Goal: Task Accomplishment & Management: Use online tool/utility

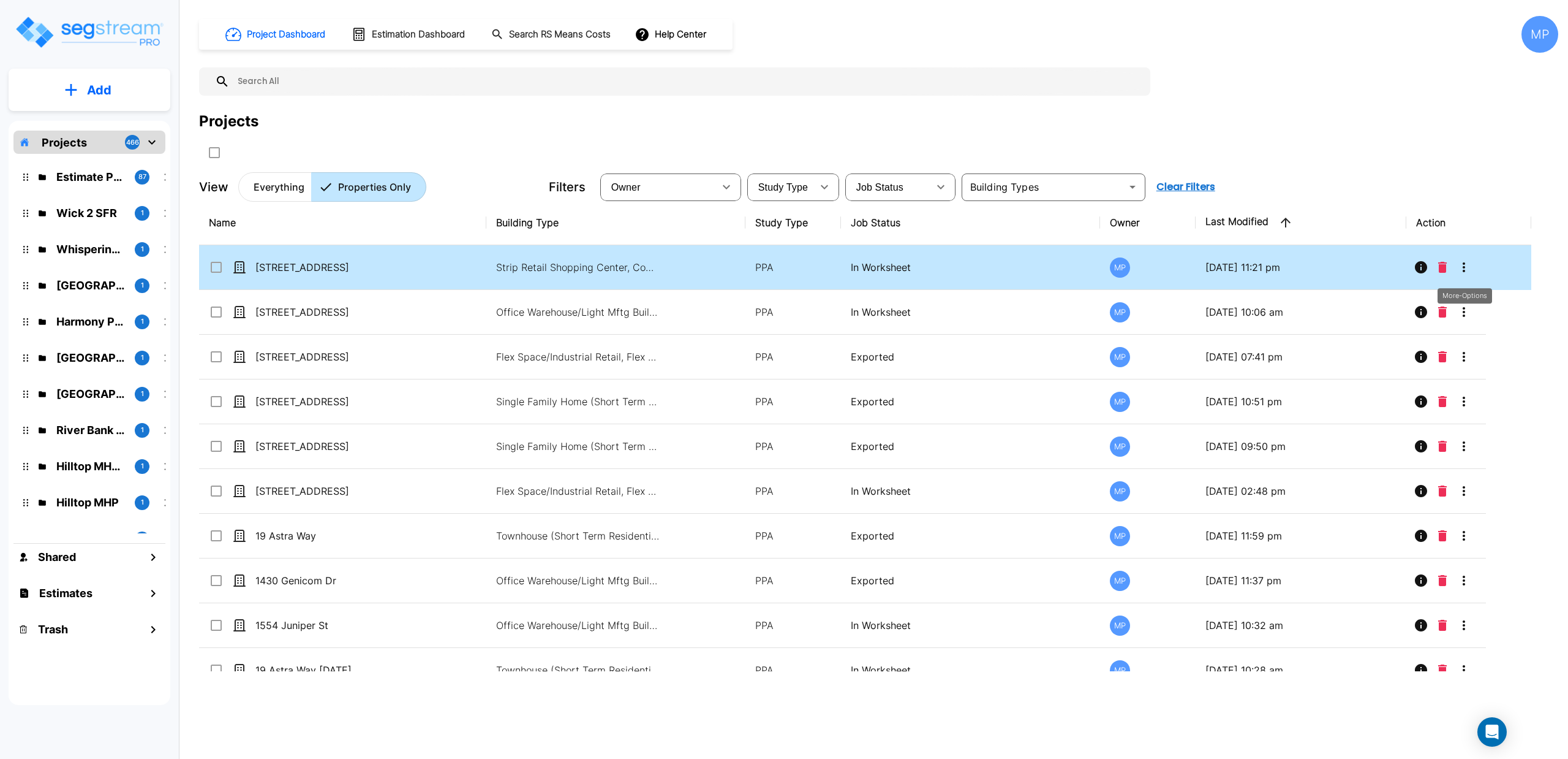
click at [742, 271] on icon "More-Options" at bounding box center [1463, 266] width 14 height 14
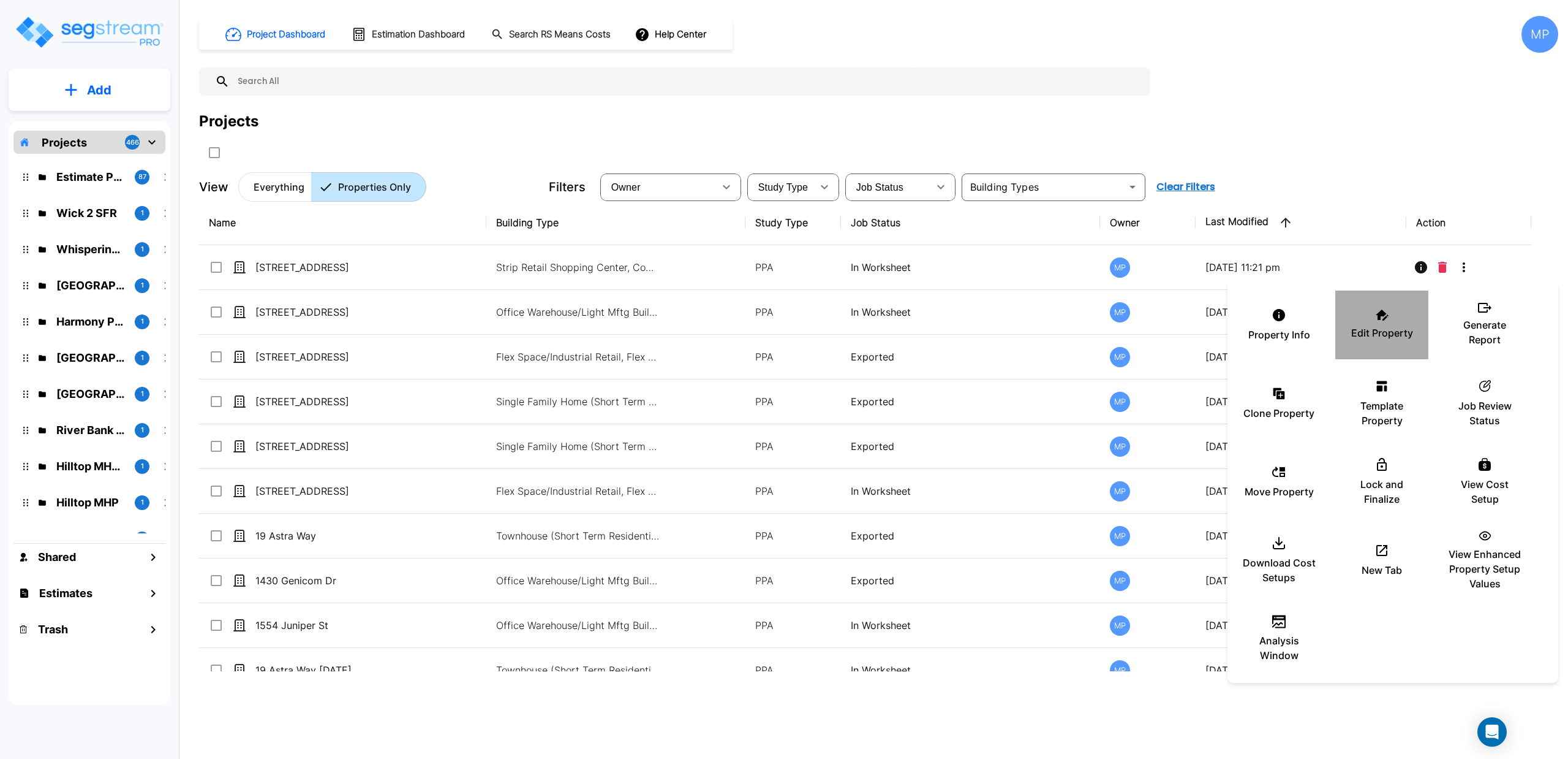
click at [742, 331] on p "Edit Property" at bounding box center [1382, 332] width 62 height 14
click at [742, 327] on p "Edit Property" at bounding box center [1382, 332] width 62 height 14
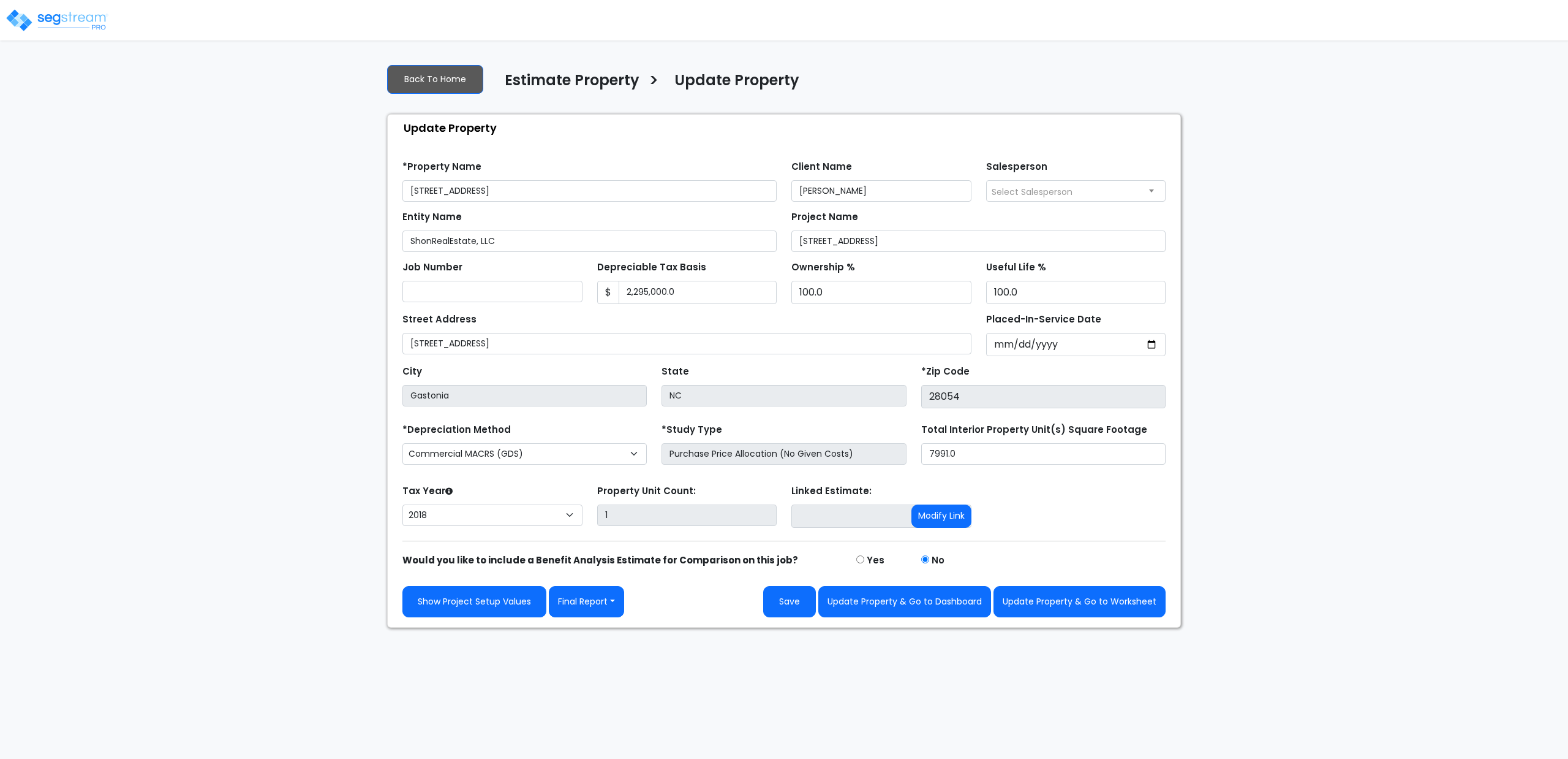
select select "2018"
click at [1070, 601] on button "Update Property & Go to Worksheet" at bounding box center [1080, 601] width 172 height 31
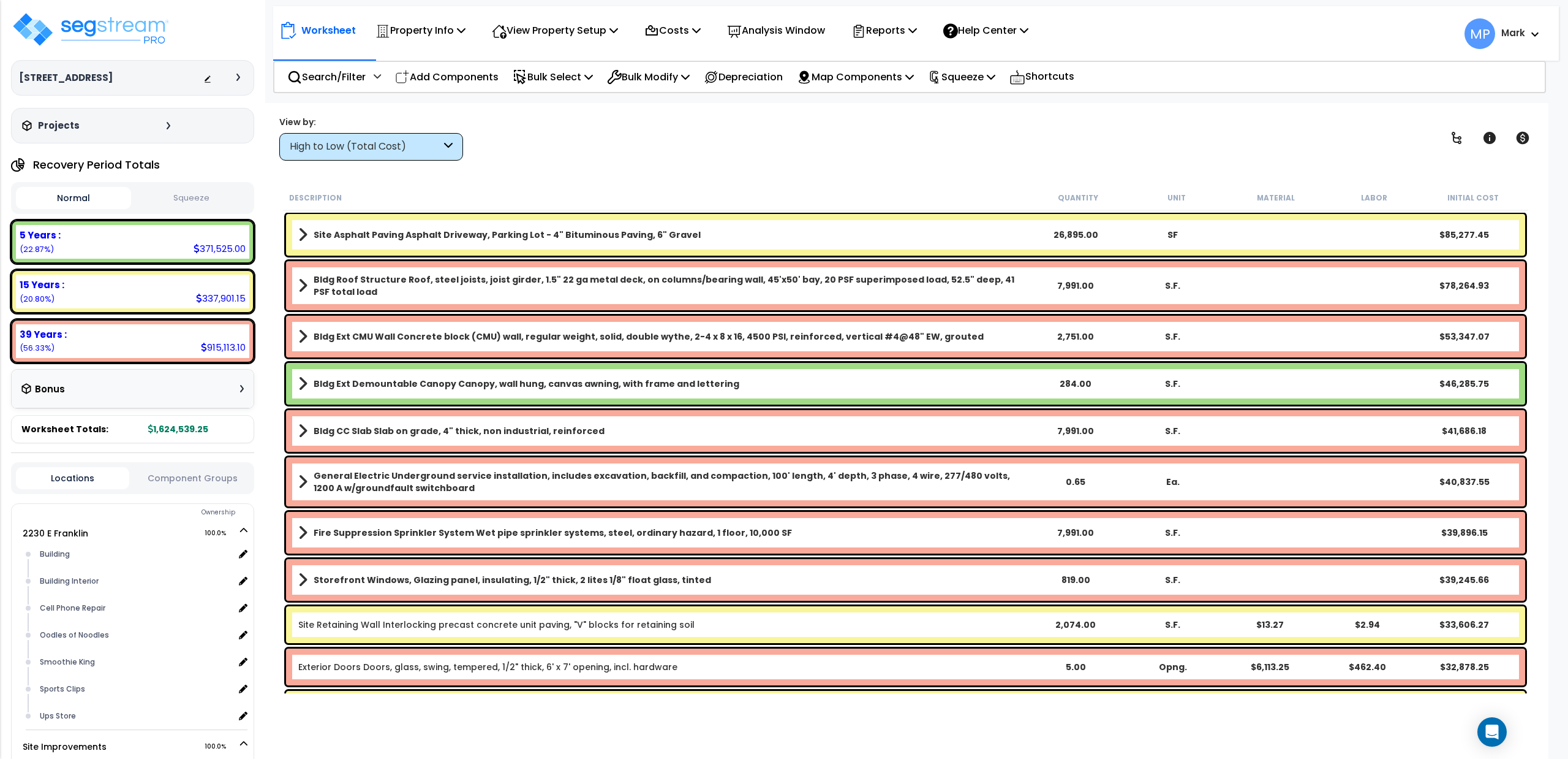
click at [438, 143] on div "High to Low (Total Cost)" at bounding box center [365, 147] width 151 height 14
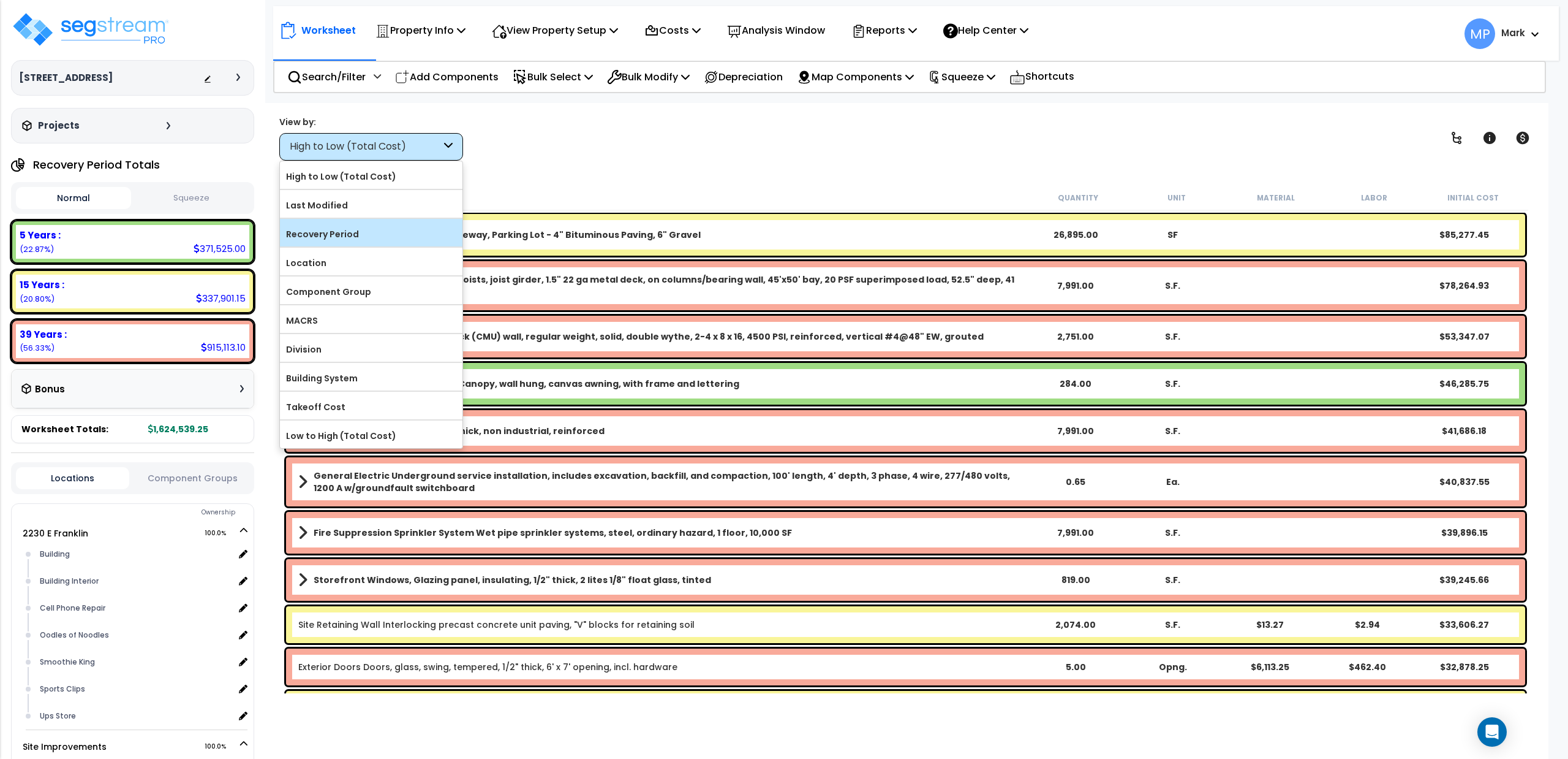
click at [357, 236] on label "Recovery Period" at bounding box center [371, 234] width 183 height 19
click at [0, 0] on input "Recovery Period" at bounding box center [0, 0] width 0 height 0
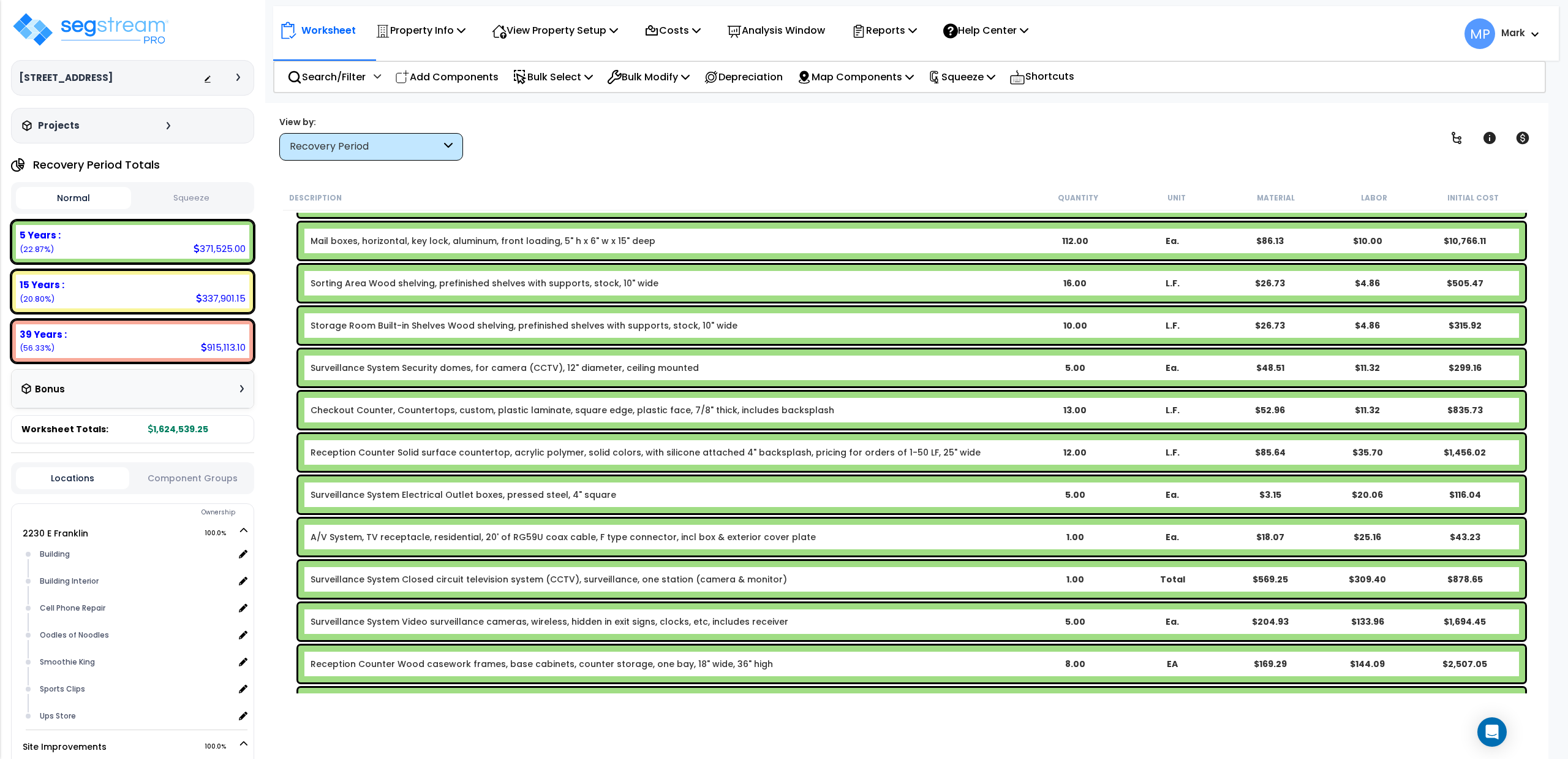
scroll to position [8987, 0]
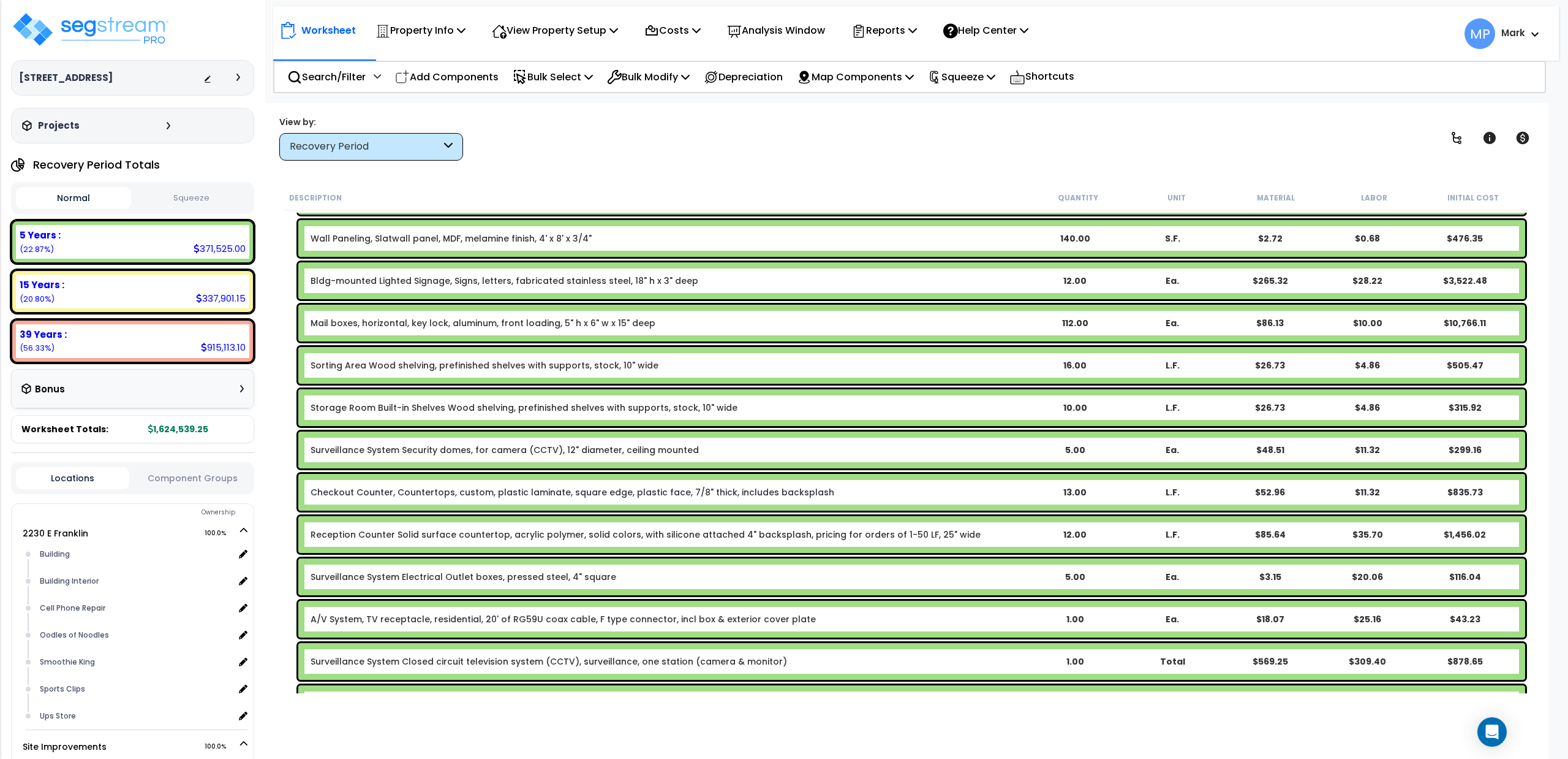
click at [738, 324] on b "Mail boxes, horizontal, key lock, aluminum, front loading, 5" h x 6" w x 15" de…" at bounding box center [668, 323] width 716 height 13
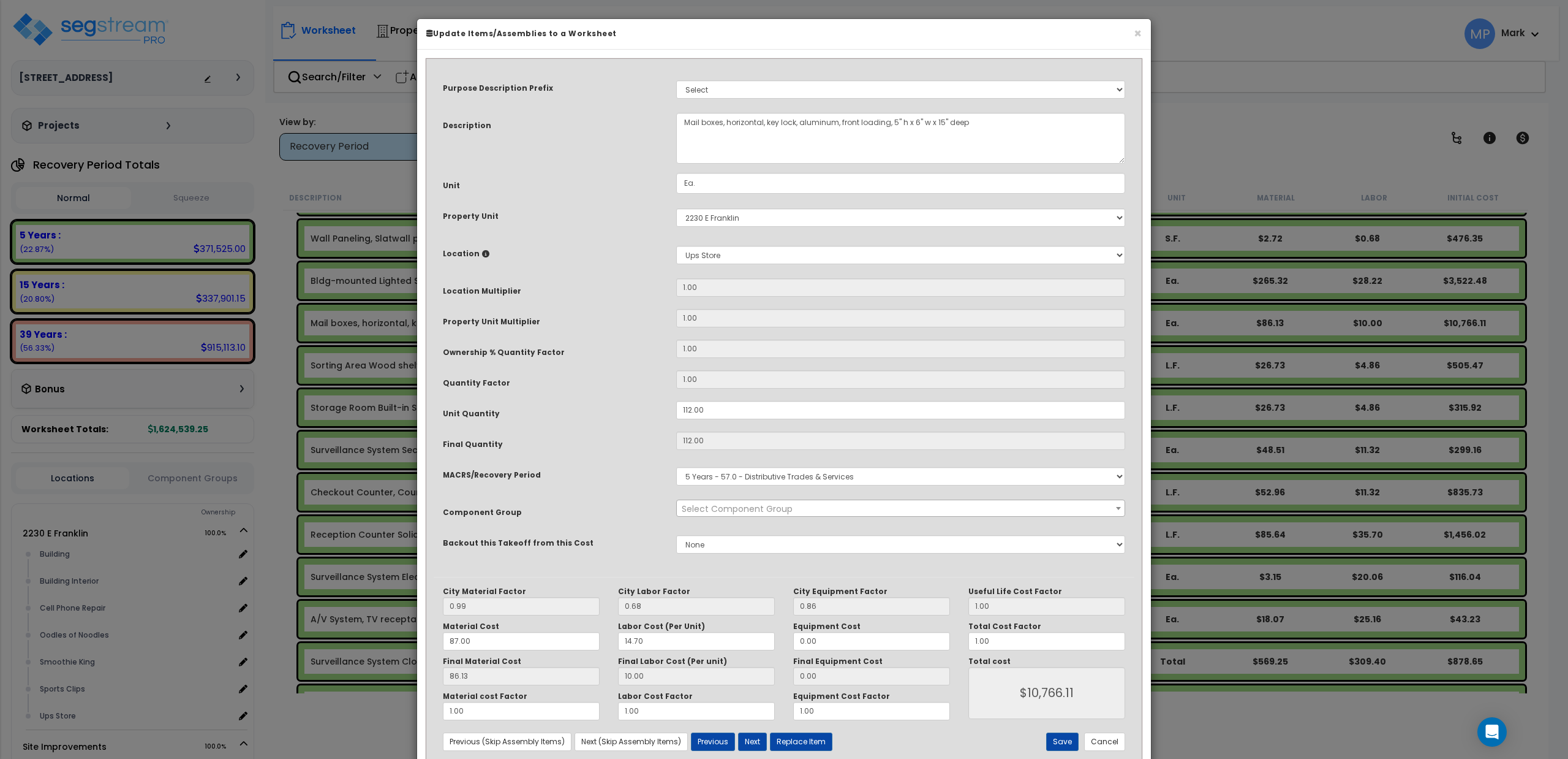
select select "420"
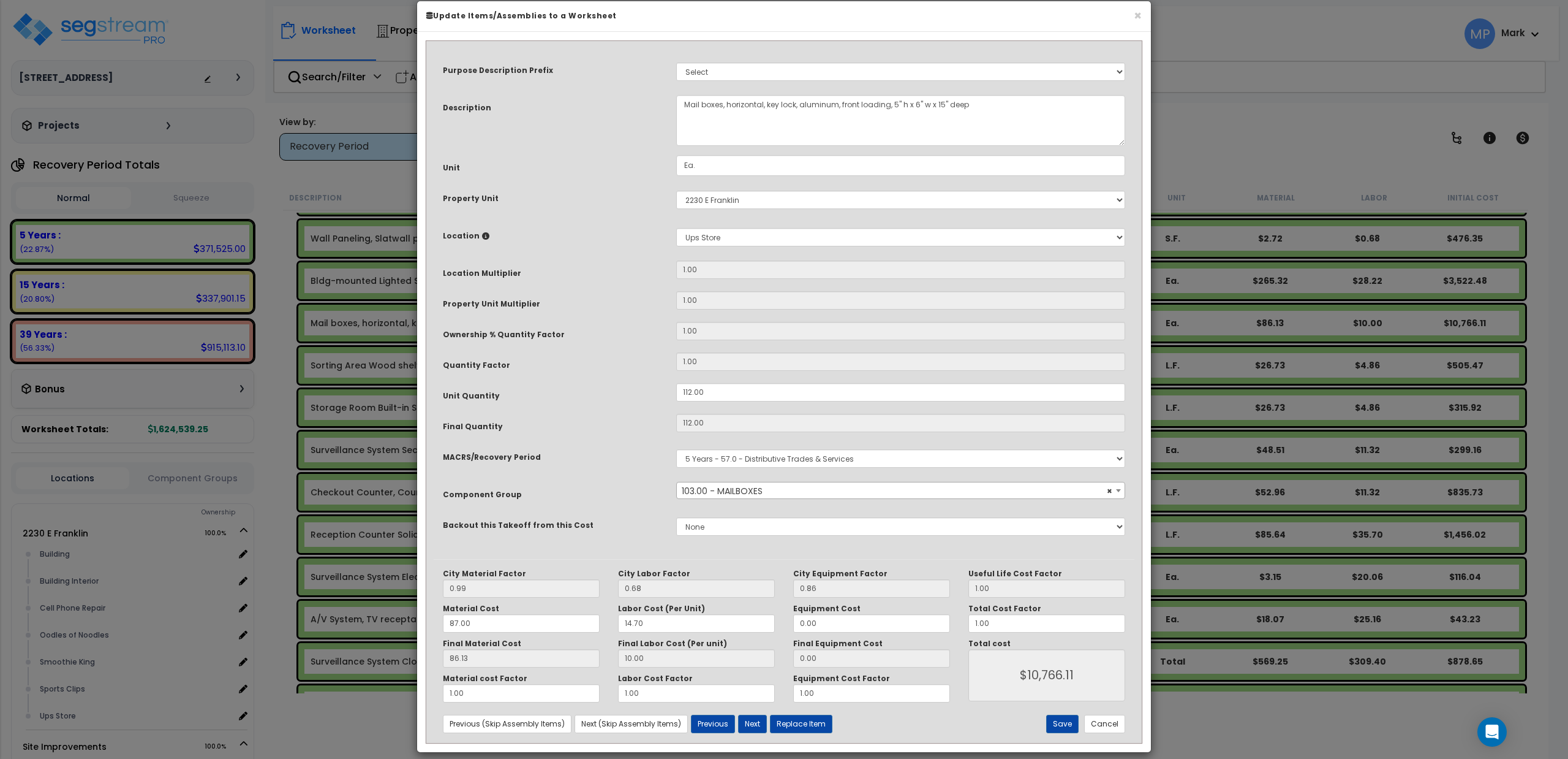
scroll to position [30, 0]
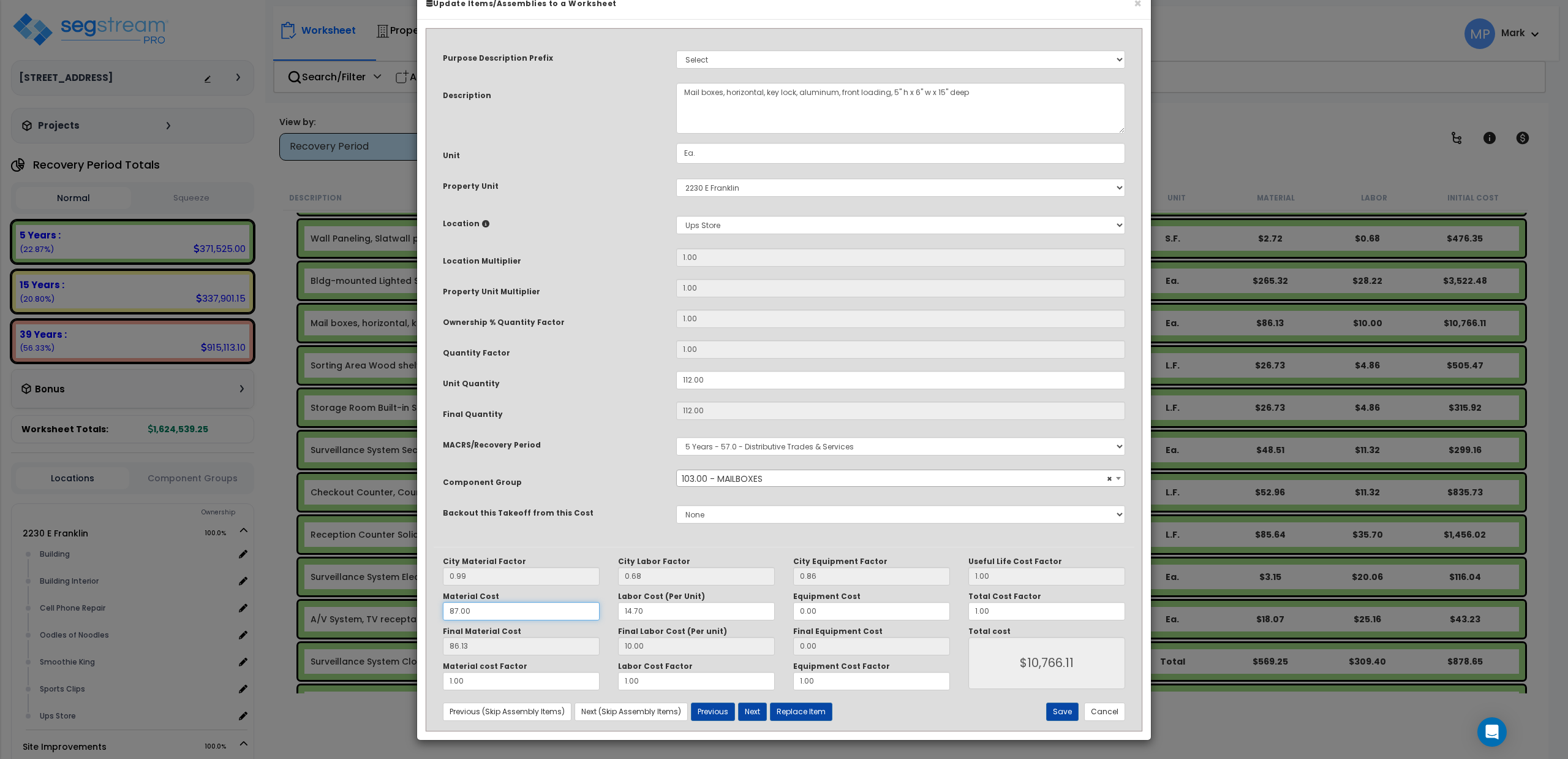
drag, startPoint x: 454, startPoint y: 609, endPoint x: 446, endPoint y: 616, distance: 10.6
click at [446, 616] on input "87.00" at bounding box center [521, 611] width 157 height 19
type input "57.00"
type input "$10,766.56"
type input "56.43"
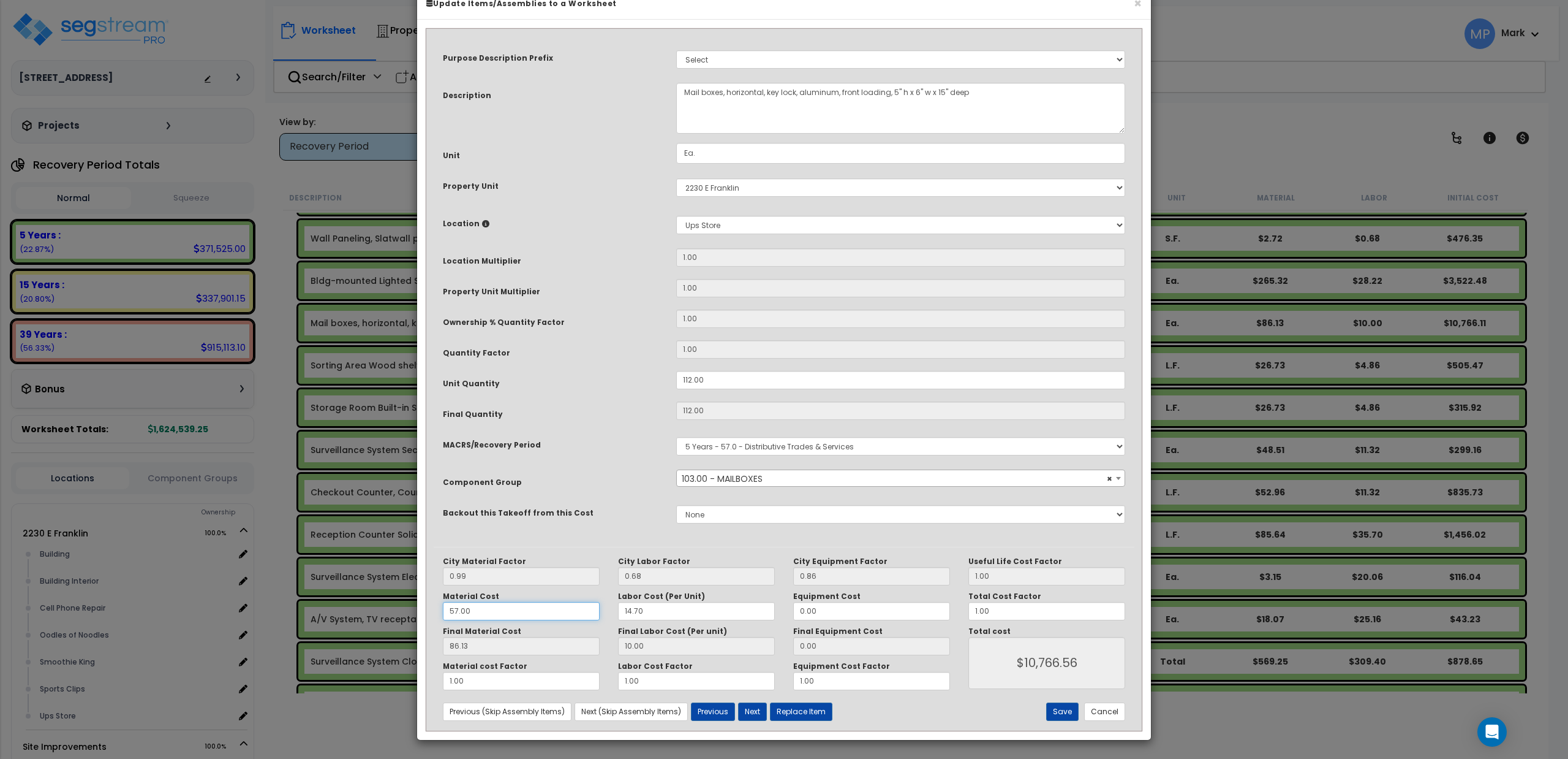
type input "$7,440.16"
type input "57.00"
click at [1062, 711] on button "Save" at bounding box center [1062, 712] width 33 height 19
type input "7440.16"
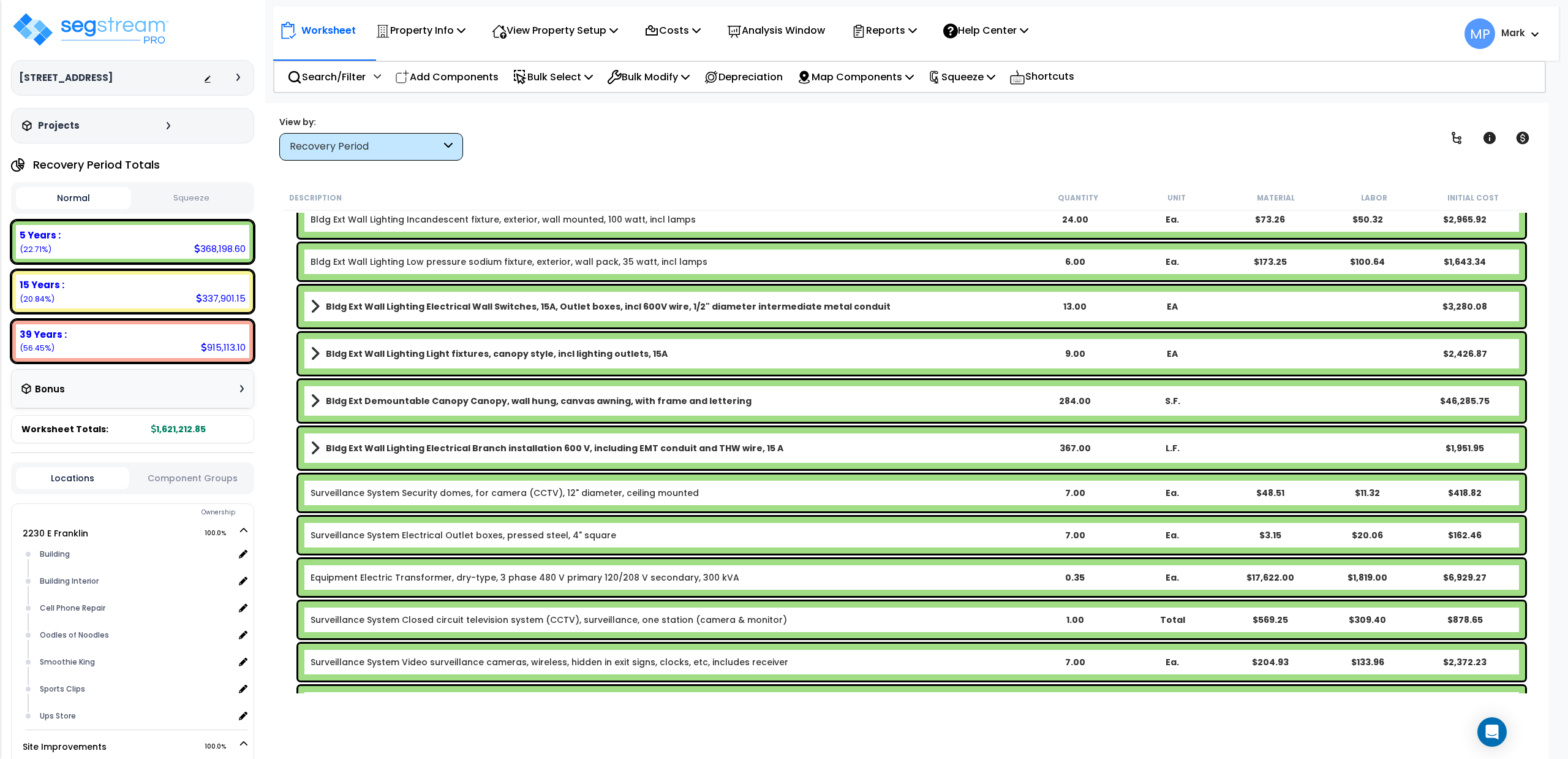
scroll to position [10622, 0]
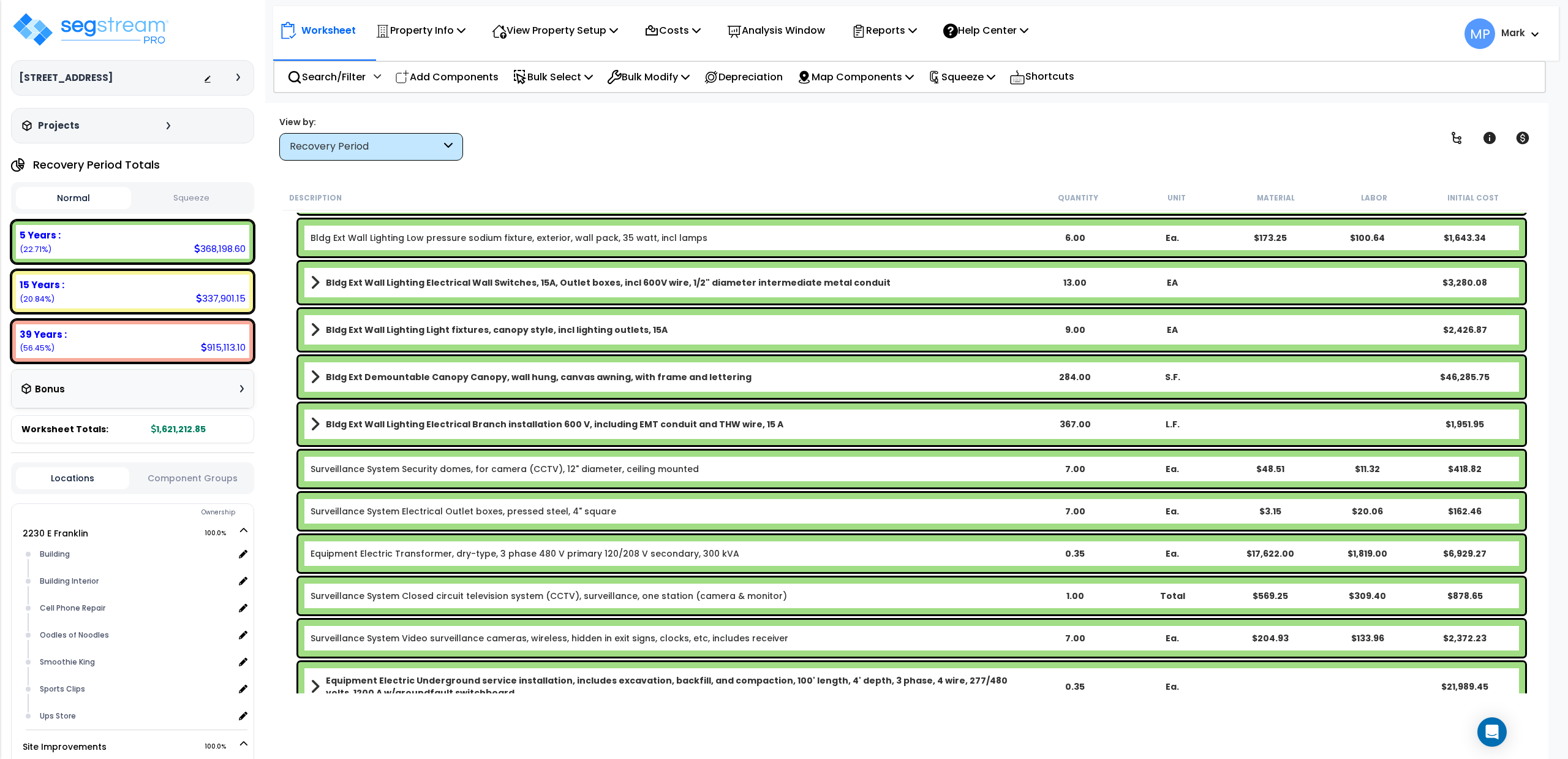
click at [835, 380] on link "Bldg Ext Demountable Canopy Canopy, wall hung, canvas awning, with frame and le…" at bounding box center [668, 377] width 716 height 17
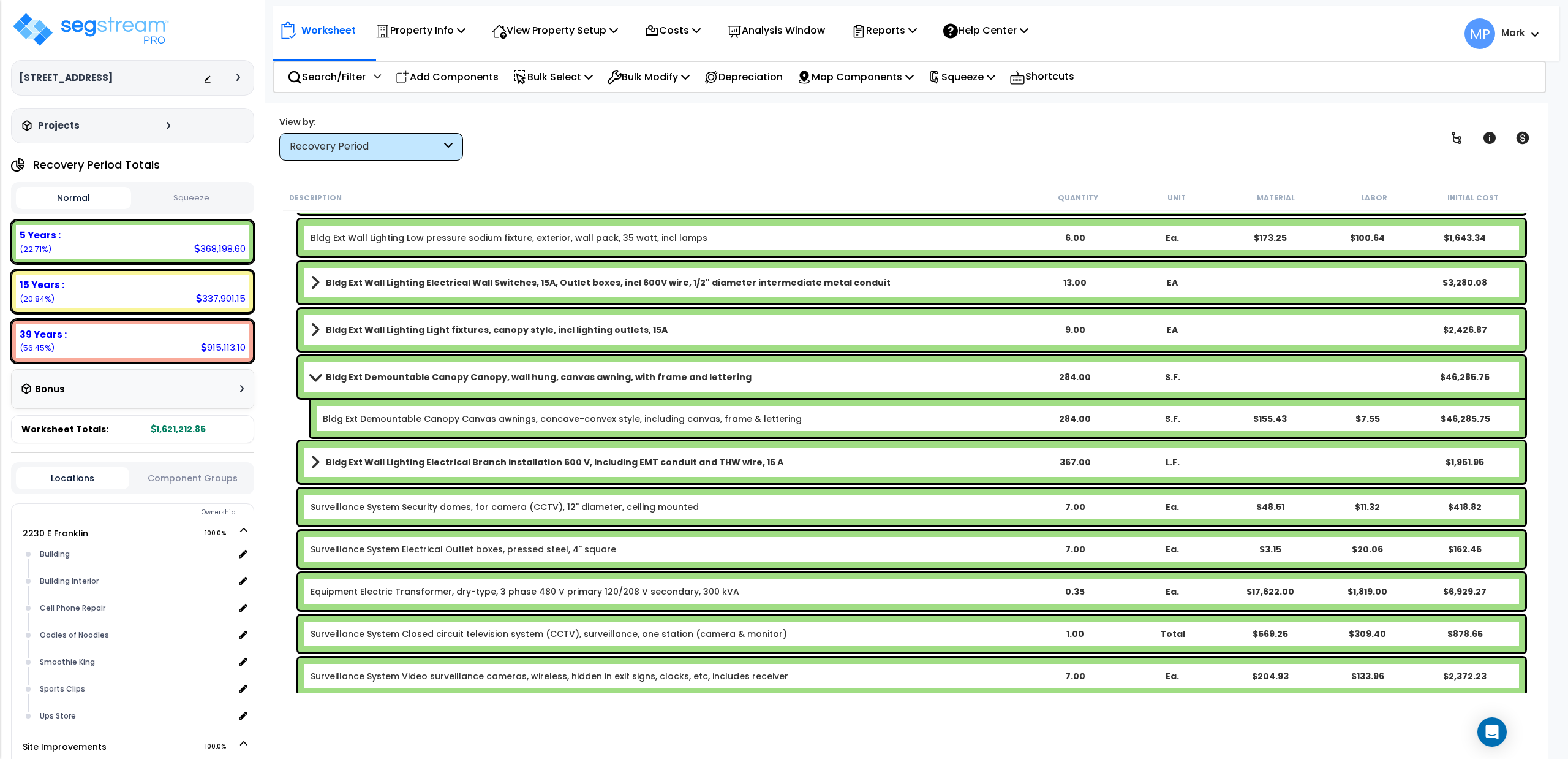
click at [835, 380] on link "Bldg Ext Demountable Canopy Canopy, wall hung, canvas awning, with frame and le…" at bounding box center [668, 377] width 716 height 17
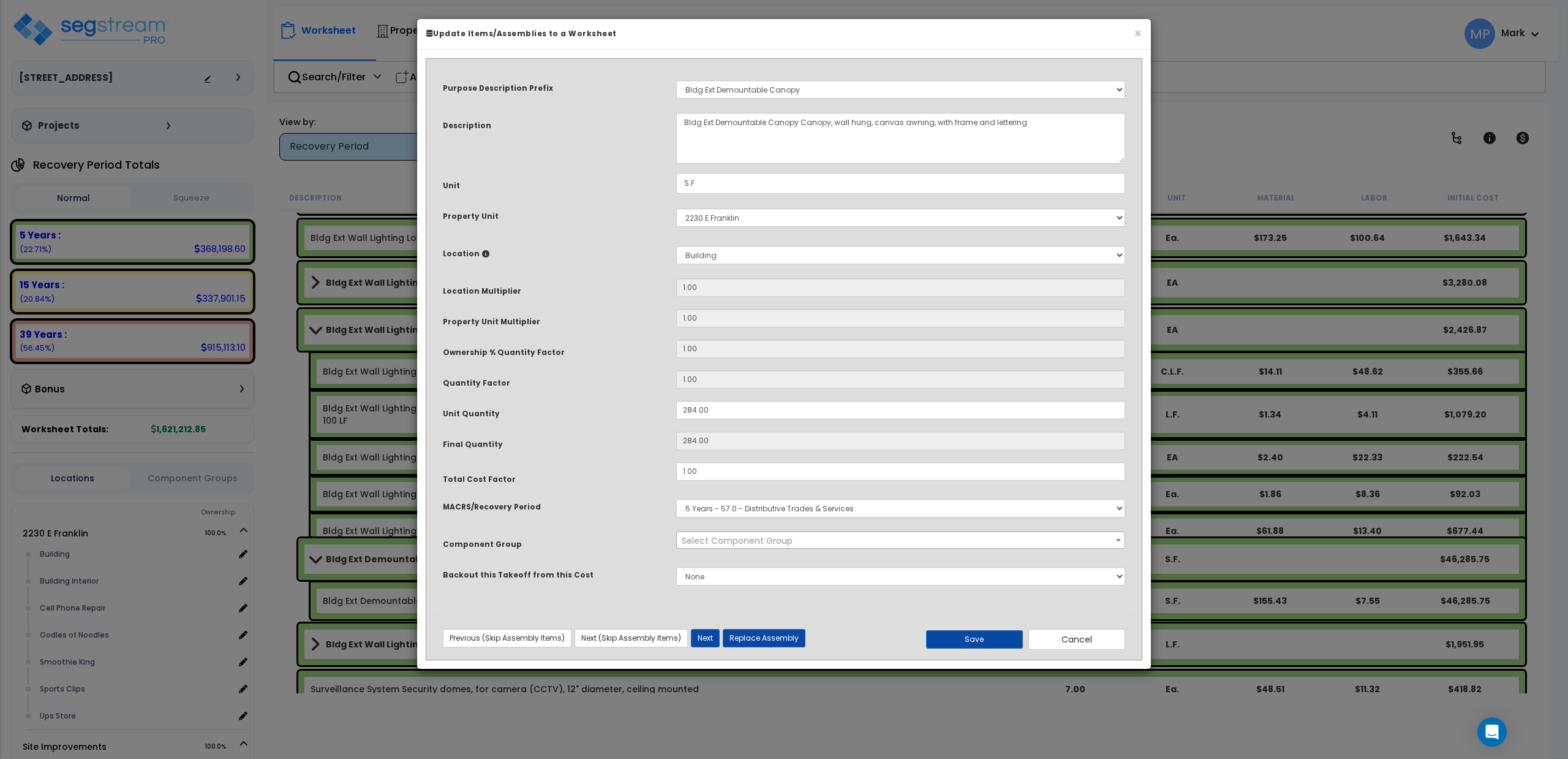
scroll to position [0, 0]
select select "11464"
click at [705, 633] on button "Next" at bounding box center [706, 638] width 29 height 19
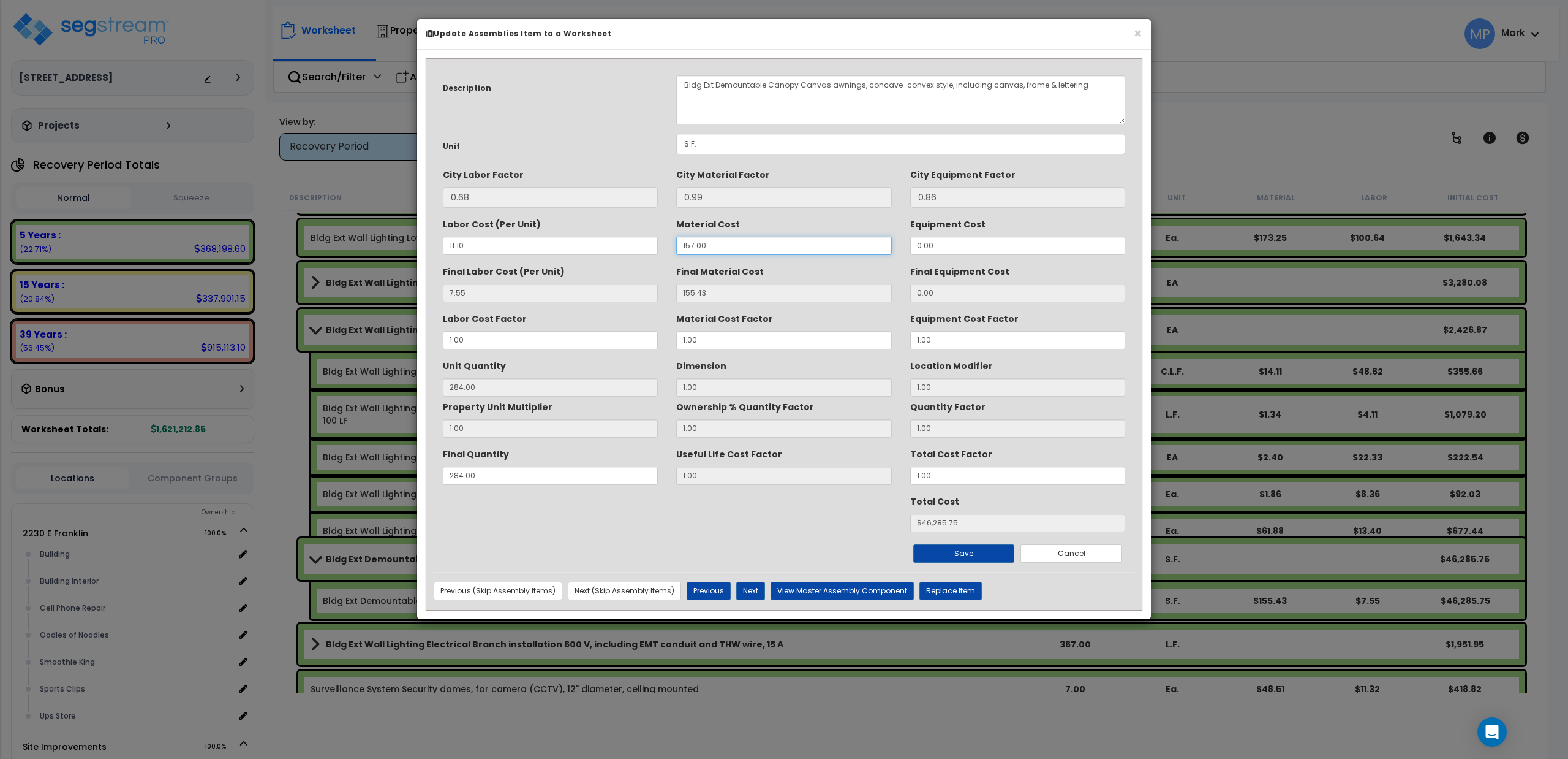
click at [685, 248] on input "157.00" at bounding box center [783, 245] width 215 height 19
type input "1,157.00"
type input "0.99"
type input "284"
type input "$2425.36"
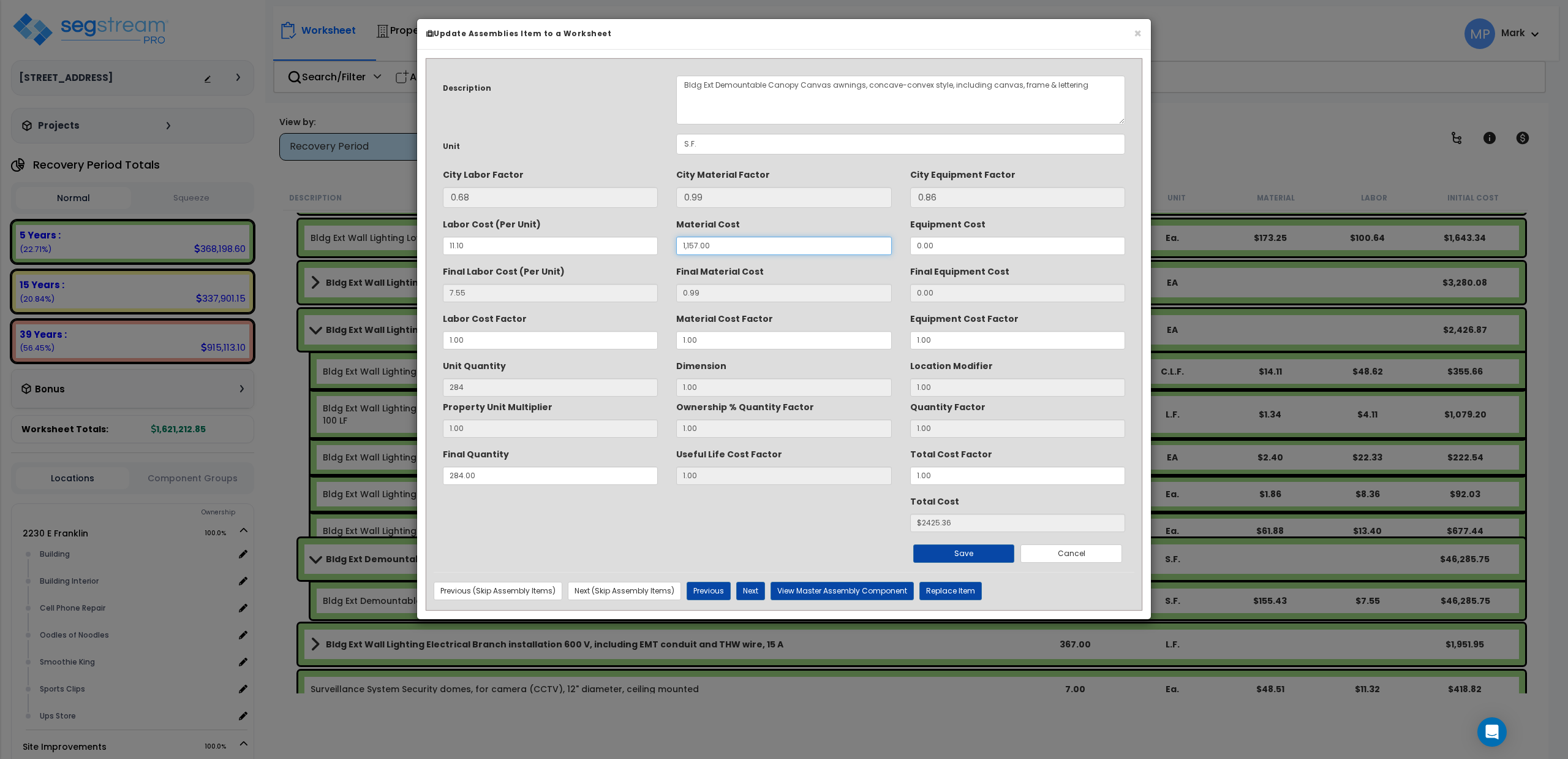
type input "117.00"
type input "115.83"
type input "$35039.92"
type input "117.00"
click at [953, 554] on button "Save" at bounding box center [964, 553] width 102 height 19
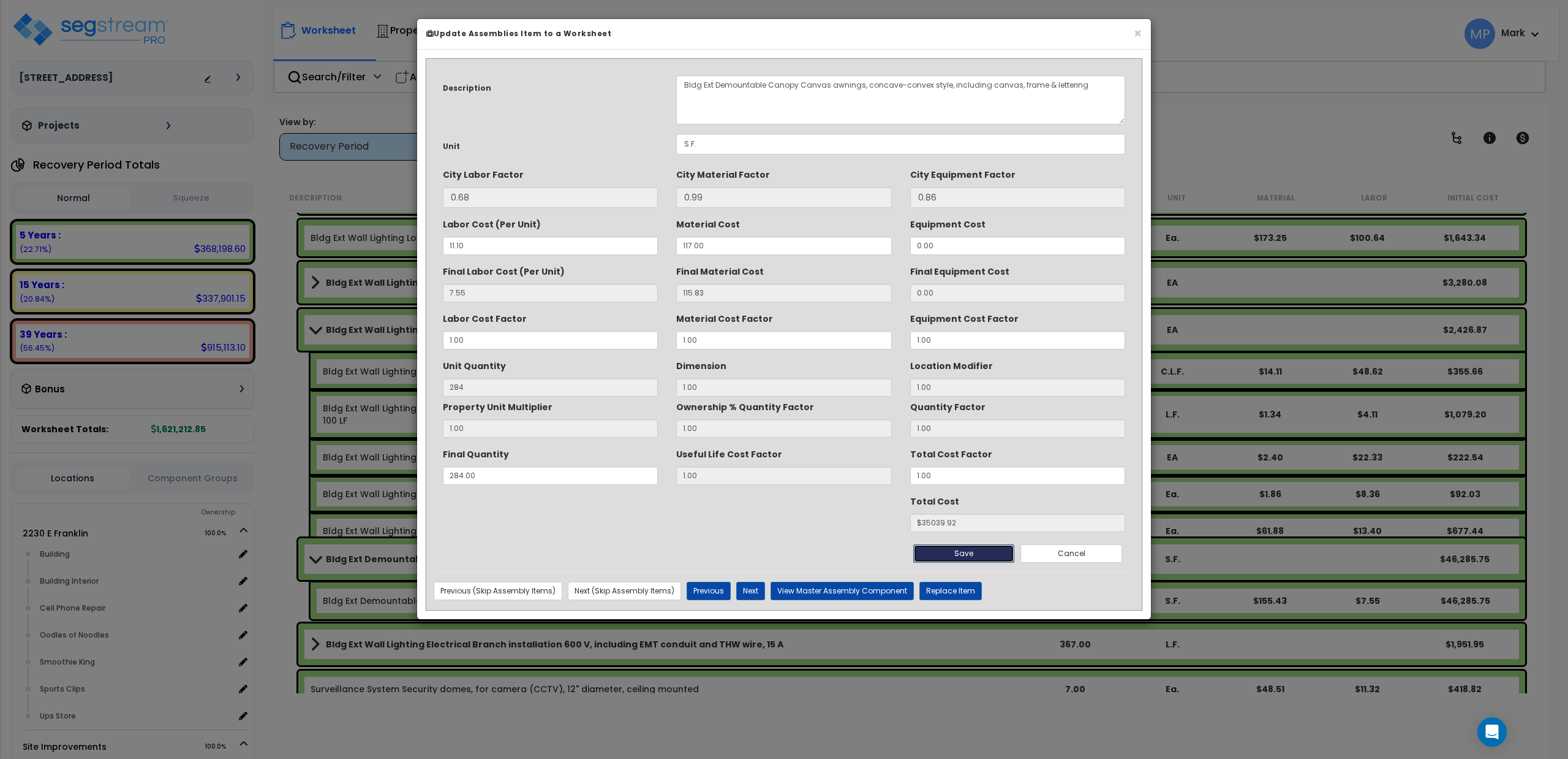
type input "284.00"
type input "35039.92"
click at [1137, 33] on button "×" at bounding box center [1137, 33] width 8 height 13
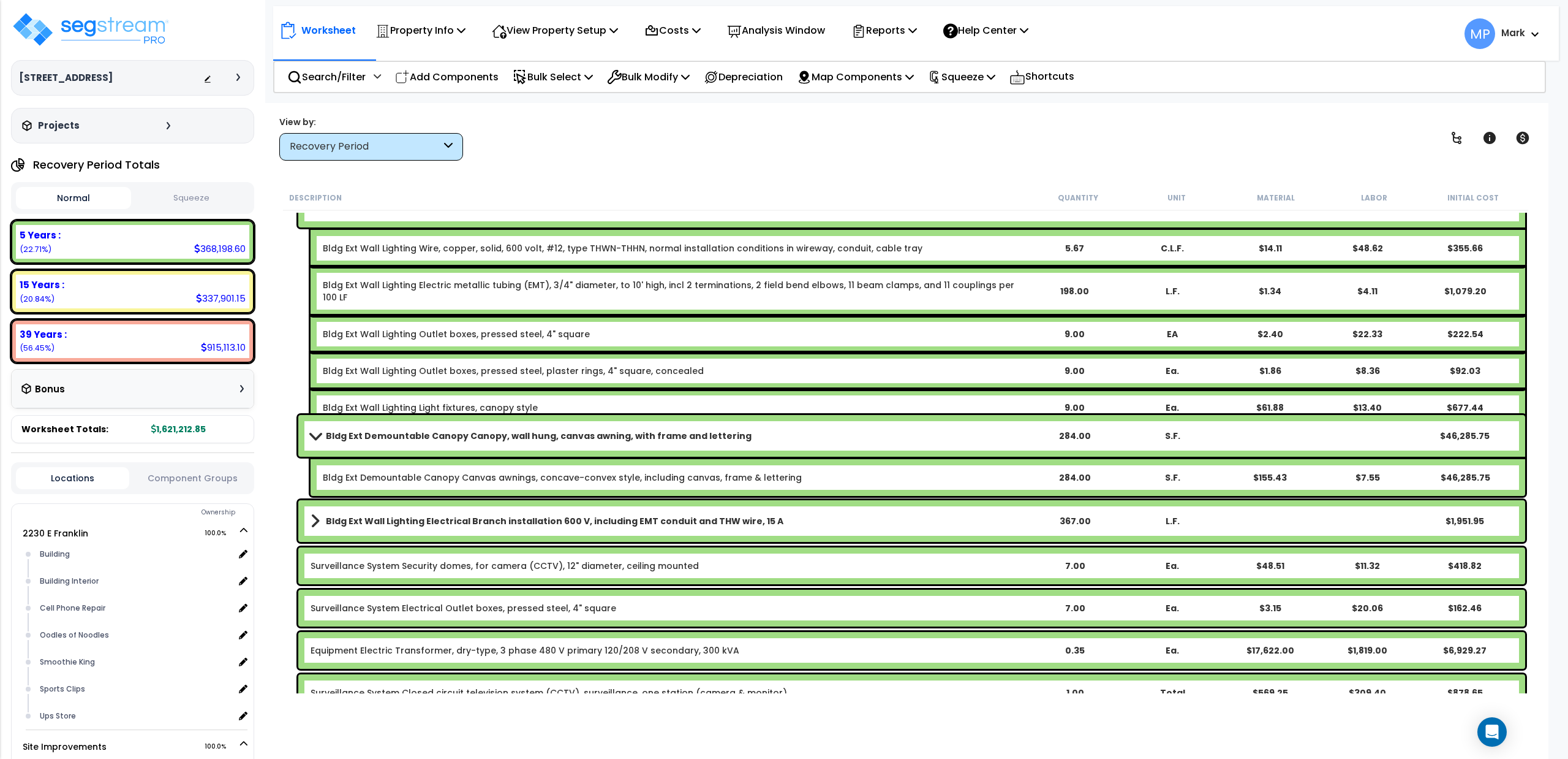
scroll to position [10785, 0]
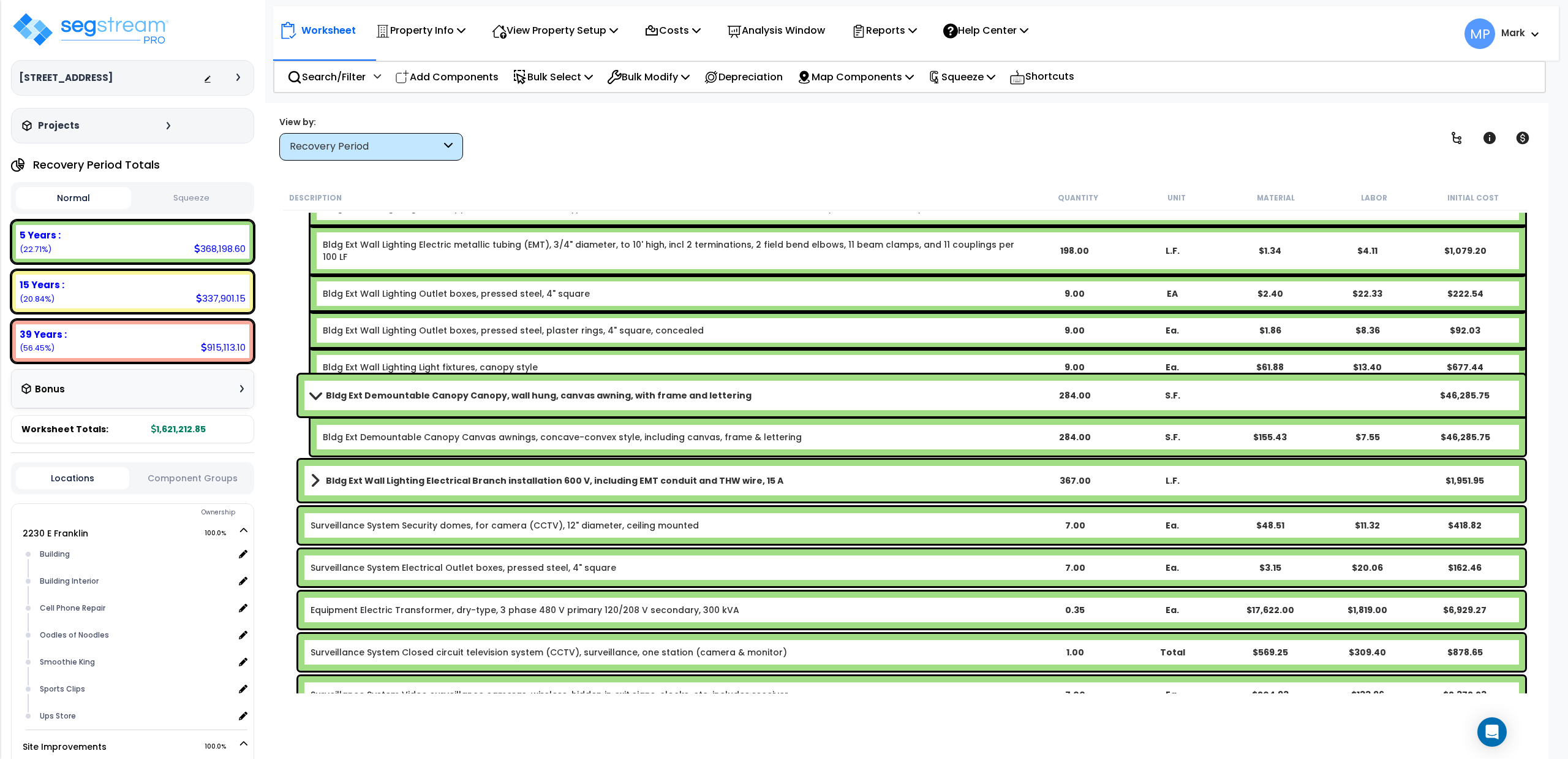
click at [799, 398] on link "Bldg Ext Demountable Canopy Canopy, wall hung, canvas awning, with frame and le…" at bounding box center [668, 396] width 716 height 17
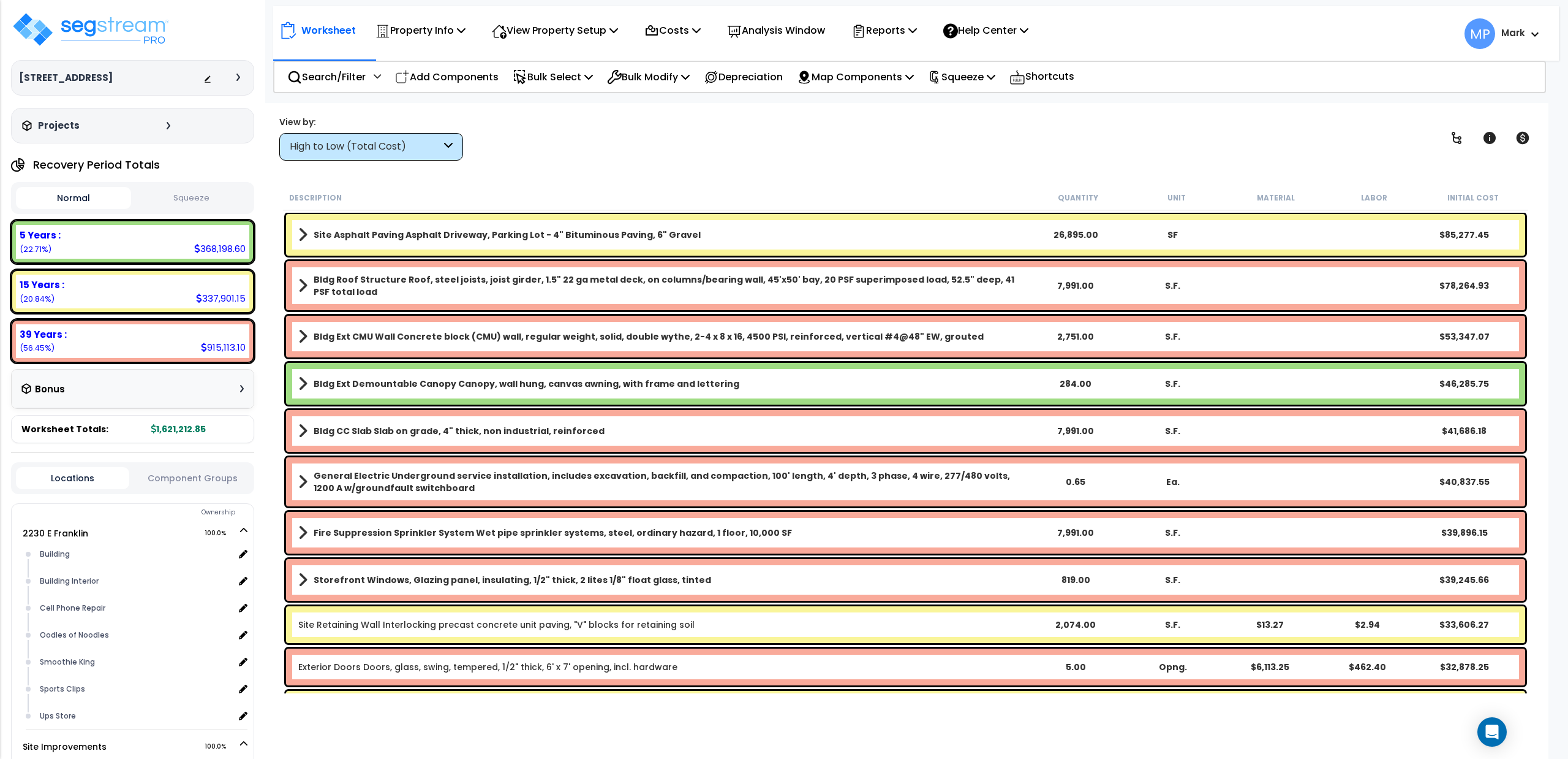
click at [449, 135] on div "High to Low (Total Cost)" at bounding box center [371, 147] width 184 height 28
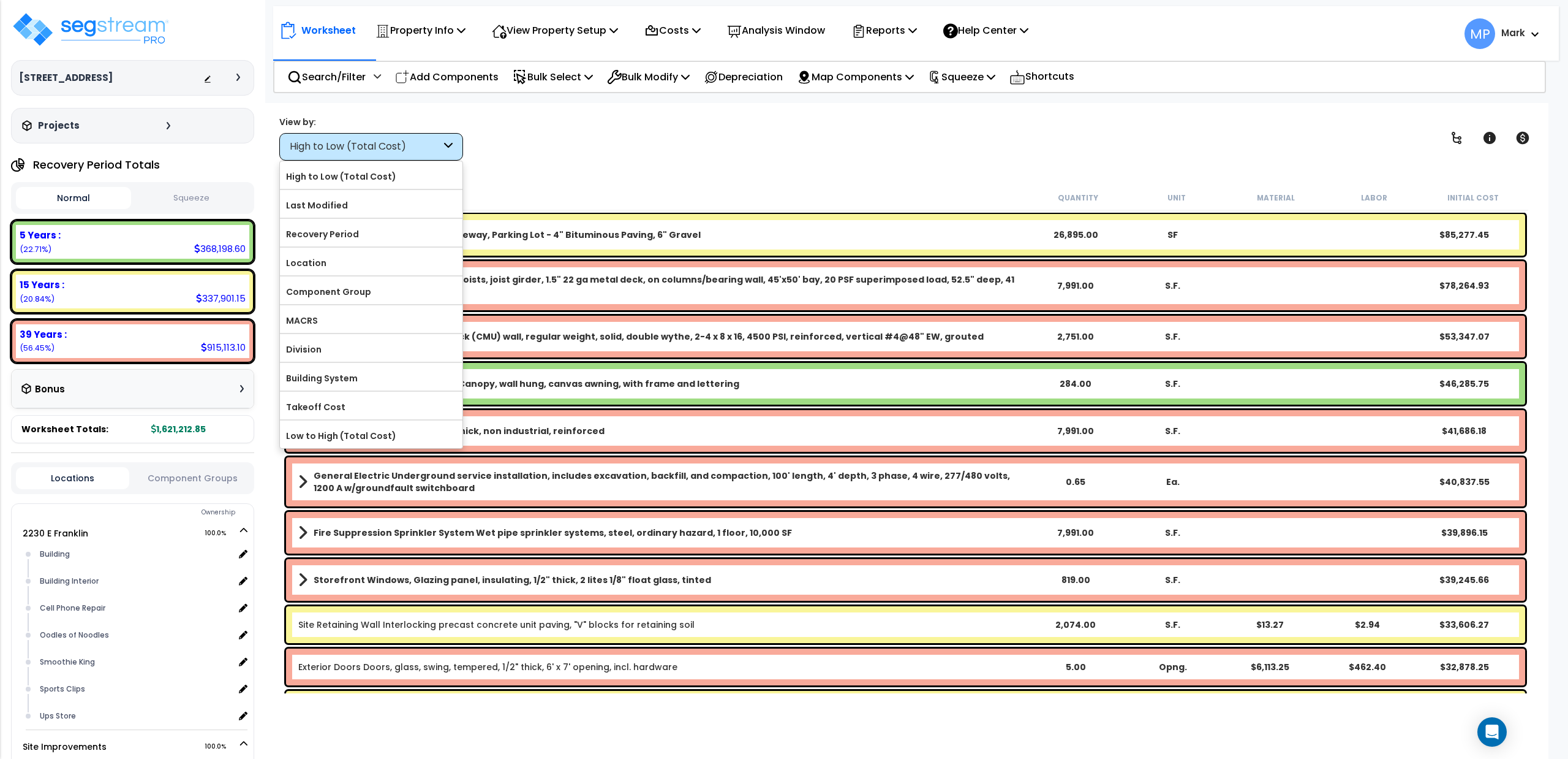
click at [770, 376] on link "Bldg Ext Demountable Canopy Canopy, wall hung, canvas awning, with frame and le…" at bounding box center [663, 384] width 729 height 17
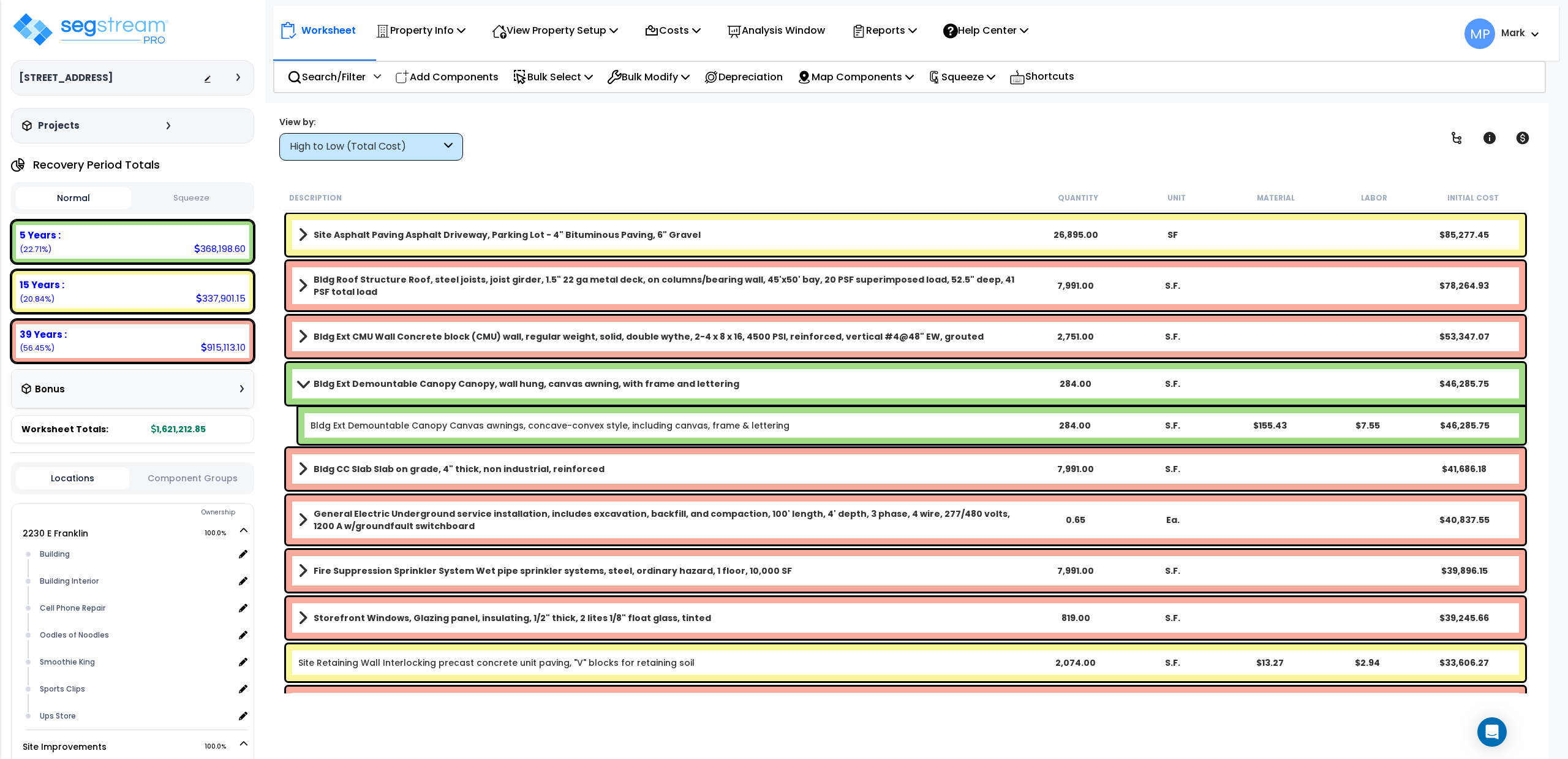
click at [770, 376] on link "Bldg Ext Demountable Canopy Canopy, wall hung, canvas awning, with frame and le…" at bounding box center [663, 384] width 729 height 17
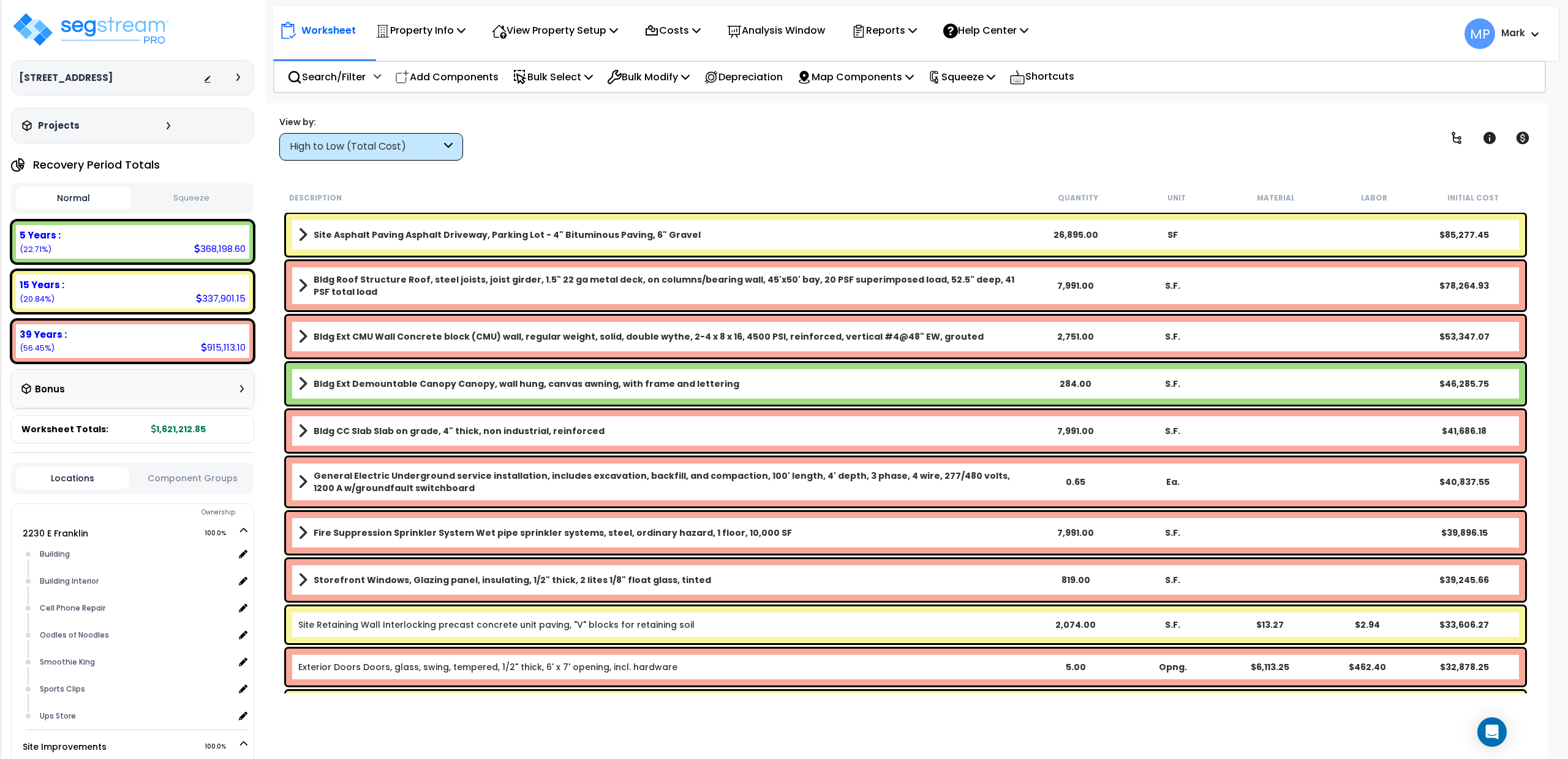
click at [770, 376] on link "Bldg Ext Demountable Canopy Canopy, wall hung, canvas awning, with frame and le…" at bounding box center [663, 384] width 729 height 17
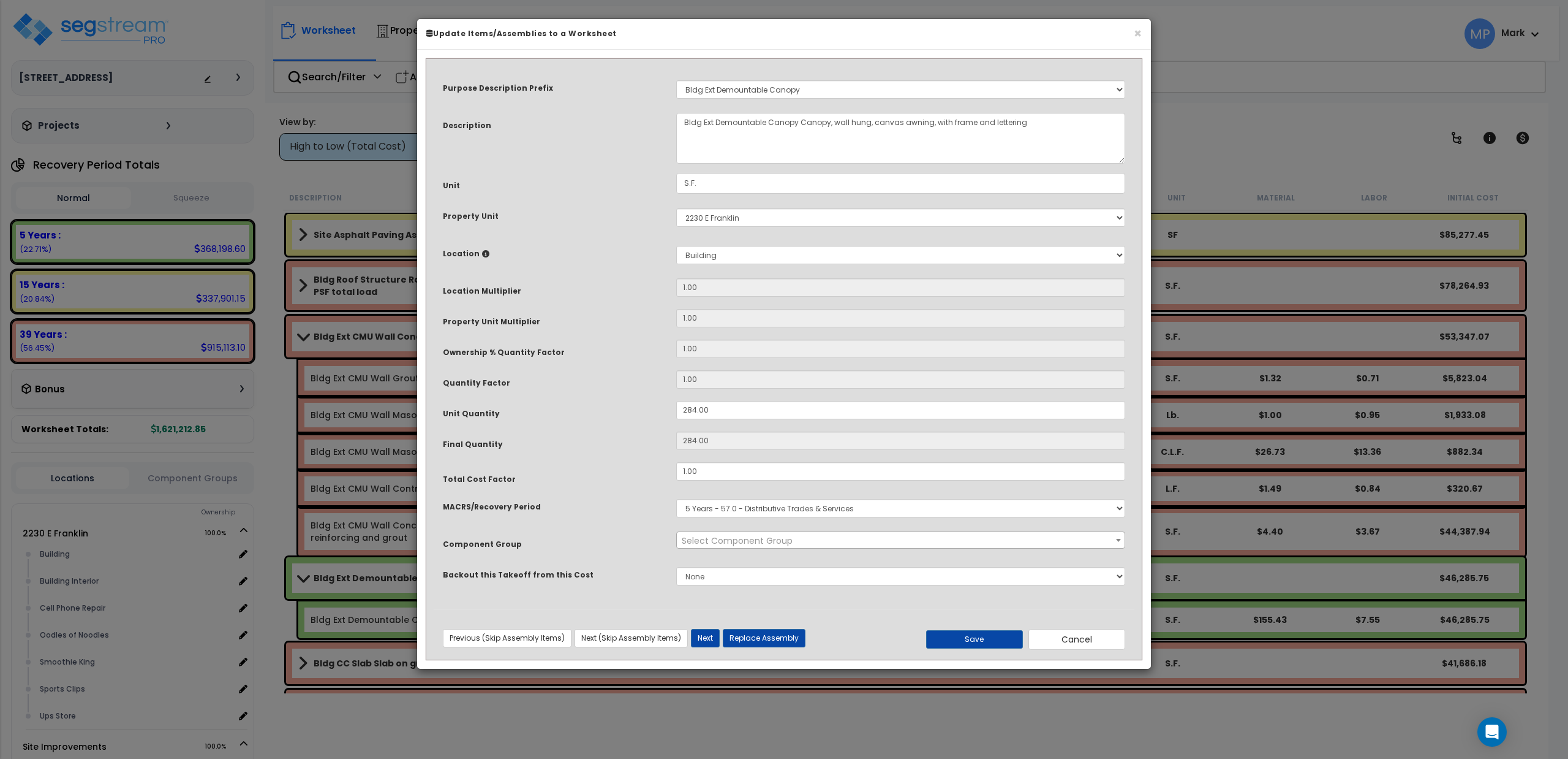
select select "11464"
click at [709, 640] on button "Next" at bounding box center [706, 638] width 29 height 19
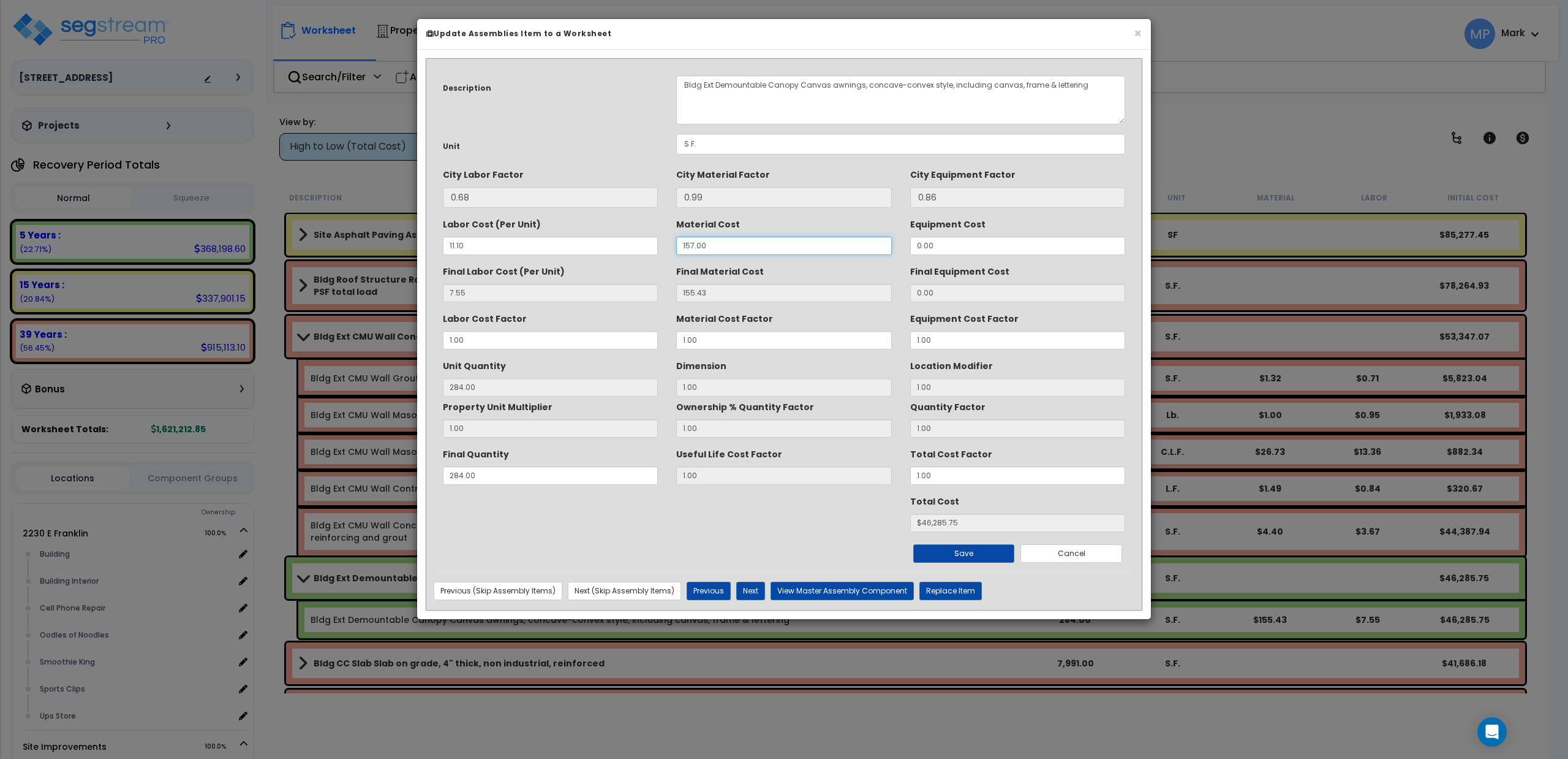
click at [689, 243] on input "157.00" at bounding box center [783, 245] width 215 height 19
type input "17.00"
type input "16.83"
type input "284"
type input "$6923.92"
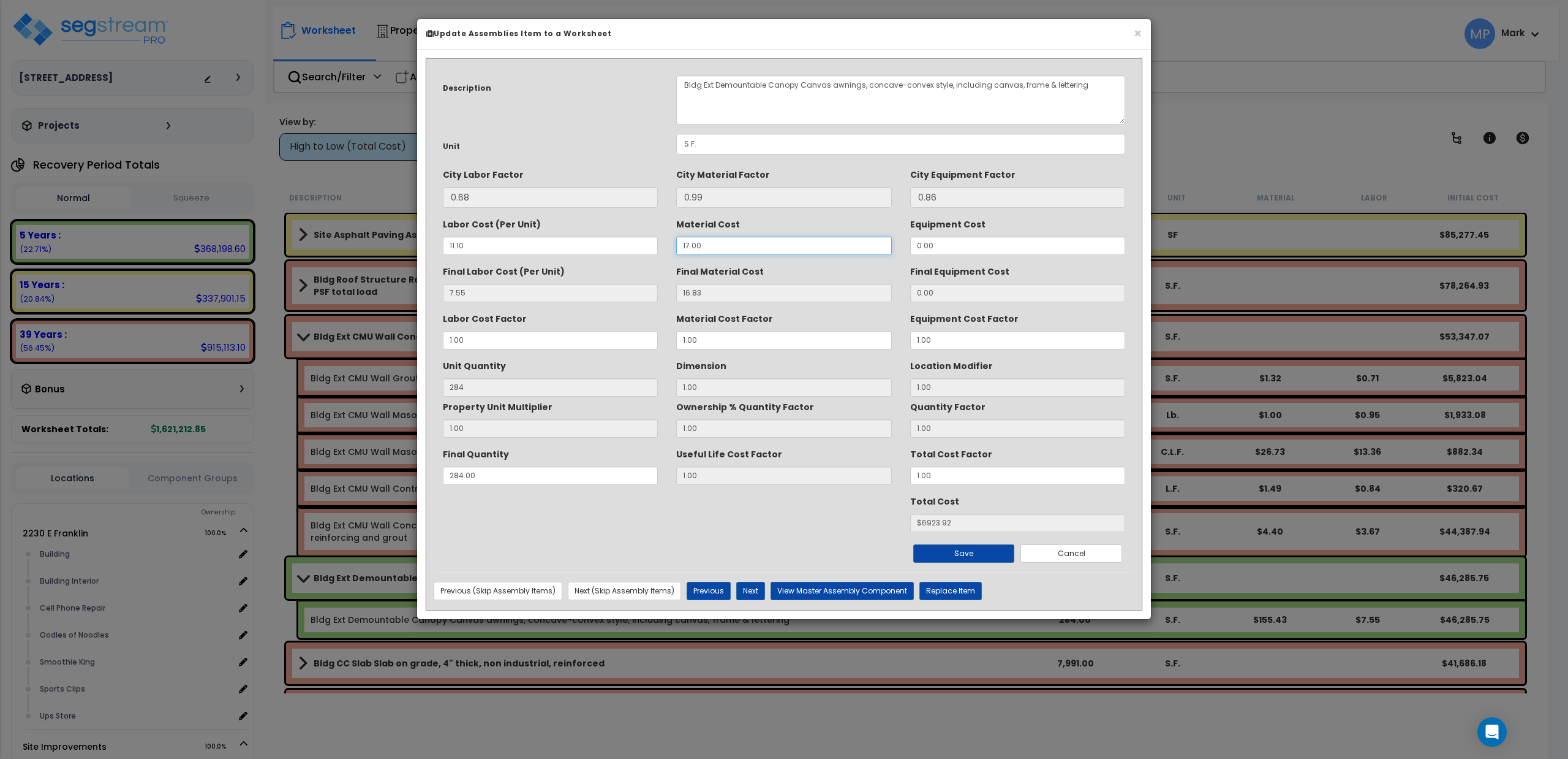
type input "117.00"
type input "115.83"
type input "$35039.92"
type input "117.00"
click at [934, 552] on button "Save" at bounding box center [964, 553] width 102 height 19
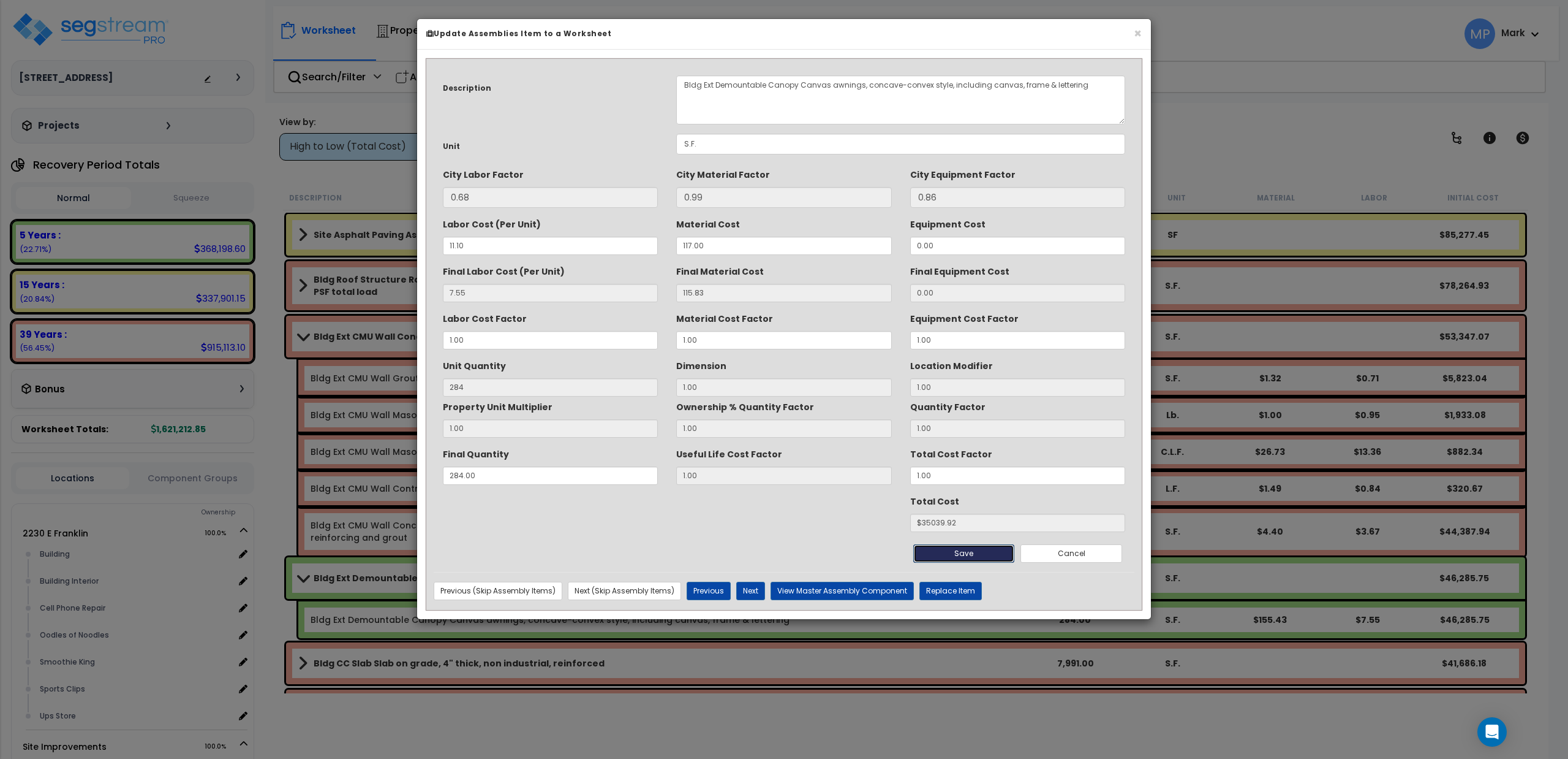
type input "284.00"
type input "35039.92"
click at [1141, 33] on button "×" at bounding box center [1137, 33] width 8 height 13
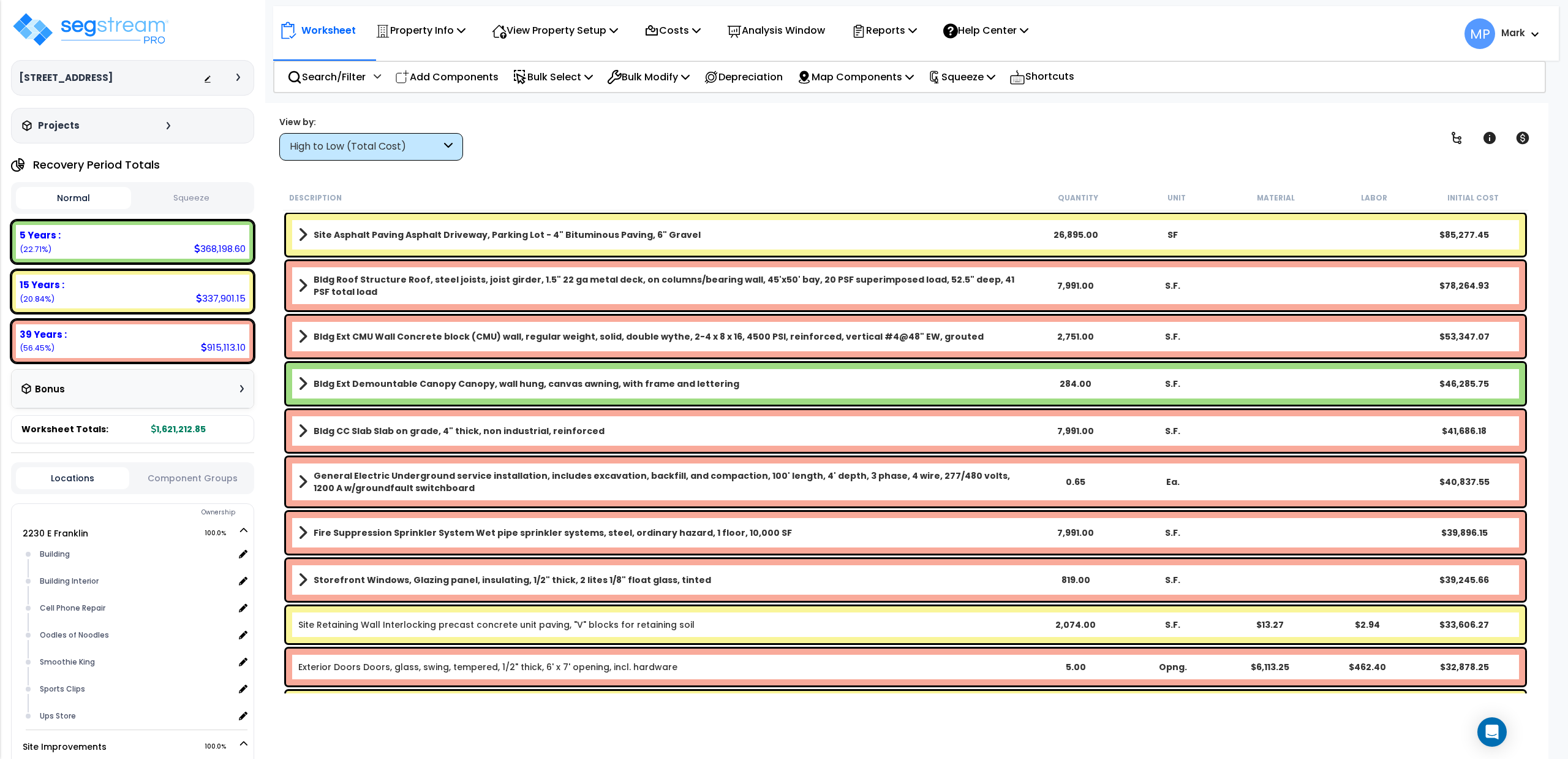
click at [797, 386] on link "Bldg Ext Demountable Canopy Canopy, wall hung, canvas awning, with frame and le…" at bounding box center [663, 384] width 729 height 17
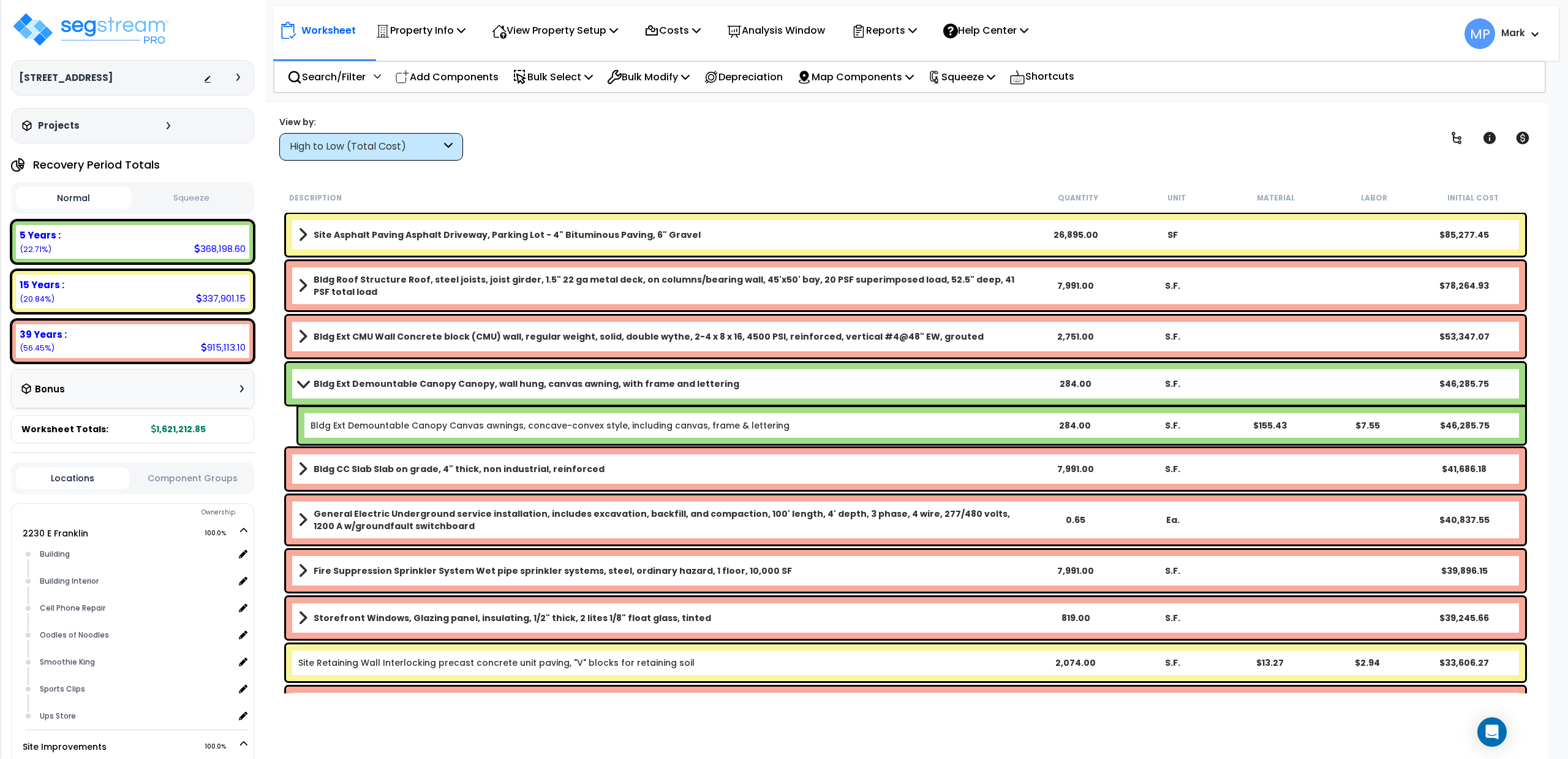
click at [797, 386] on link "Bldg Ext Demountable Canopy Canopy, wall hung, canvas awning, with frame and le…" at bounding box center [663, 384] width 729 height 17
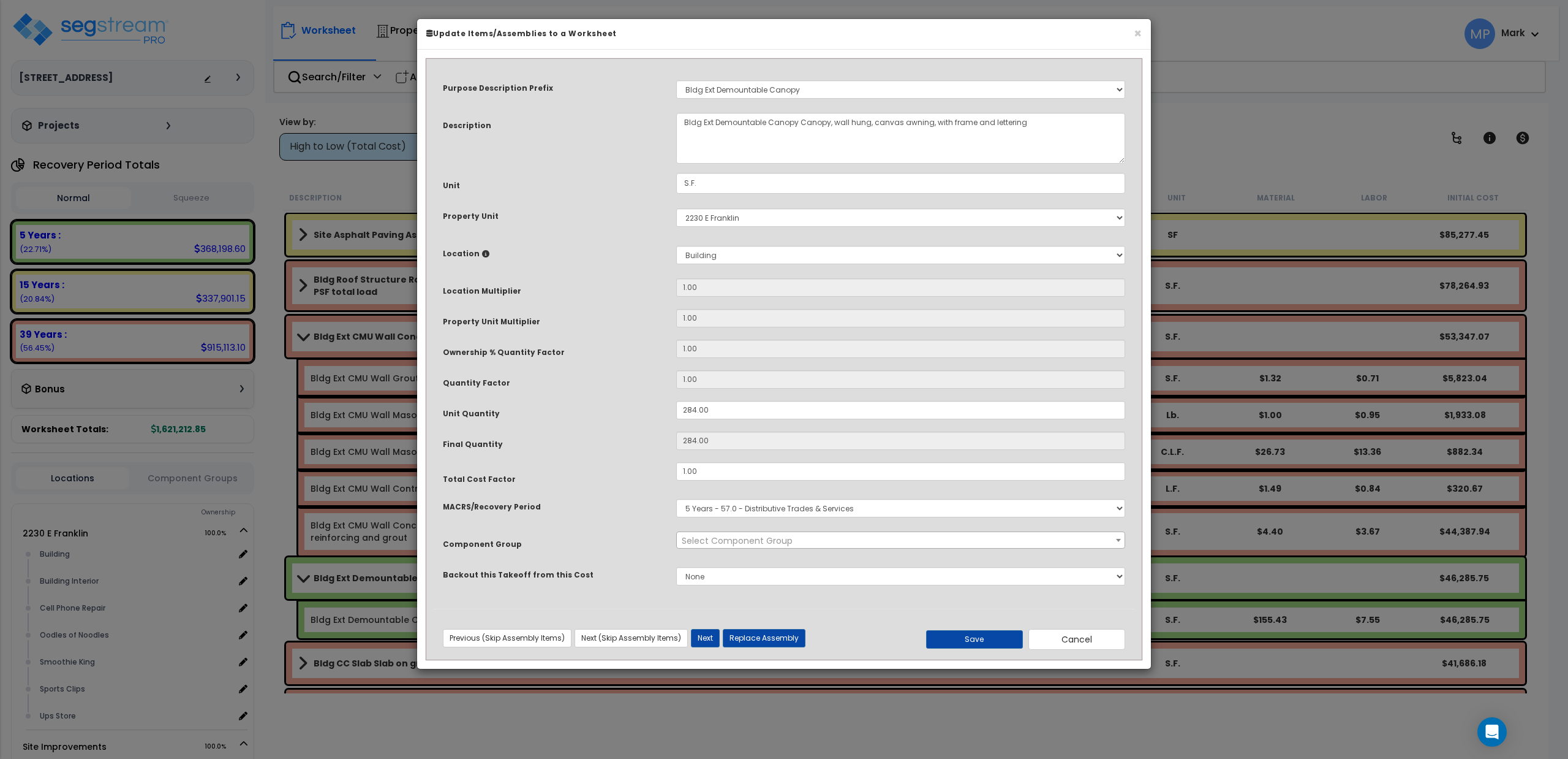
select select "11464"
click at [706, 636] on button "Next" at bounding box center [706, 638] width 29 height 19
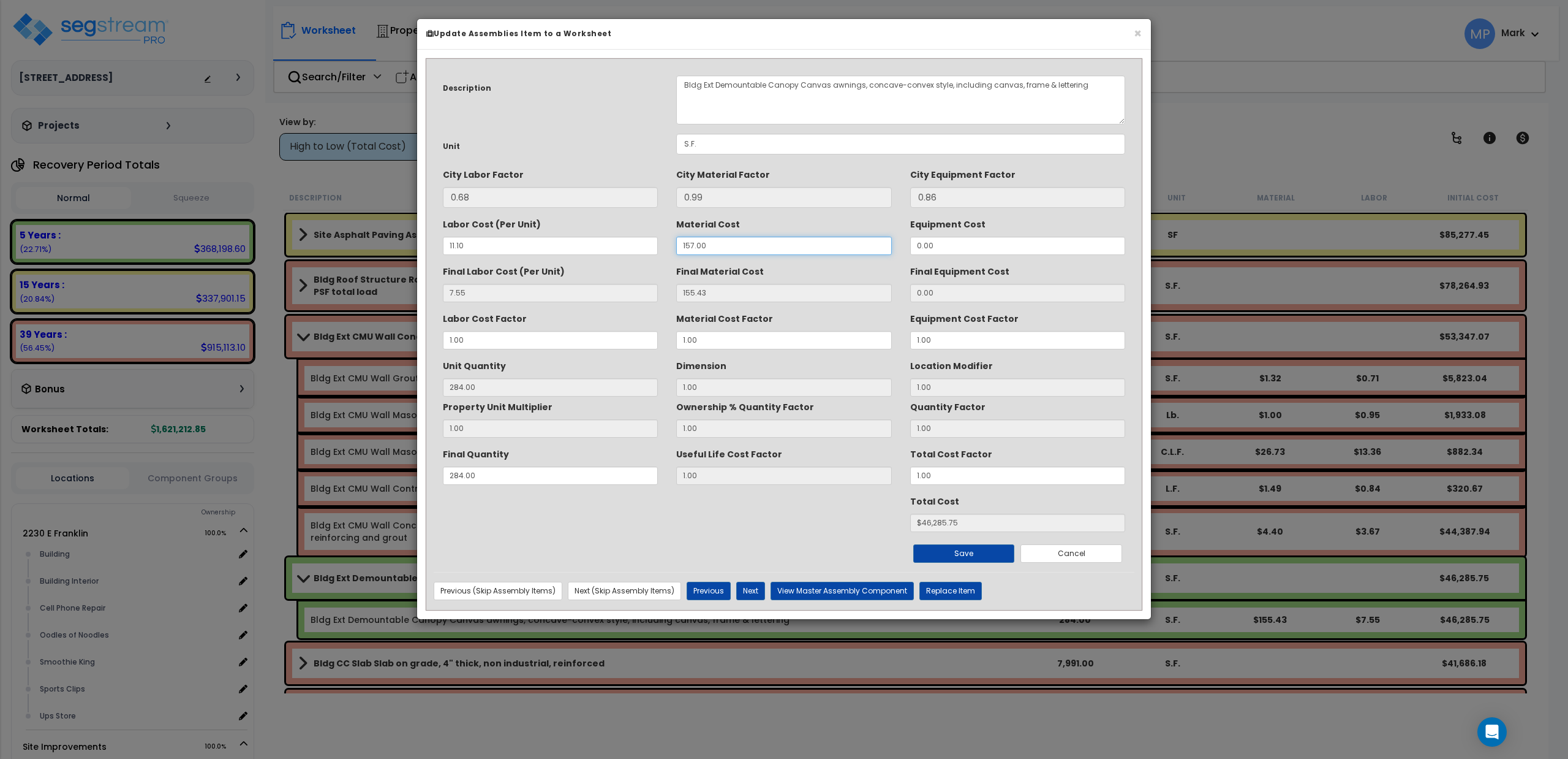
click at [694, 248] on input "157.00" at bounding box center [783, 245] width 215 height 19
type input "15.00"
type input "14.85"
type input "284"
type input "$6361.60"
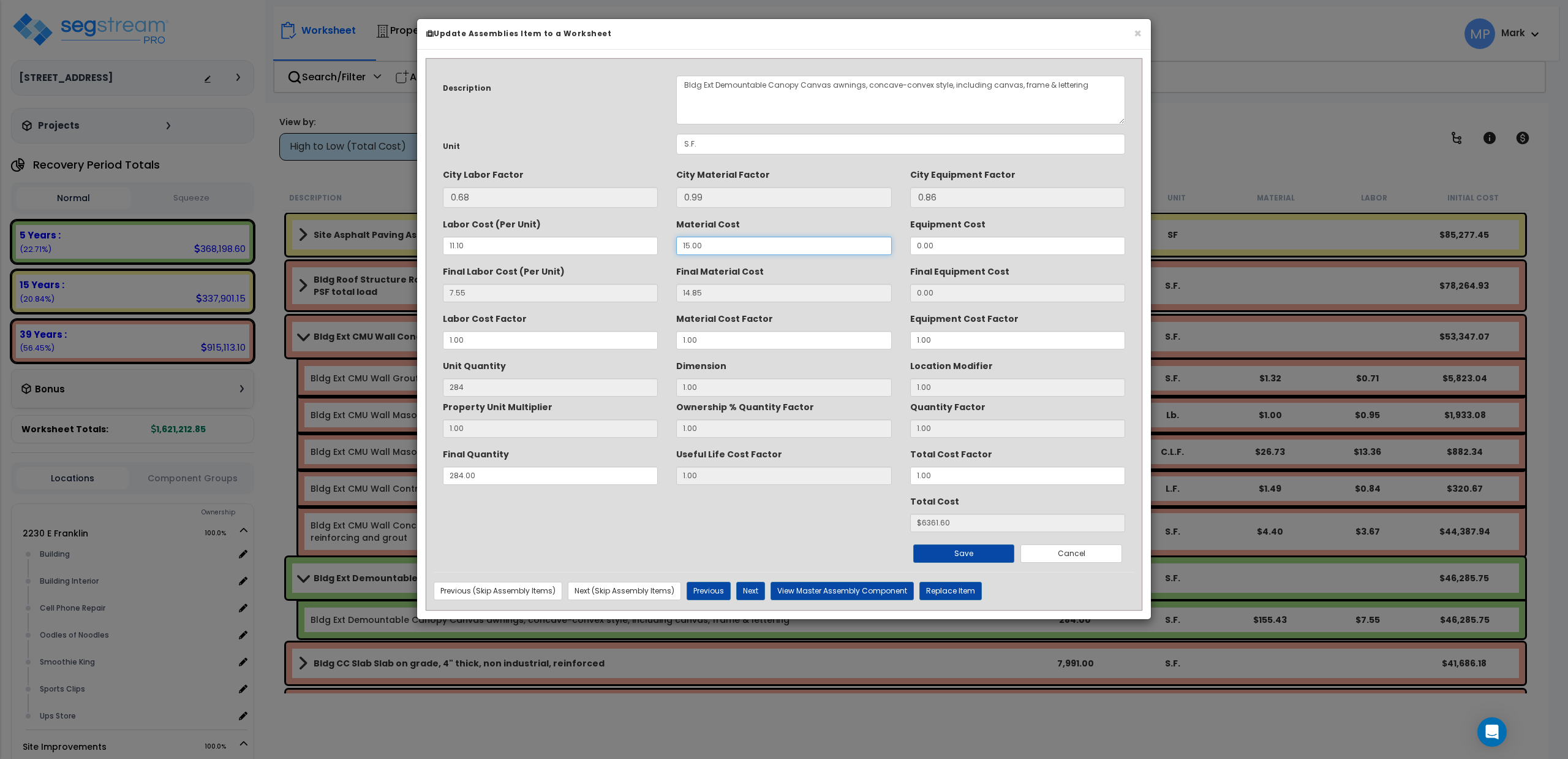
type input "1.00"
type input "0.99"
type input "$2425.36"
type input "11.00"
type input "10.89"
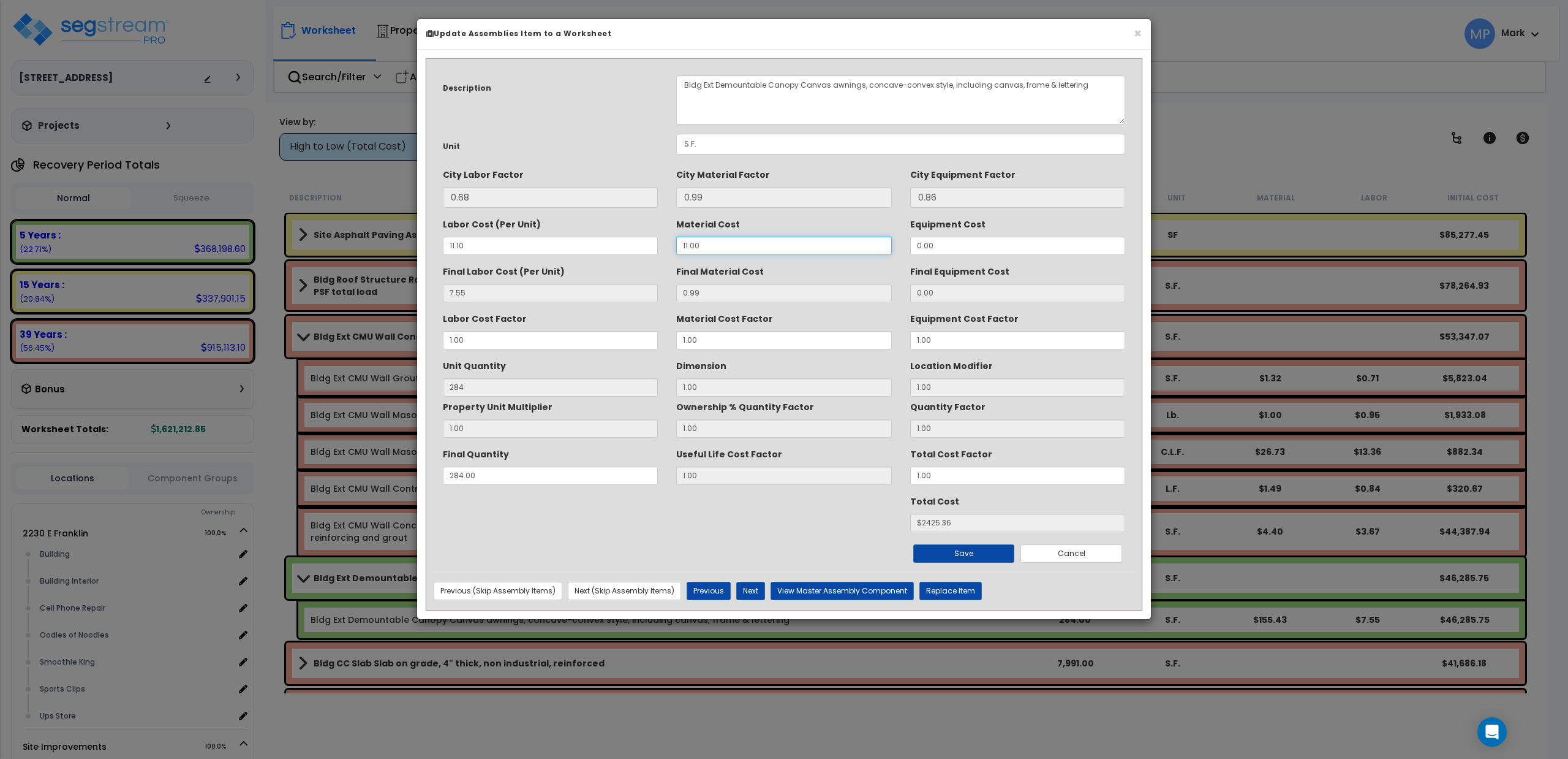
type input "$5236.96"
type input "116.00"
type input "114.84"
type input "$34758.76"
type input "116.00"
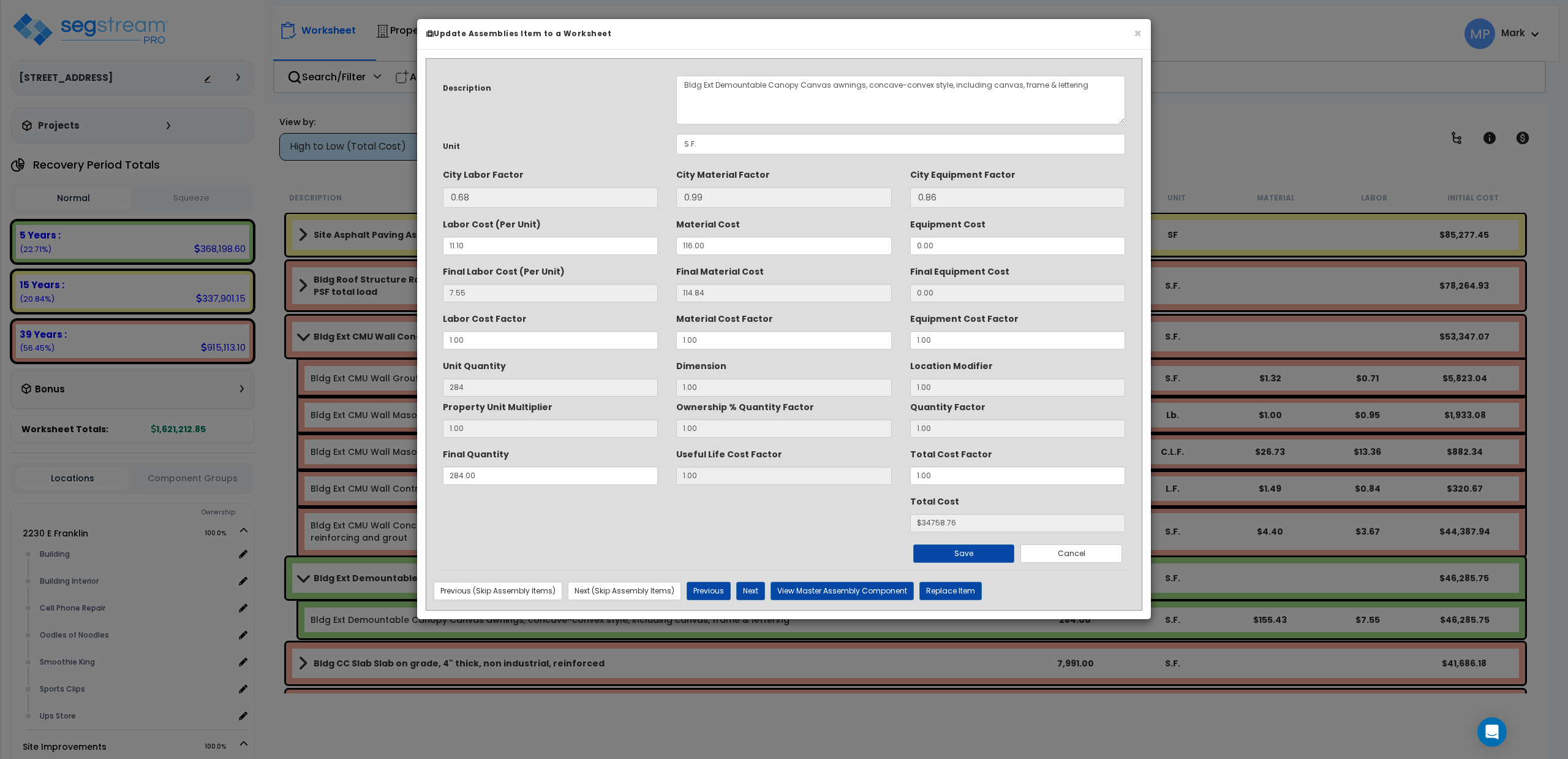
click at [797, 552] on div "Save Cancel" at bounding box center [783, 547] width 701 height 30
drag, startPoint x: 966, startPoint y: 253, endPoint x: 894, endPoint y: 258, distance: 72.2
click at [894, 258] on div "Description Bldg Ext Demountable Canopy Canvas awnings, concave-convex style, i…" at bounding box center [783, 318] width 701 height 505
type input "1"
type input "0.86"
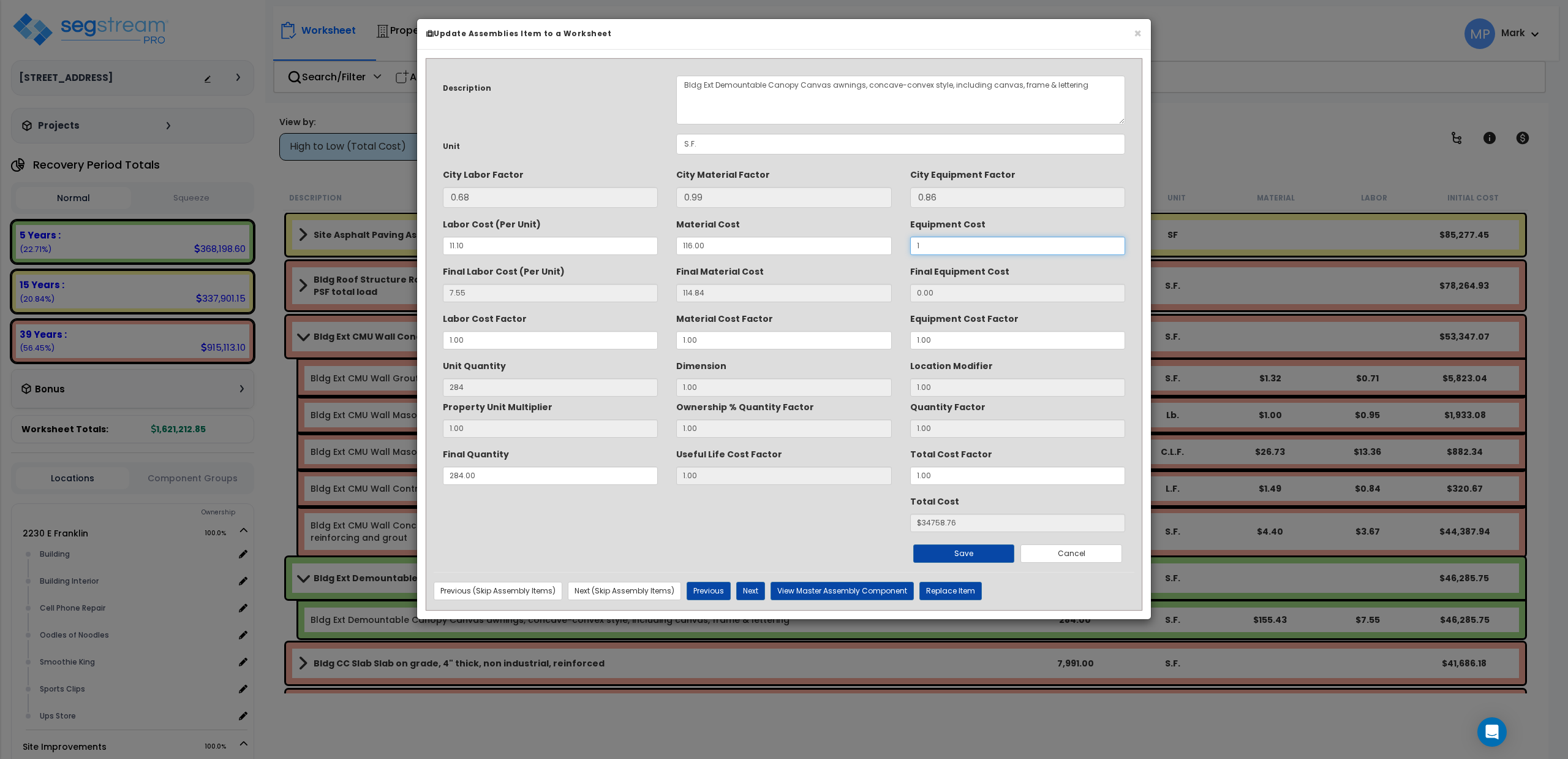
type input "$35003.00"
click at [758, 517] on div "Total Cost $35003.00" at bounding box center [783, 511] width 701 height 41
click at [947, 546] on button "Save" at bounding box center [964, 553] width 102 height 19
type input "1.00"
type input "284.00"
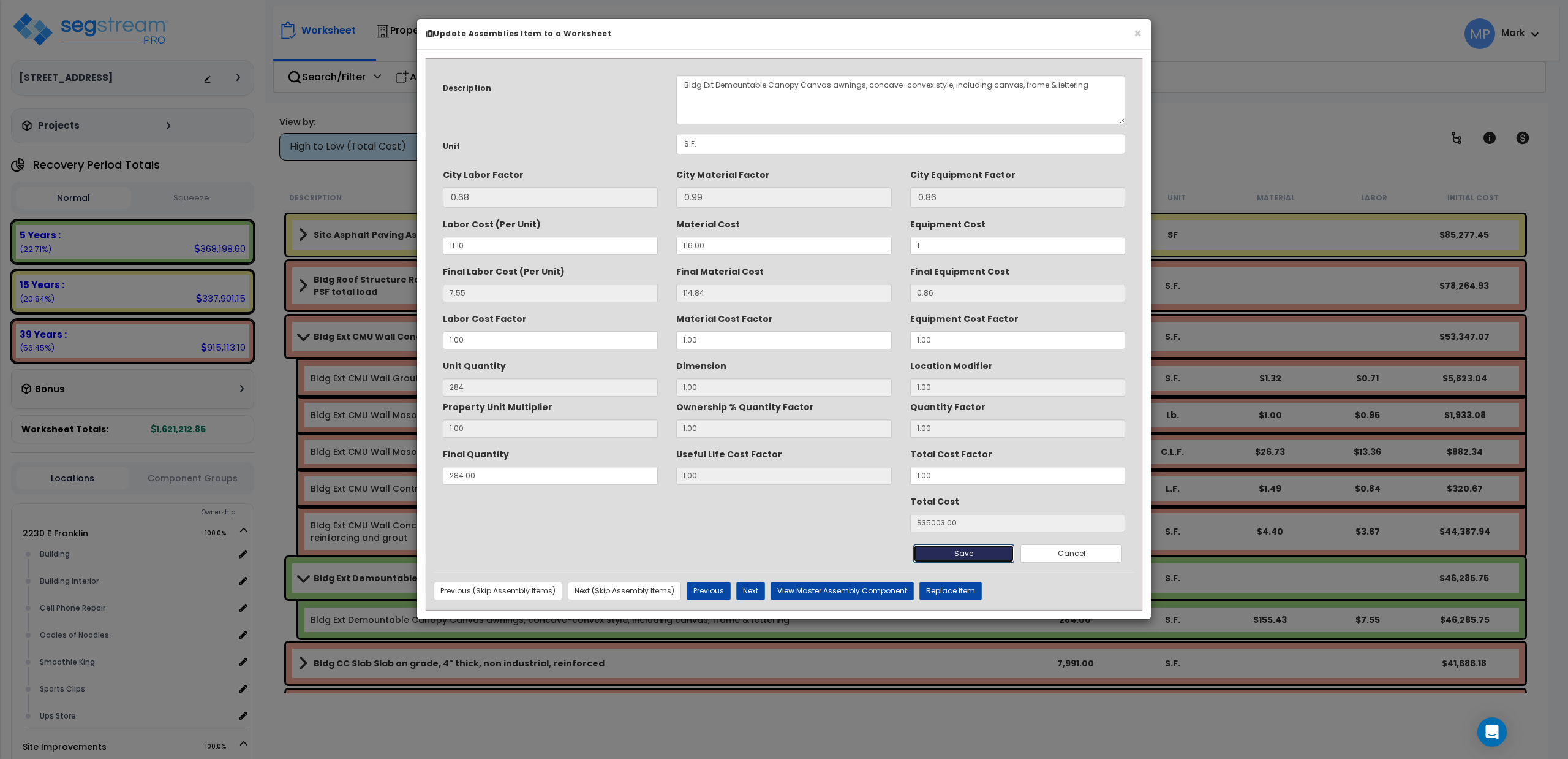
type input "35003.00"
click at [749, 590] on button "Next" at bounding box center [750, 591] width 29 height 19
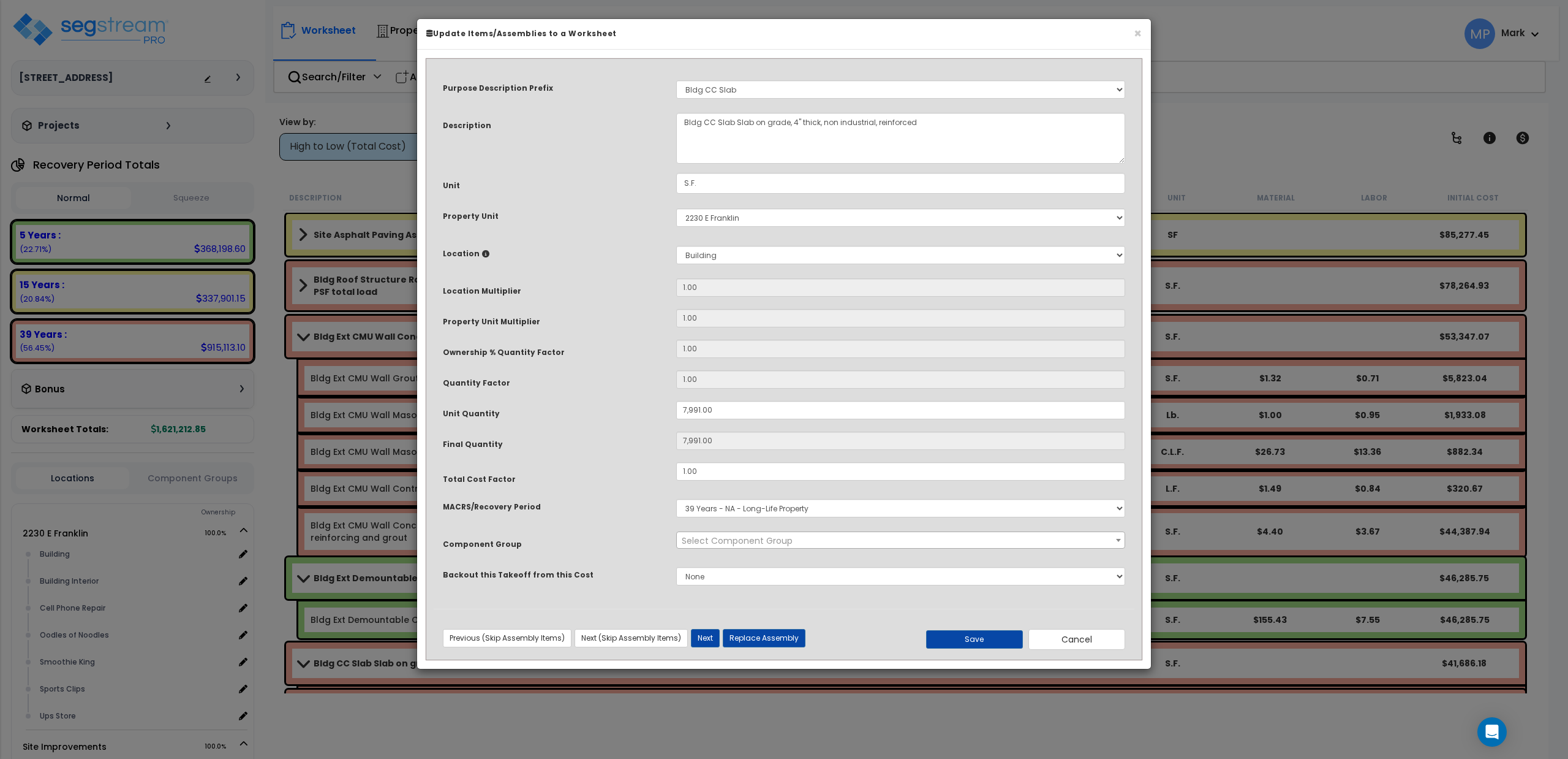
select select "10238"
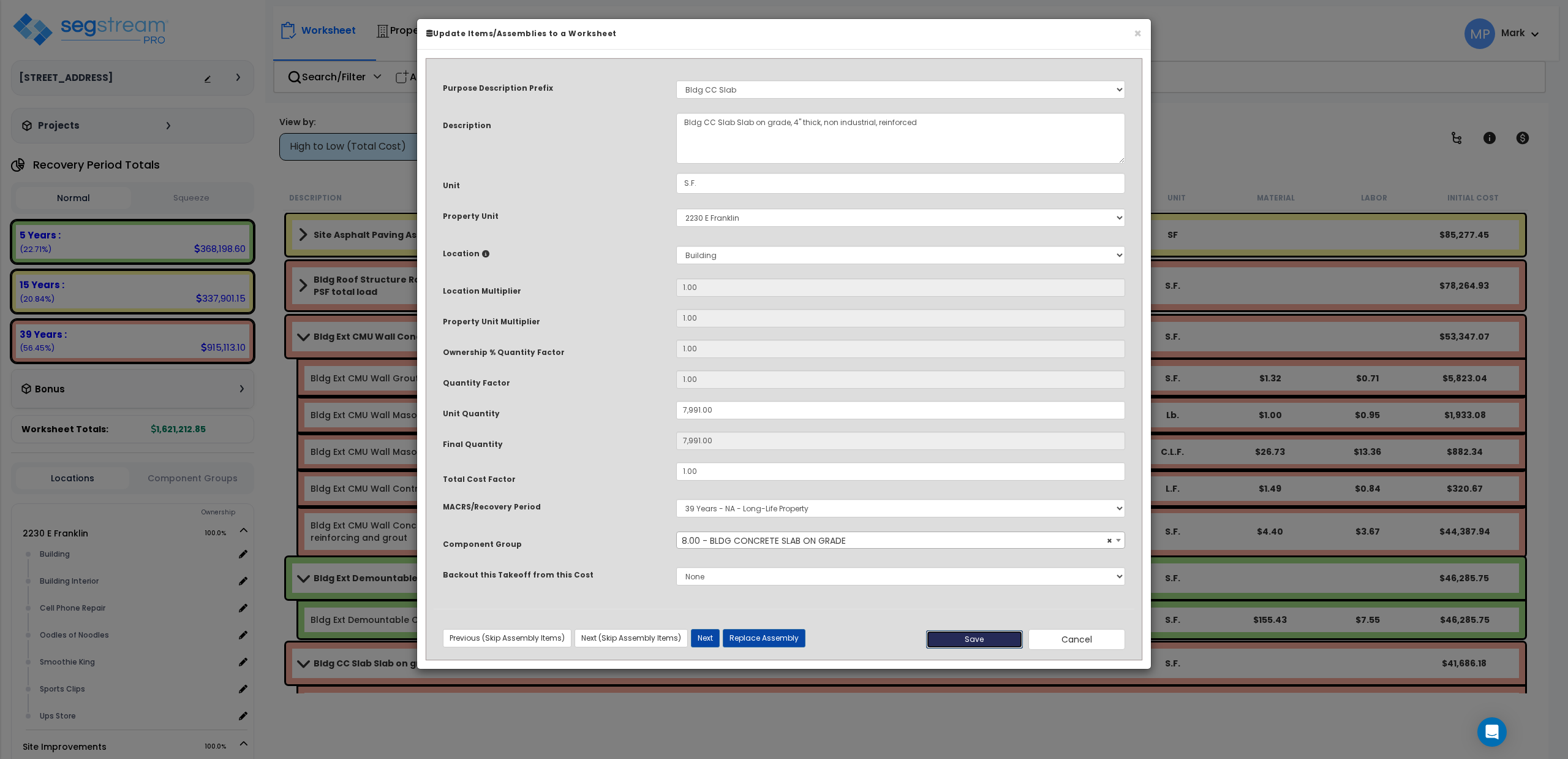
click at [971, 640] on button "Save" at bounding box center [975, 639] width 97 height 19
type input "7991.00"
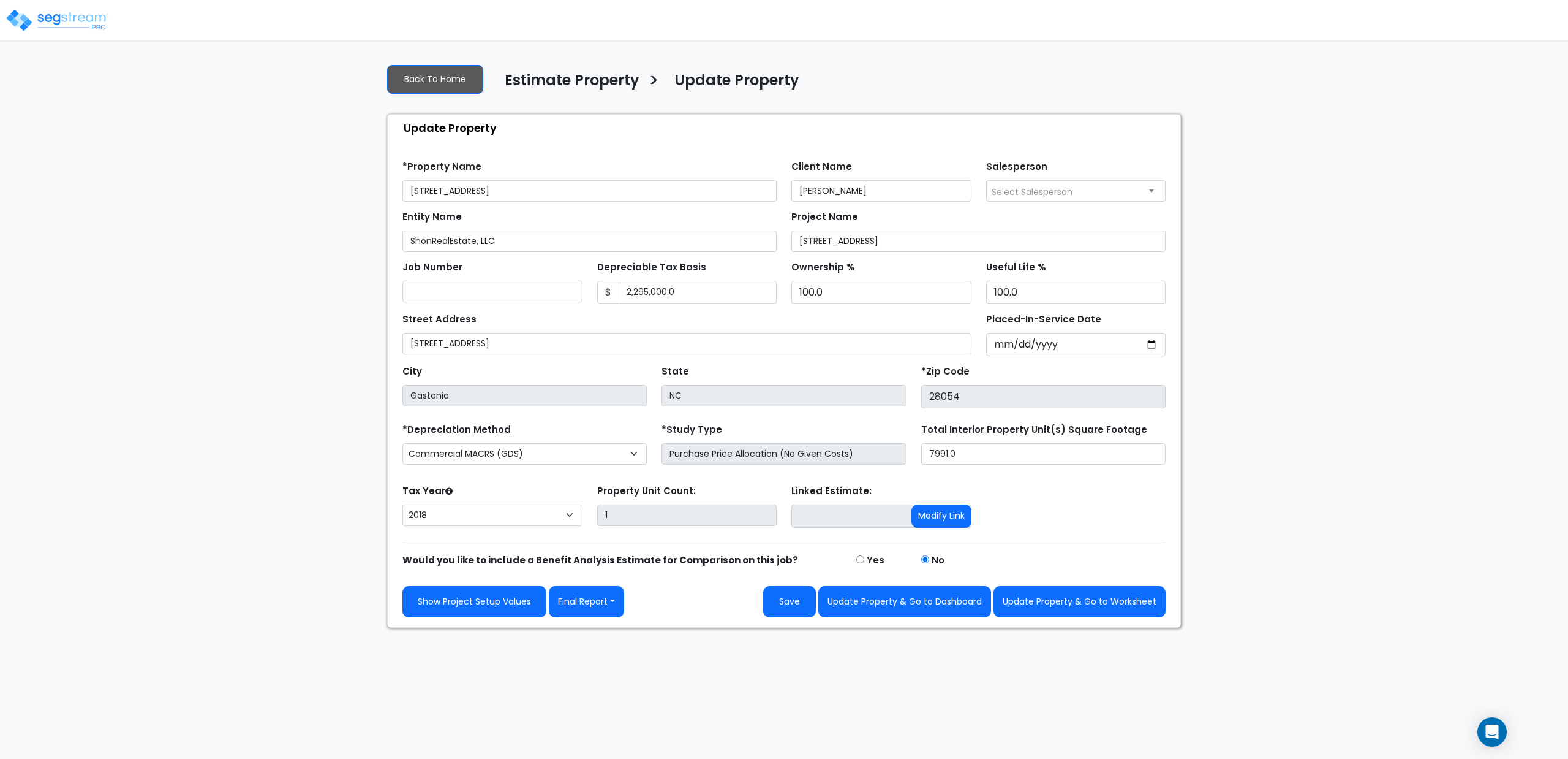
select select "2018"
click at [1086, 599] on button "Update Property & Go to Worksheet" at bounding box center [1080, 601] width 172 height 31
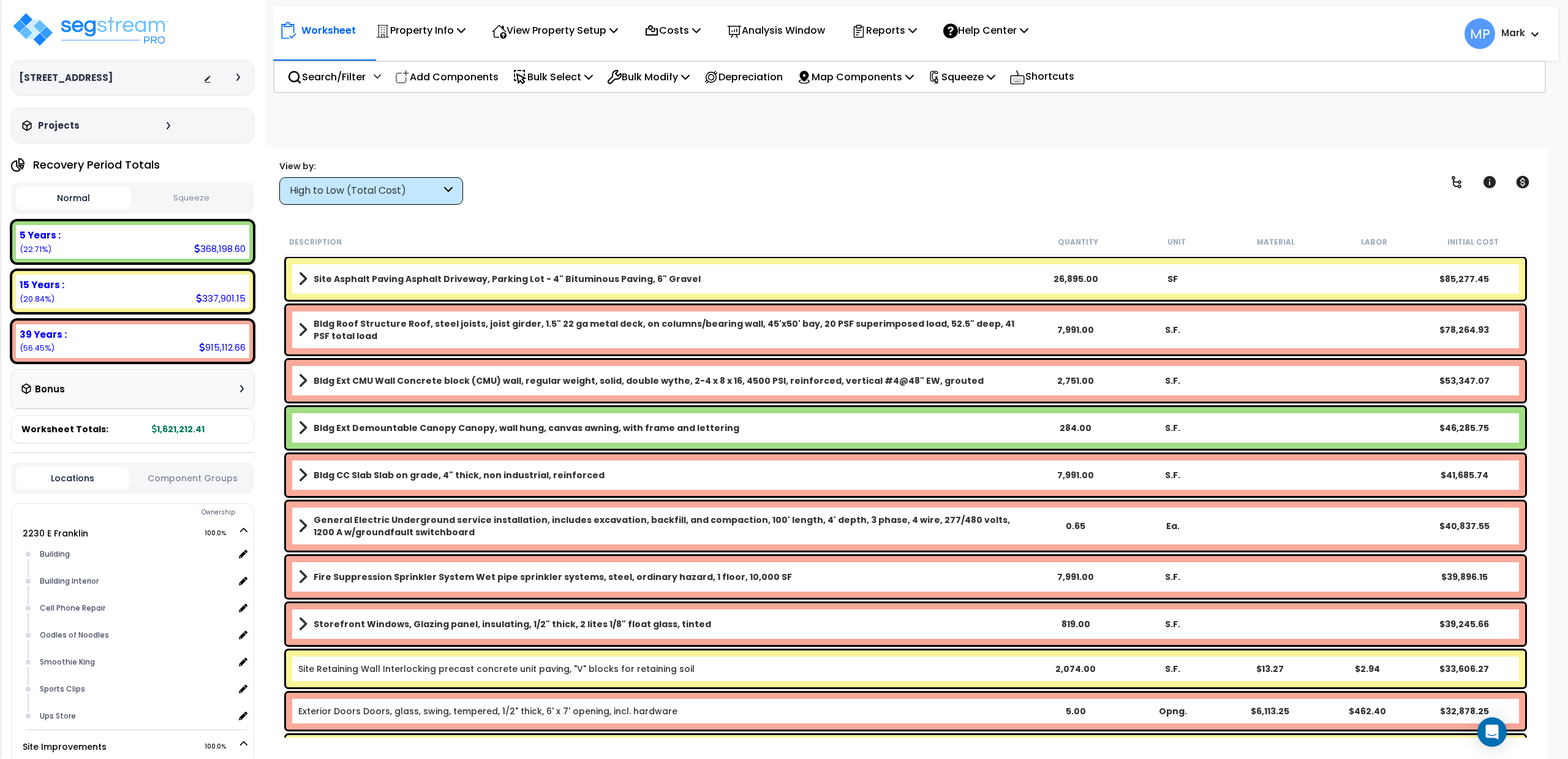
click at [532, 429] on b "Bldg Ext Demountable Canopy Canopy, wall hung, canvas awning, with frame and le…" at bounding box center [526, 428] width 426 height 13
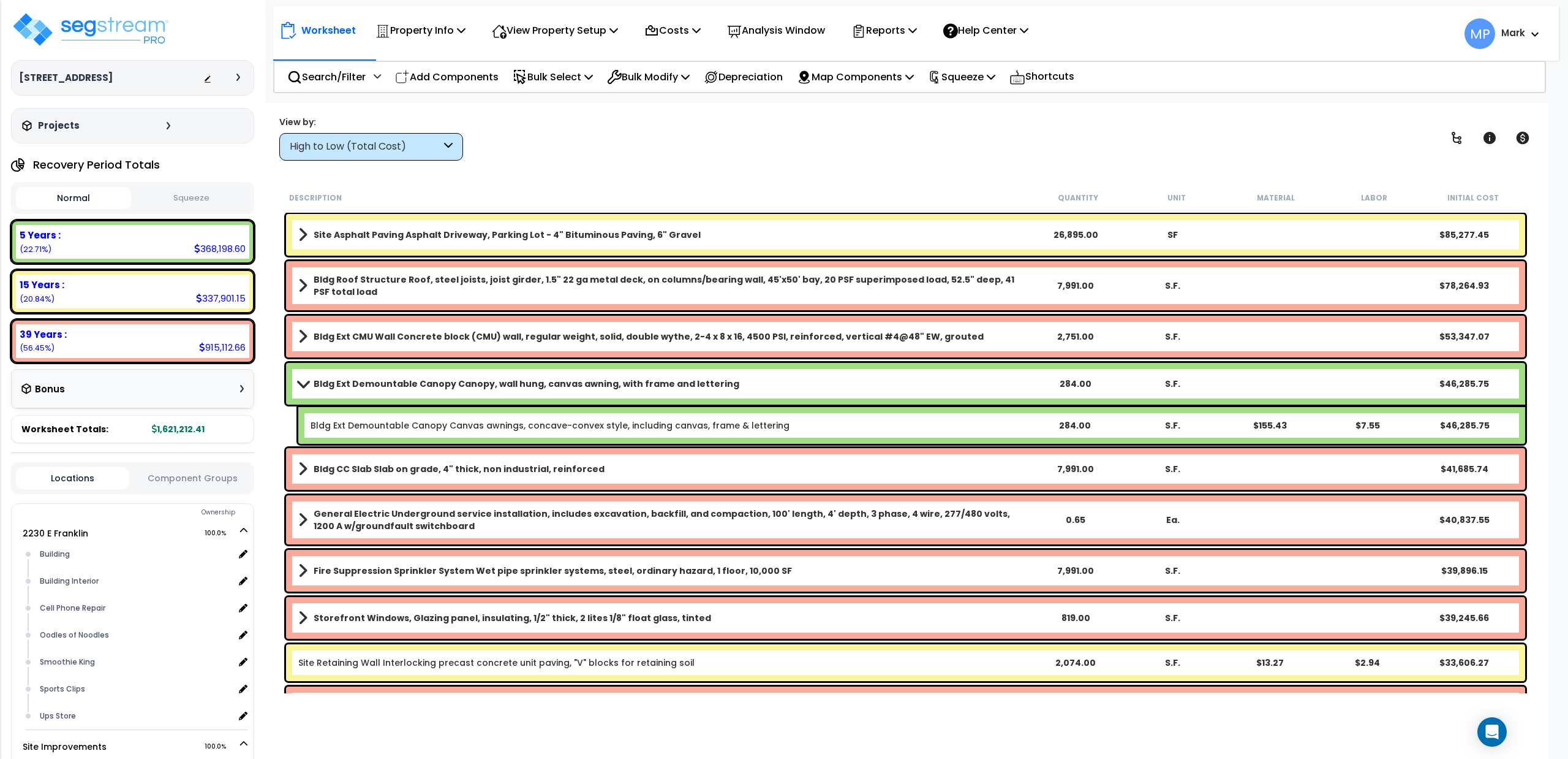
click at [708, 378] on b "Bldg Ext Demountable Canopy Canopy, wall hung, canvas awning, with frame and le…" at bounding box center [526, 384] width 426 height 13
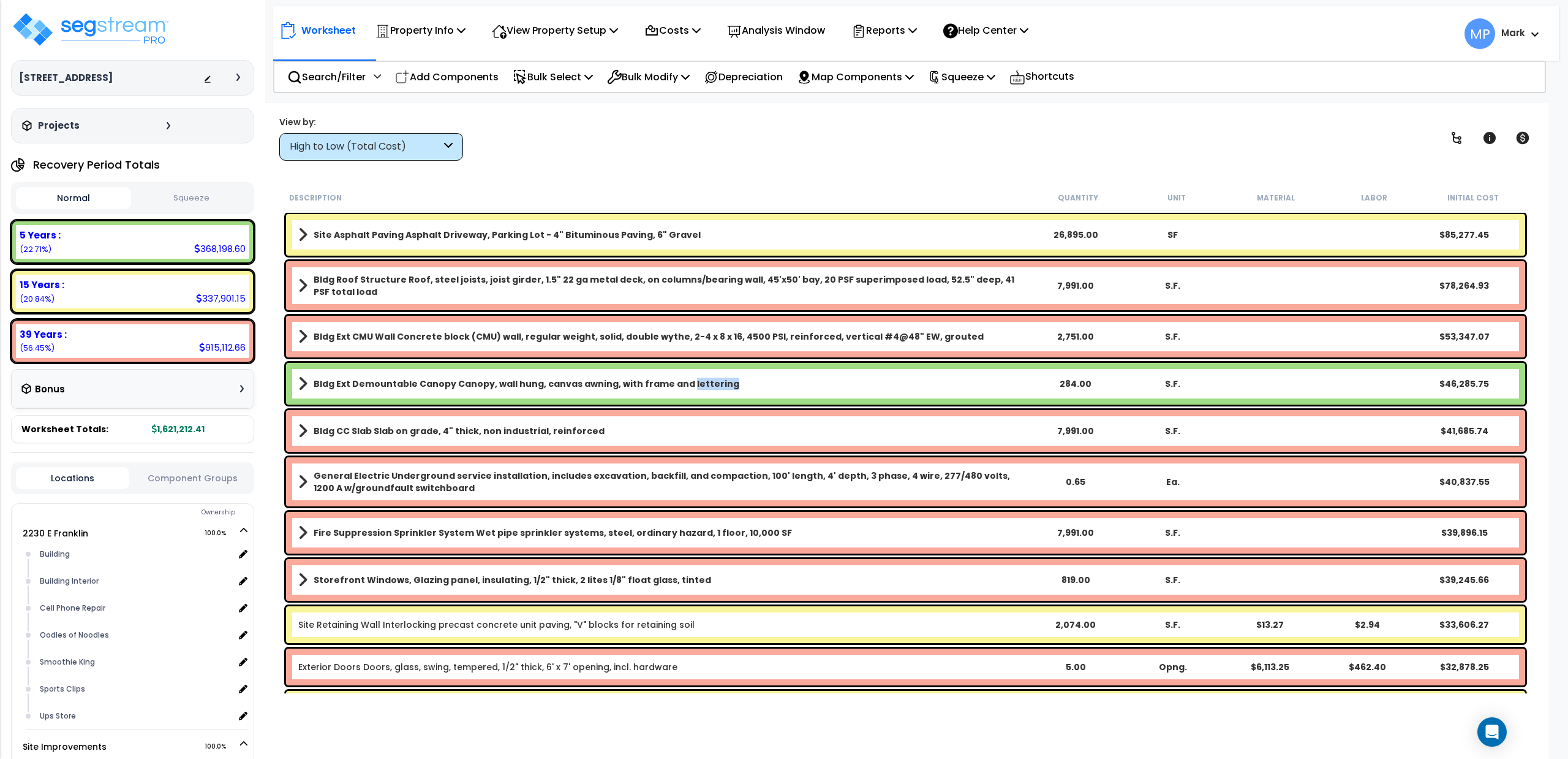
click at [708, 378] on b "Bldg Ext Demountable Canopy Canopy, wall hung, canvas awning, with frame and le…" at bounding box center [526, 384] width 426 height 13
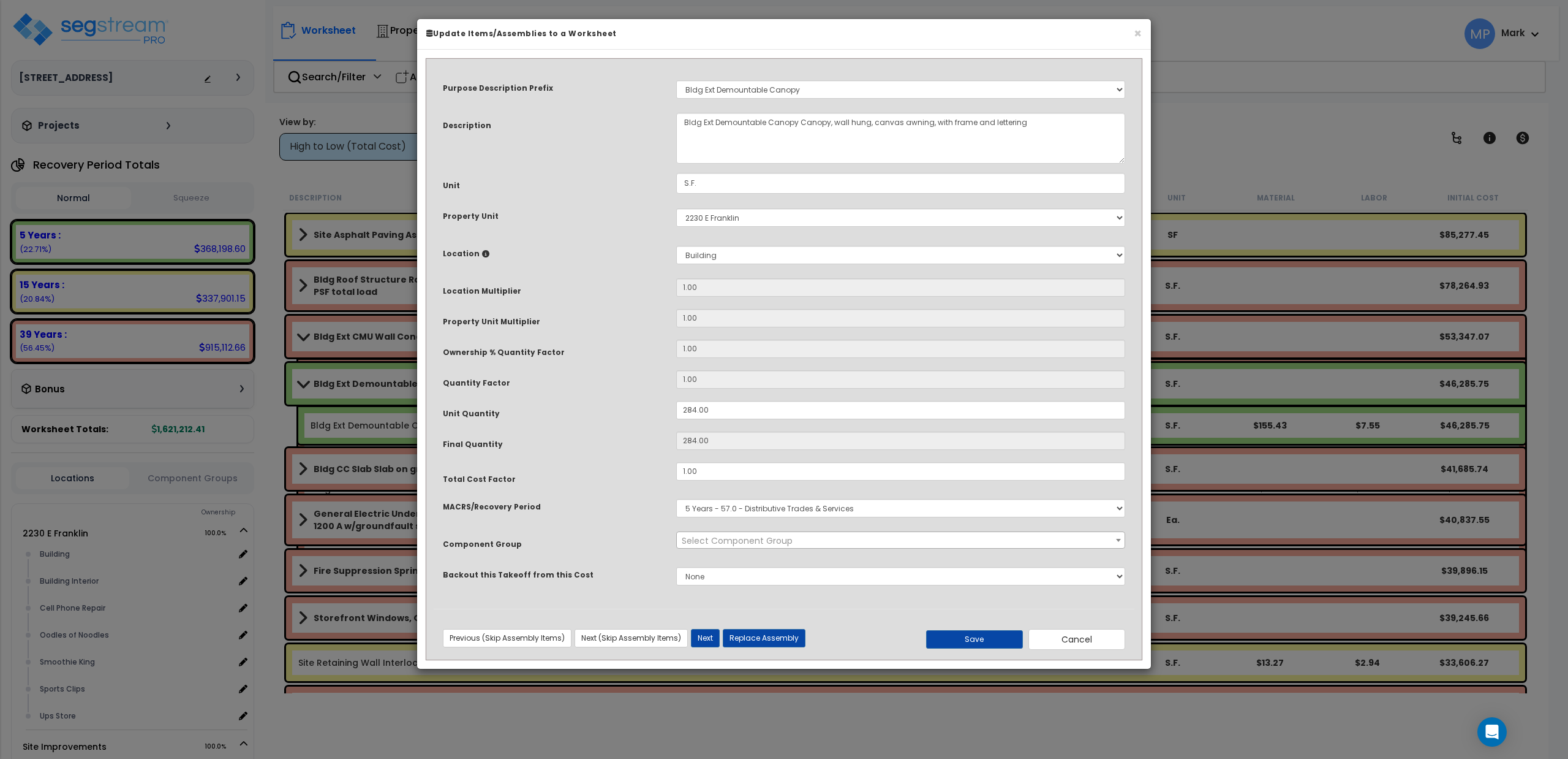
select select "11464"
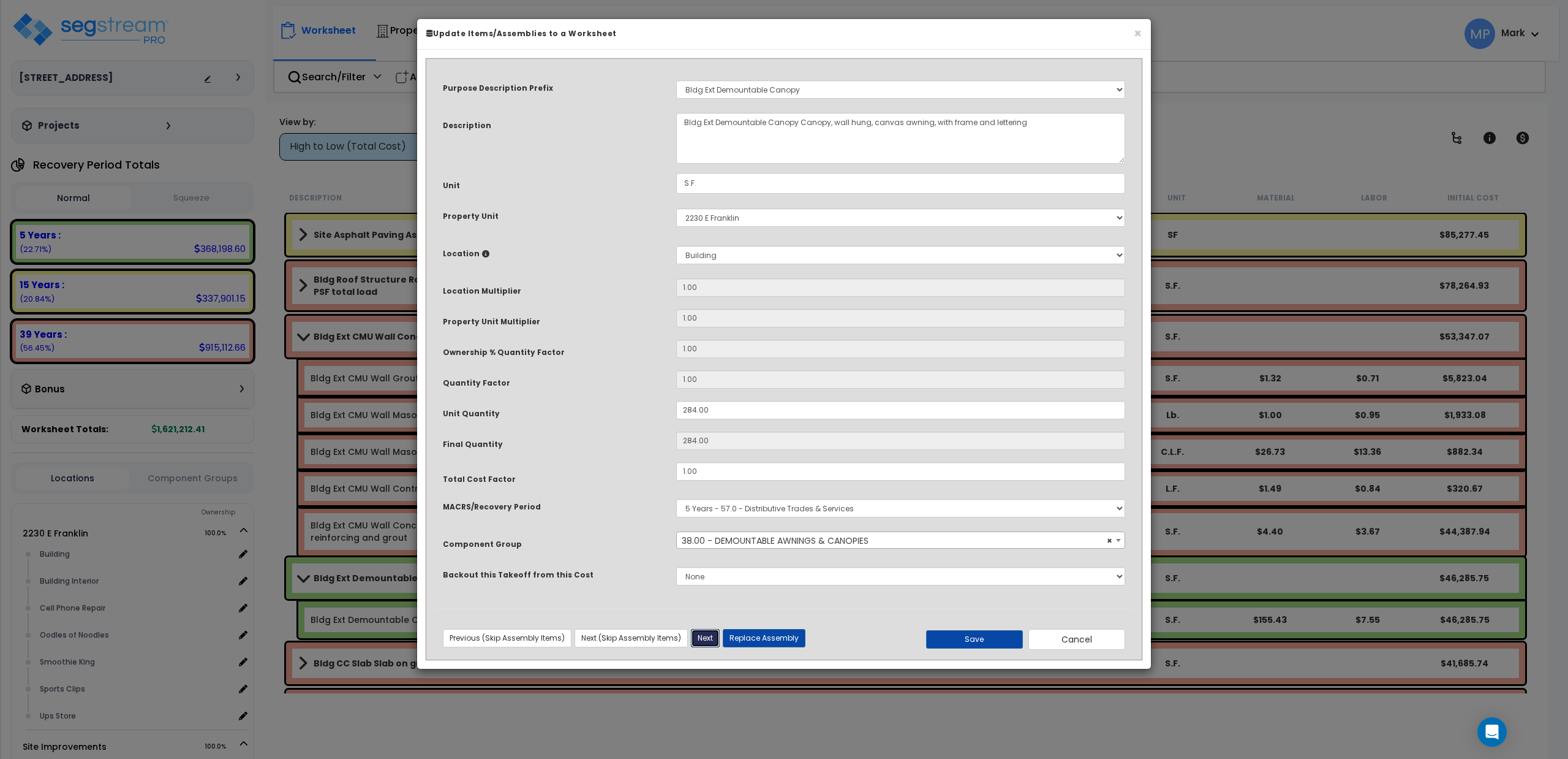
click at [709, 636] on button "Next" at bounding box center [706, 638] width 29 height 19
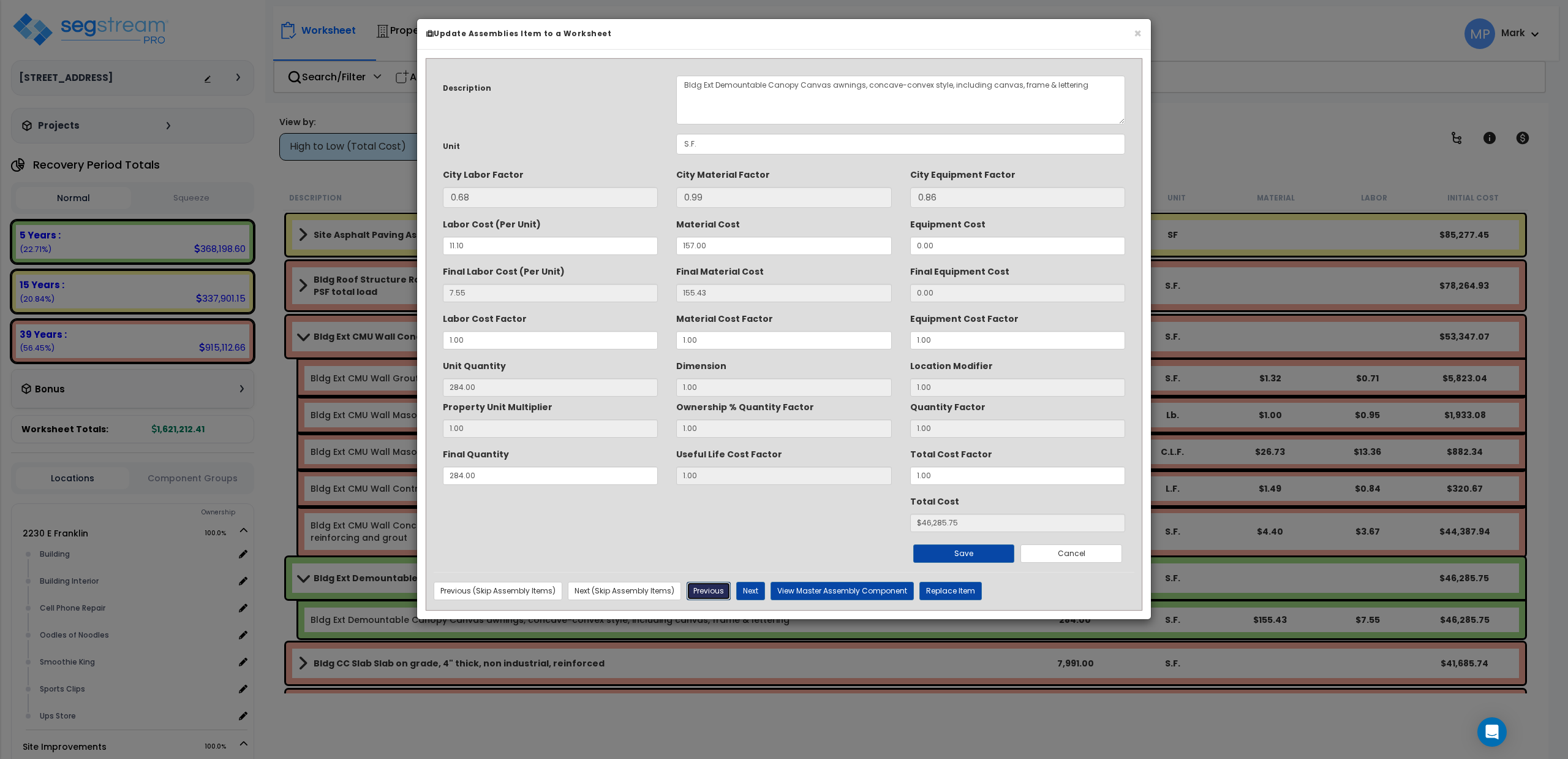
click at [716, 593] on button "Previous" at bounding box center [709, 591] width 44 height 19
type input "46285.75"
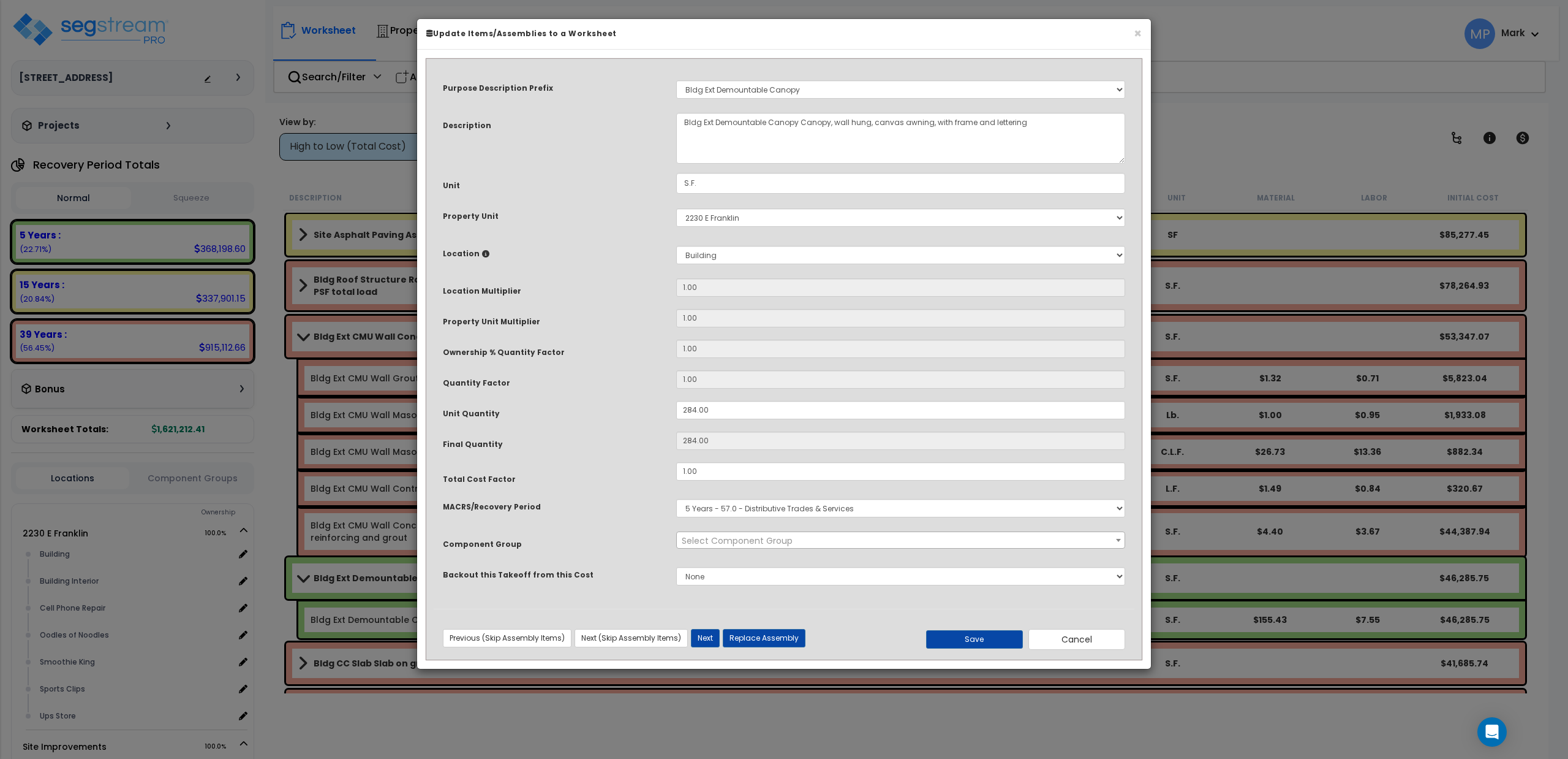
select select "11464"
click at [985, 641] on button "Save" at bounding box center [975, 639] width 97 height 19
type input "0.90"
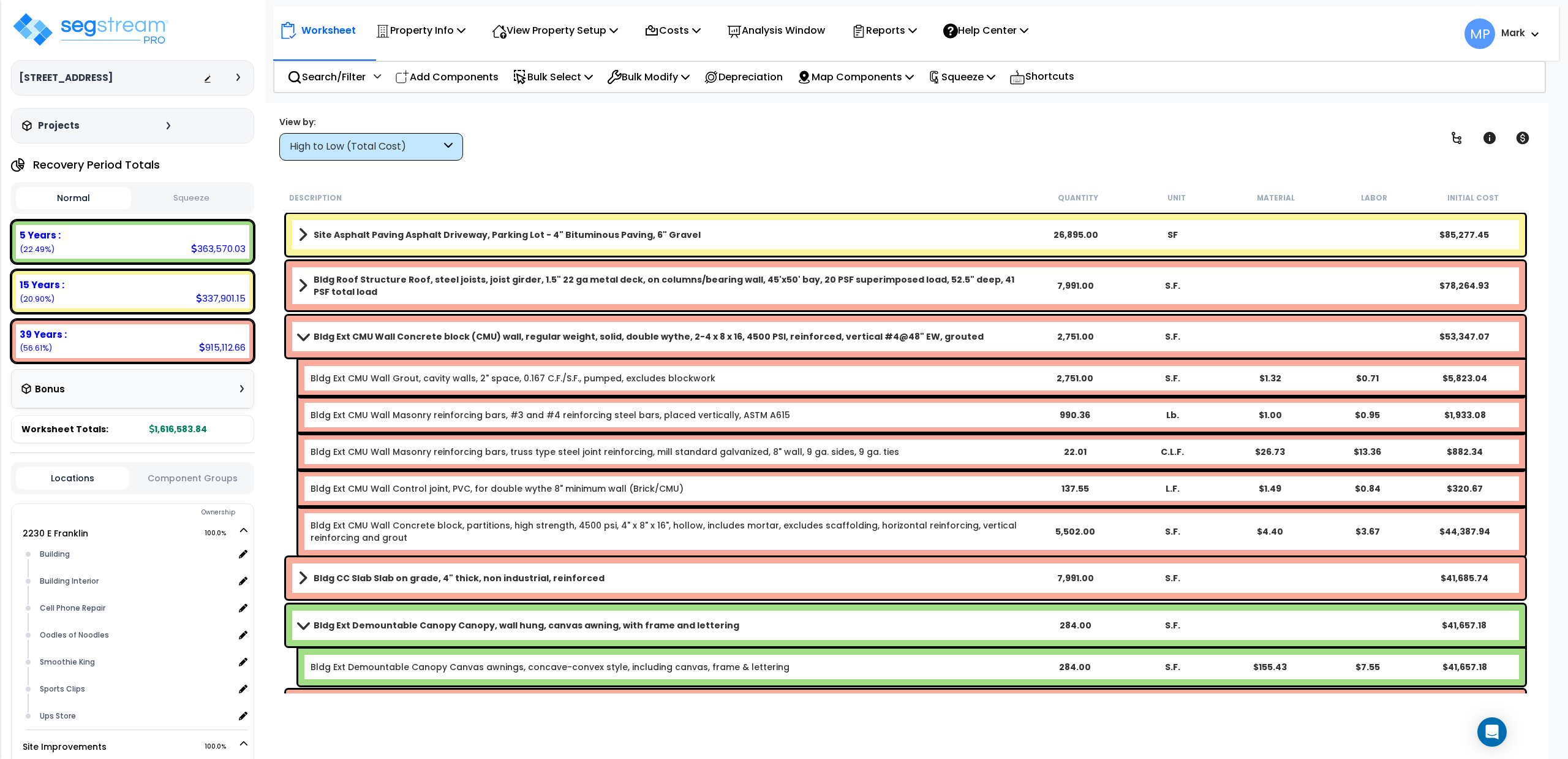
click at [444, 141] on icon at bounding box center [448, 147] width 8 height 14
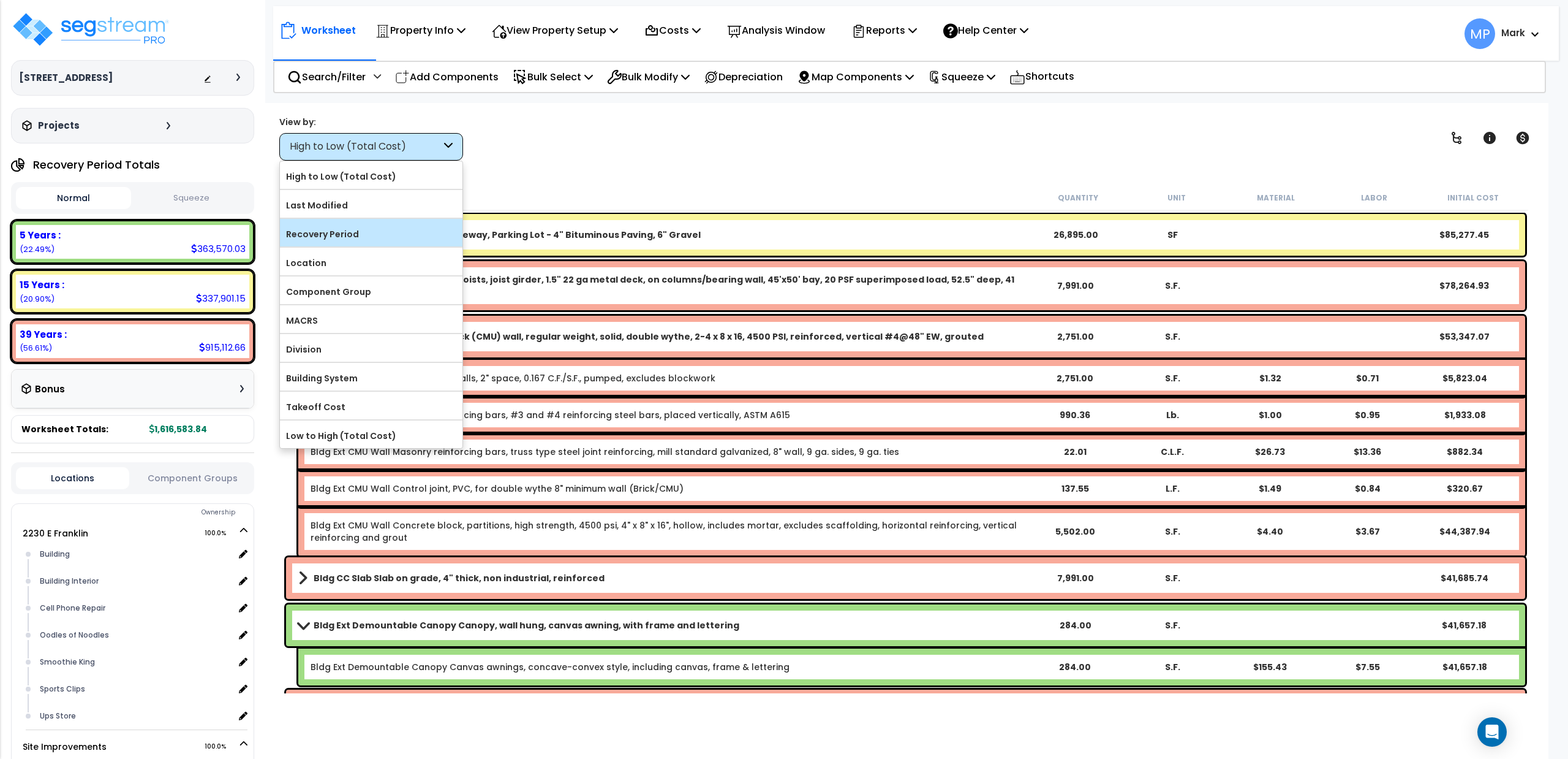
click at [362, 243] on label "Recovery Period" at bounding box center [371, 234] width 183 height 19
click at [0, 0] on input "Recovery Period" at bounding box center [0, 0] width 0 height 0
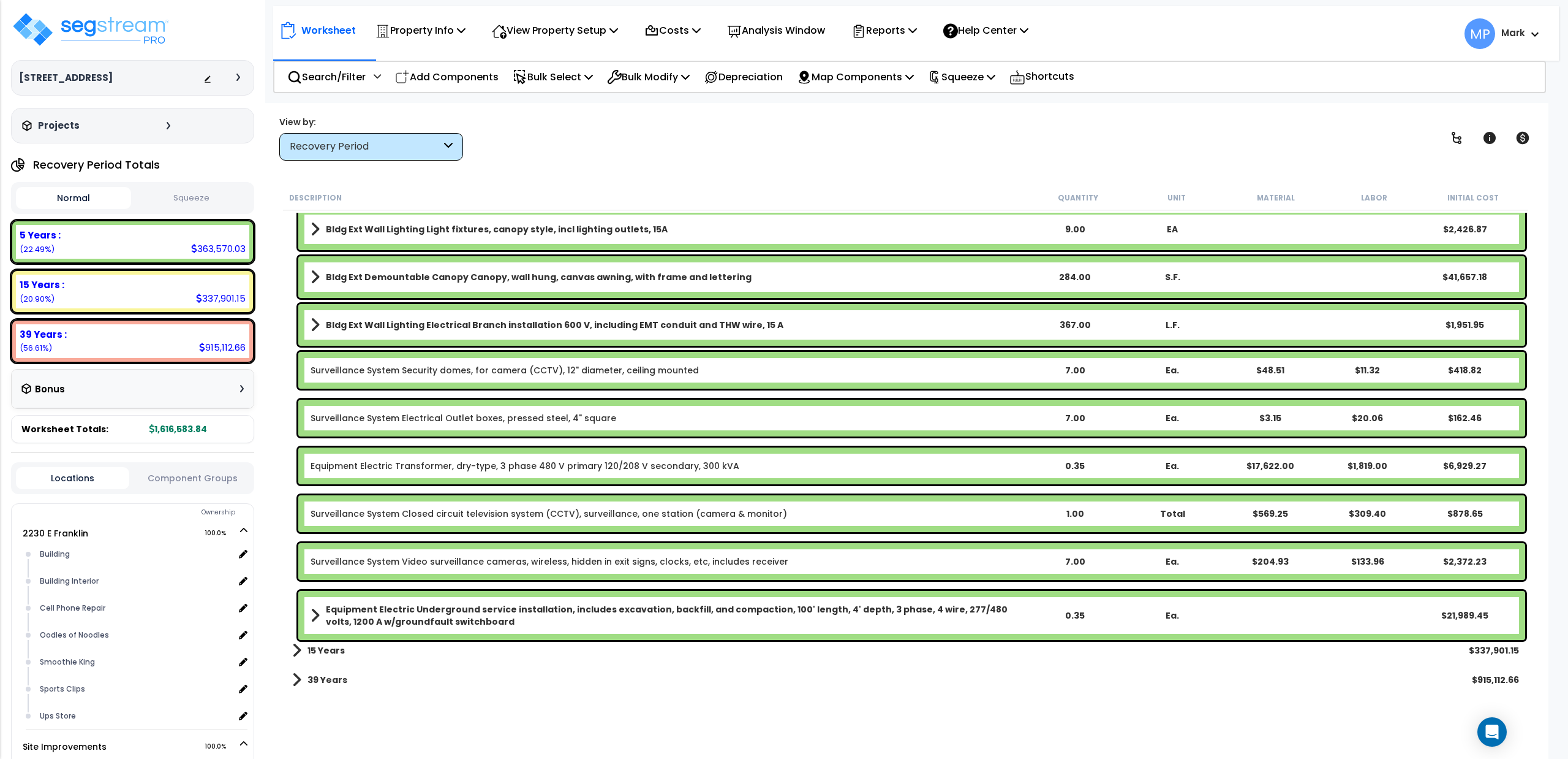
scroll to position [10694, 0]
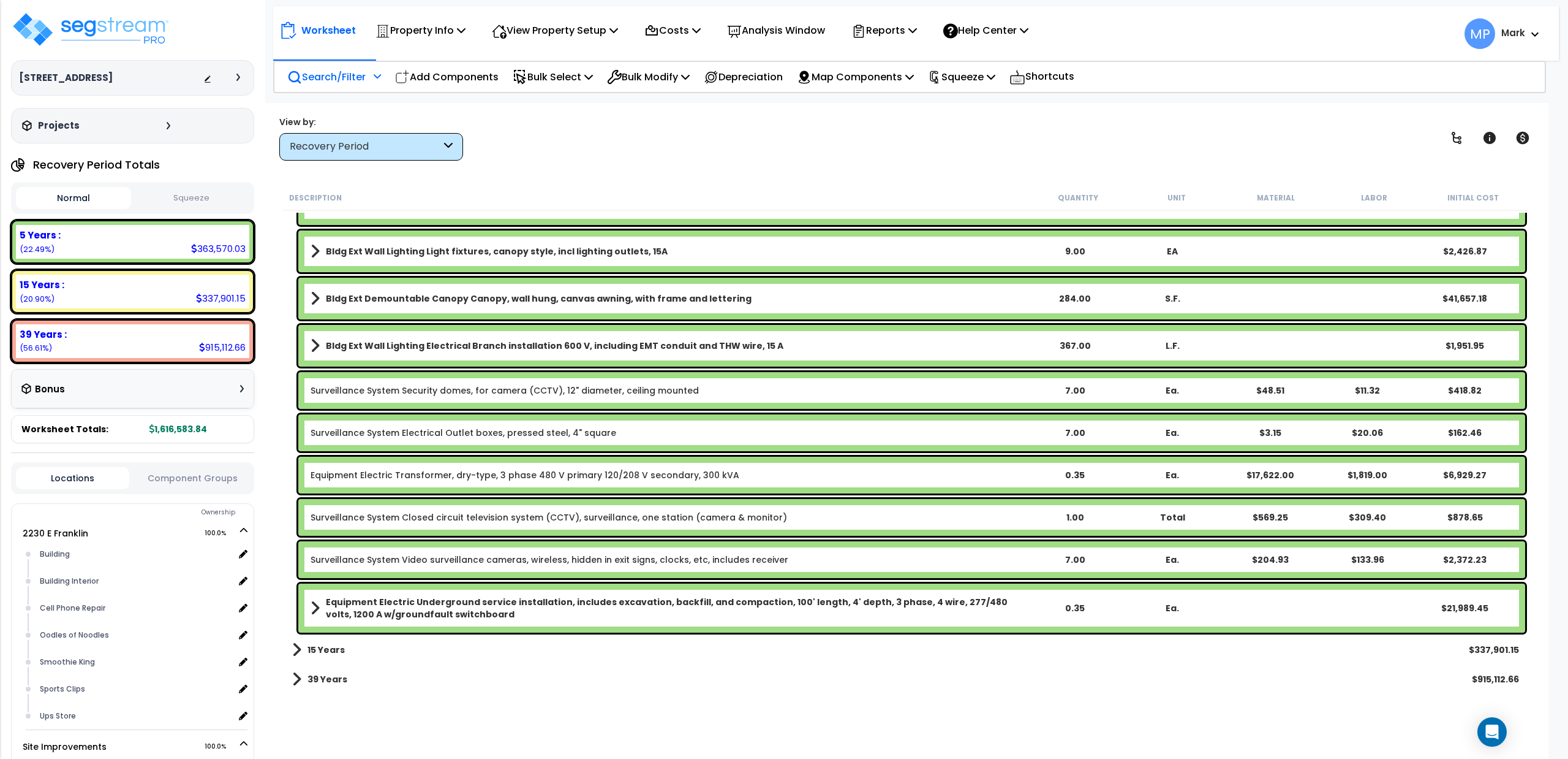
click at [319, 79] on p "Search/Filter" at bounding box center [326, 77] width 78 height 17
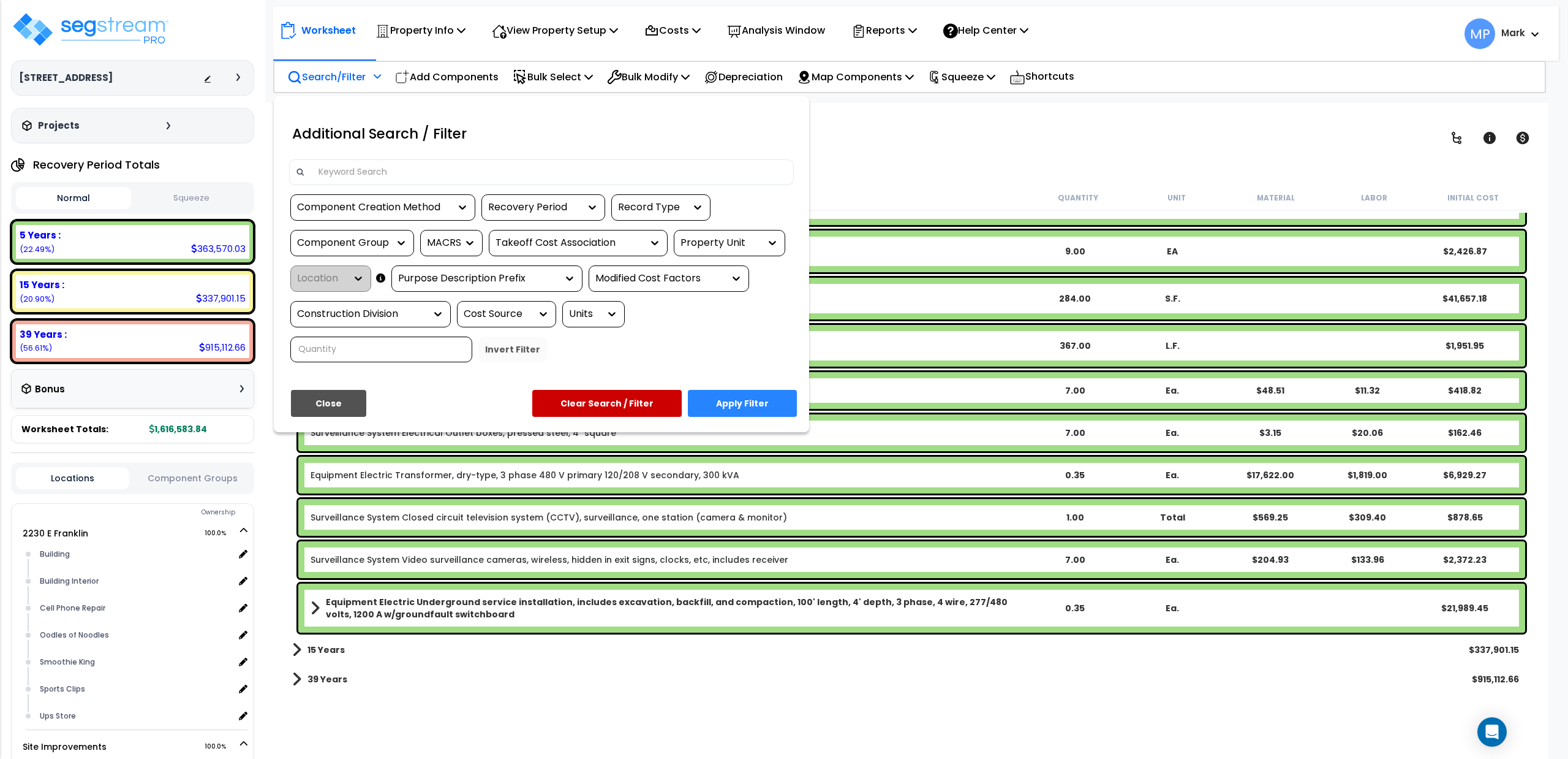
click at [400, 175] on input at bounding box center [549, 172] width 476 height 19
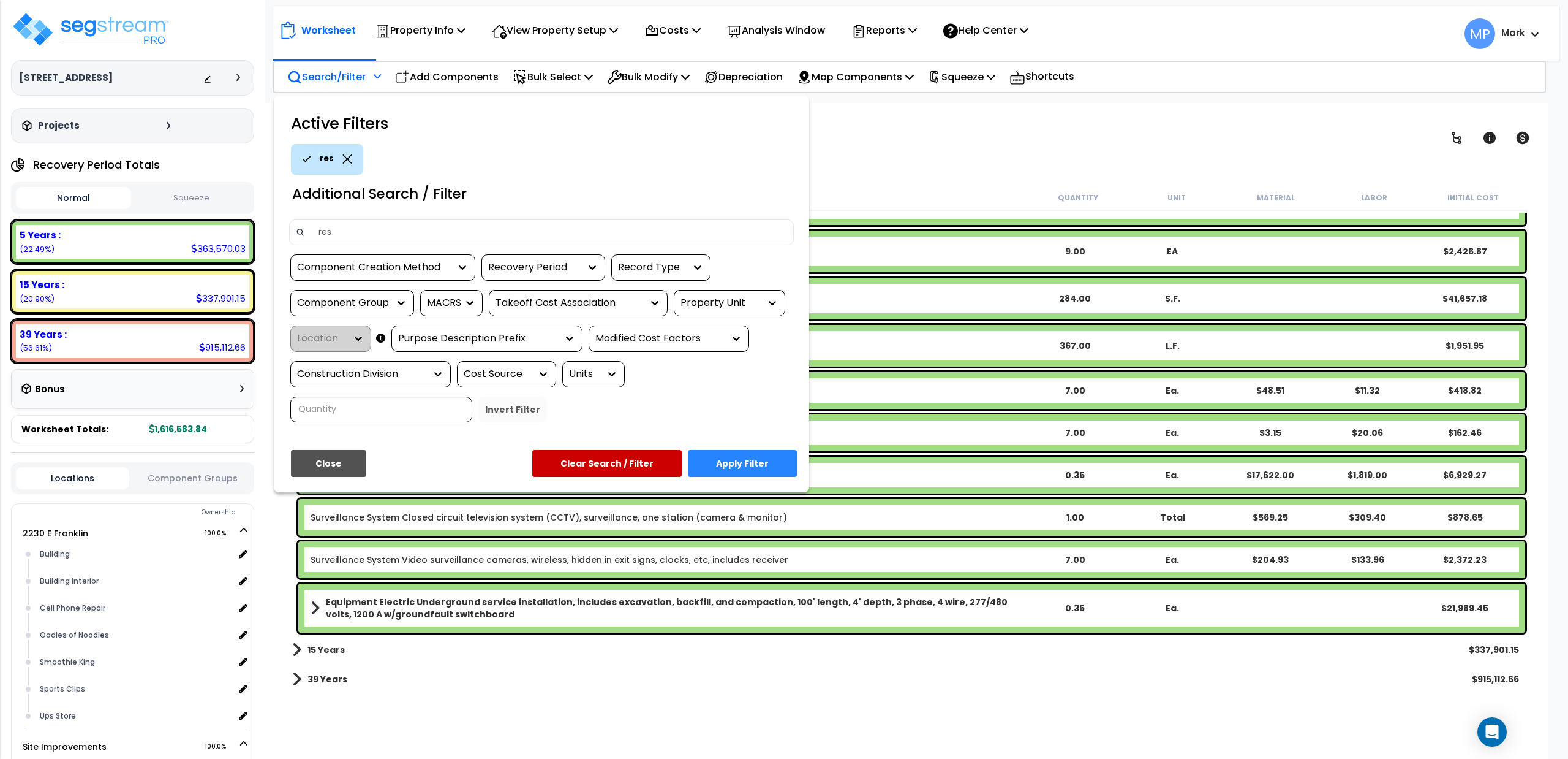
type input "res"
click at [763, 460] on button "Apply Filter" at bounding box center [742, 463] width 109 height 27
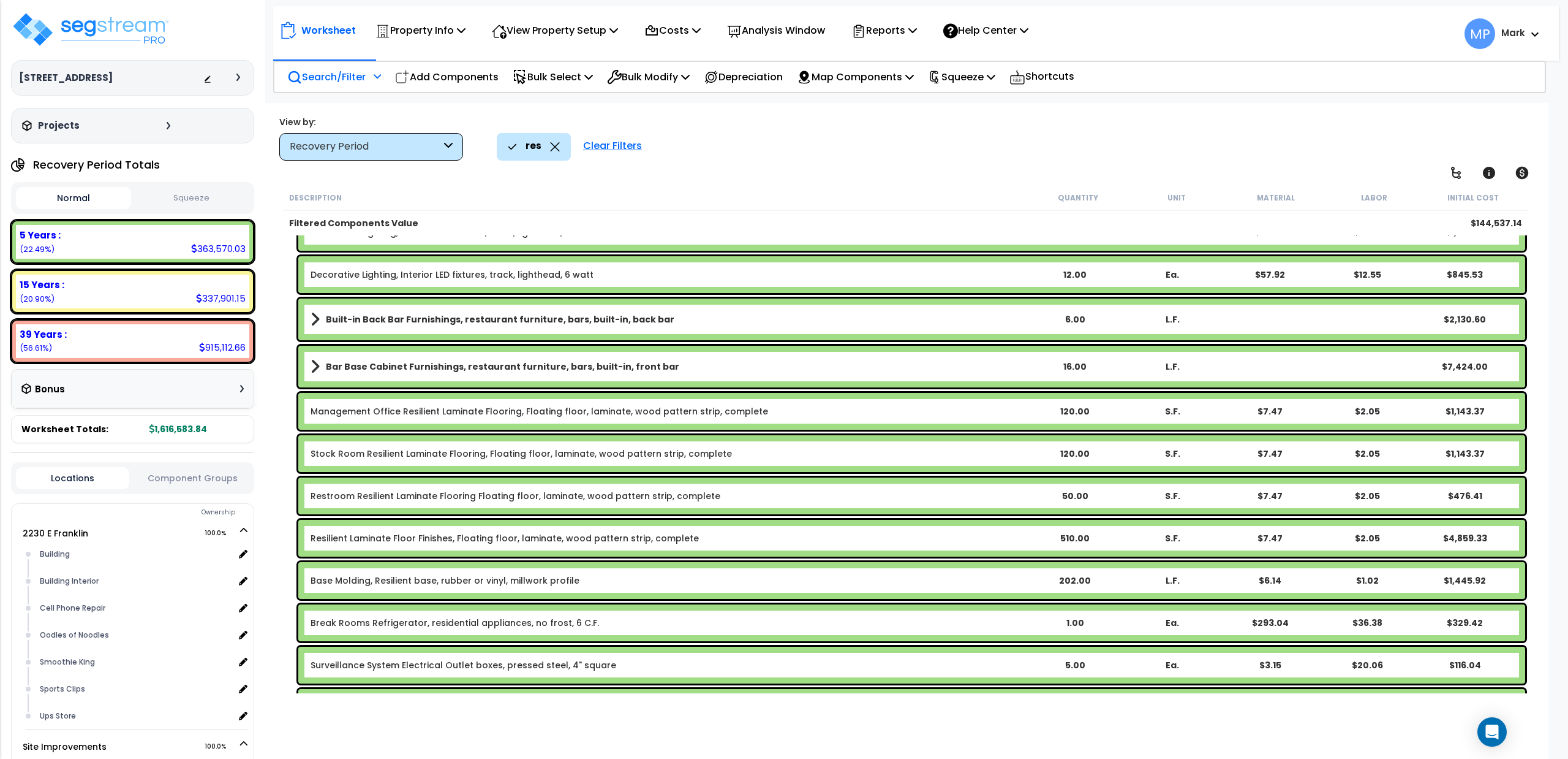
scroll to position [0, 0]
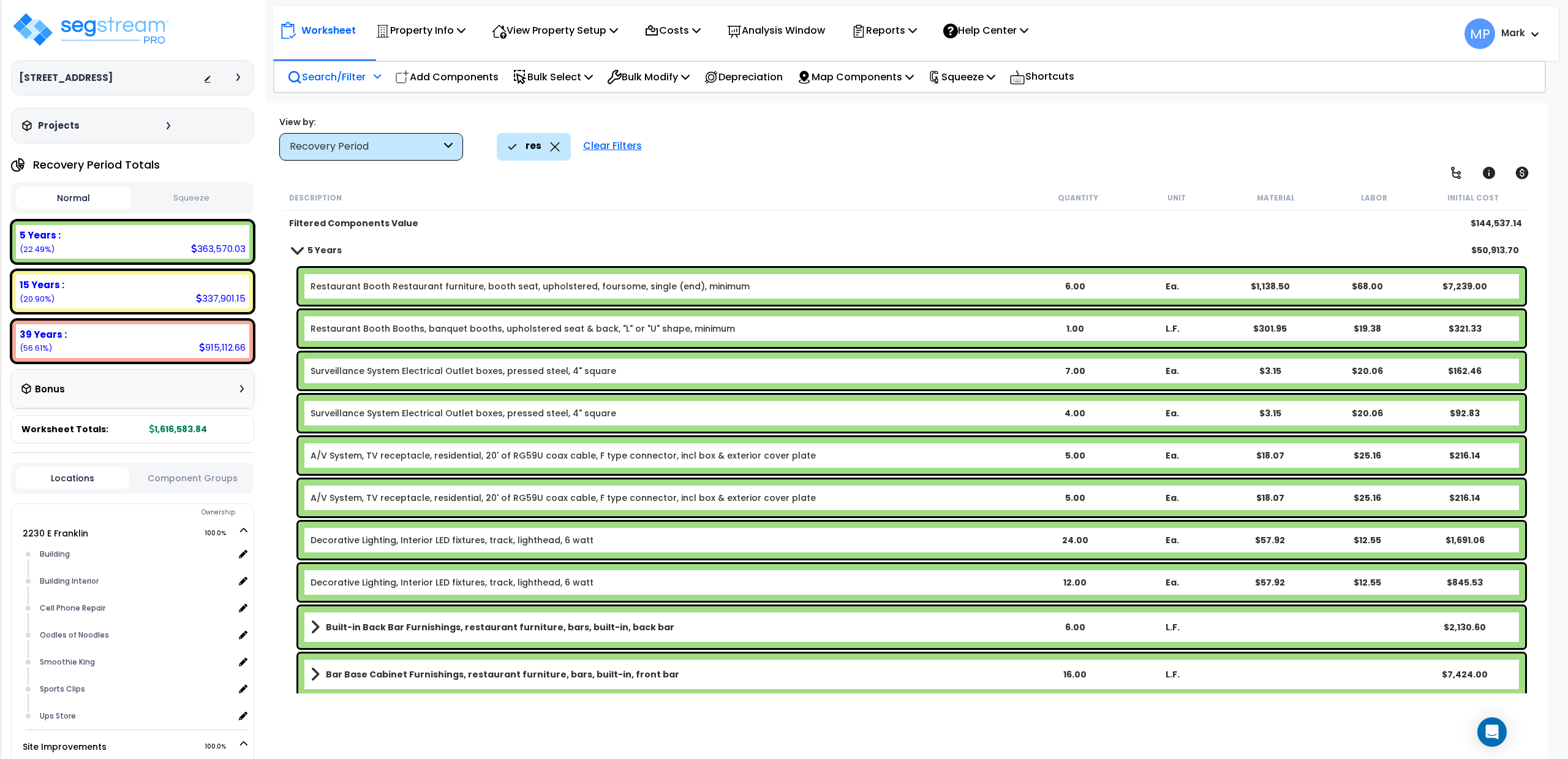
click at [605, 148] on div "Clear Filters" at bounding box center [612, 147] width 71 height 27
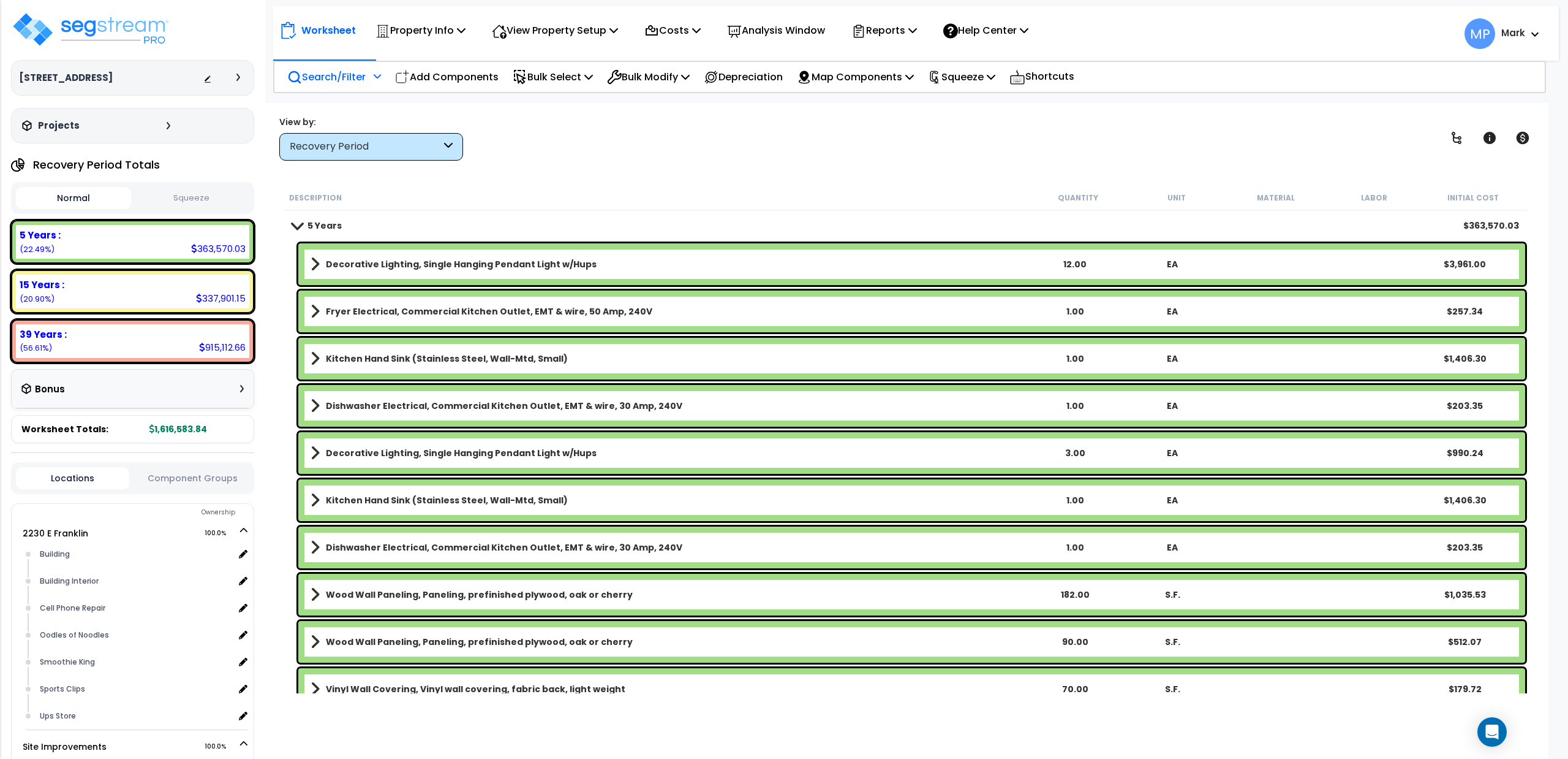
click at [330, 79] on p "Search/Filter" at bounding box center [326, 77] width 78 height 17
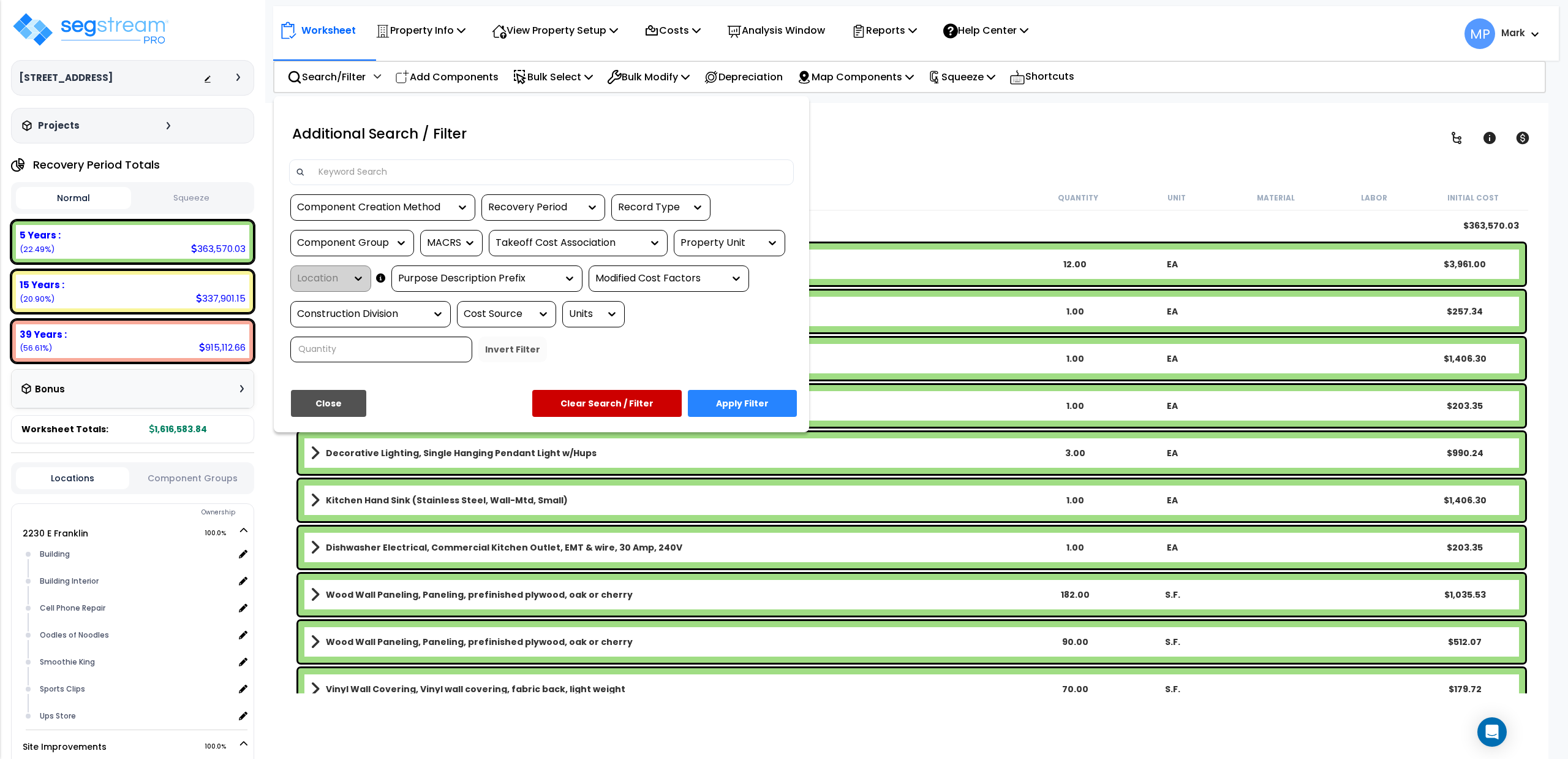
click at [405, 172] on input at bounding box center [549, 172] width 476 height 19
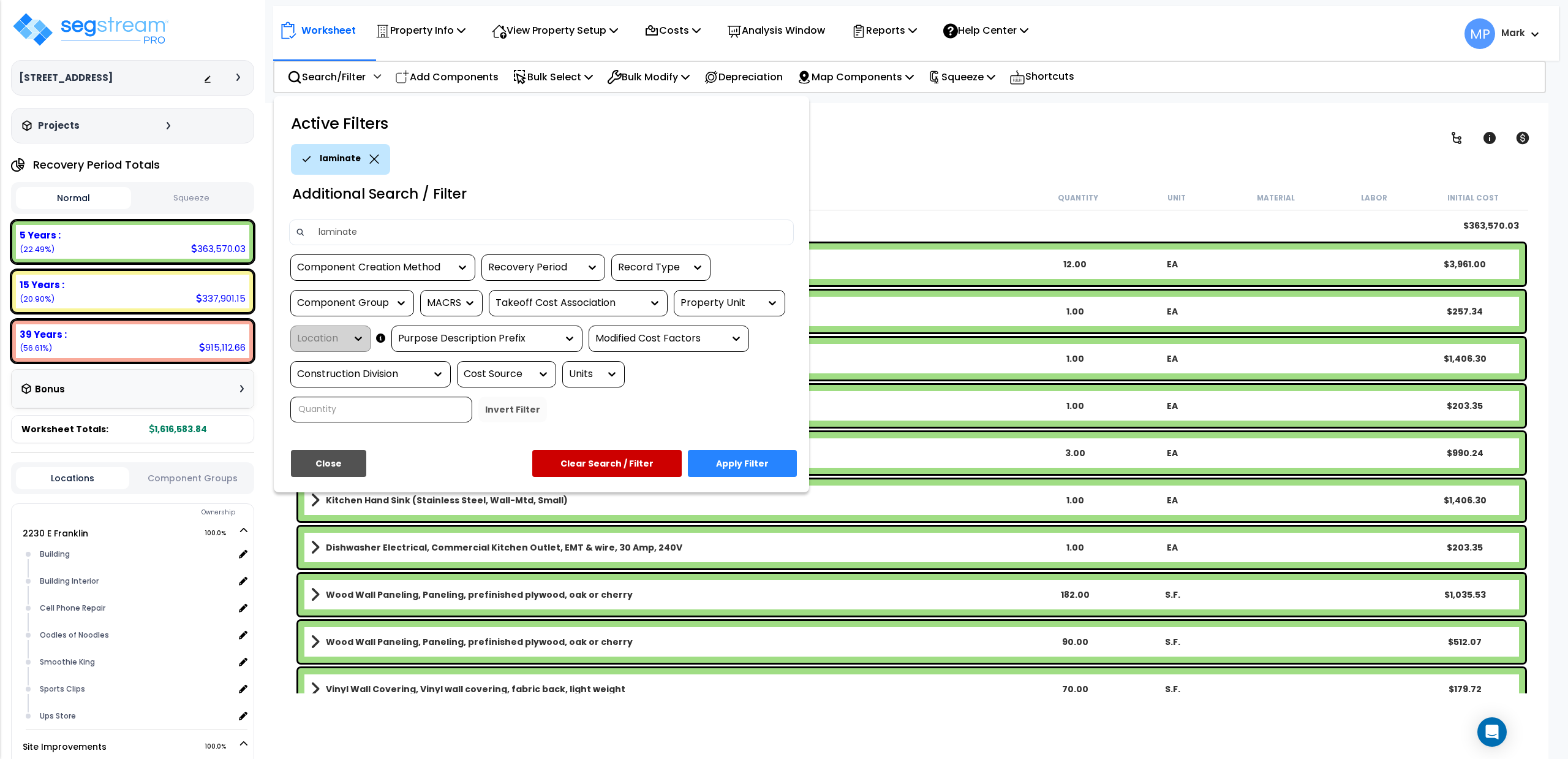
type input "laminate"
click at [707, 456] on button "Apply Filter" at bounding box center [742, 463] width 109 height 27
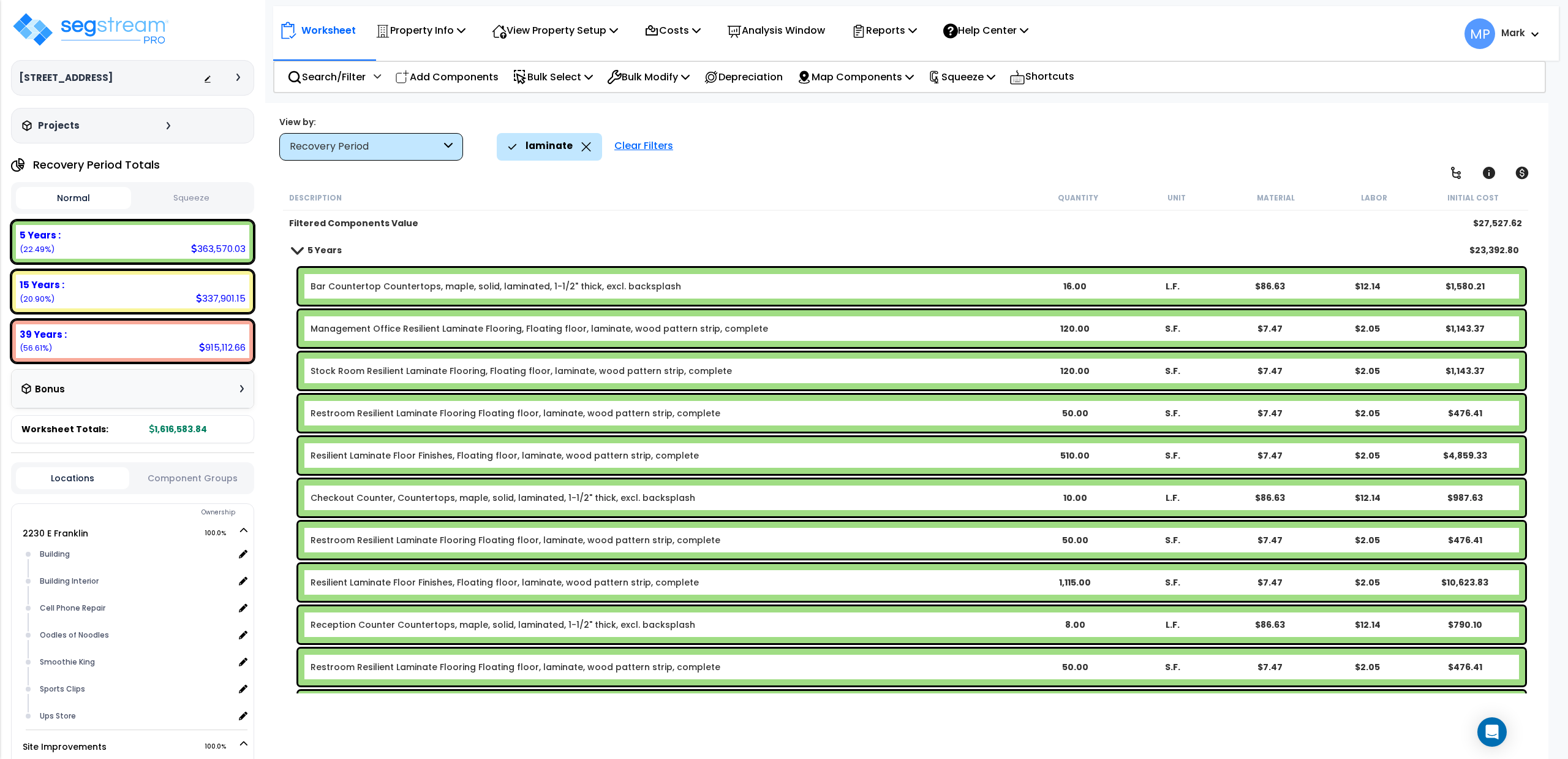
click at [440, 411] on link "Restroom Resilient Laminate Flooring Floating floor, laminate, wood pattern str…" at bounding box center [515, 412] width 410 height 13
click at [448, 376] on link "Stock Room Resilient Laminate Flooring, Floating floor, laminate, wood pattern …" at bounding box center [521, 370] width 422 height 13
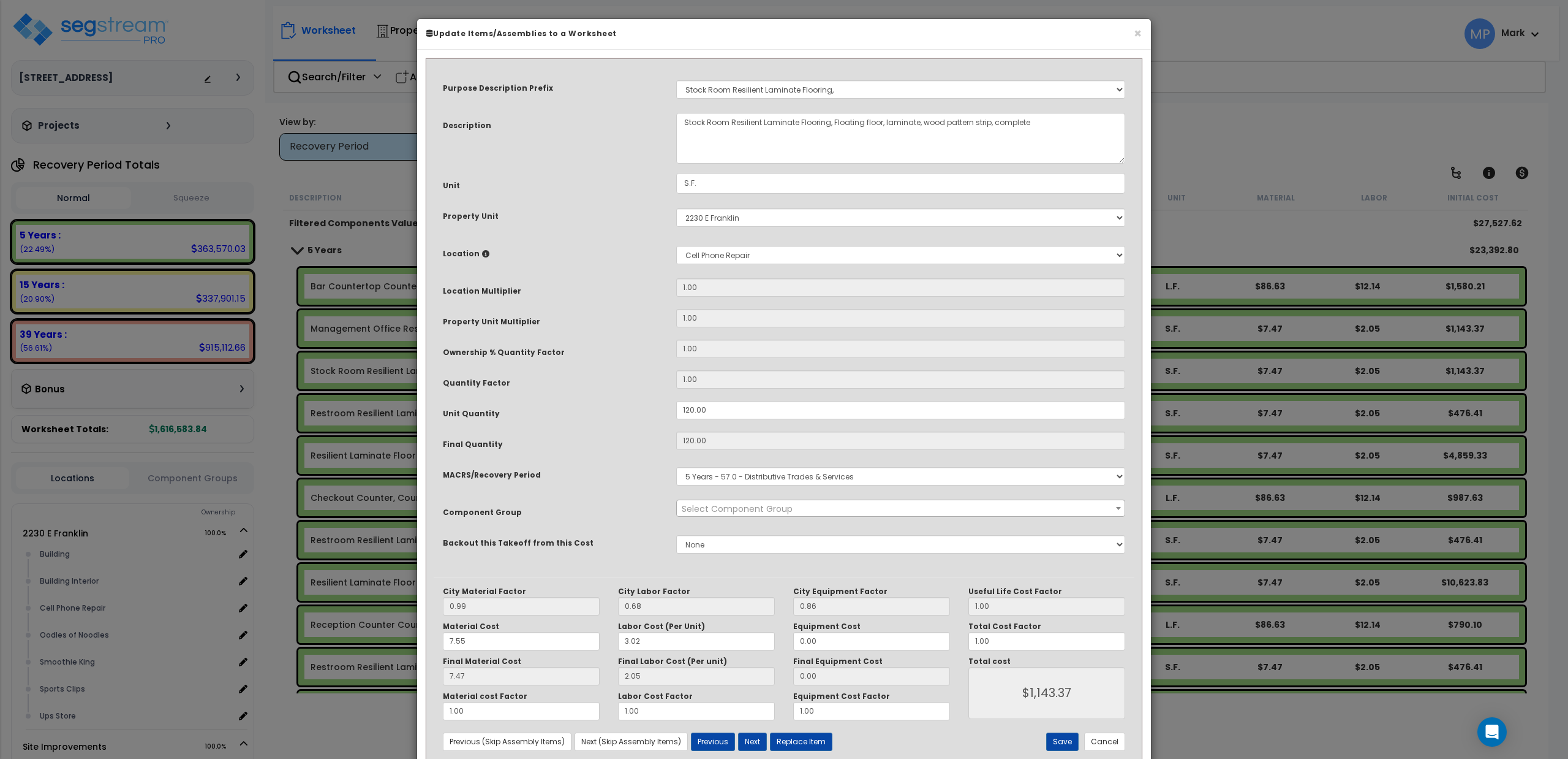
select select "15708"
click at [452, 643] on input "7.55" at bounding box center [521, 641] width 157 height 19
type input ".55"
type input "$1,142.40"
type input "0.54"
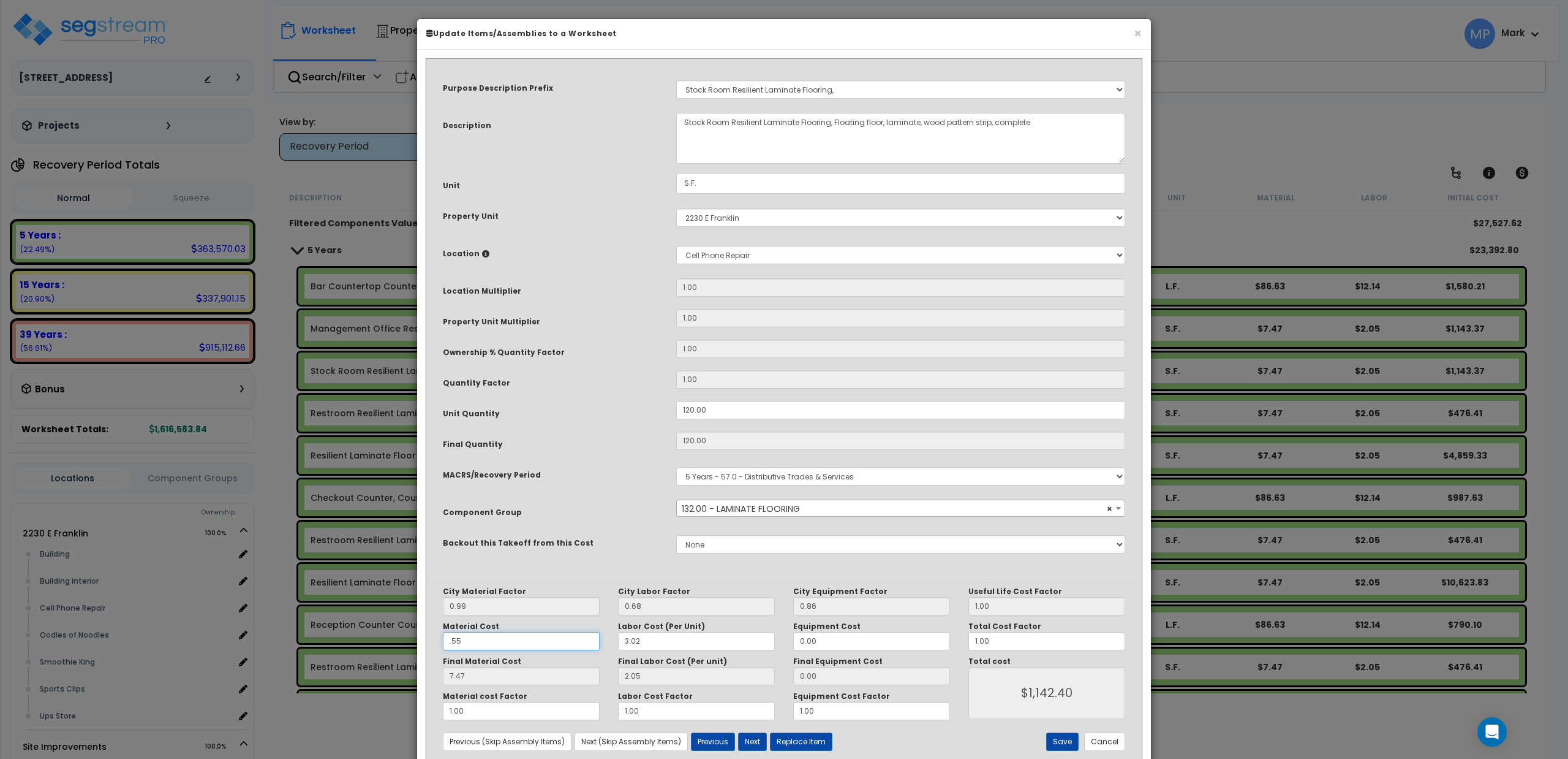
type input "$310.80"
type input ".555"
type input "0.55"
type input "$312.00"
type input ".55"
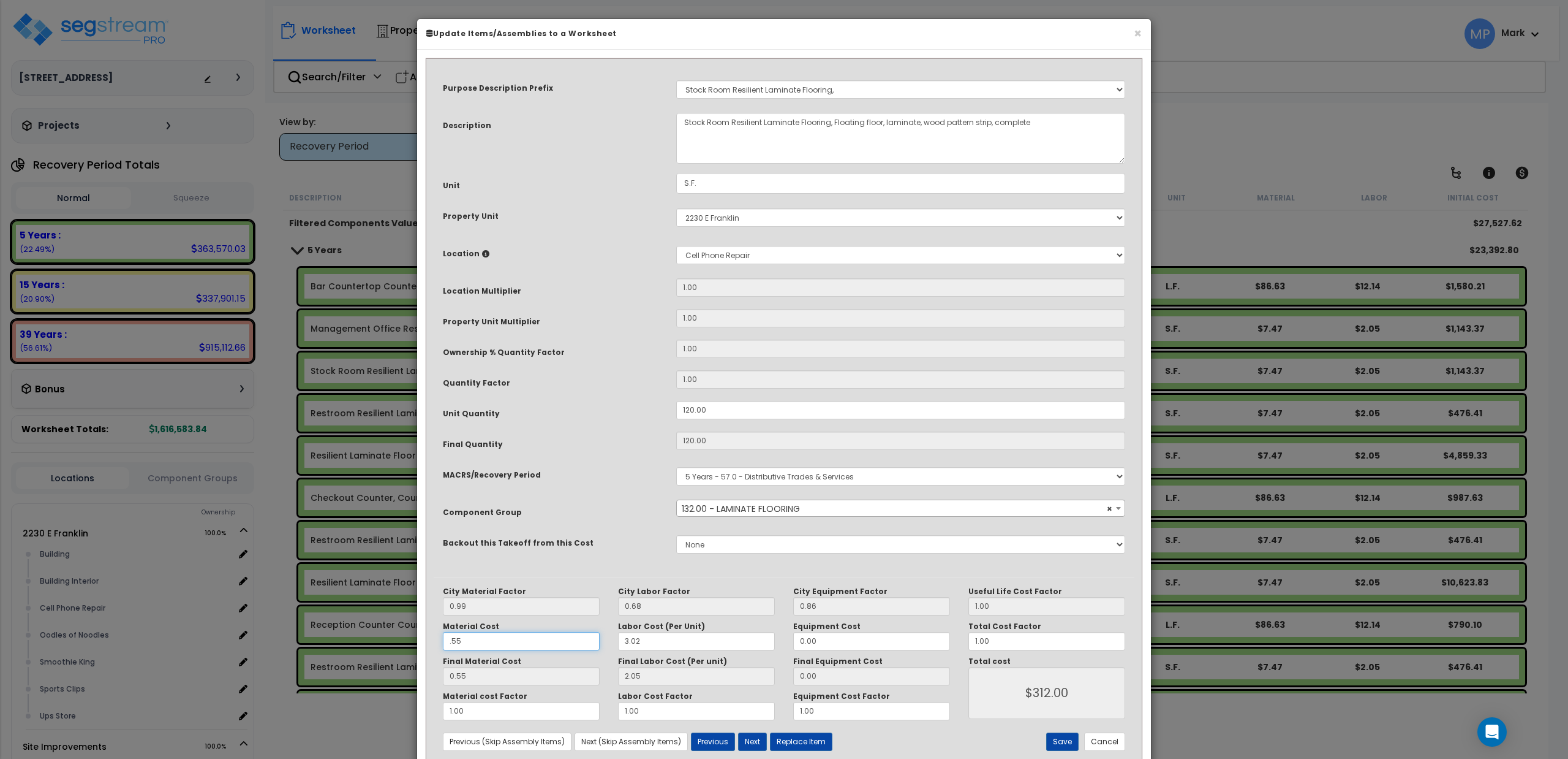
type input "0.54"
type input "$310.80"
type input "55"
type input "54.45"
type input "$6,780.00"
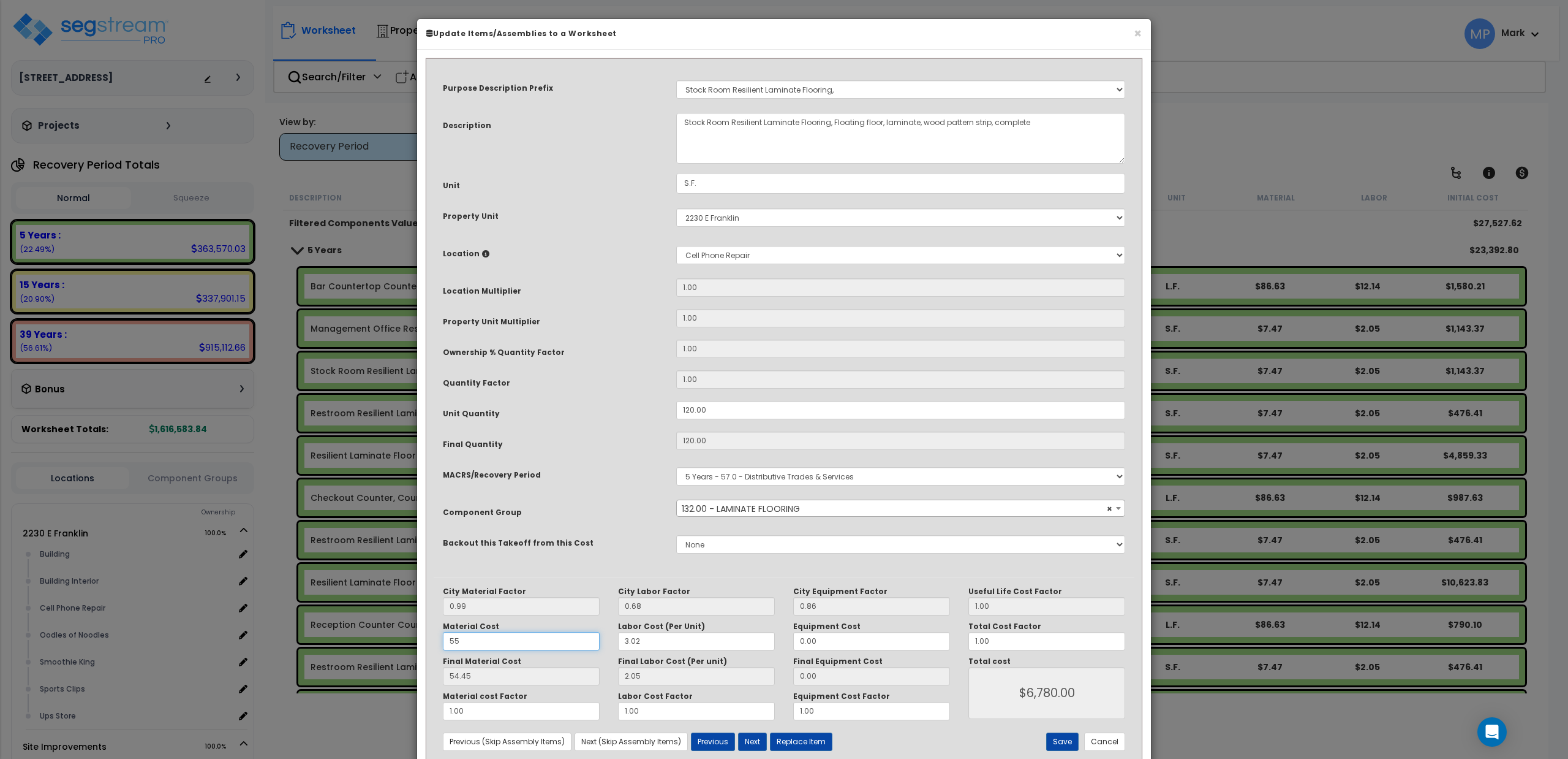
type input "555"
type input "$6,780.00"
type input "549.45"
type input "$66,180.00"
type input "5.55"
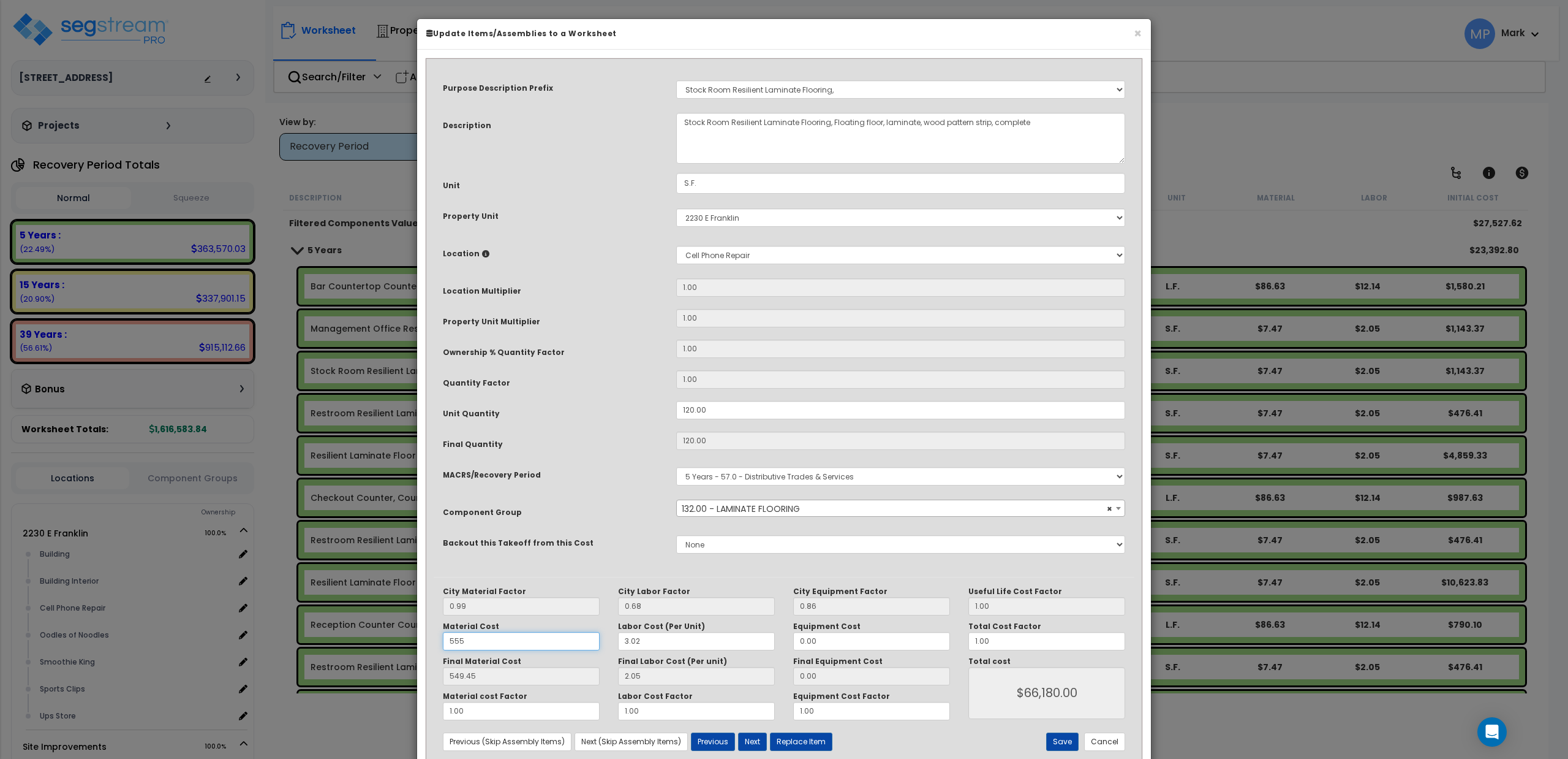
type input "$66,180.00"
type input "5.49"
type input "$904.80"
type input "5.55"
click at [1059, 739] on button "Save" at bounding box center [1062, 741] width 33 height 19
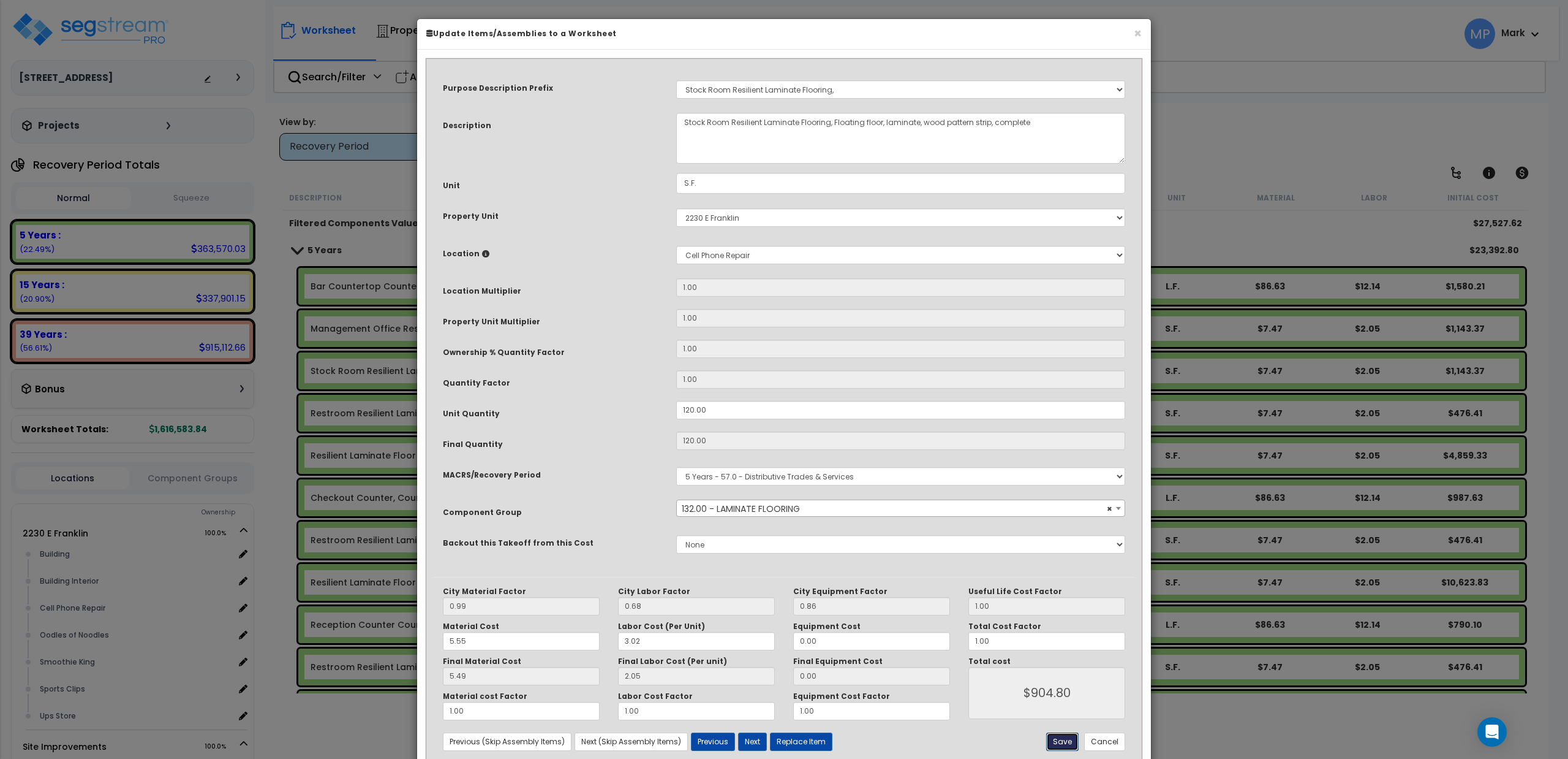
type input "904.80"
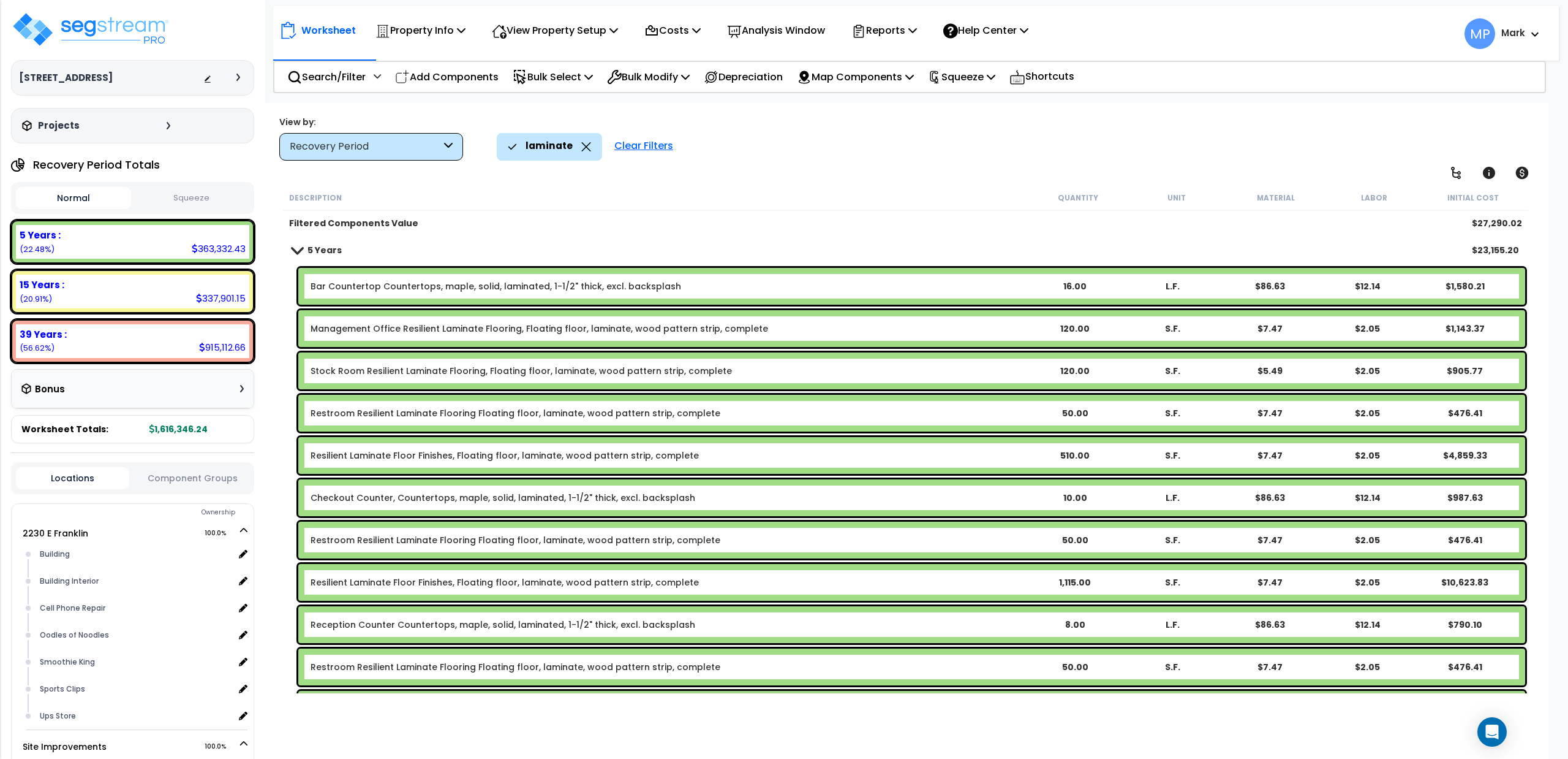
click at [525, 326] on link "Management Office Resilient Laminate Flooring, Floating floor, laminate, wood p…" at bounding box center [539, 328] width 458 height 13
click at [646, 143] on div "Clear Filters" at bounding box center [644, 147] width 71 height 27
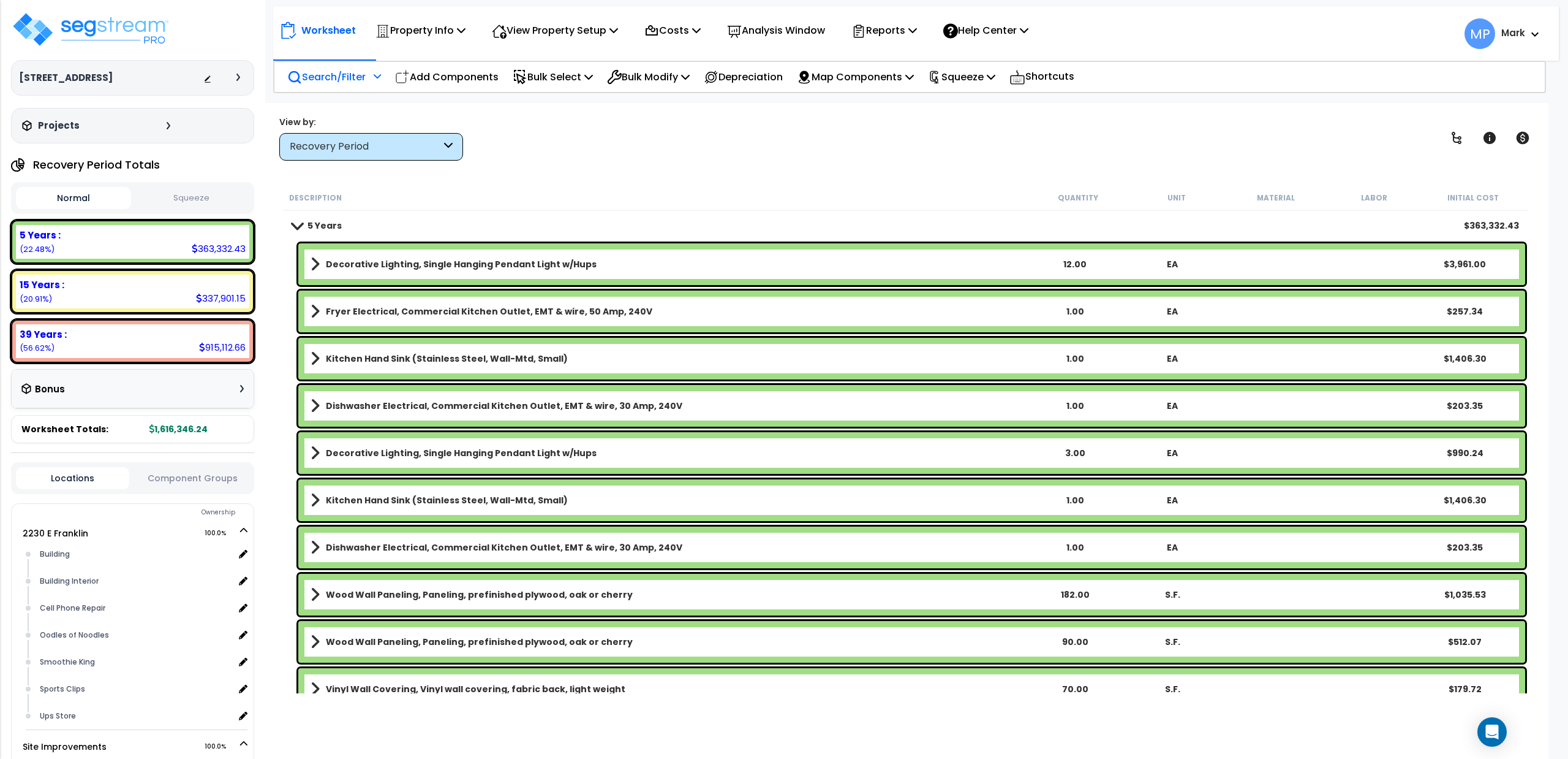
click at [344, 78] on p "Search/Filter" at bounding box center [326, 77] width 78 height 17
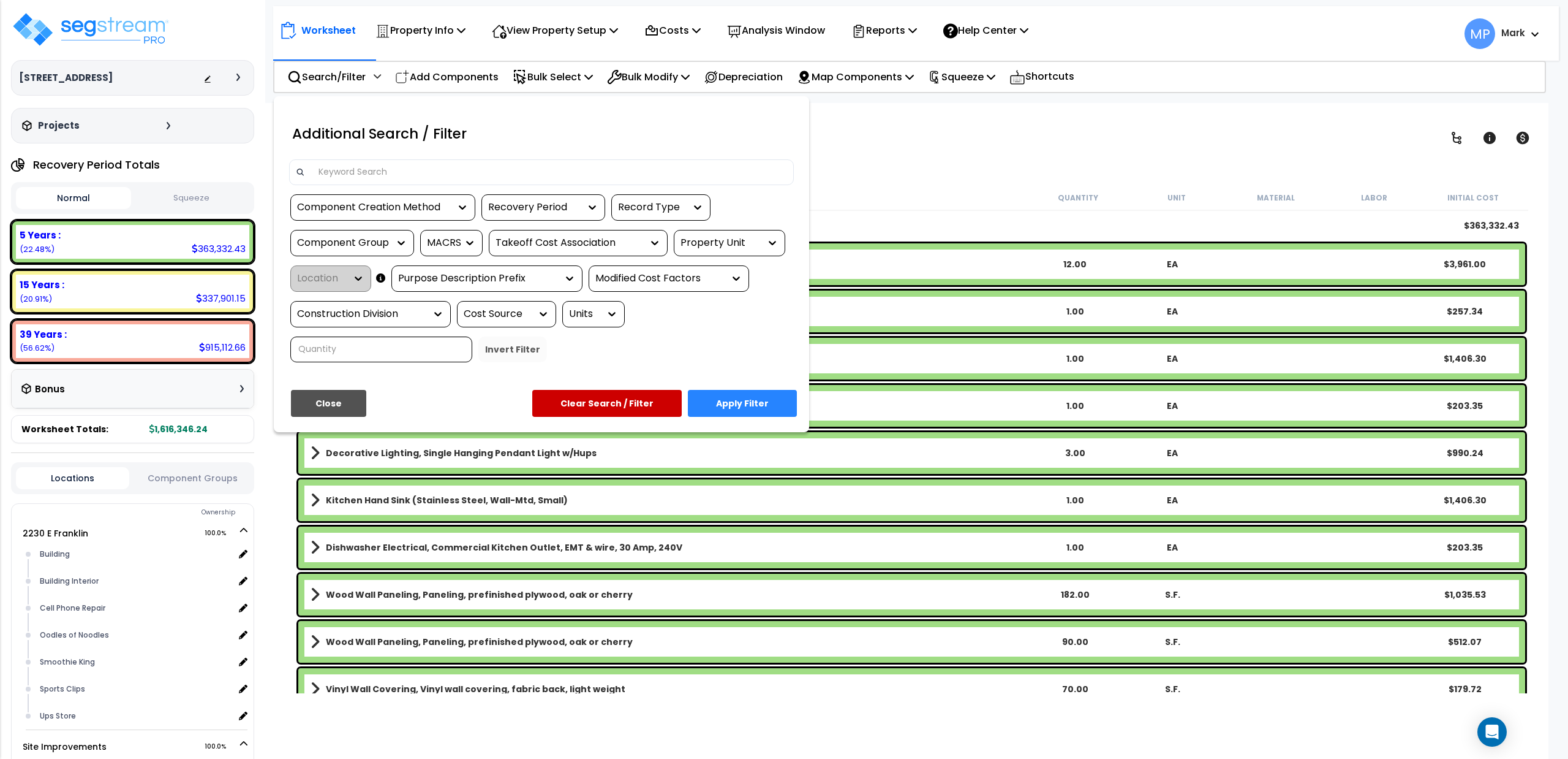
click at [405, 170] on input at bounding box center [549, 172] width 476 height 19
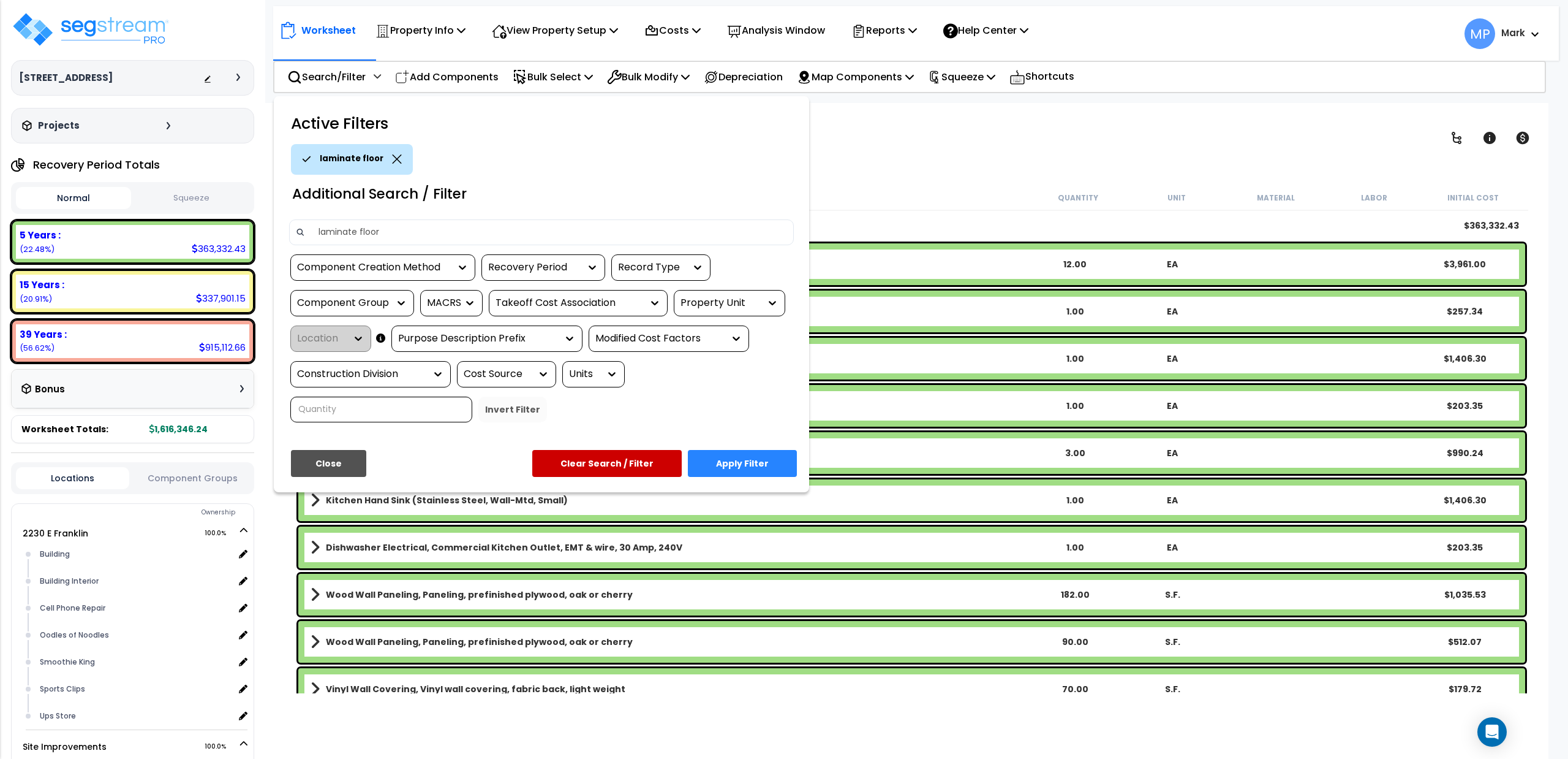
type input "laminate floor"
click at [727, 457] on button "Apply Filter" at bounding box center [742, 463] width 109 height 27
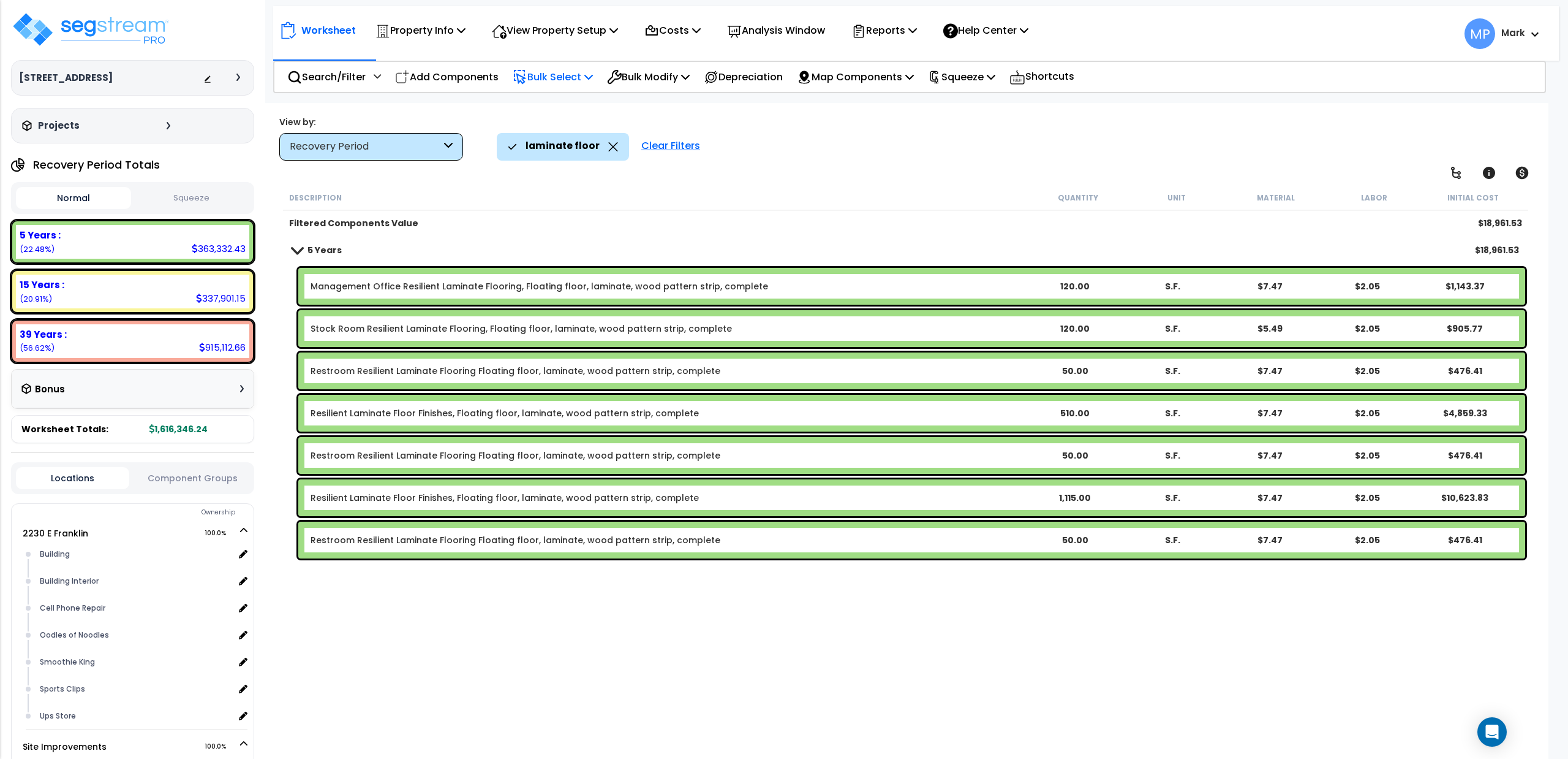
click at [577, 78] on p "Bulk Select" at bounding box center [552, 77] width 80 height 17
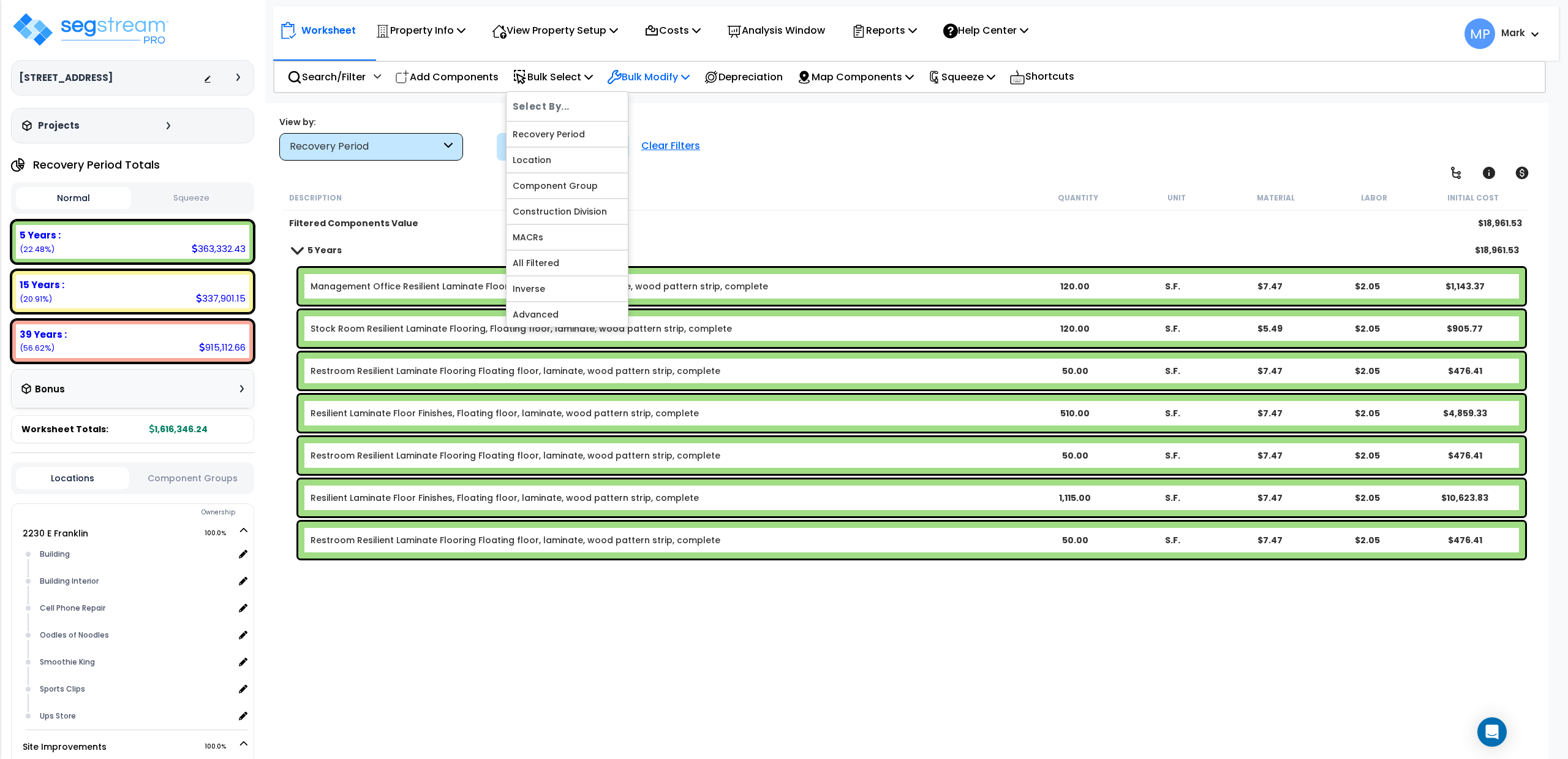
click at [679, 78] on p "Bulk Modify" at bounding box center [648, 77] width 83 height 17
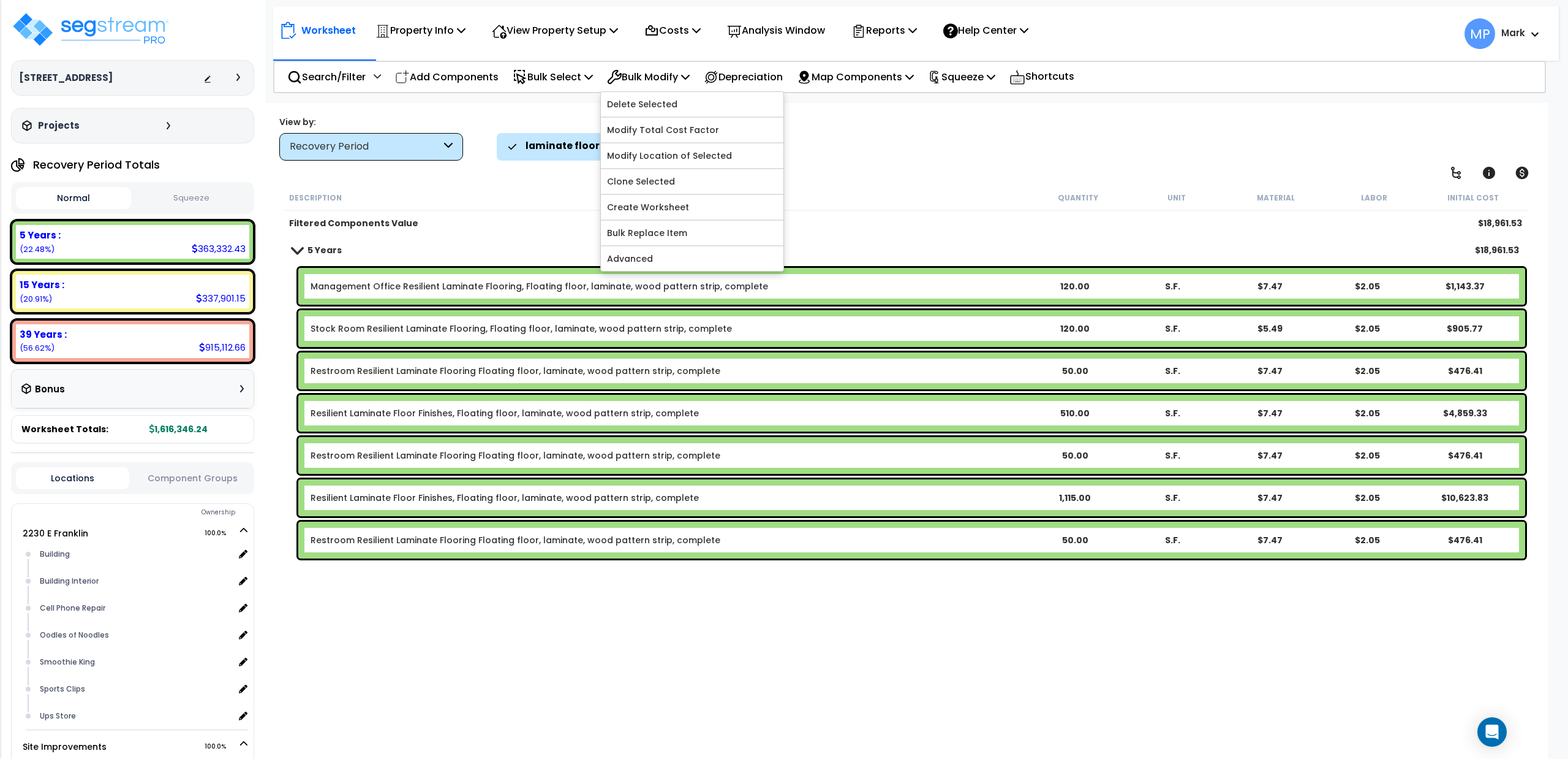
click at [537, 222] on div "Filtered Components Value" at bounding box center [659, 223] width 740 height 13
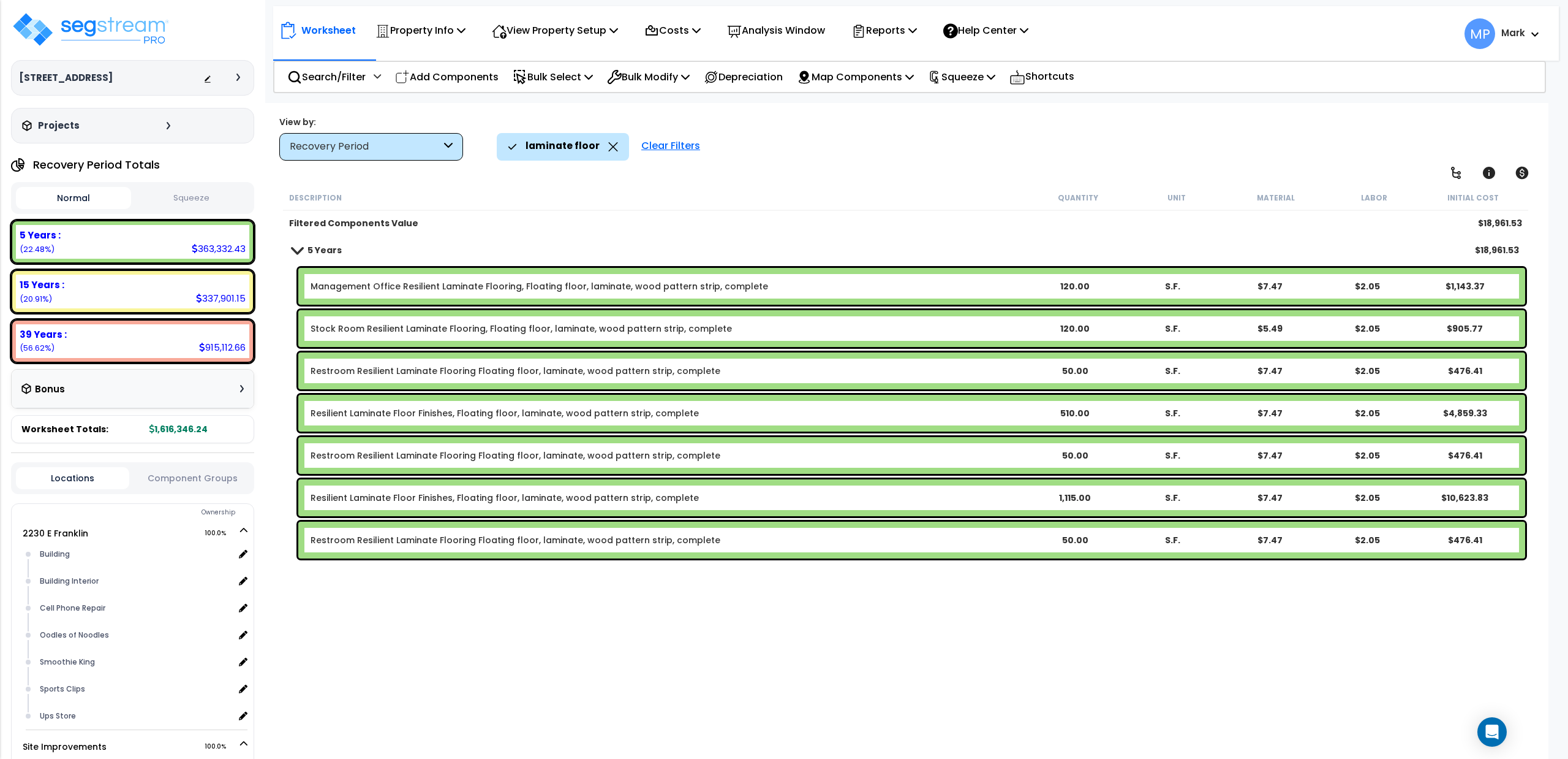
click at [834, 544] on b "Restroom Resilient Laminate Flooring Floating floor, laminate, wood pattern str…" at bounding box center [668, 540] width 716 height 13
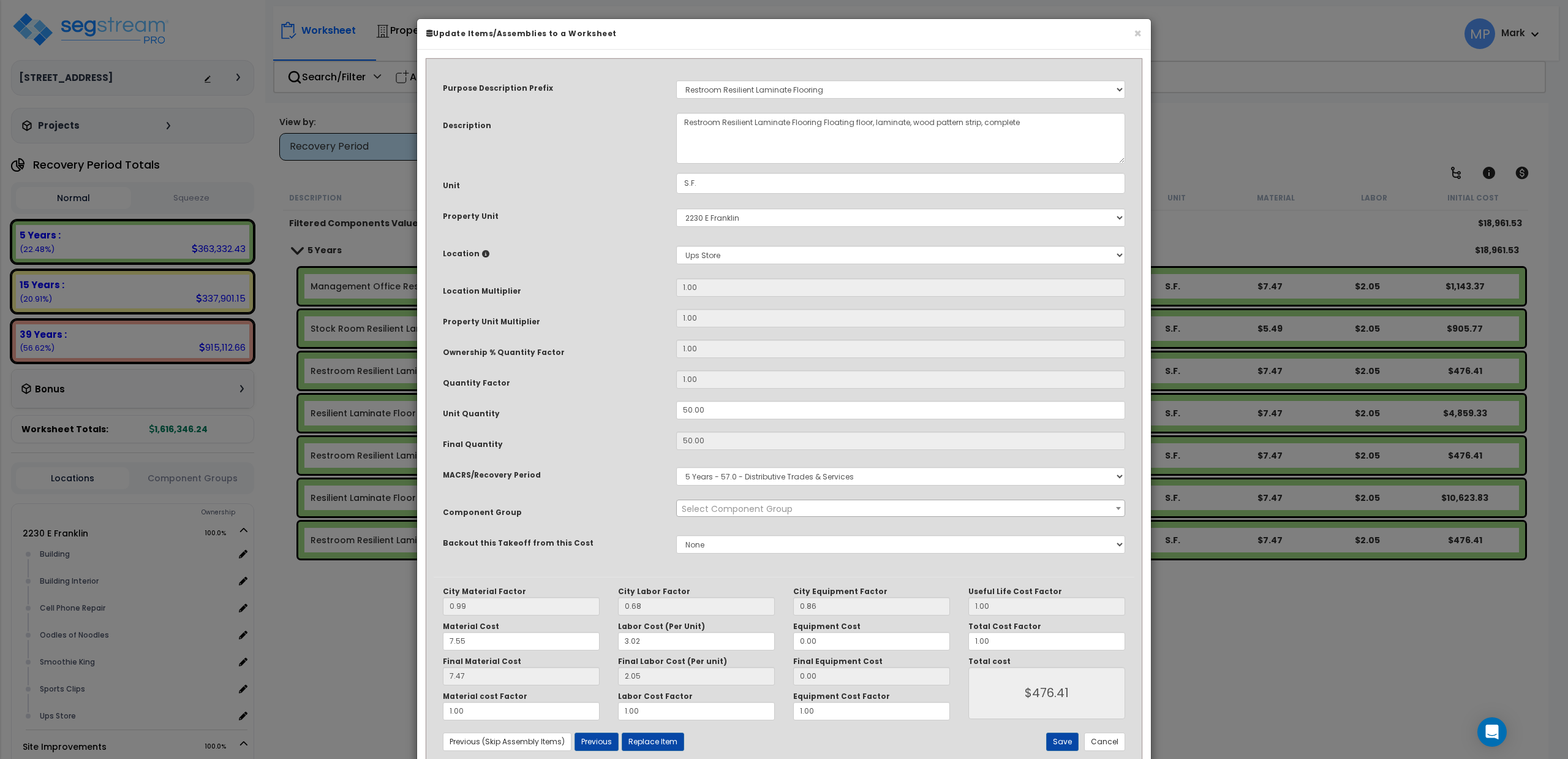
select select "15708"
click at [449, 636] on input "7.55" at bounding box center [521, 641] width 157 height 19
type input "57.55"
type input "56.97"
type input "$2,951.00"
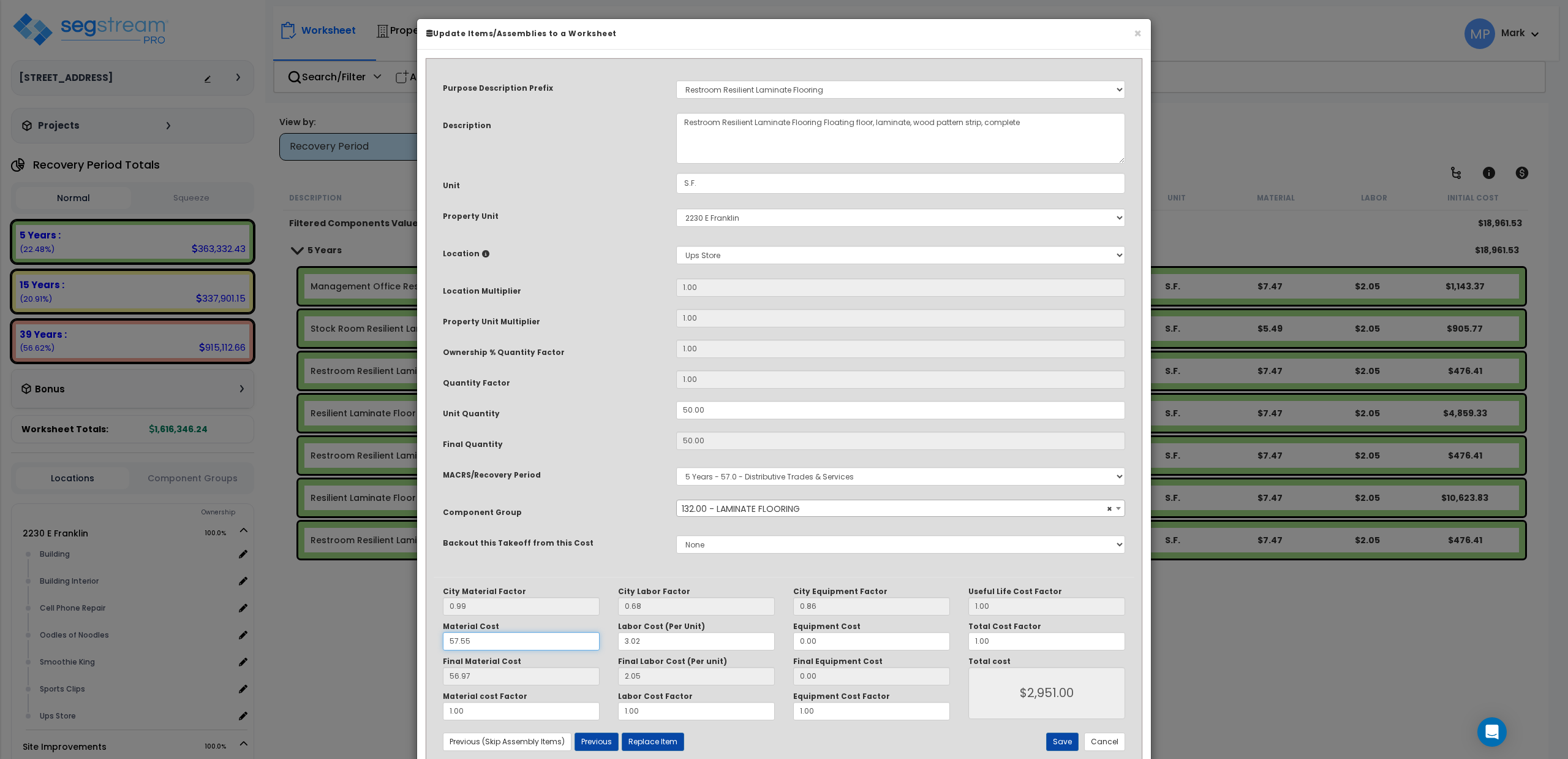
type input "5.55"
type input "$2,951.00"
type input "5.49"
type input "$377.00"
type input "5.55"
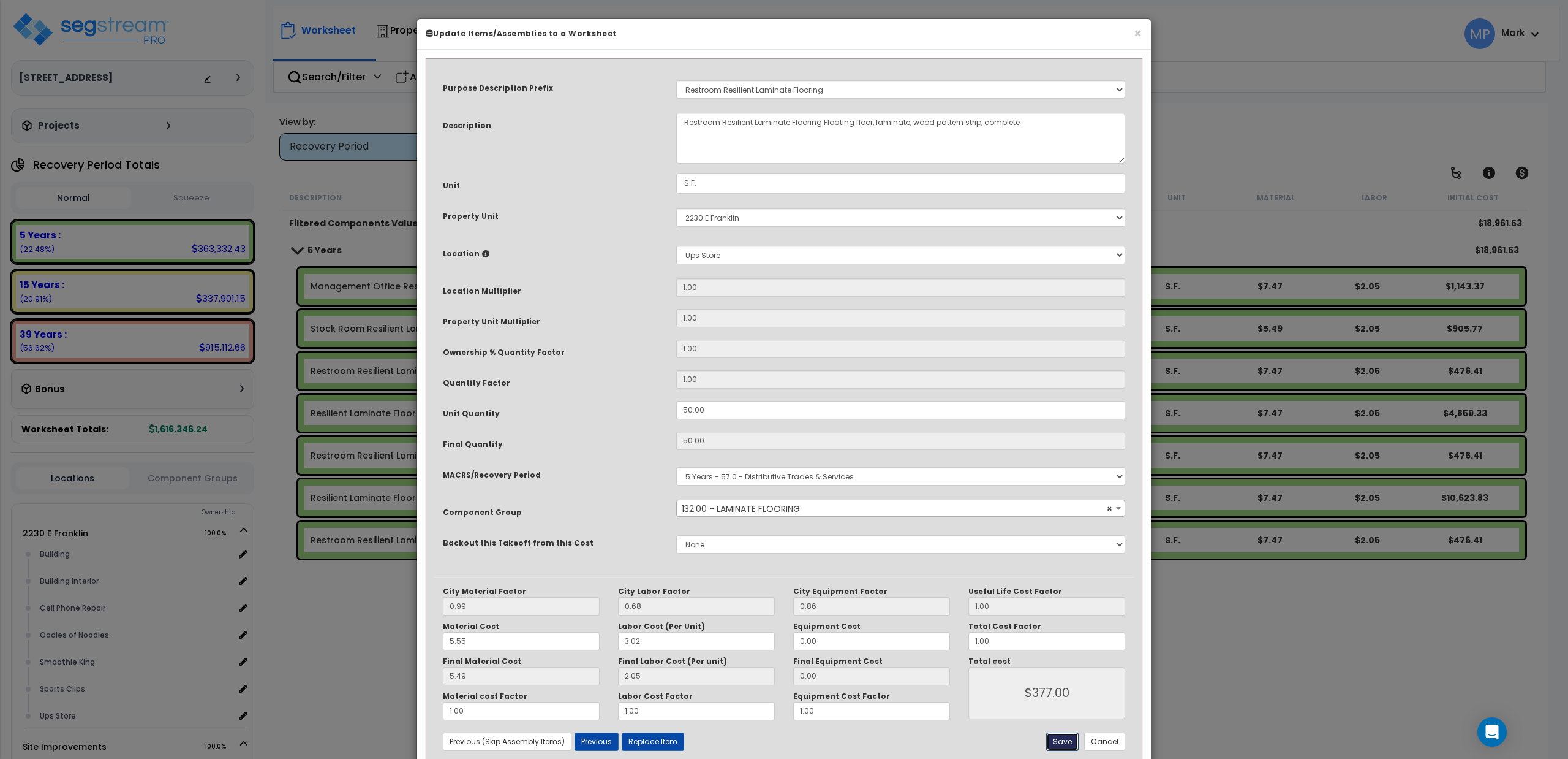
click at [1071, 739] on button "Save" at bounding box center [1062, 741] width 33 height 19
type input "377.00"
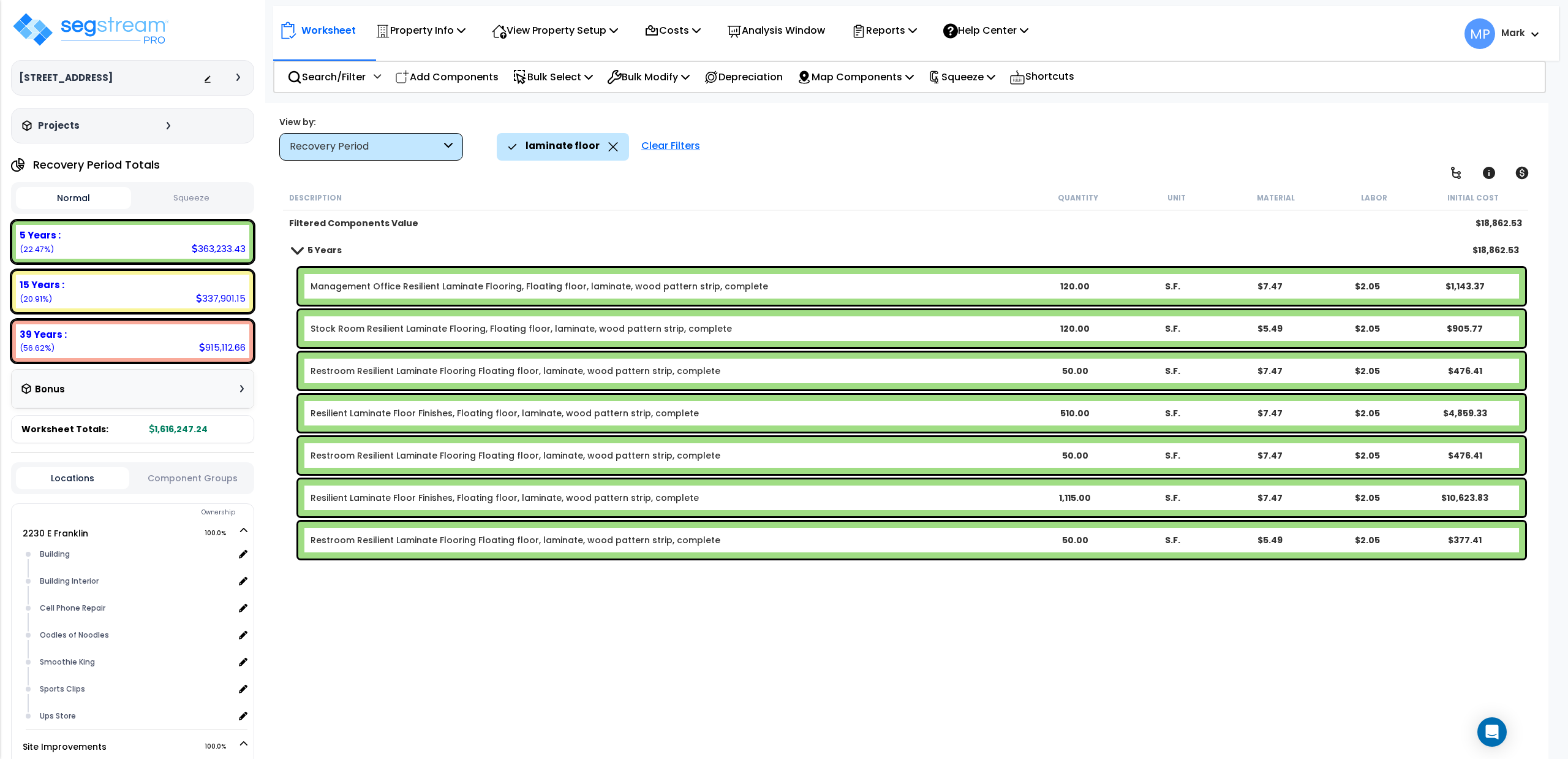
click at [913, 494] on b "Resilient Laminate Floor Finishes, Floating floor, laminate, wood pattern strip…" at bounding box center [668, 498] width 716 height 13
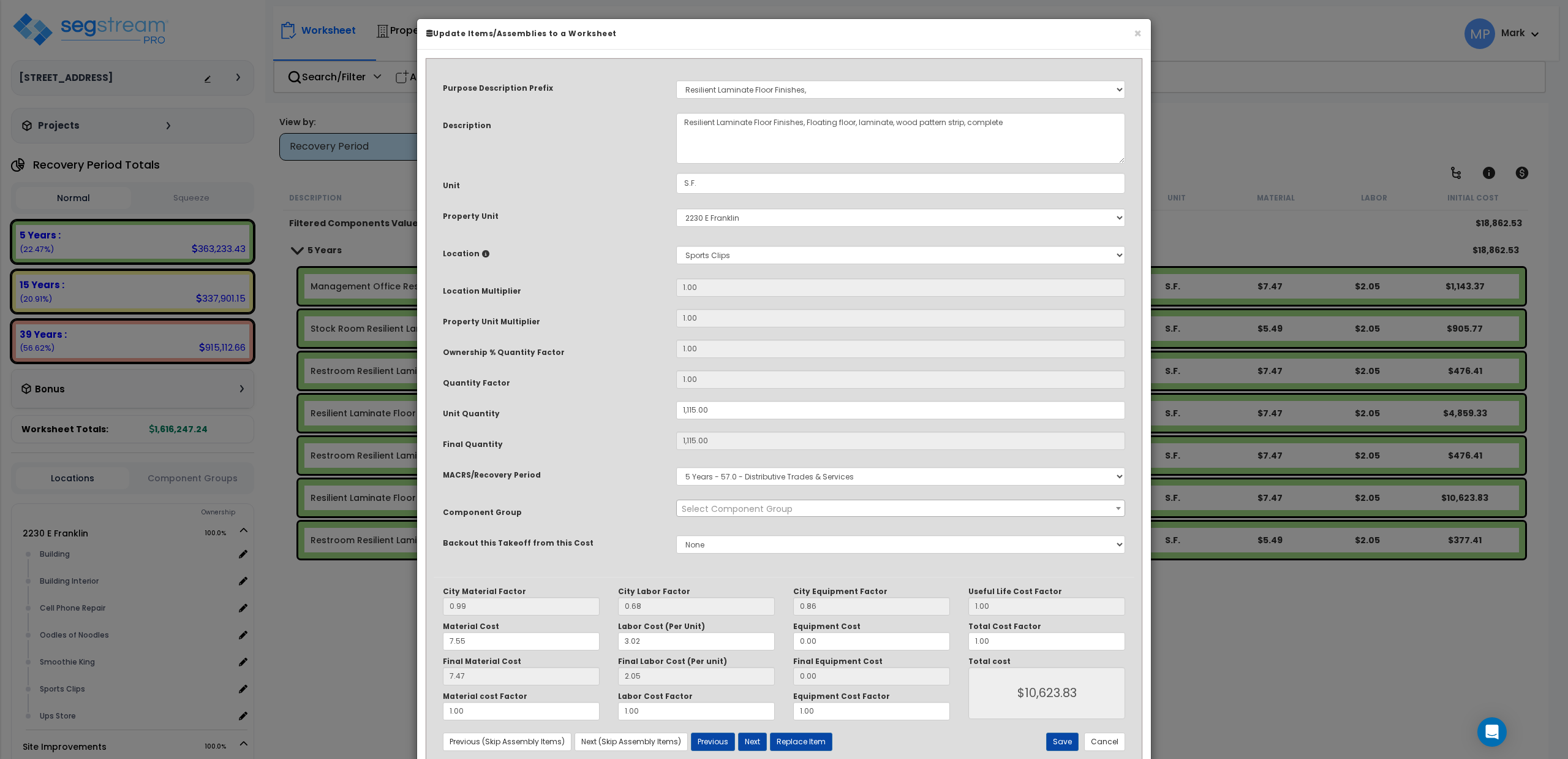
select select "15708"
click at [449, 643] on input "7.55" at bounding box center [521, 641] width 157 height 19
type input "57.55"
type input "$10,614.80"
type input "56.97"
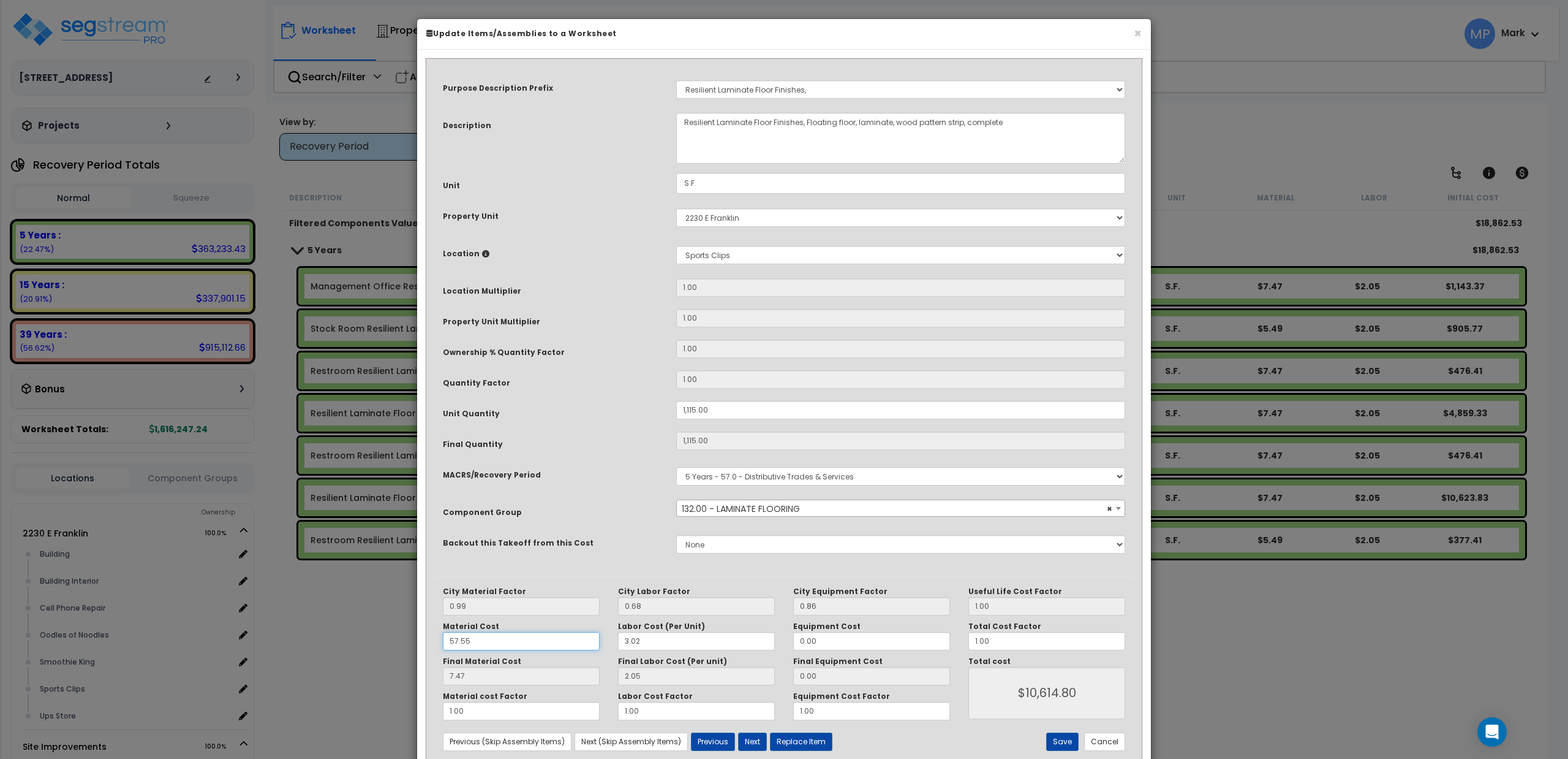
type input "$65,807.30"
type input "5.55"
type input "$65,807.30"
type input "5.49"
type input "$8,407.10"
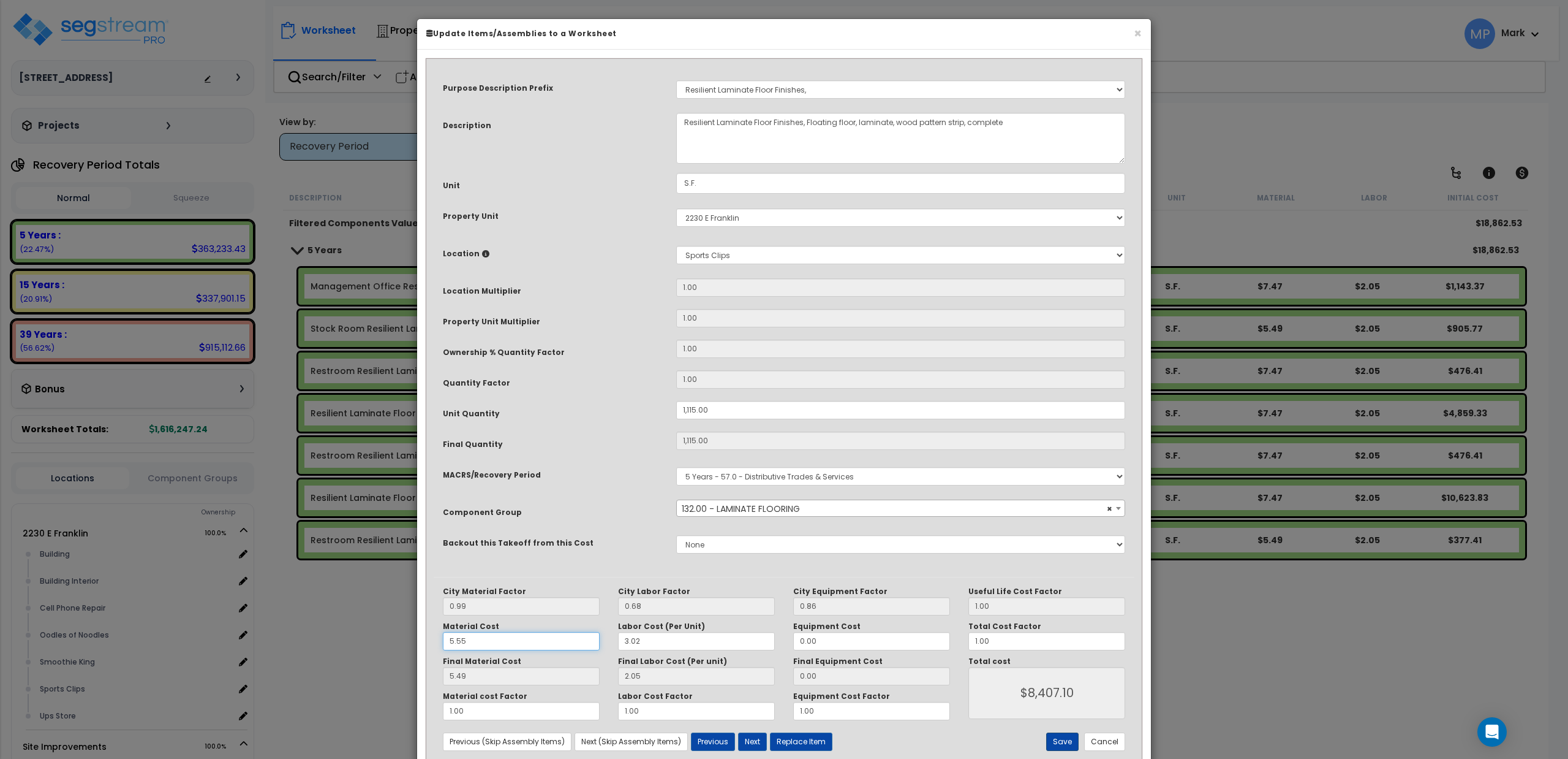
type input "5.55"
type input "$8,407.10"
click at [1065, 744] on button "Save" at bounding box center [1062, 741] width 33 height 19
type input "1115.00"
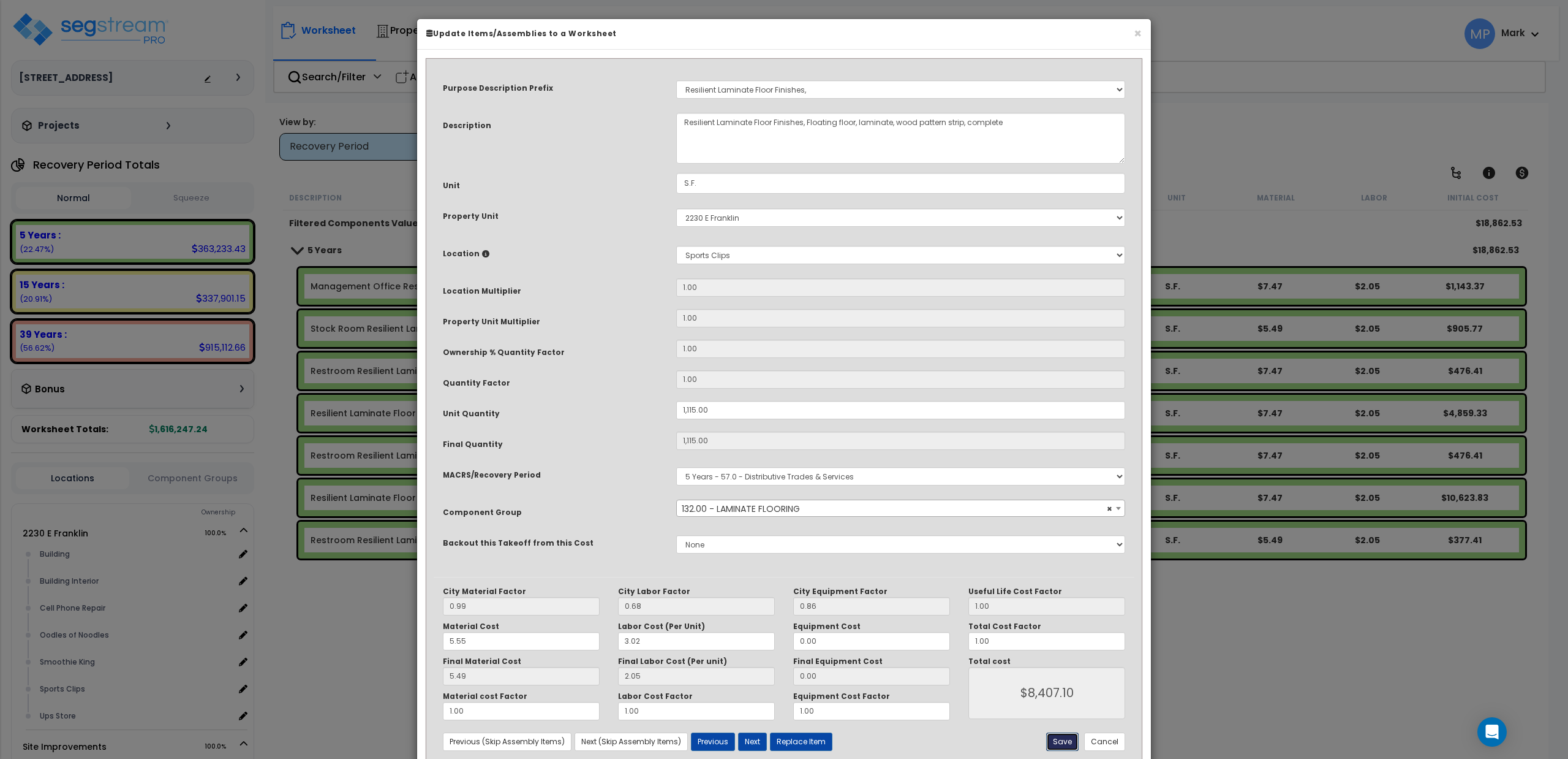
type input "8407.10"
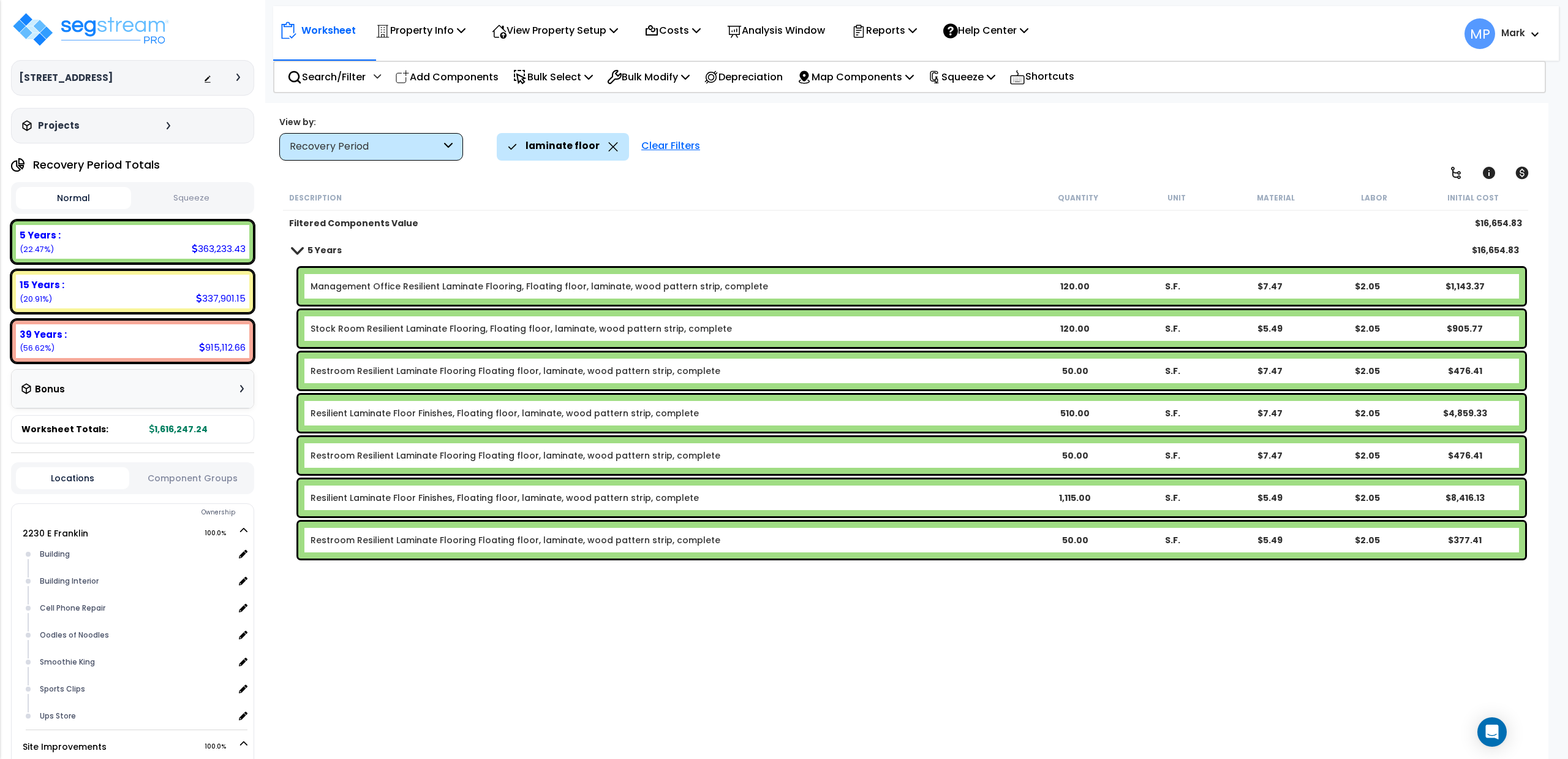
click at [913, 456] on b "Restroom Resilient Laminate Flooring Floating floor, laminate, wood pattern str…" at bounding box center [668, 455] width 716 height 13
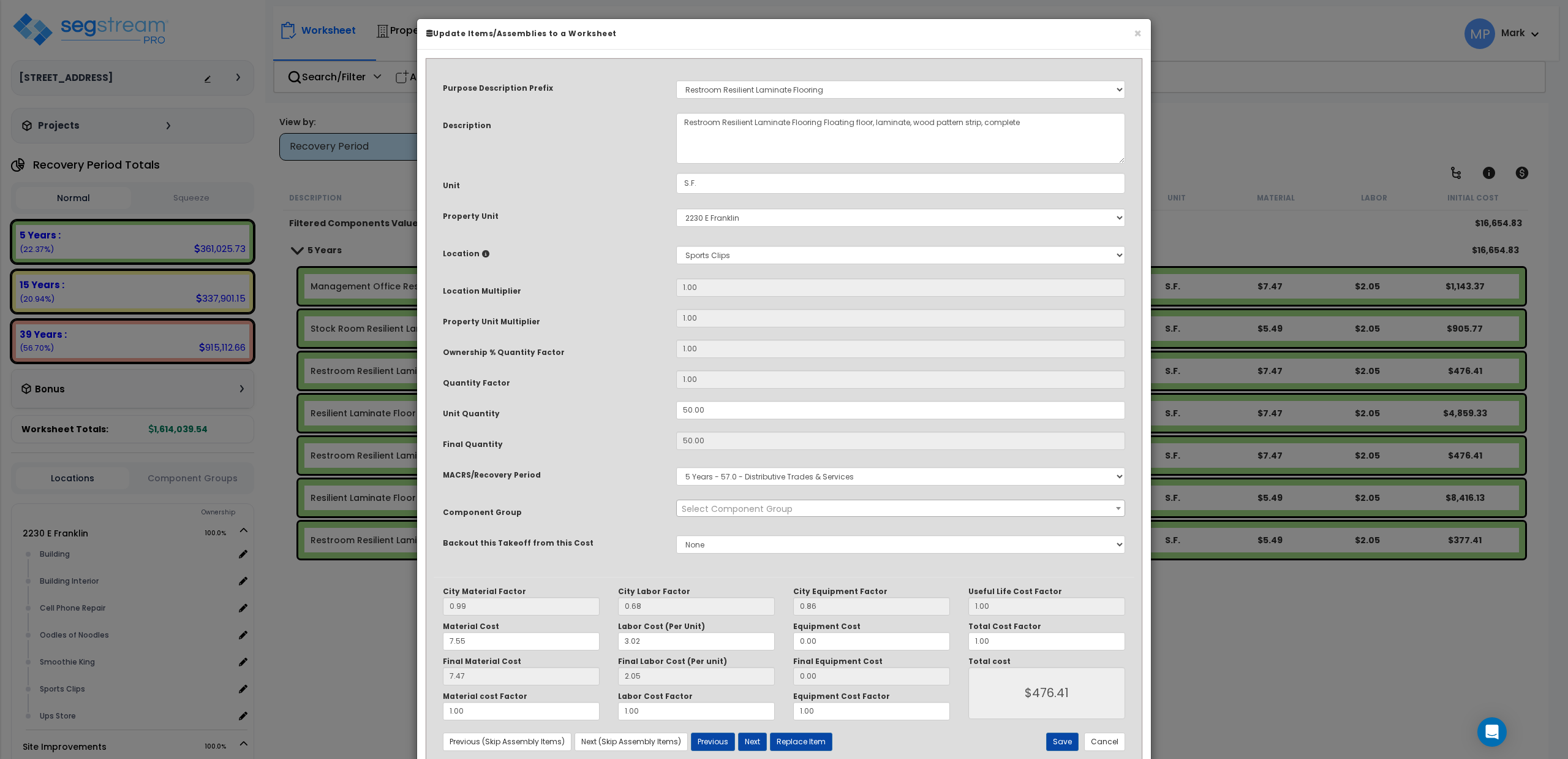
select select "15708"
click at [449, 644] on input "7.55" at bounding box center [521, 641] width 157 height 19
type input "57.55"
type input "$476.00"
type input "56.97"
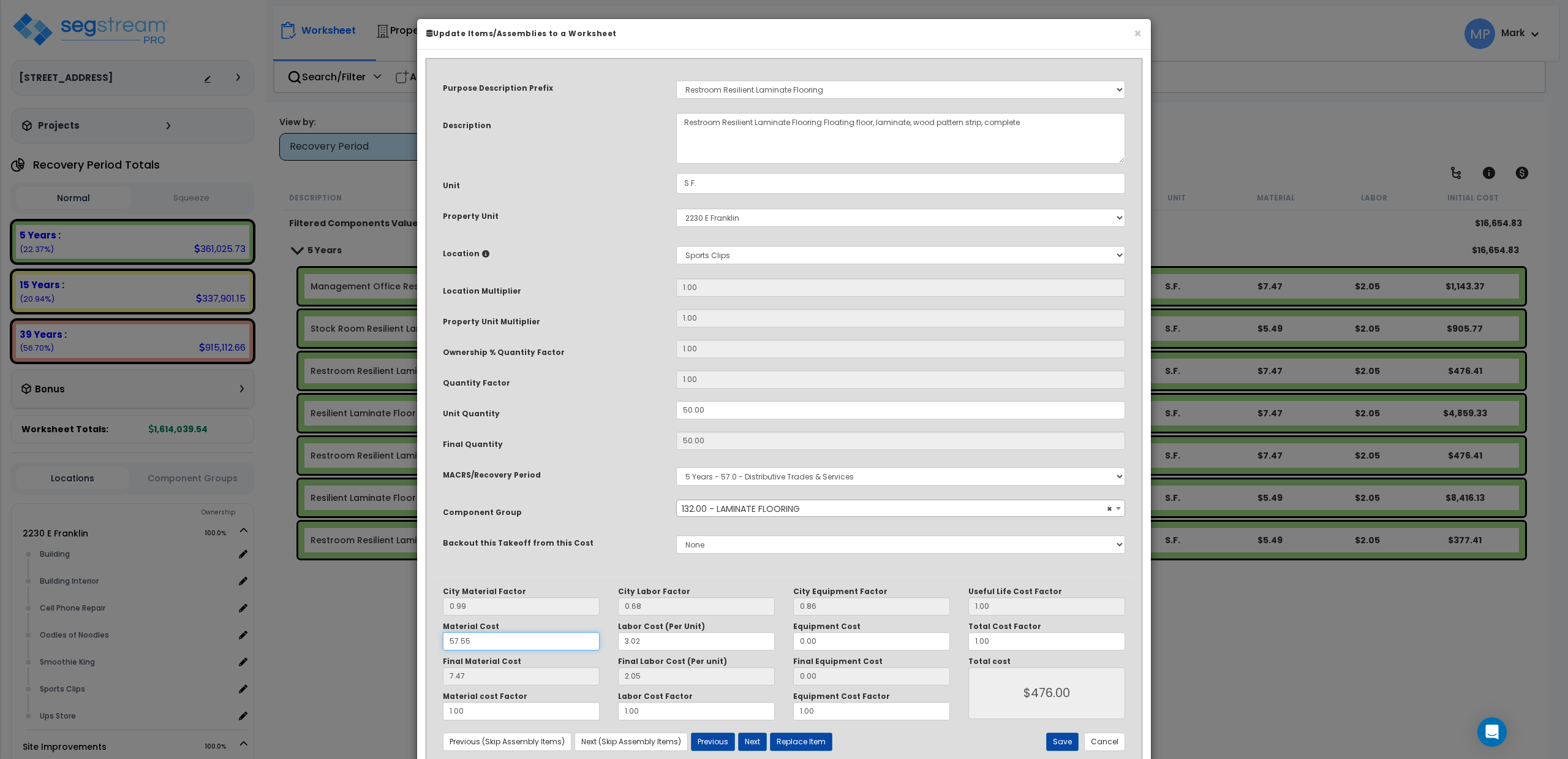
type input "$2,951.00"
type input "5.55"
type input "$2,951.00"
type input "5.49"
type input "$377.00"
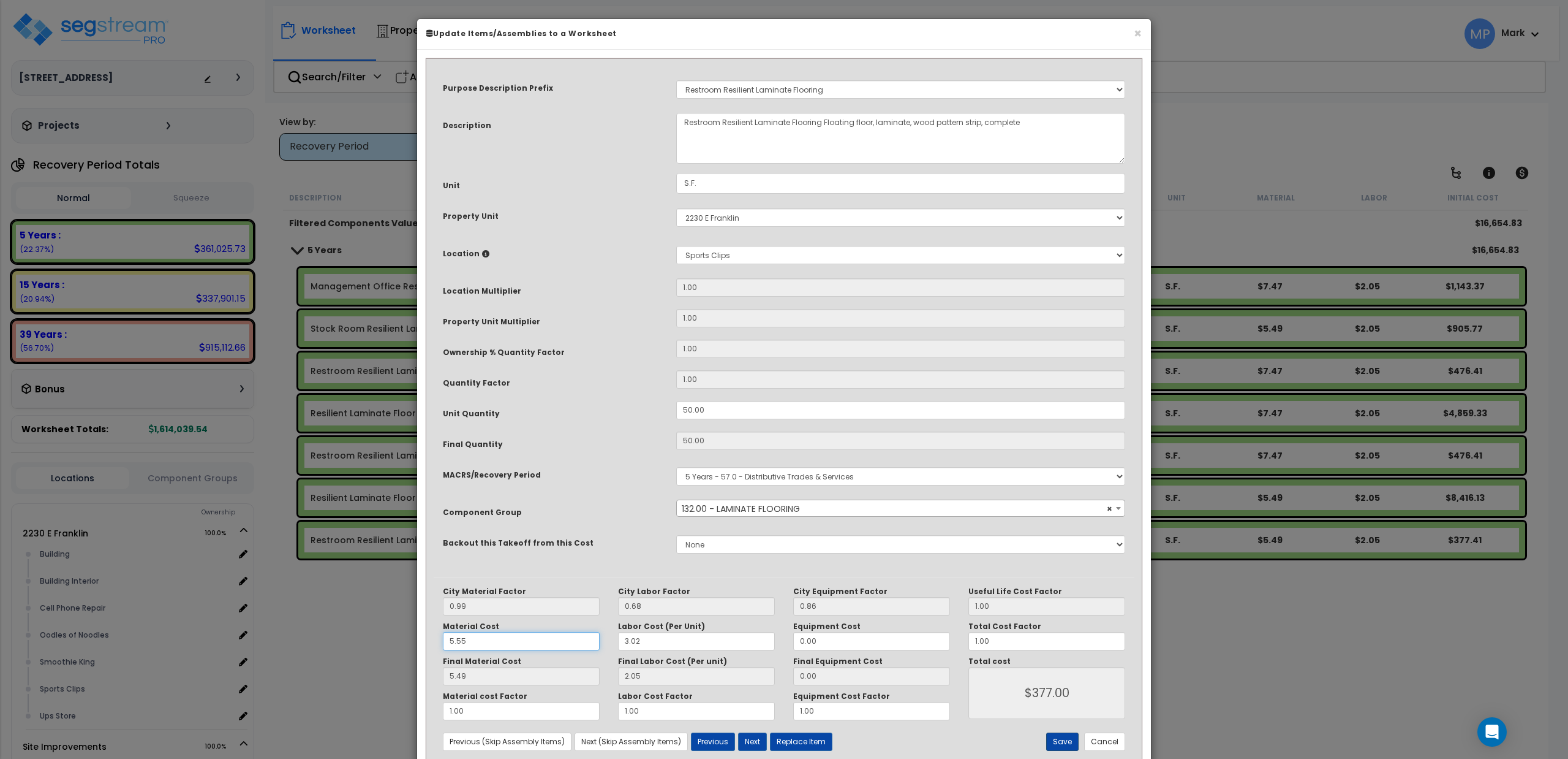
type input "5.55"
click at [1056, 741] on button "Save" at bounding box center [1062, 741] width 33 height 19
type input "377.00"
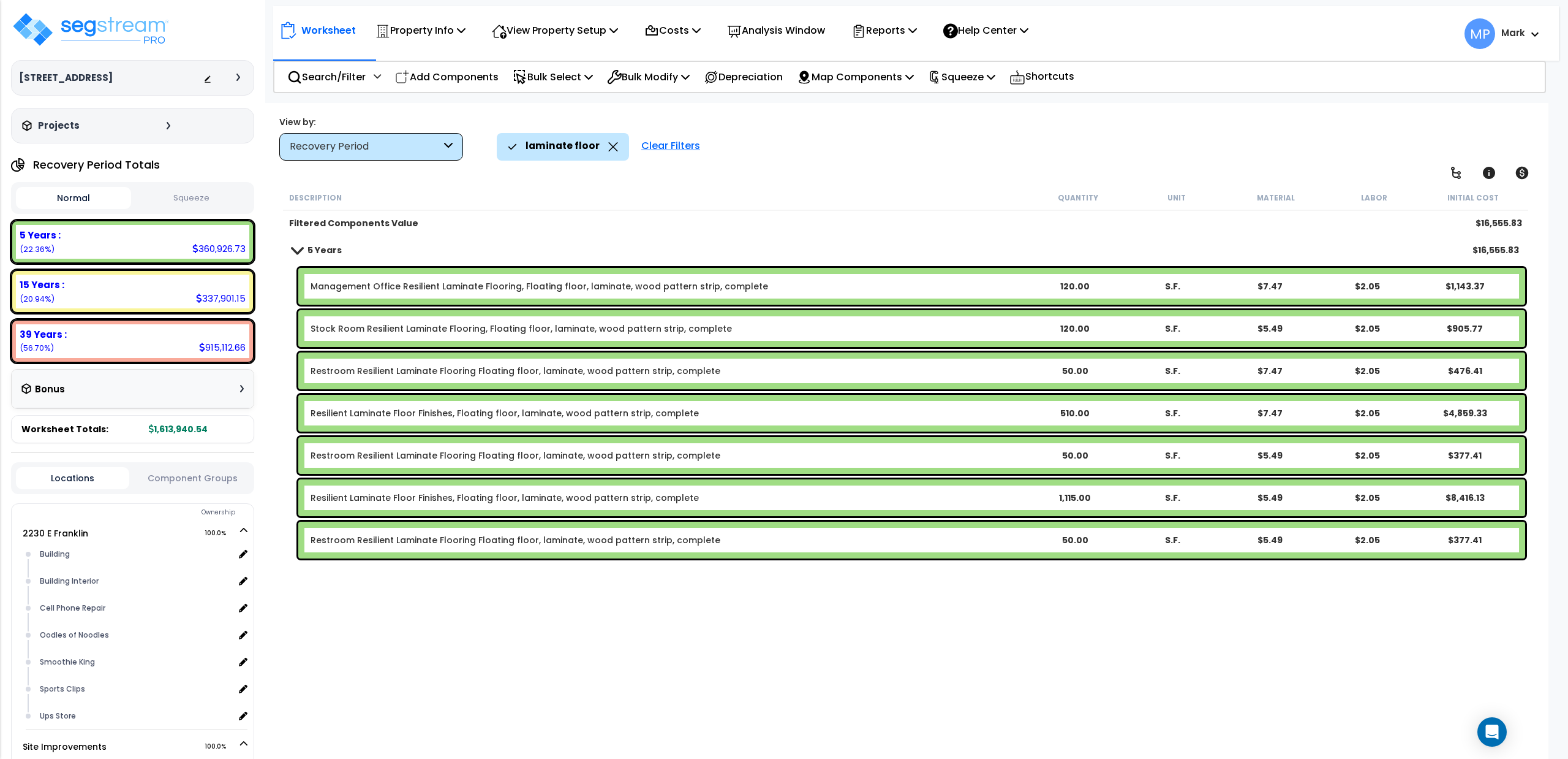
click at [924, 417] on b "Resilient Laminate Floor Finishes, Floating floor, laminate, wood pattern strip…" at bounding box center [668, 412] width 716 height 13
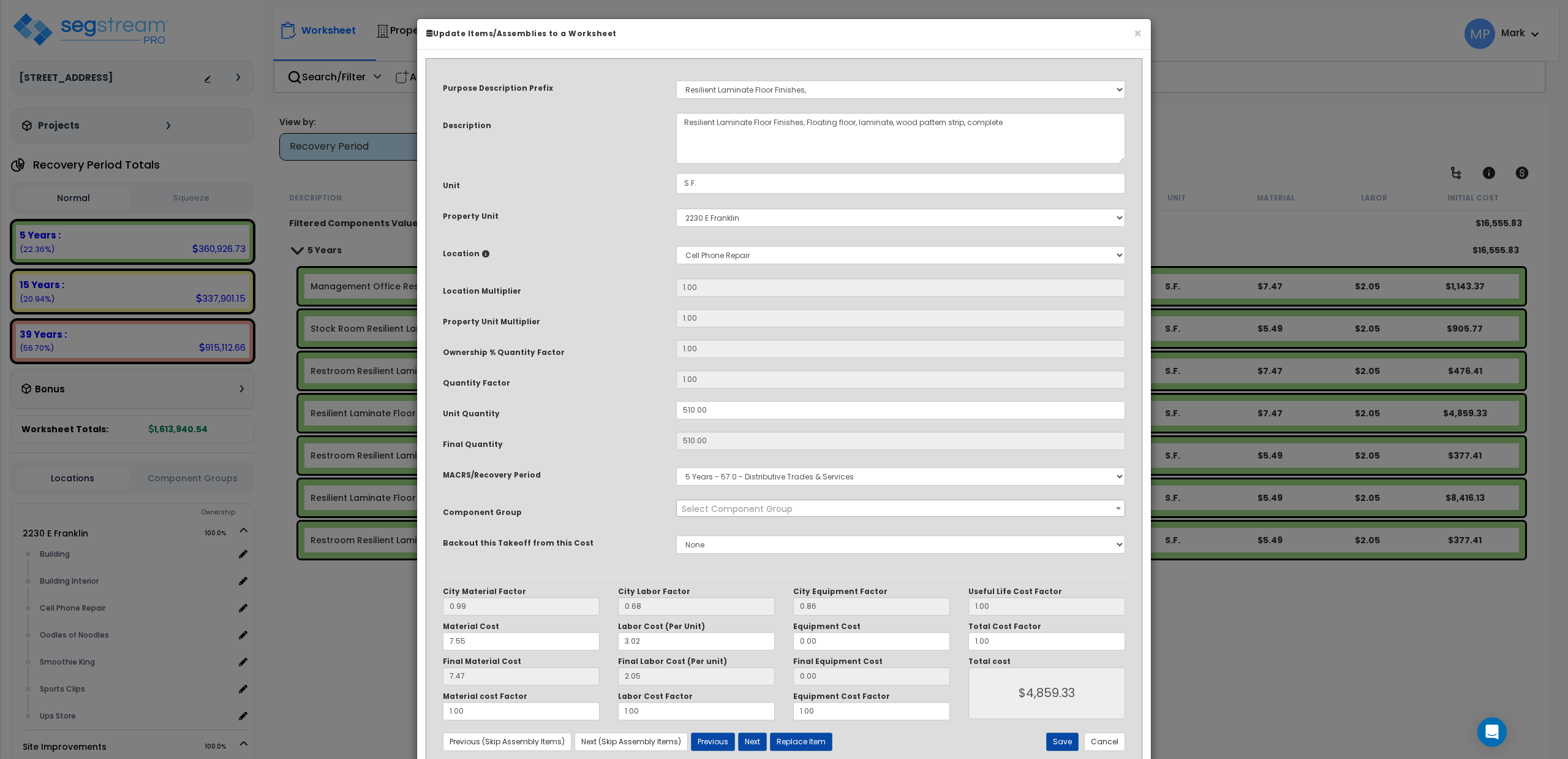
select select "15708"
click at [452, 638] on input "7.55" at bounding box center [521, 641] width 157 height 19
type input ".55"
type input "$4,855.20"
type input "0.54"
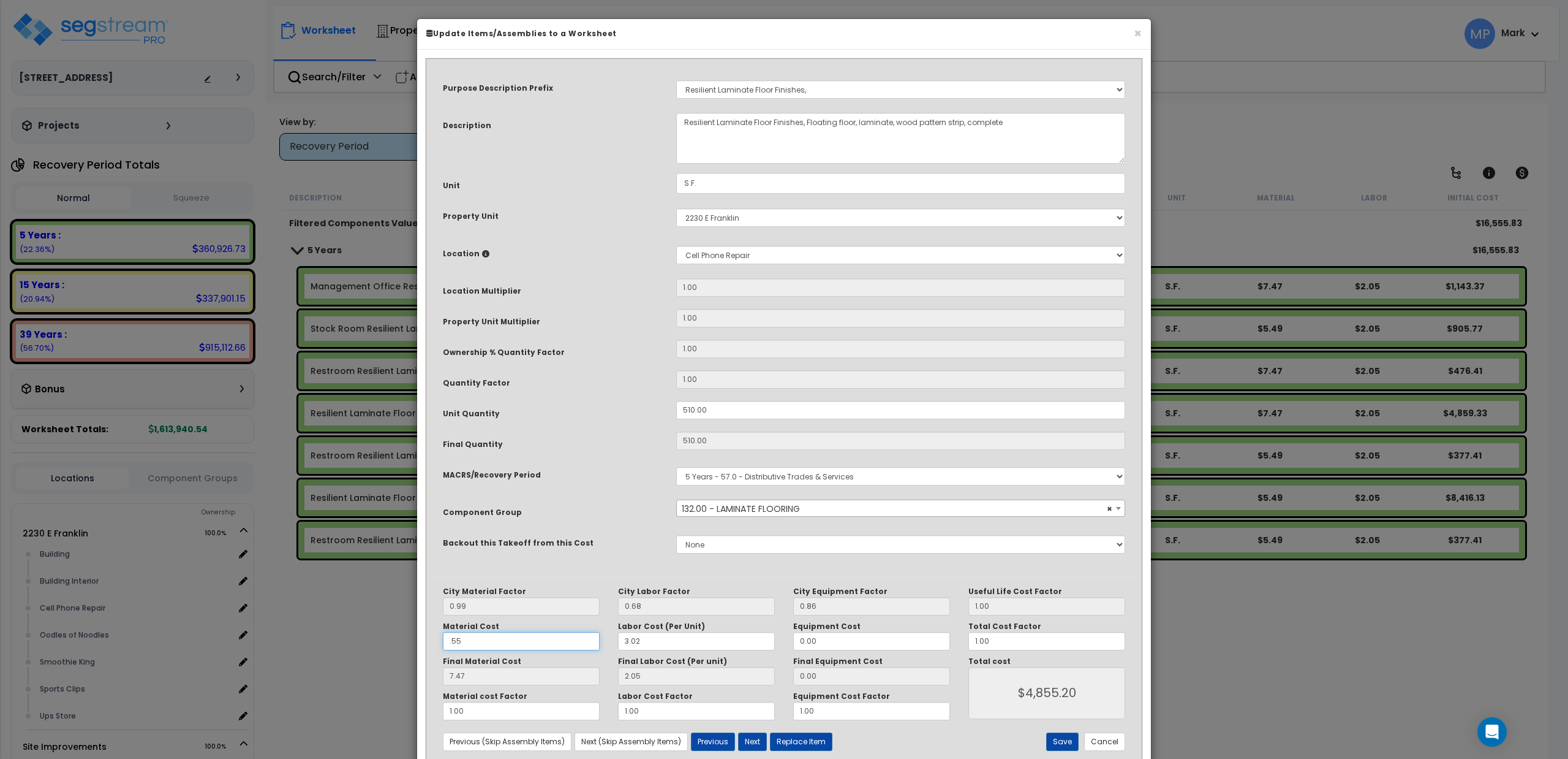
type input "$1,320.90"
type input ".555"
type input "$1,320.90"
type input "0.55"
type input "$1,326.00"
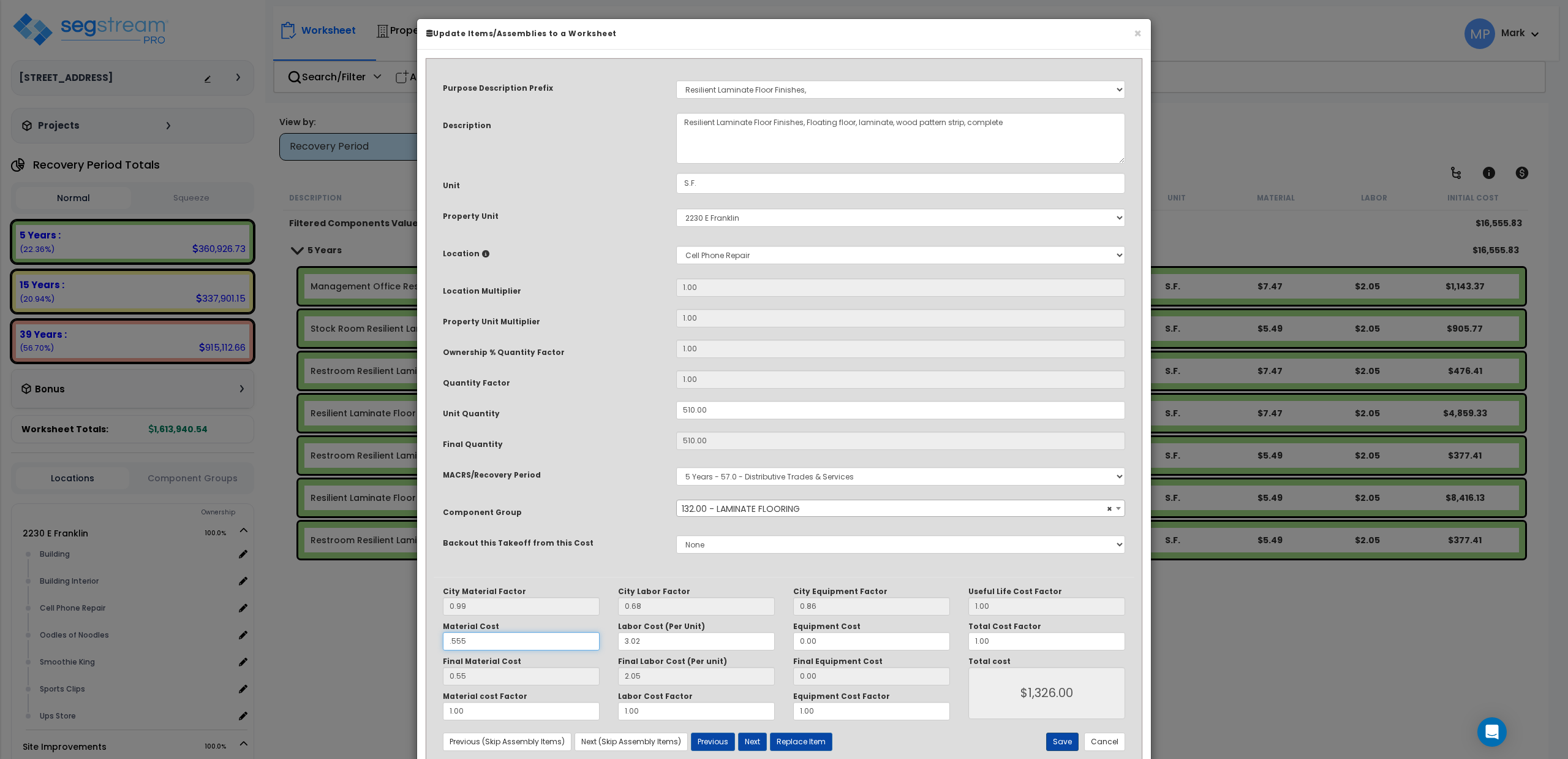
type input ".555"
type input "$1,326.00"
click at [1069, 736] on button "Save" at bounding box center [1062, 741] width 33 height 19
type input "0.56"
type input "1326.00"
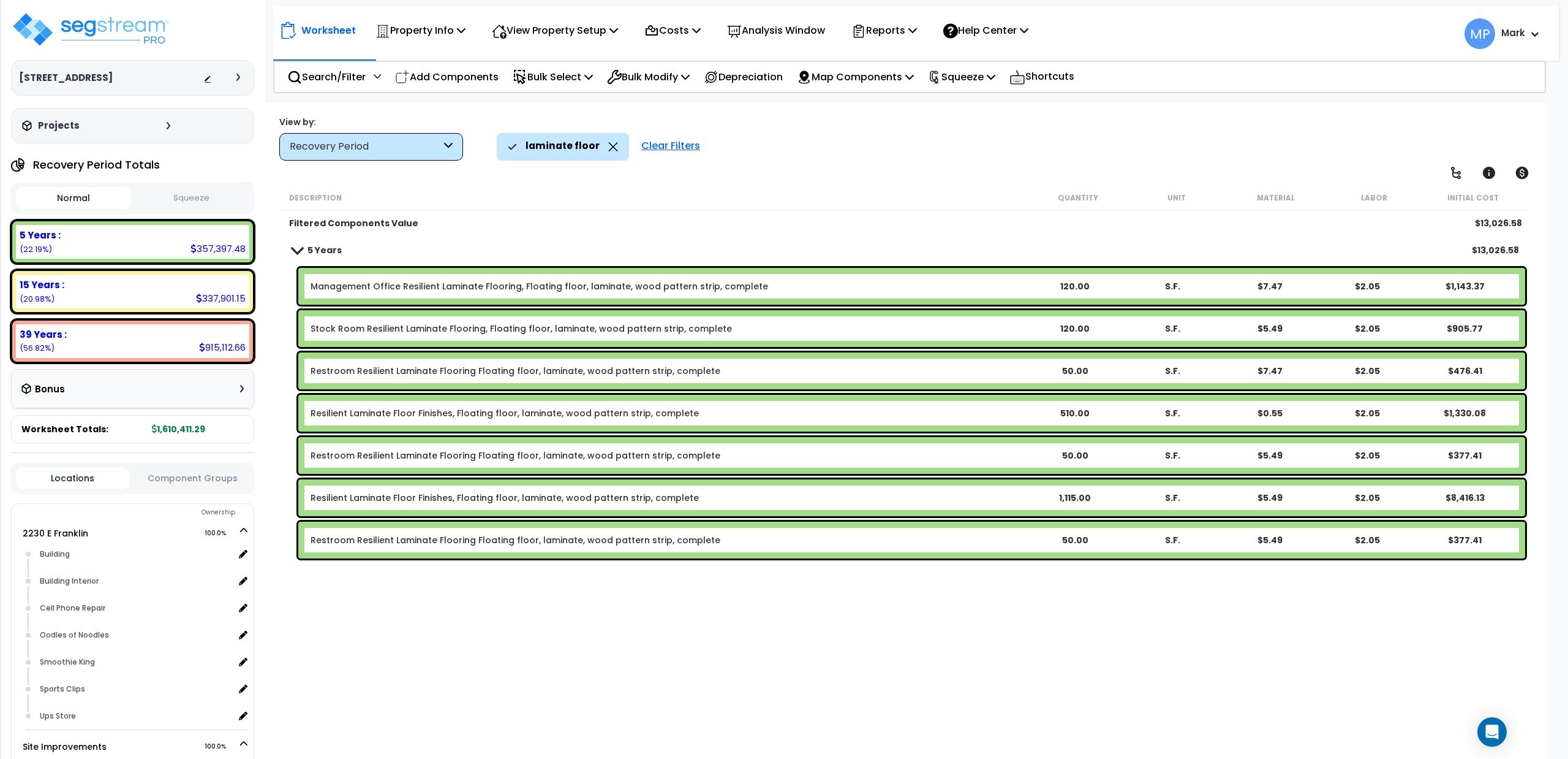
click at [994, 370] on b "Restroom Resilient Laminate Flooring Floating floor, laminate, wood pattern str…" at bounding box center [668, 370] width 716 height 13
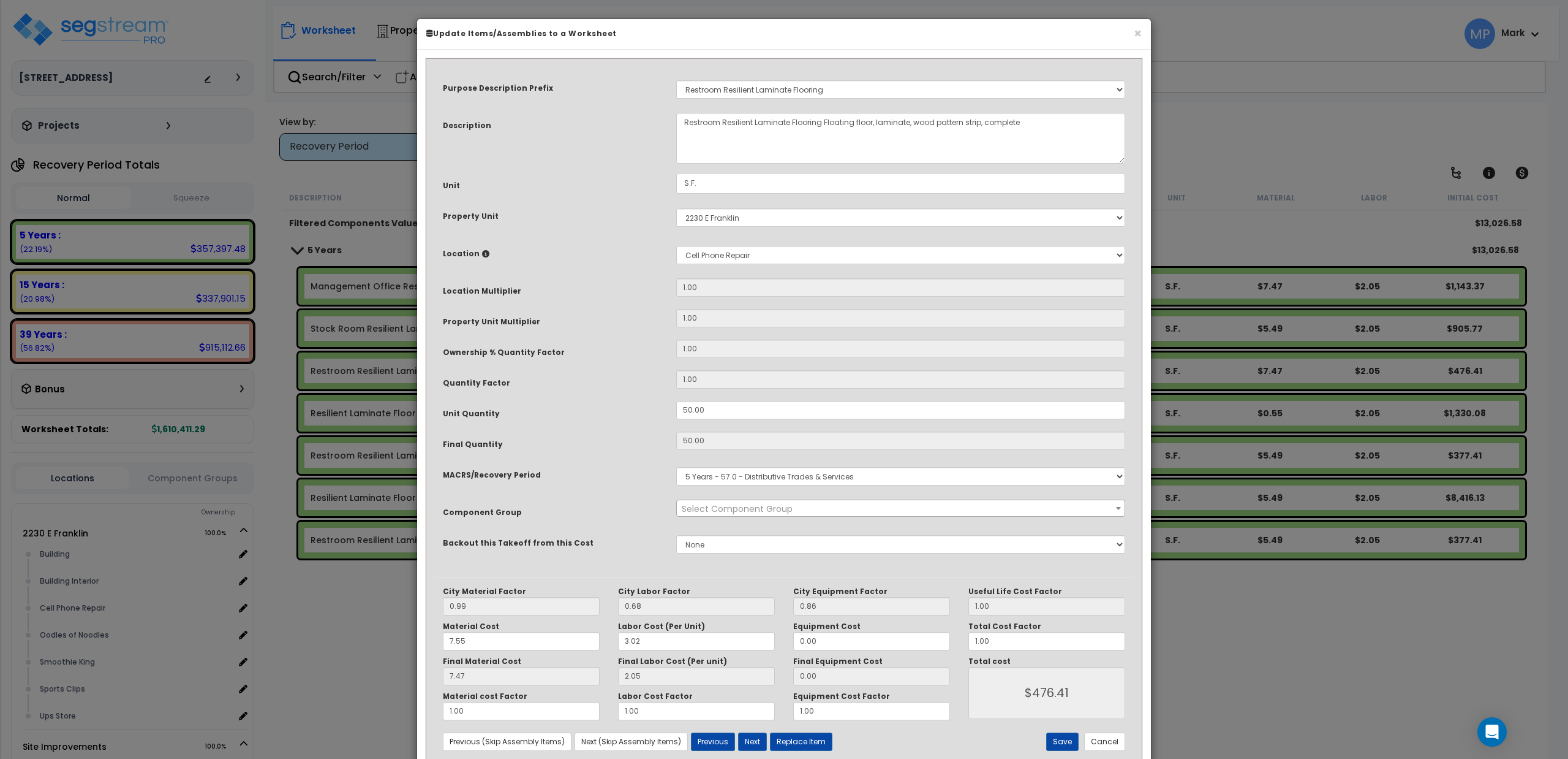
select select "15708"
click at [446, 643] on input "7.55" at bounding box center [521, 641] width 157 height 19
type input "57.55"
type input "$476.00"
type input "56.97"
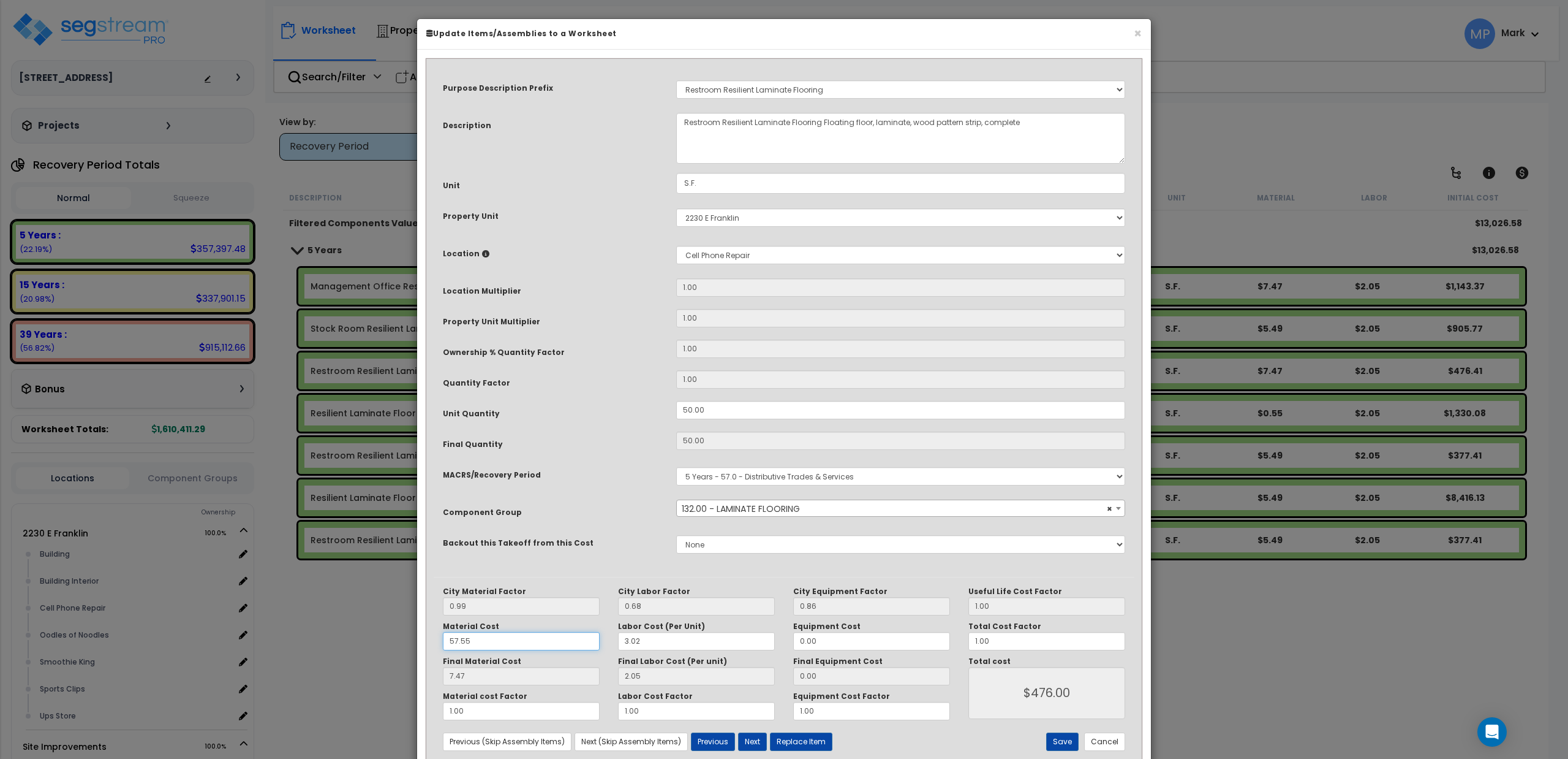
type input "$2,951.00"
type input "5.55"
type input "$2,951.00"
type input "5.49"
type input "$377.00"
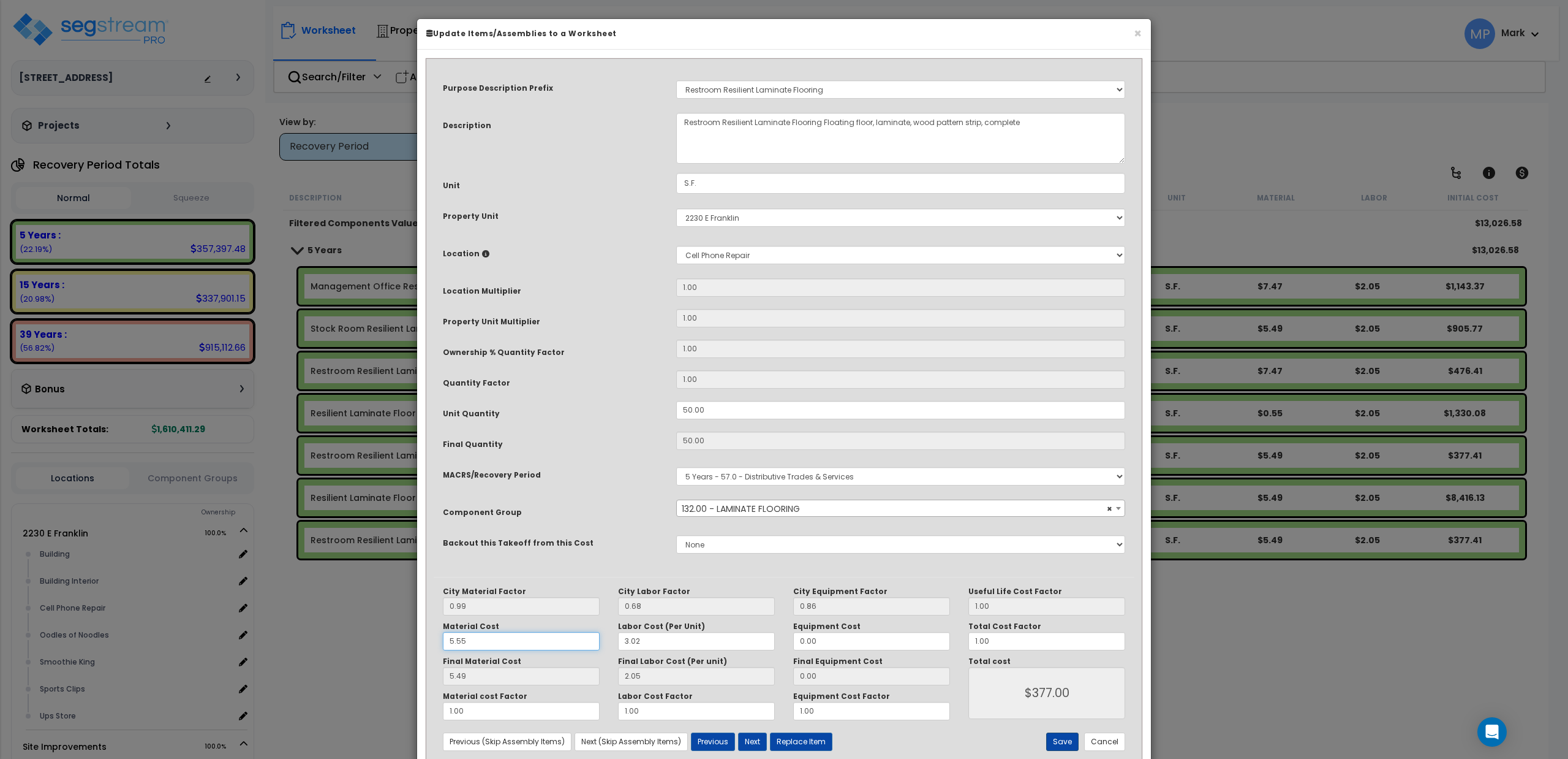
type input "5.55"
click at [1059, 738] on button "Save" at bounding box center [1062, 741] width 33 height 19
type input "377.00"
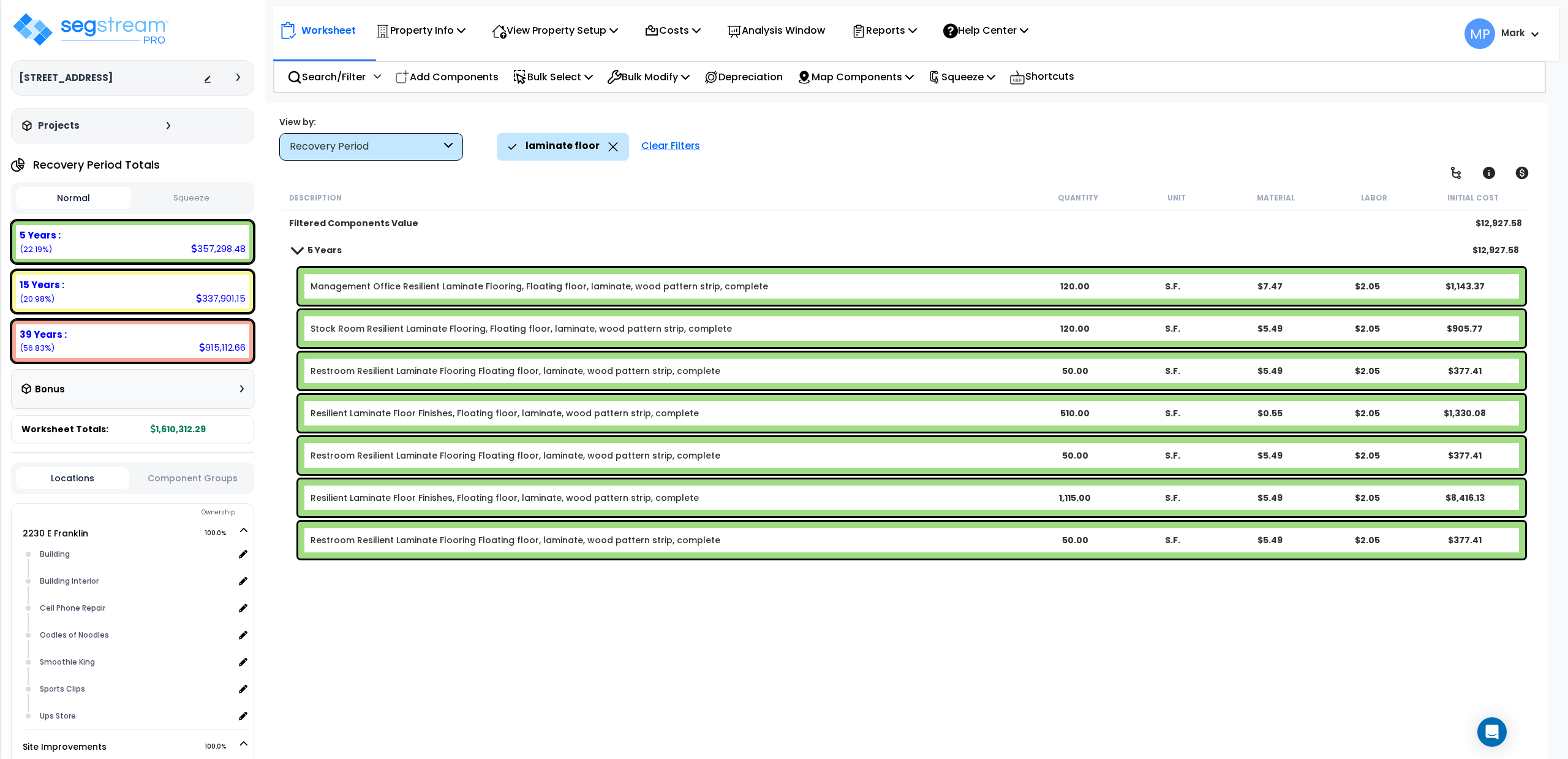
click at [1015, 294] on div "Management Office Resilient Laminate Flooring, Floating floor, laminate, wood p…" at bounding box center [911, 287] width 1227 height 37
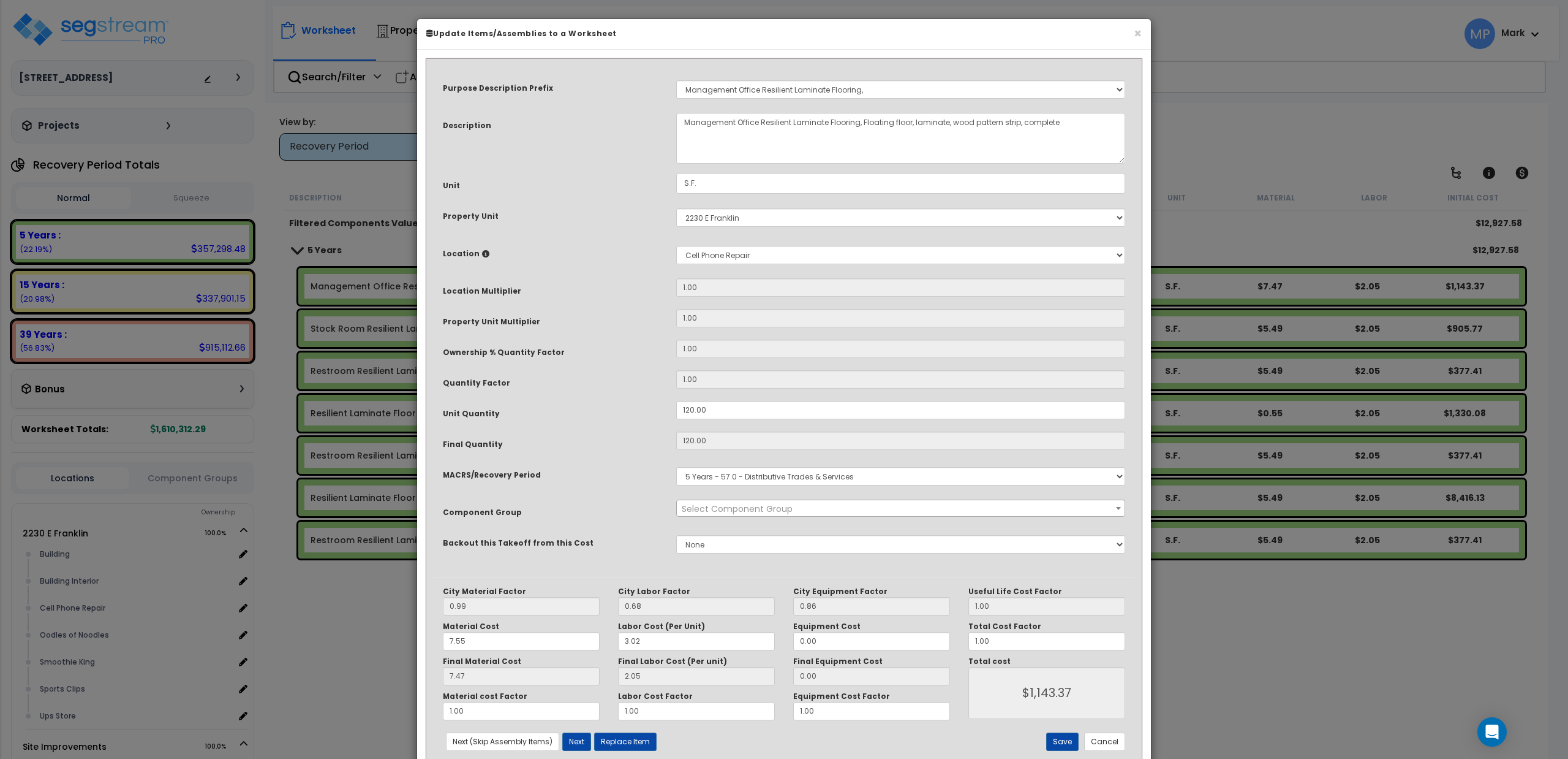
select select "15708"
click at [443, 641] on input "7.55" at bounding box center [521, 641] width 157 height 19
type input "57.55"
type input "$1,142.40"
type input "56.97"
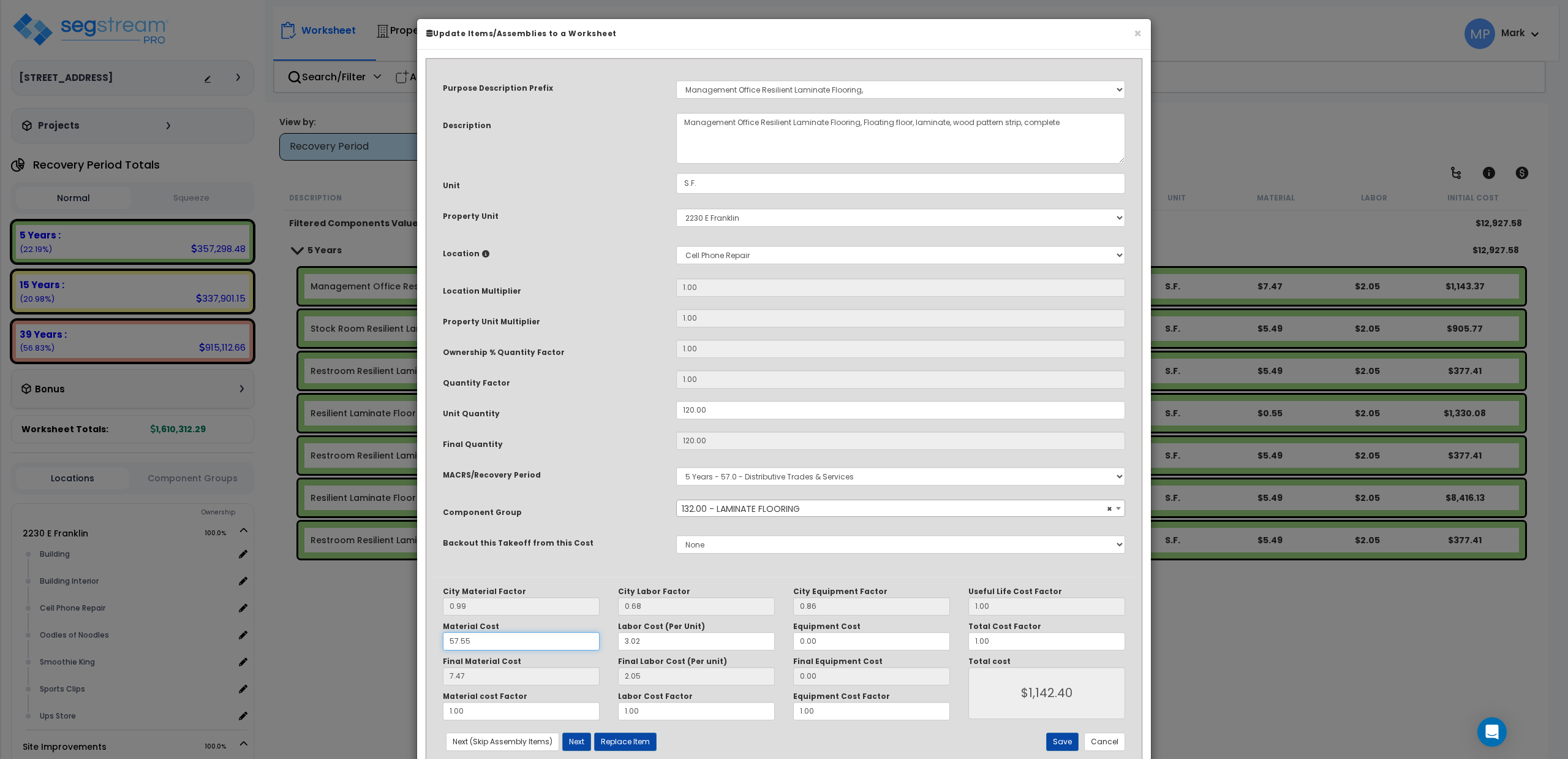
type input "$7,082.40"
type input "5.55"
type input "$7,082.40"
type input "5.49"
type input "$904.80"
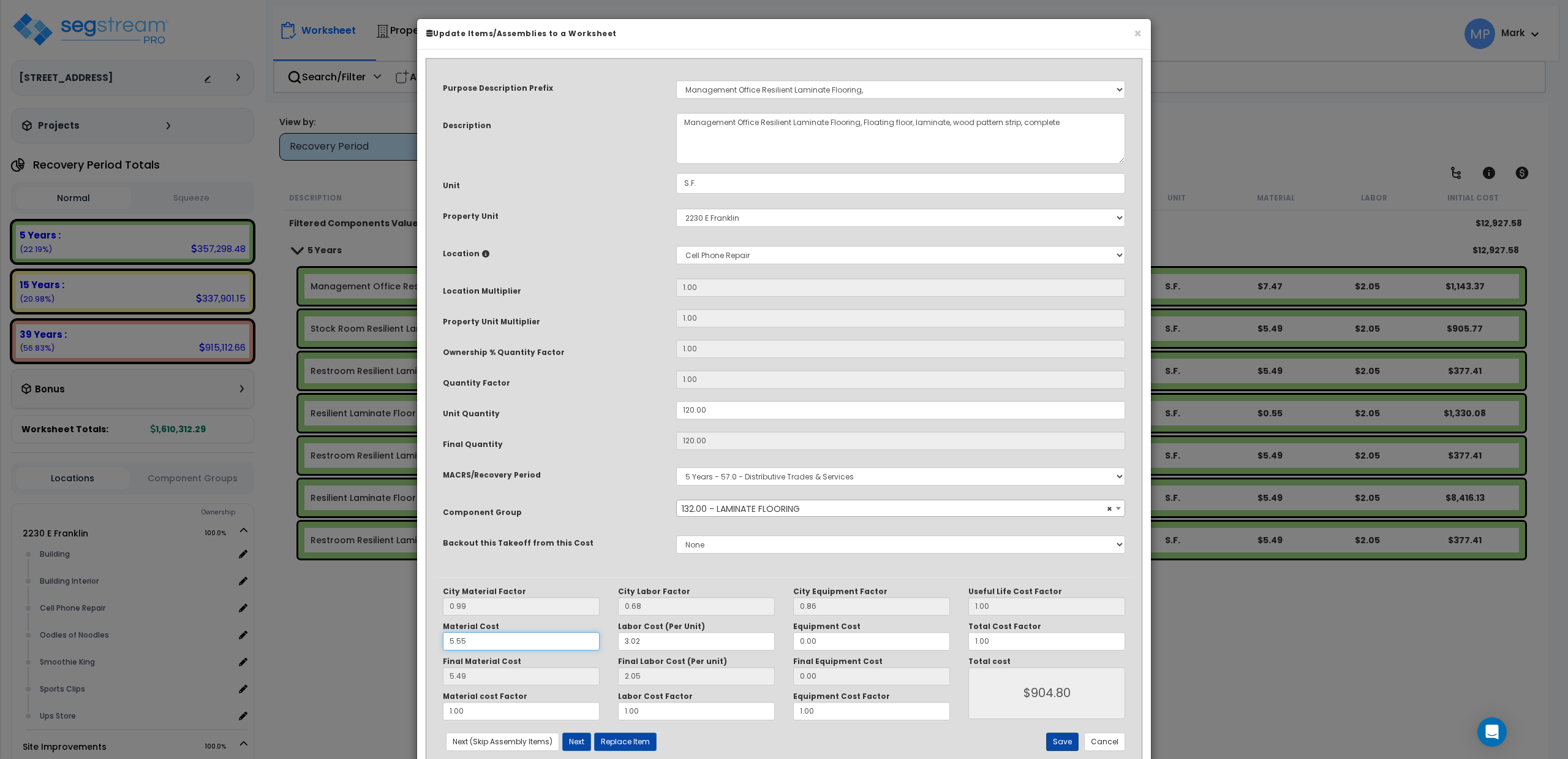
type input "5.55"
click at [1056, 739] on button "Save" at bounding box center [1062, 741] width 33 height 19
type input "904.80"
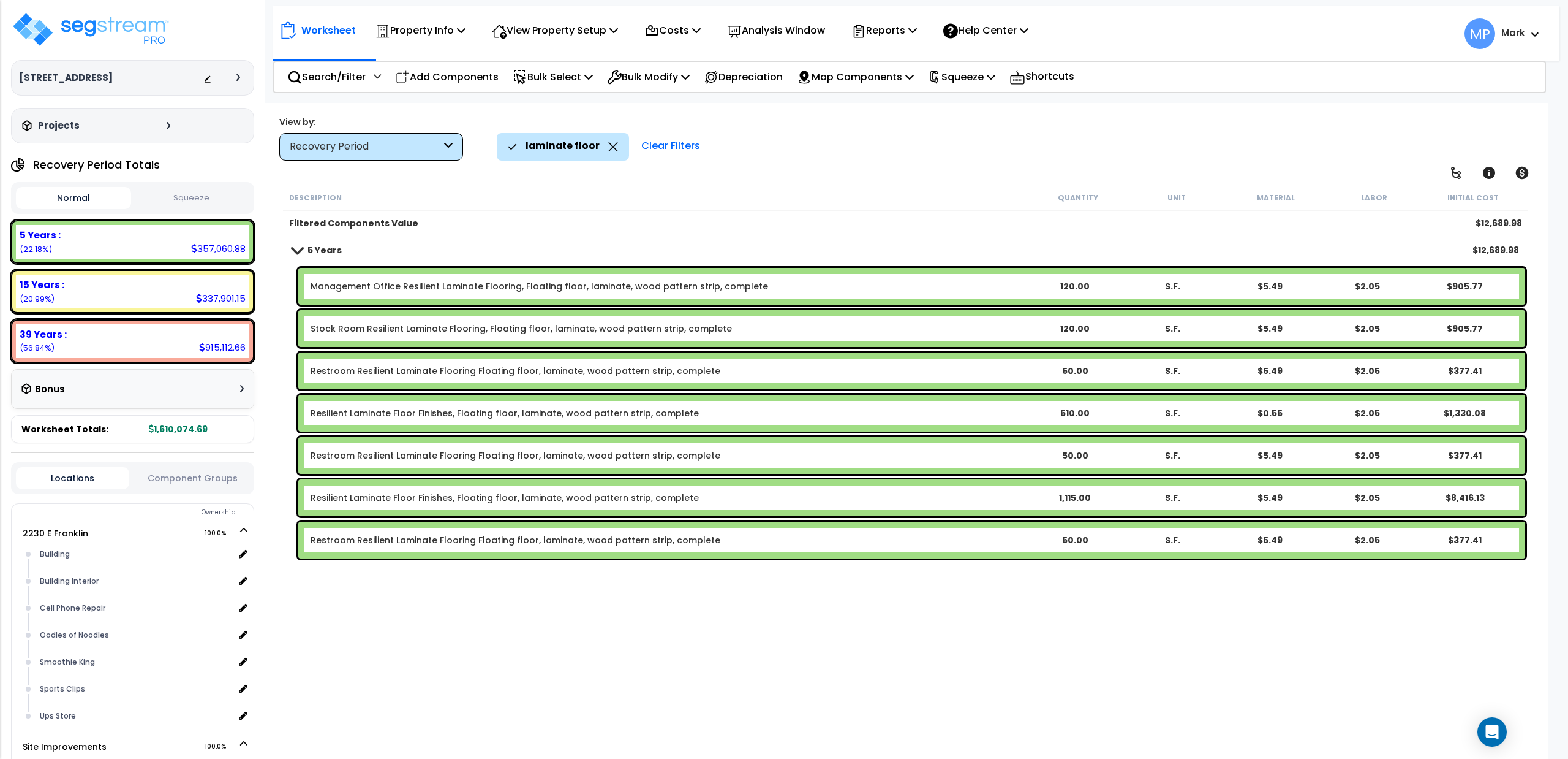
click at [667, 150] on div "Clear Filters" at bounding box center [671, 147] width 71 height 27
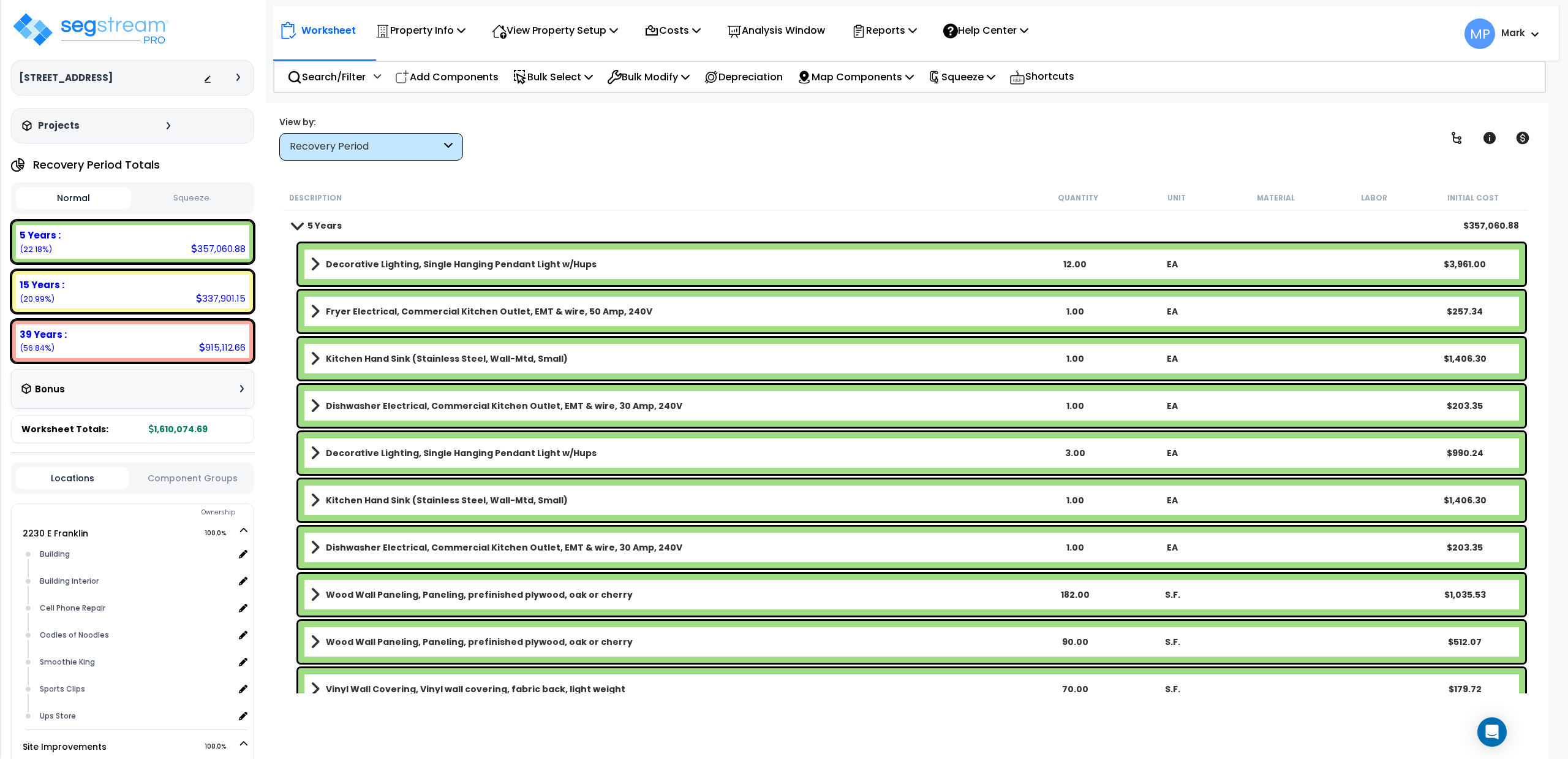
click at [292, 229] on span at bounding box center [297, 225] width 17 height 9
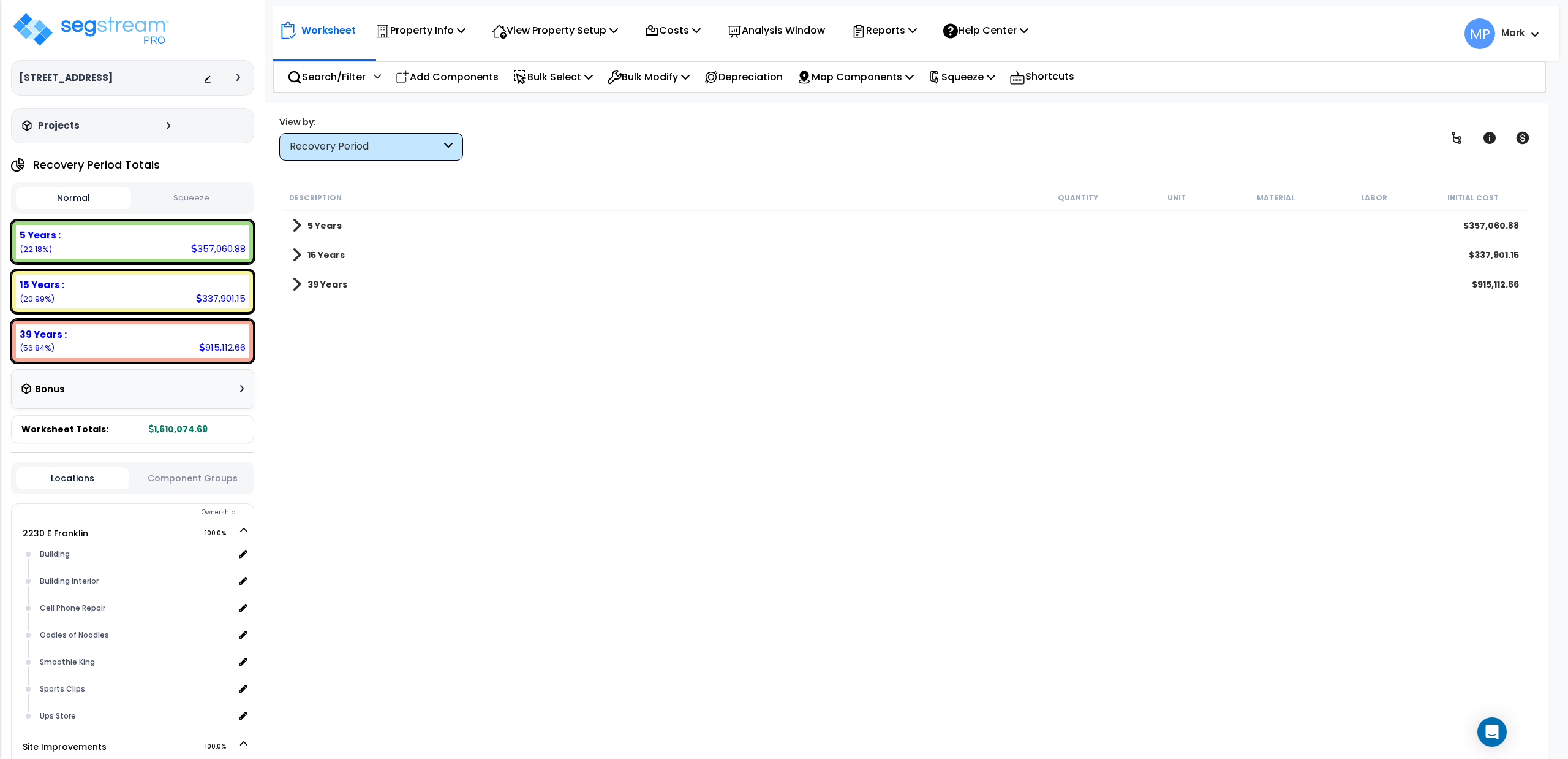
click at [297, 255] on span at bounding box center [297, 255] width 9 height 17
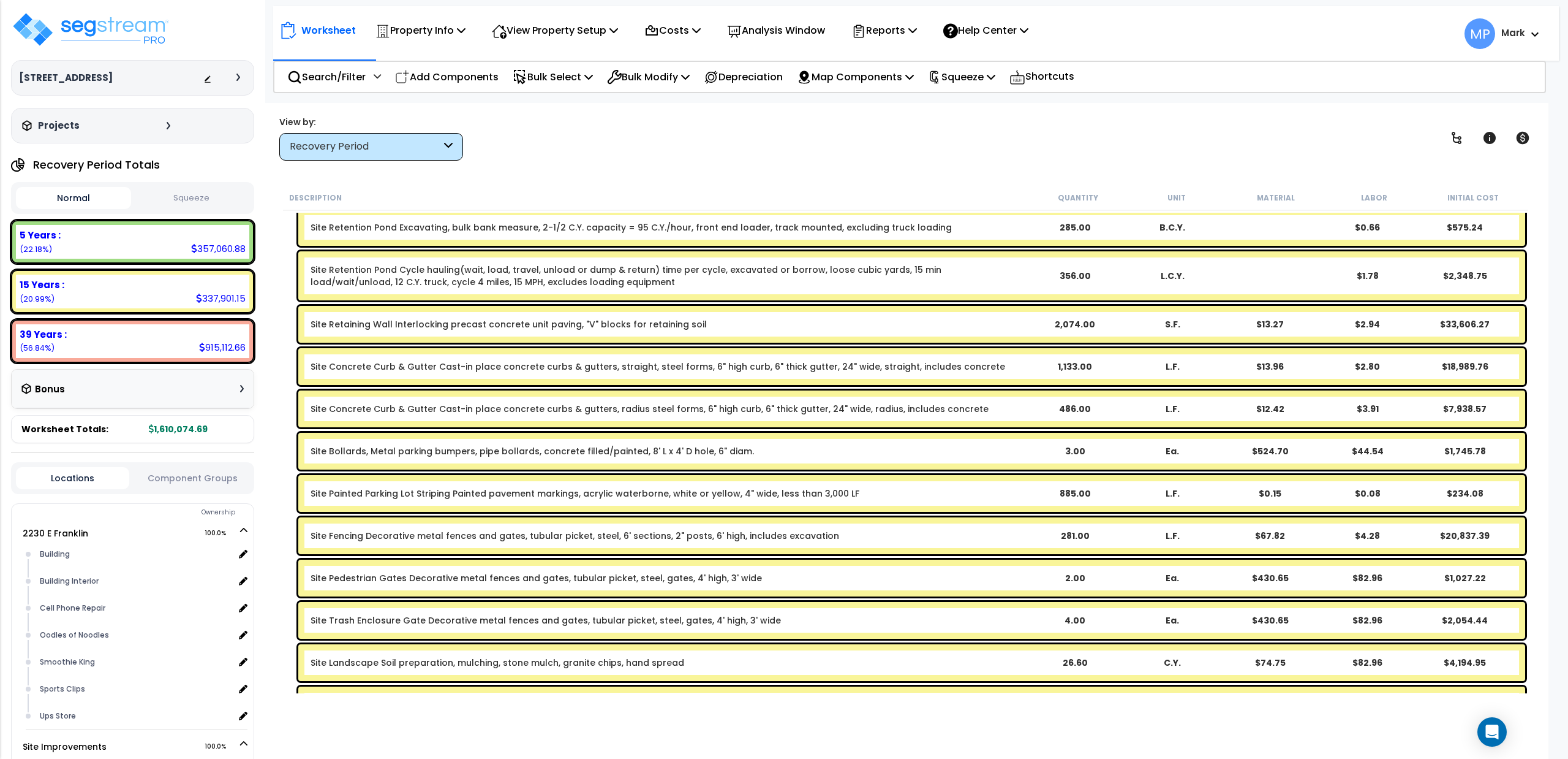
scroll to position [487, 0]
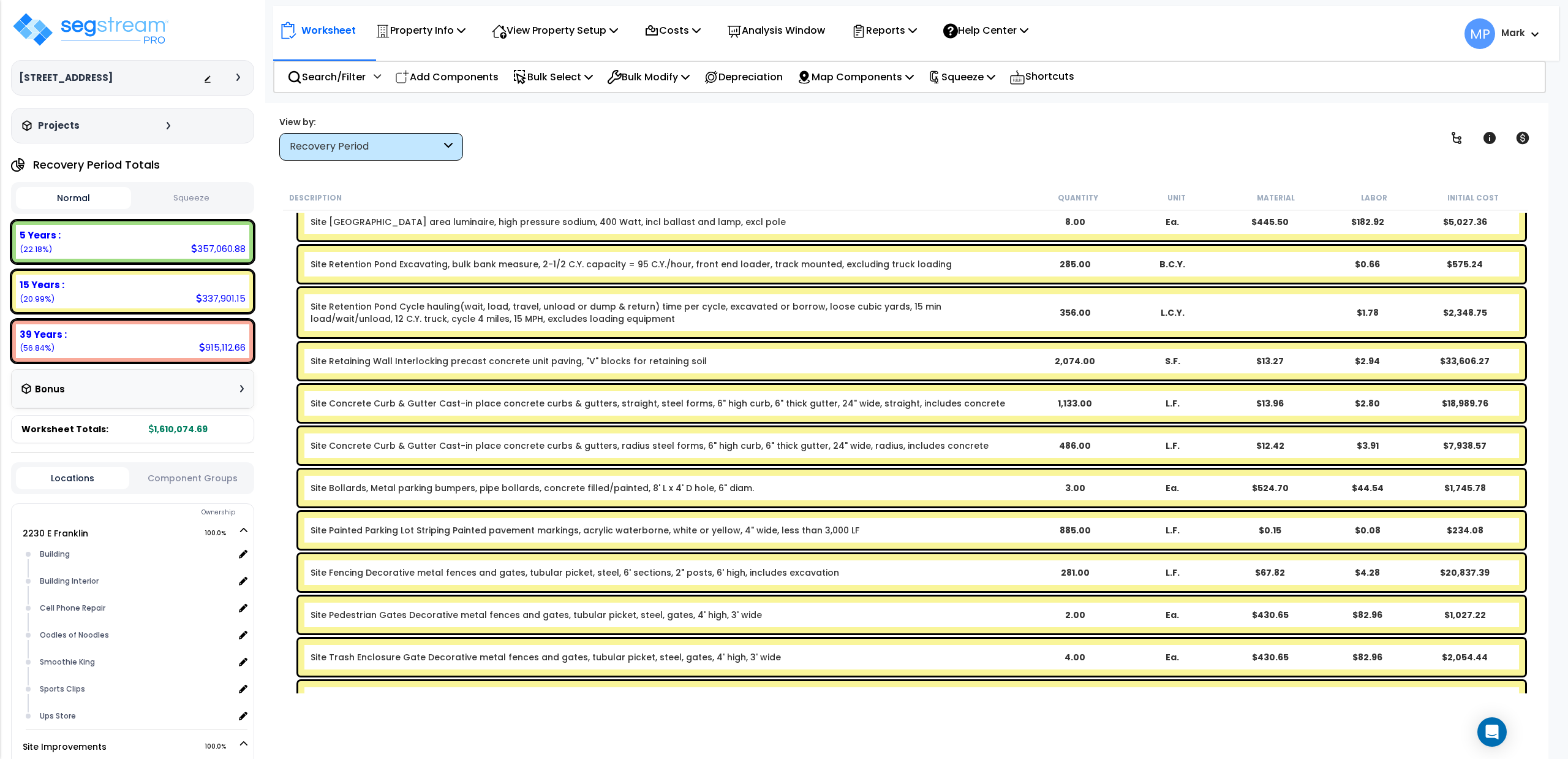
click at [412, 176] on div "Worksheet Property Info Property Setup Add Property Unit Template property Clon…" at bounding box center [905, 482] width 1286 height 759
click at [447, 143] on icon at bounding box center [448, 147] width 8 height 14
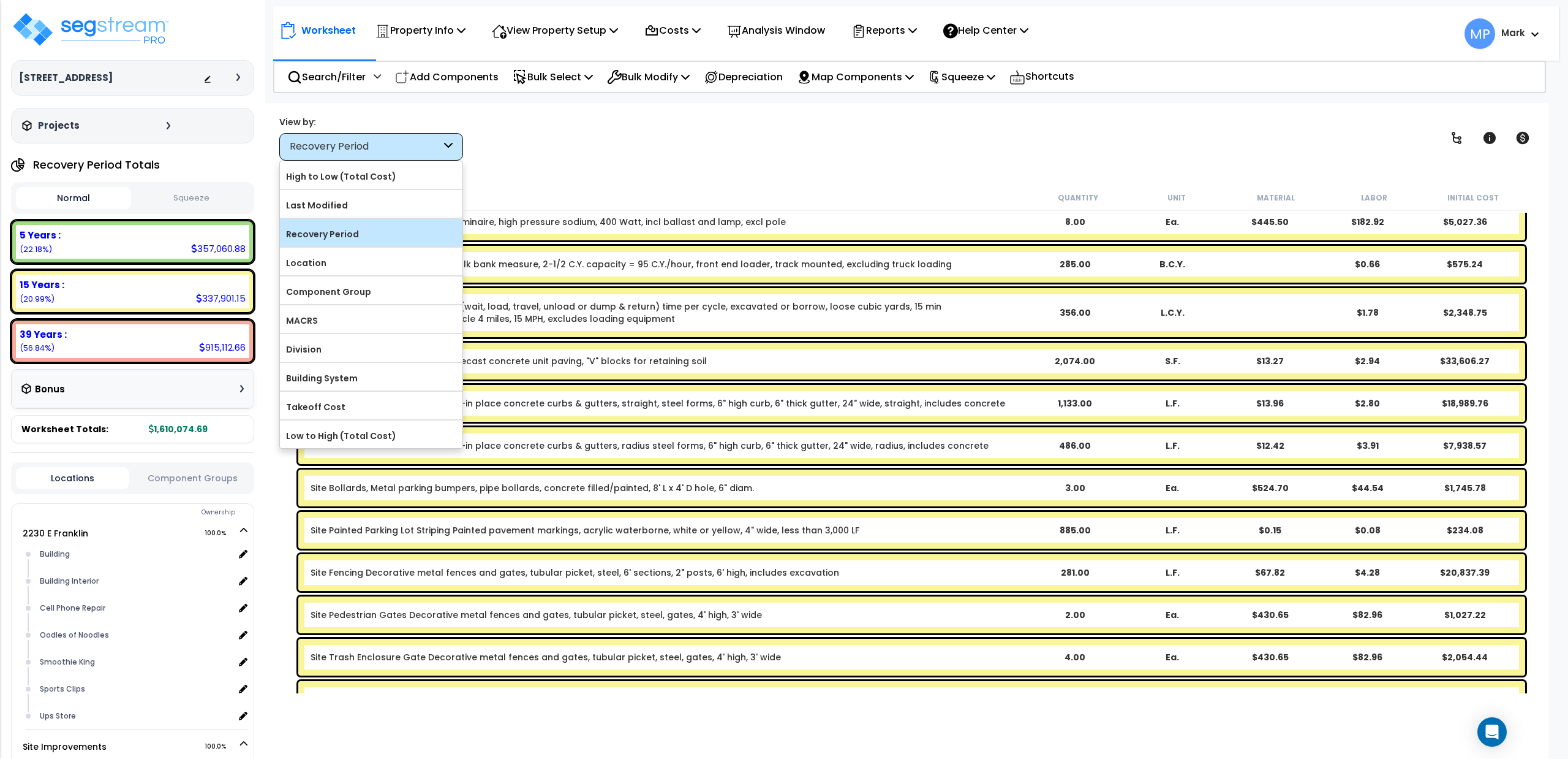
drag, startPoint x: 355, startPoint y: 234, endPoint x: 363, endPoint y: 226, distance: 11.3
click at [357, 231] on label "Recovery Period" at bounding box center [371, 234] width 183 height 19
click at [0, 0] on input "Recovery Period" at bounding box center [0, 0] width 0 height 0
click at [507, 165] on div "Worksheet Property Info Property Setup Add Property Unit Template property Clon…" at bounding box center [905, 482] width 1286 height 759
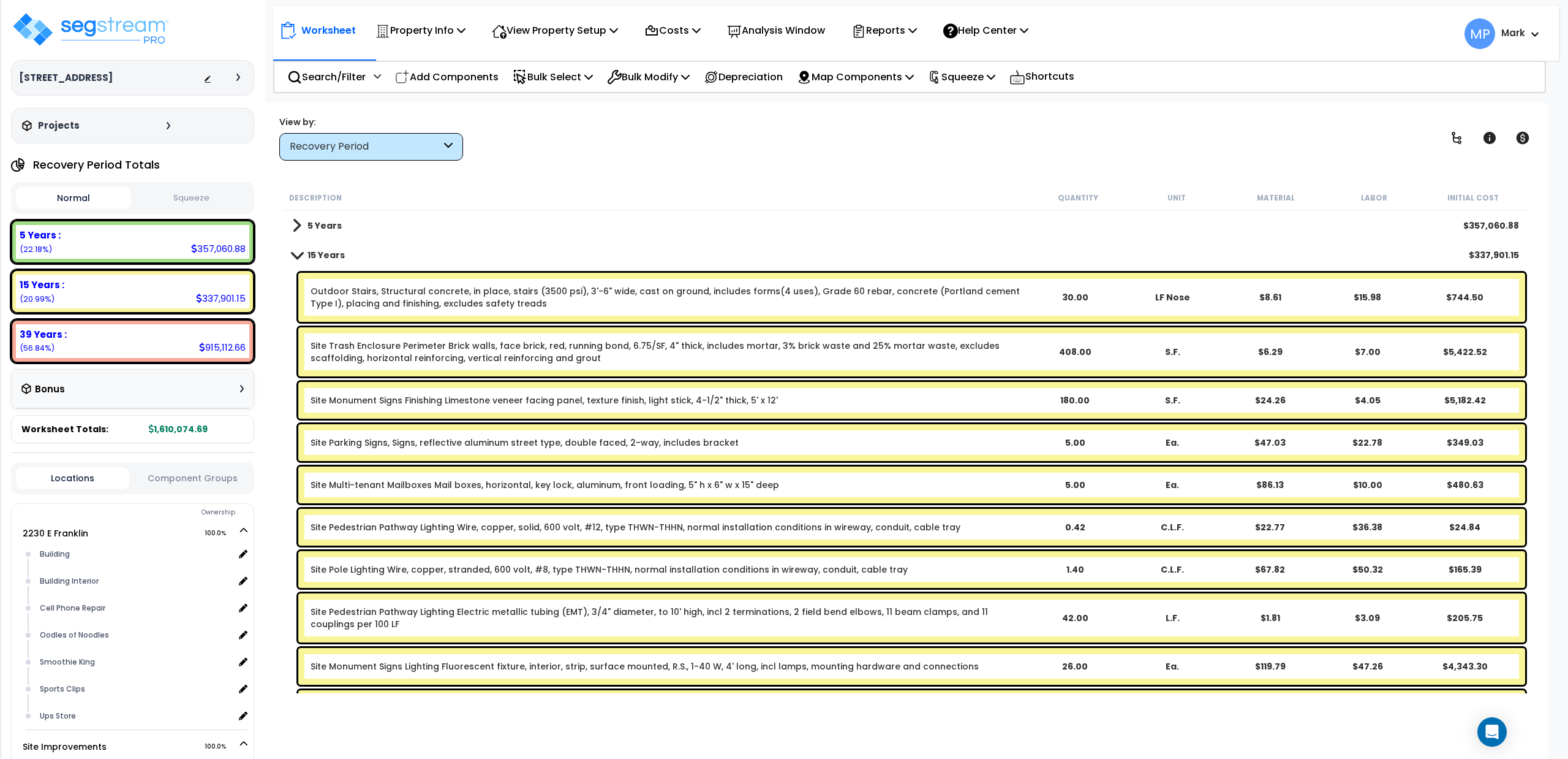
scroll to position [0, 0]
click at [290, 256] on span at bounding box center [297, 254] width 17 height 9
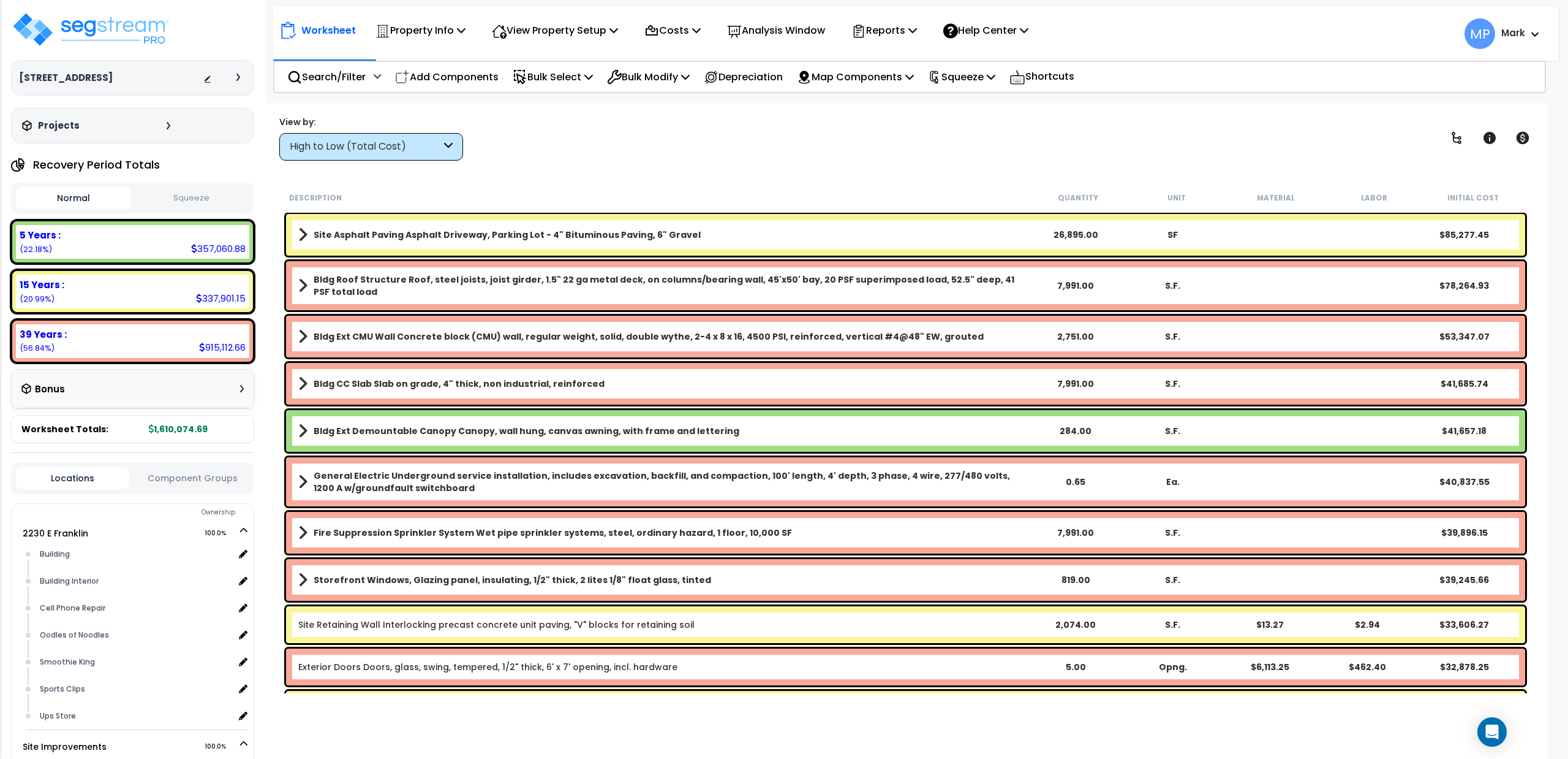
click at [446, 144] on icon at bounding box center [448, 147] width 8 height 14
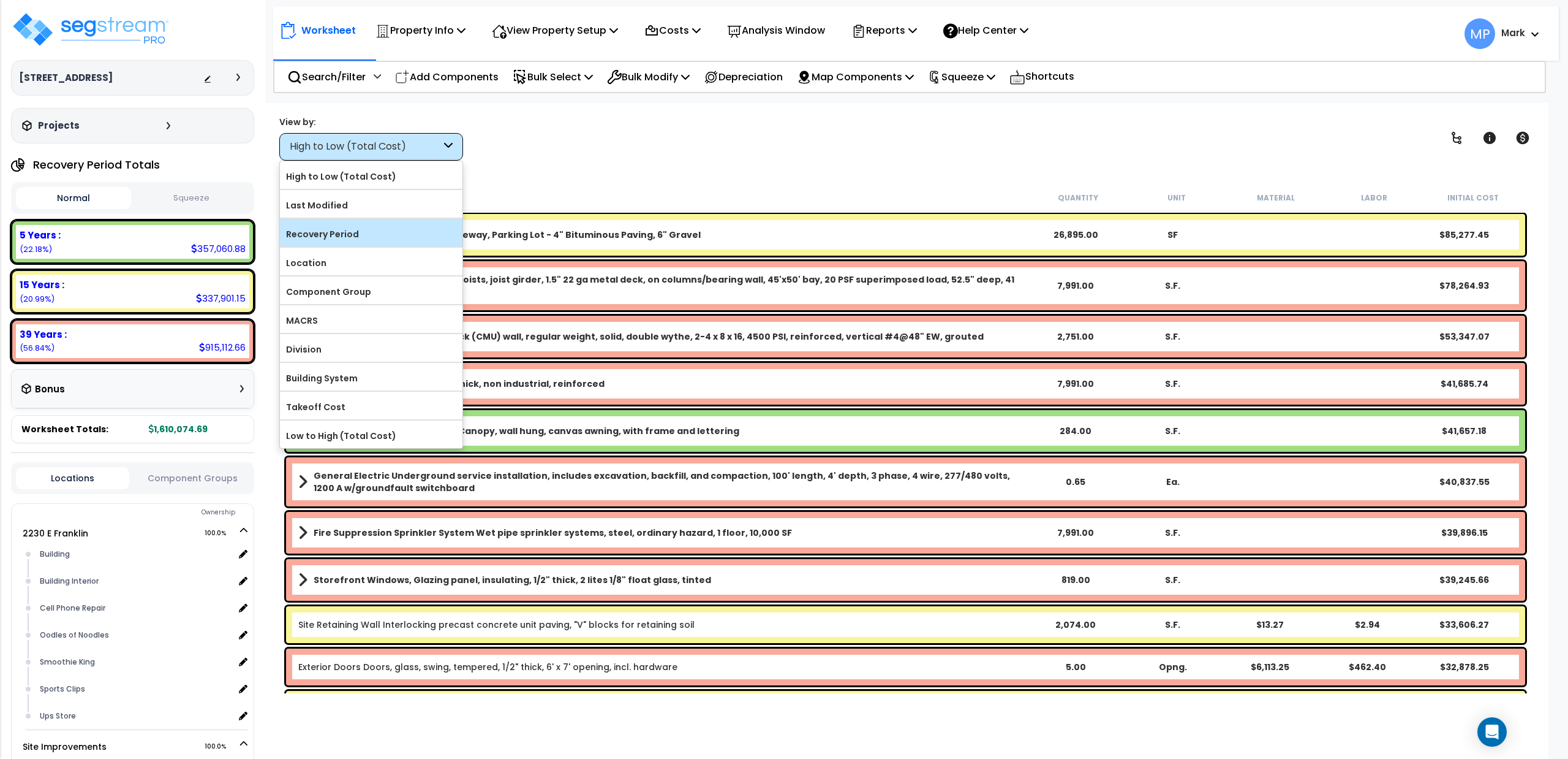
click at [395, 232] on label "Recovery Period" at bounding box center [371, 234] width 183 height 19
click at [0, 0] on input "Recovery Period" at bounding box center [0, 0] width 0 height 0
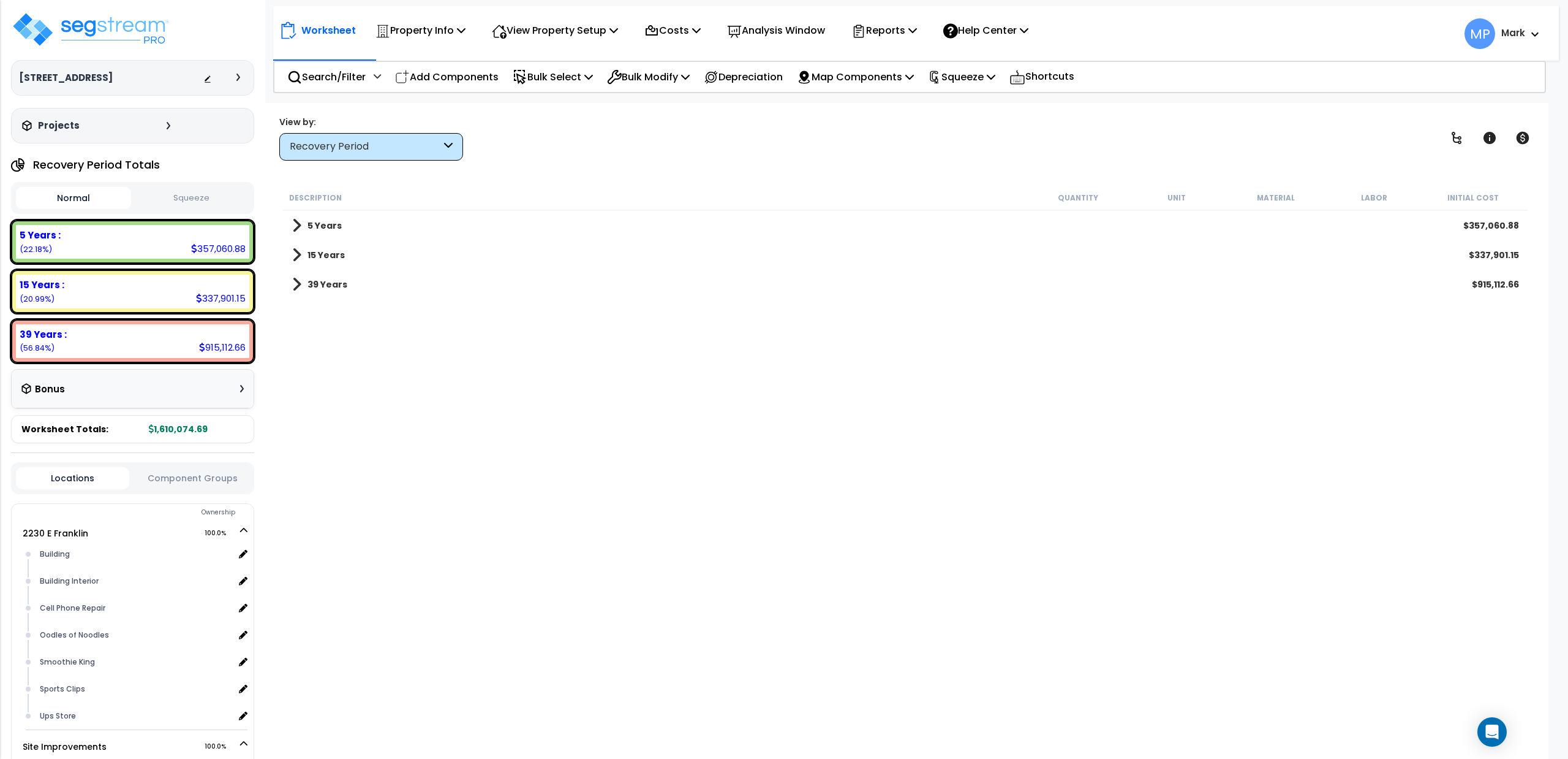
click at [353, 229] on div "5 Years $357,060.88" at bounding box center [905, 225] width 1239 height 30
click at [294, 223] on span at bounding box center [297, 225] width 9 height 17
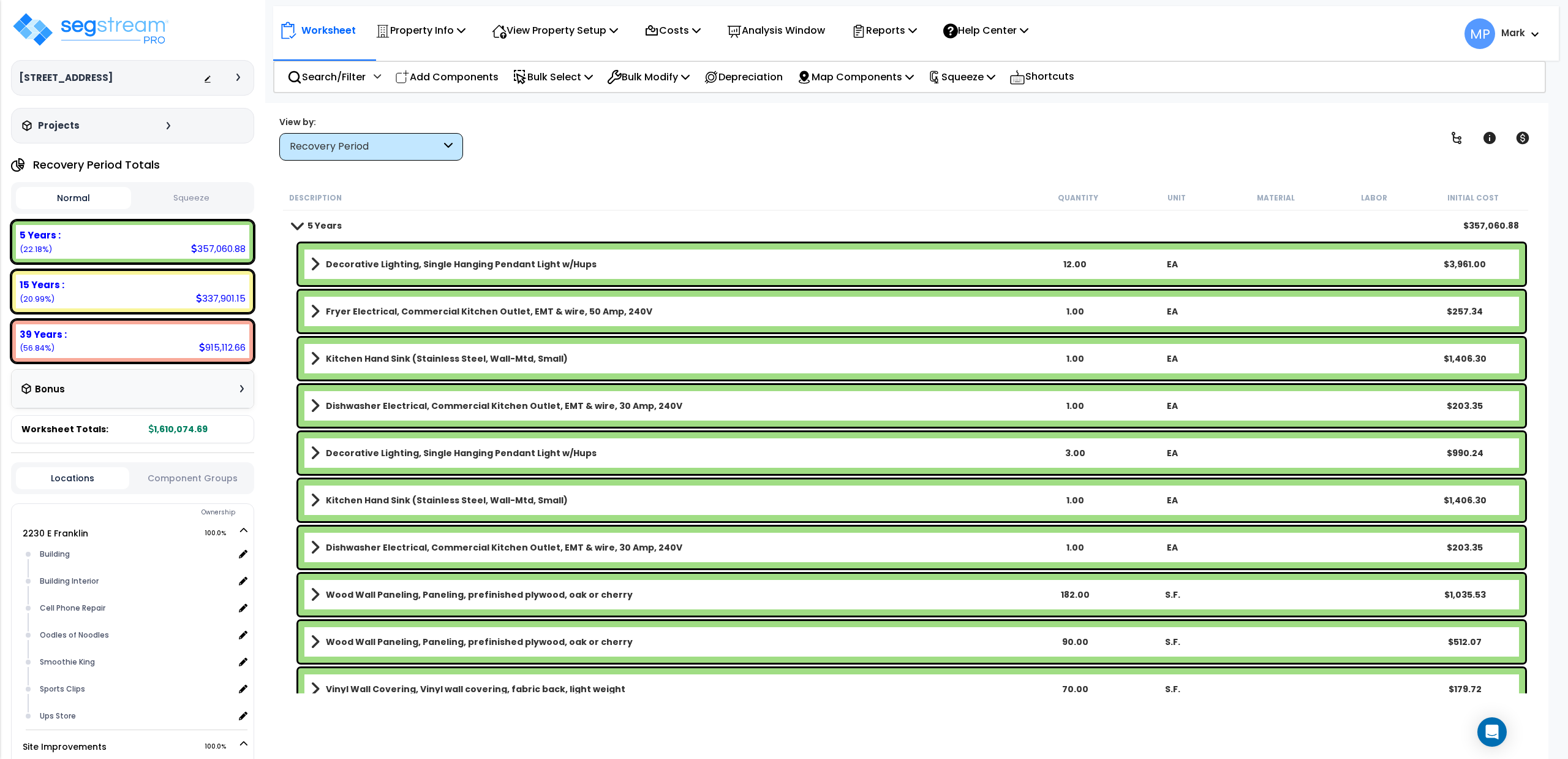
click at [294, 223] on span at bounding box center [297, 225] width 17 height 9
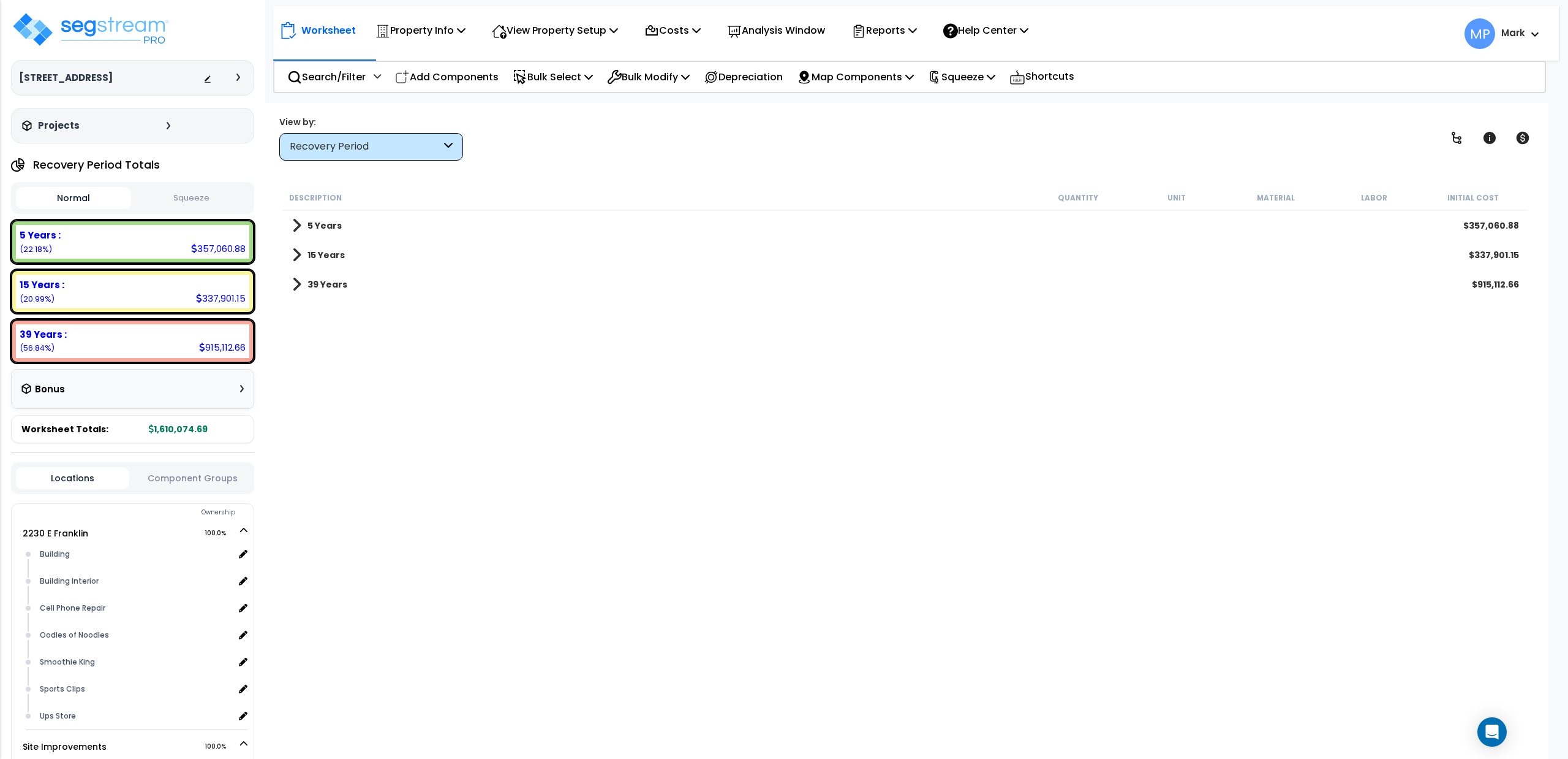
click at [294, 223] on span at bounding box center [297, 225] width 9 height 17
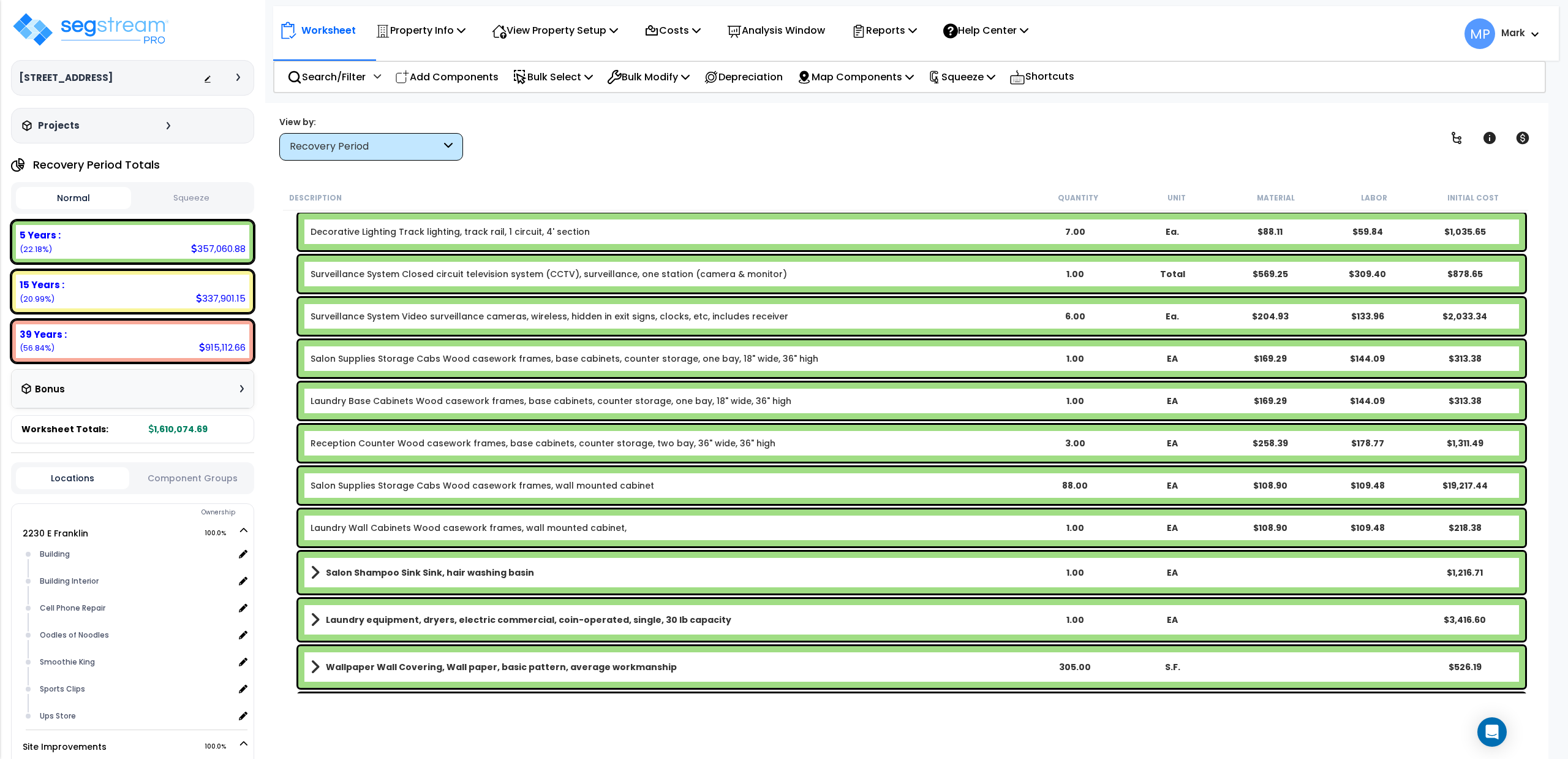
scroll to position [7108, 0]
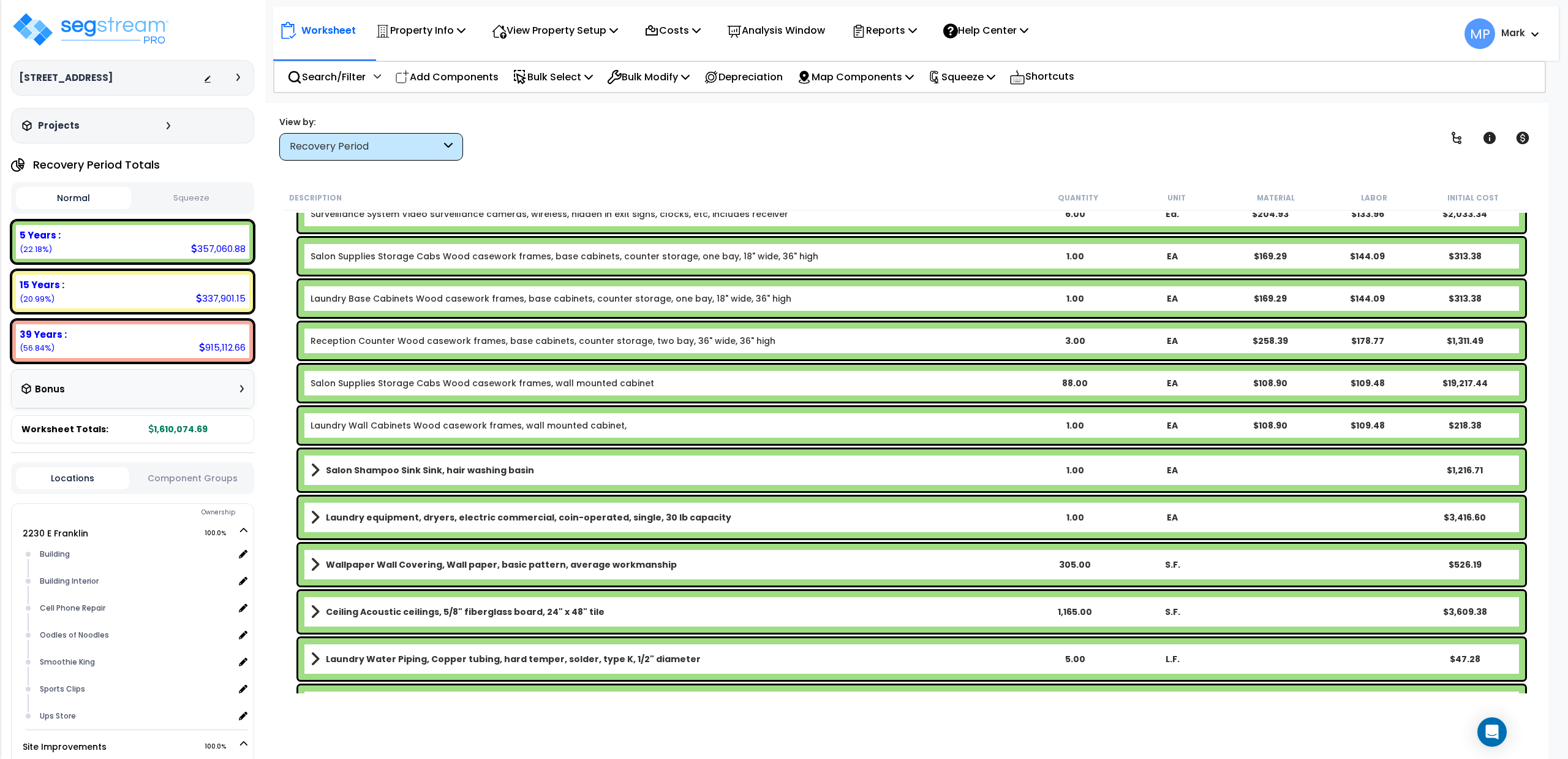
click at [819, 384] on b "Salon Supplies Storage Cabs Wood casework frames, wall mounted cabinet" at bounding box center [668, 383] width 716 height 13
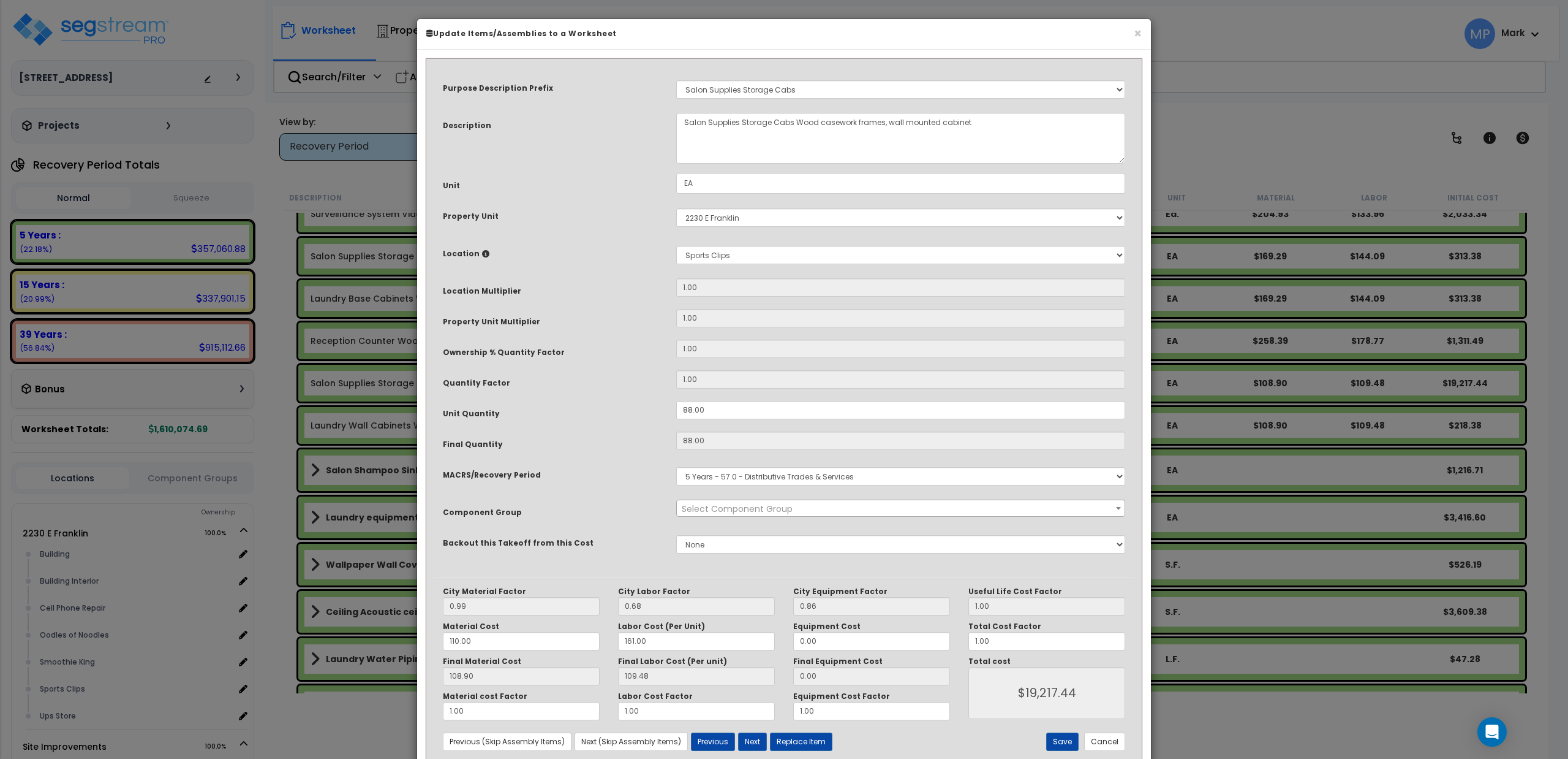
select select "13713"
click at [631, 643] on input "161.00" at bounding box center [696, 641] width 157 height 19
type input "11.00"
type input "$19,217.44"
type input "7.48"
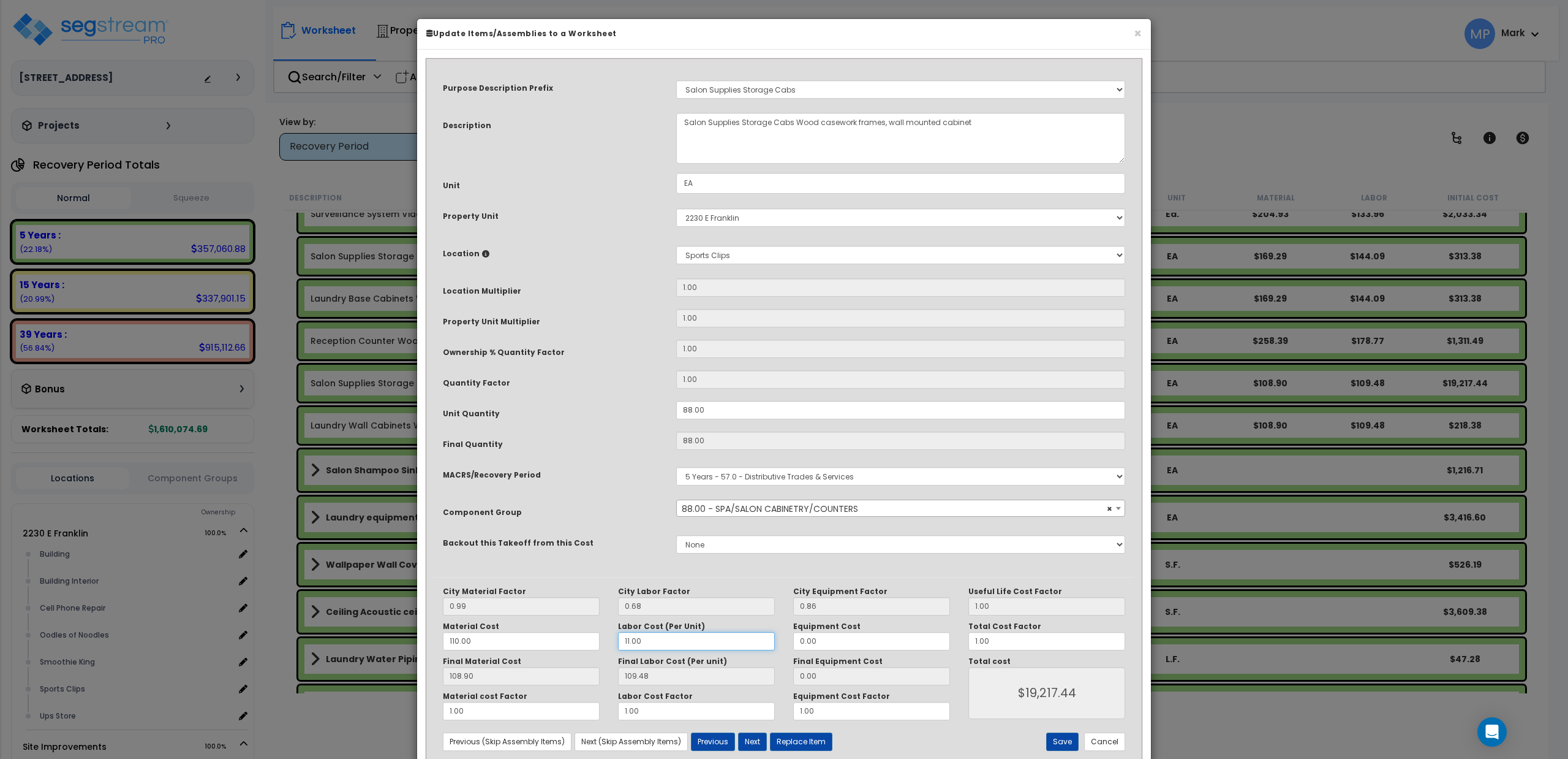
type input "$10,241.44"
type input "111.00"
type input "$10,241.44"
type input "75.48"
type input "$16,225.44"
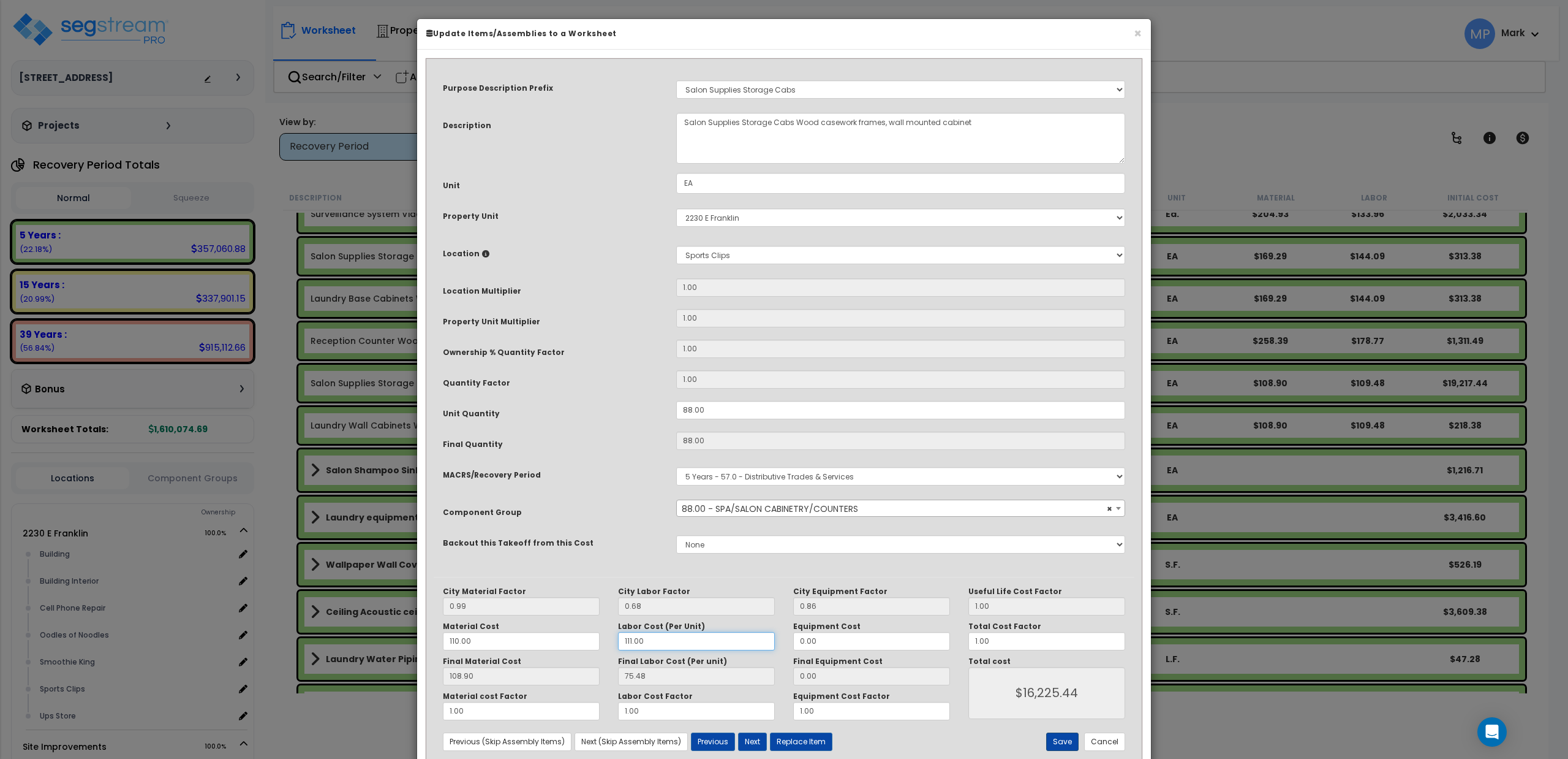
type input "111.00"
click at [1054, 740] on button "Save" at bounding box center [1062, 741] width 33 height 19
type input "16225.44"
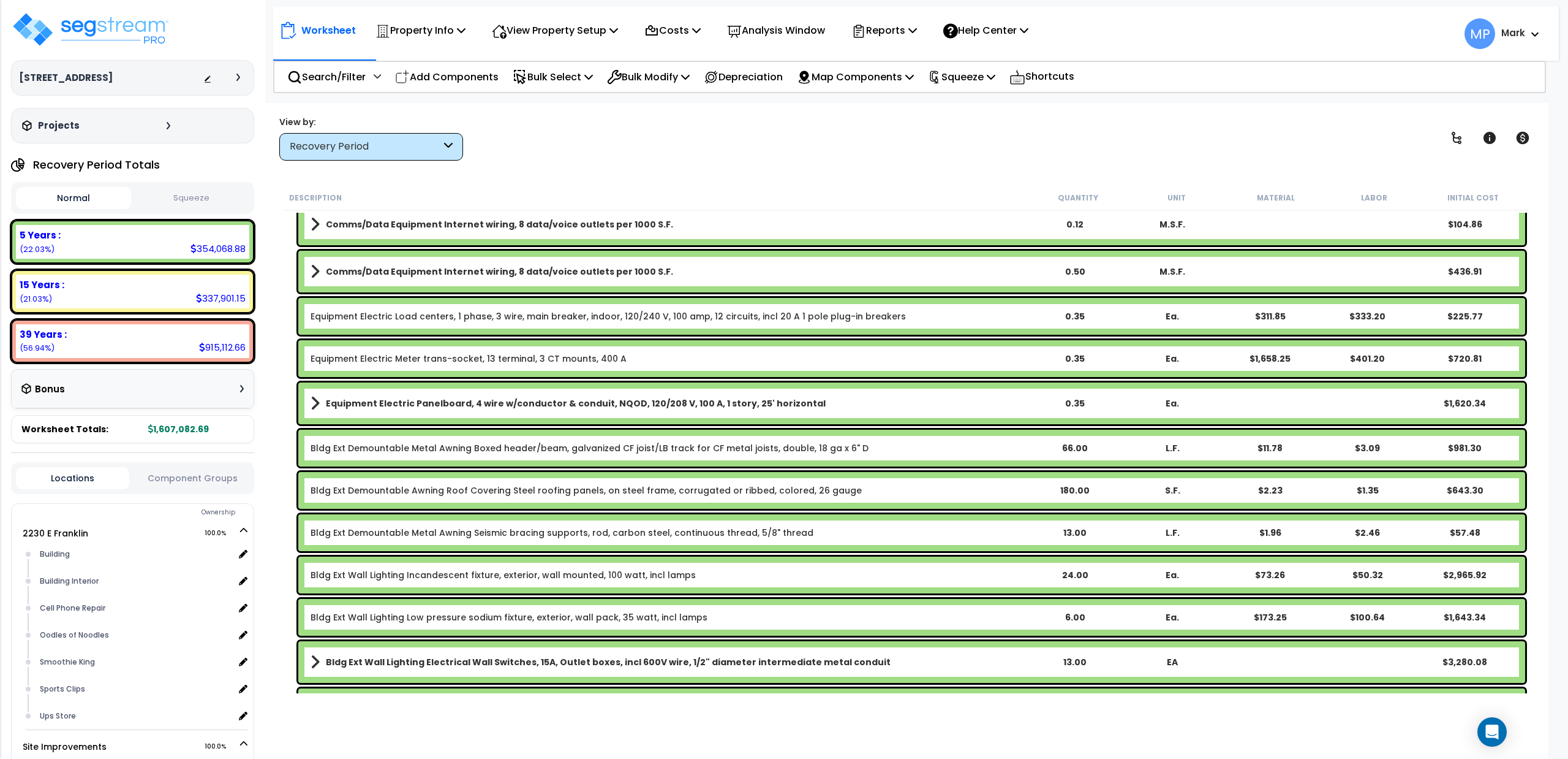
scroll to position [10204, 0]
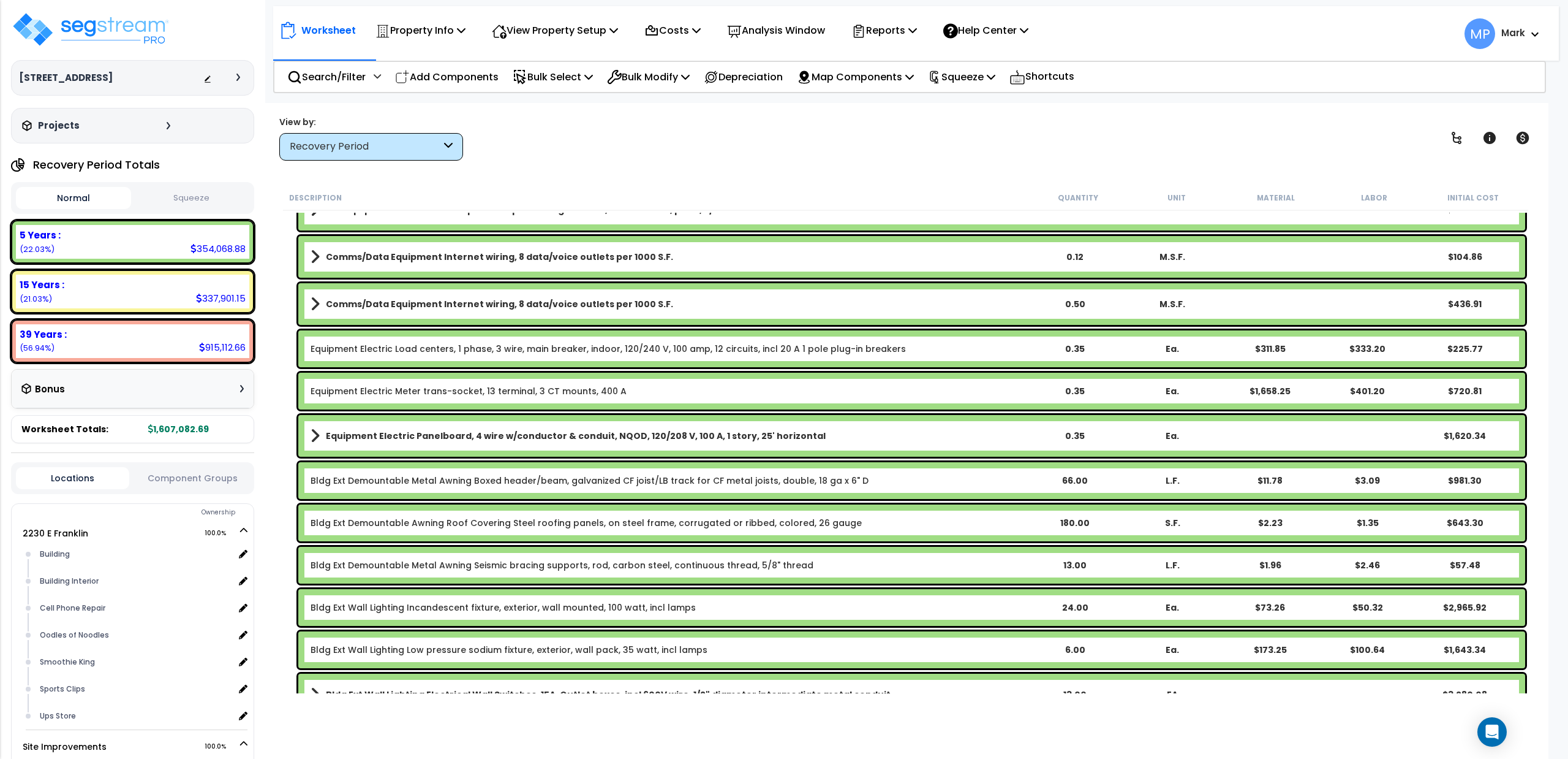
click at [721, 210] on div "Description Quantity Unit Material Labor Initial Cost" at bounding box center [905, 197] width 1245 height 26
click at [572, 79] on p "Bulk Select" at bounding box center [552, 77] width 80 height 17
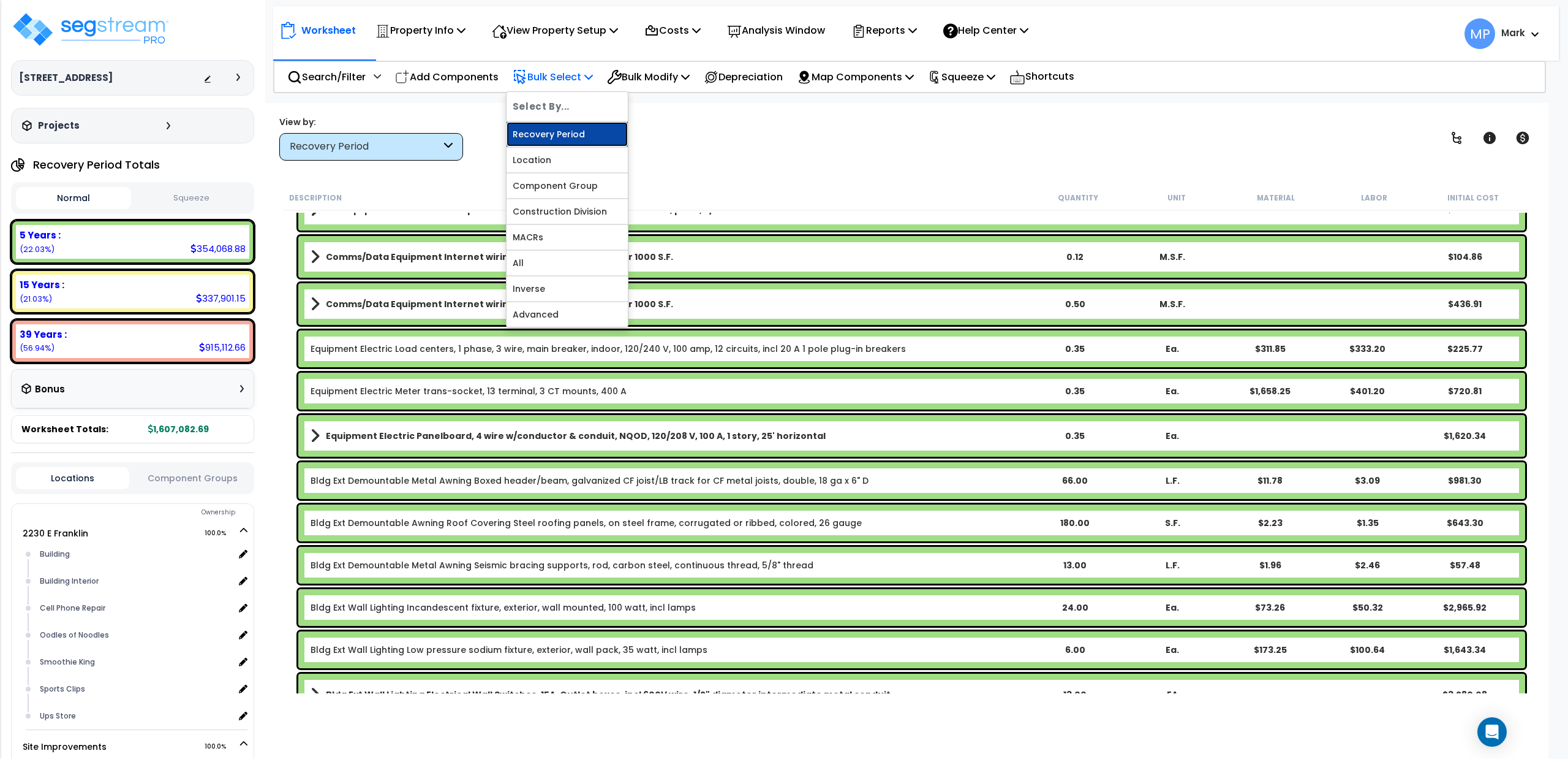
click at [551, 136] on link "Recovery Period" at bounding box center [567, 134] width 121 height 24
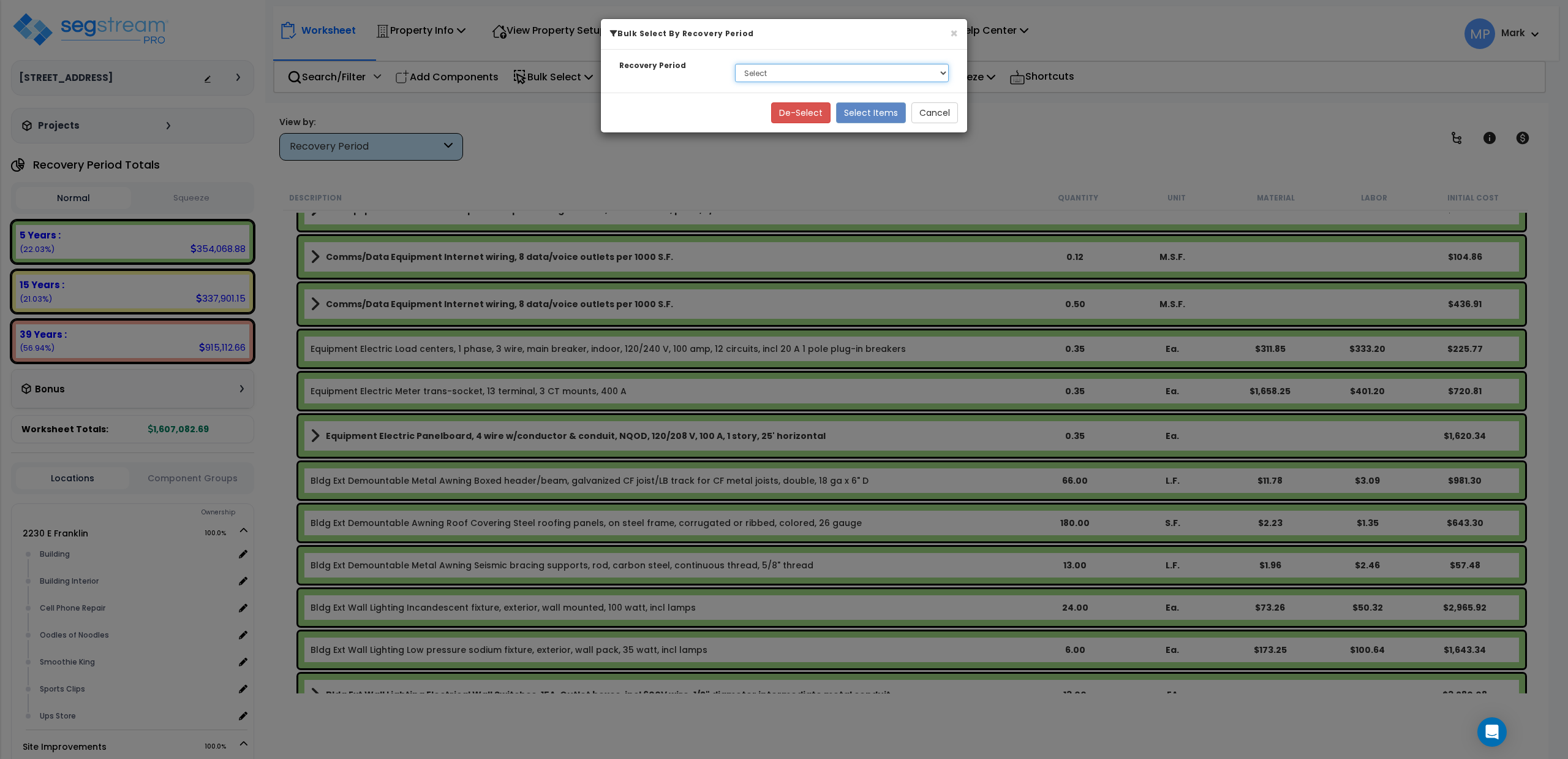
click at [787, 73] on select "Select 5 Years 15 Years 39 Years" at bounding box center [842, 73] width 214 height 19
select select "39Y"
click at [735, 64] on select "Select 5 Years 15 Years 39 Years" at bounding box center [842, 73] width 214 height 19
click at [859, 113] on button "Select Items" at bounding box center [871, 112] width 70 height 21
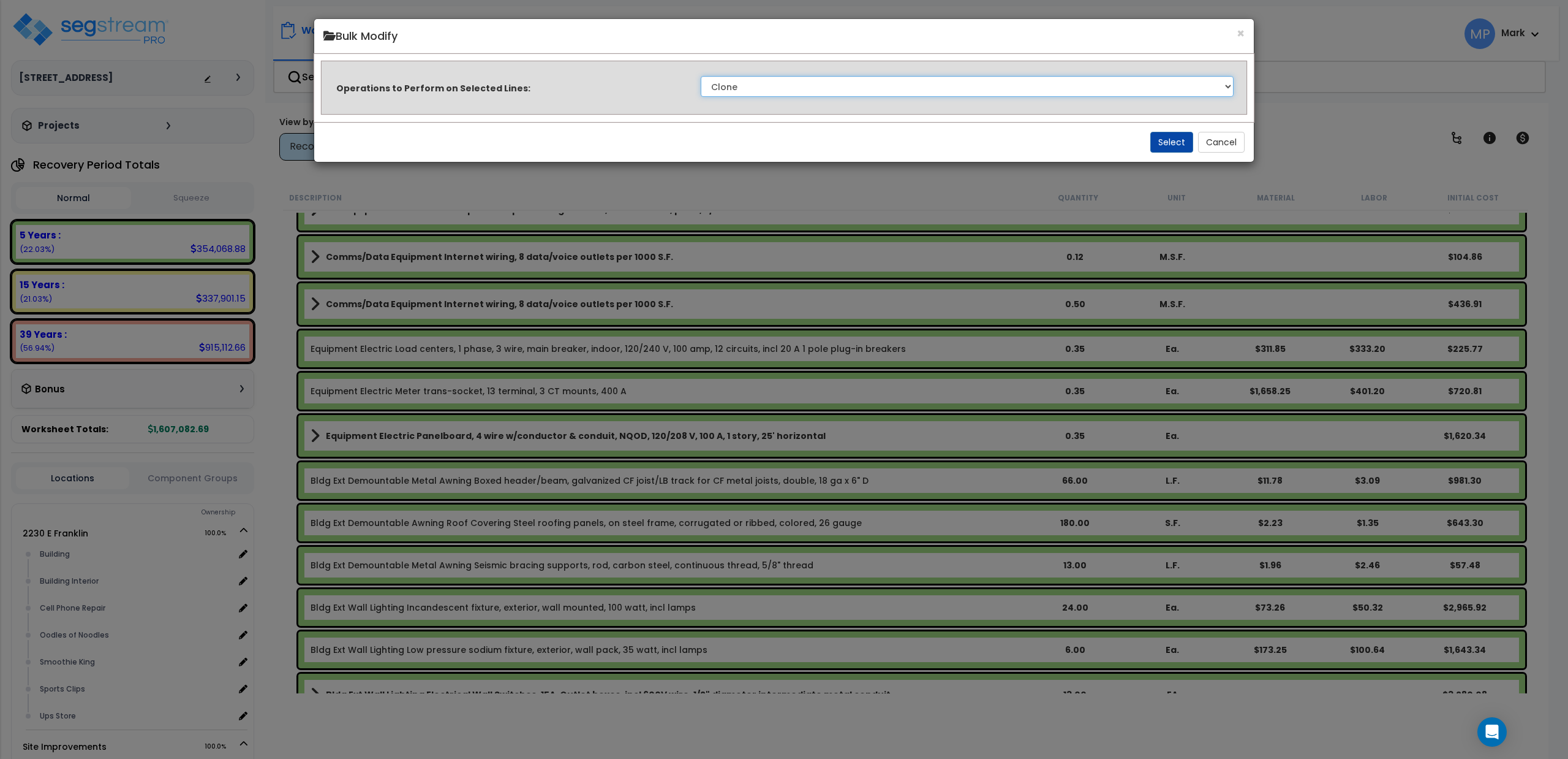
click at [792, 86] on select "Clone Delete Delete Zero Quantities Modify Component Group Modify Recovery Peri…" at bounding box center [967, 86] width 533 height 21
select select "modifyTotalCostFactor"
click at [701, 76] on select "Clone Delete Delete Zero Quantities Modify Component Group Modify Recovery Peri…" at bounding box center [967, 86] width 533 height 21
click at [1162, 143] on button "Select" at bounding box center [1172, 142] width 43 height 21
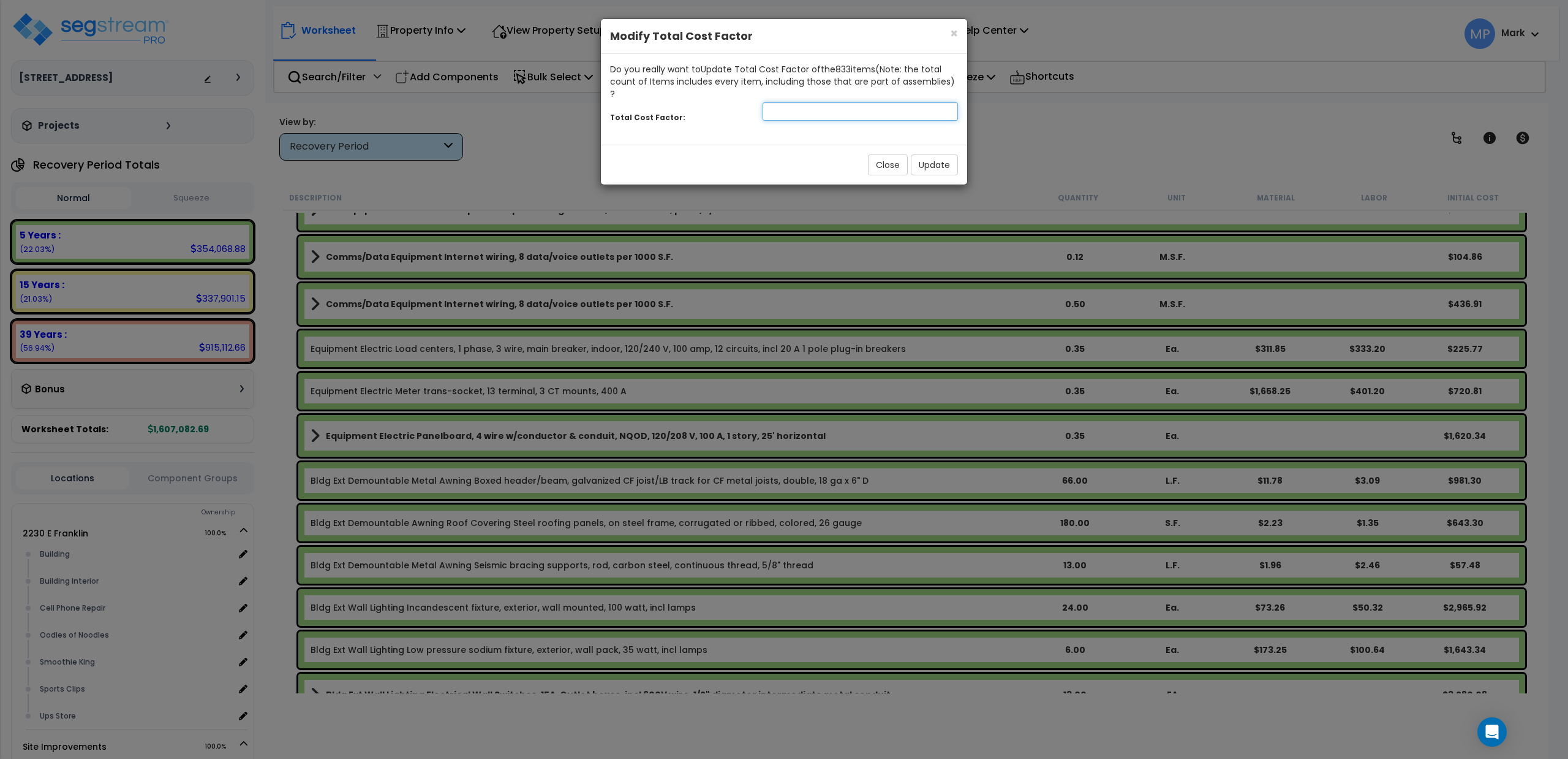
click at [839, 102] on input "number" at bounding box center [861, 111] width 196 height 19
type input "1.1"
click at [944, 156] on button "Update" at bounding box center [934, 164] width 47 height 21
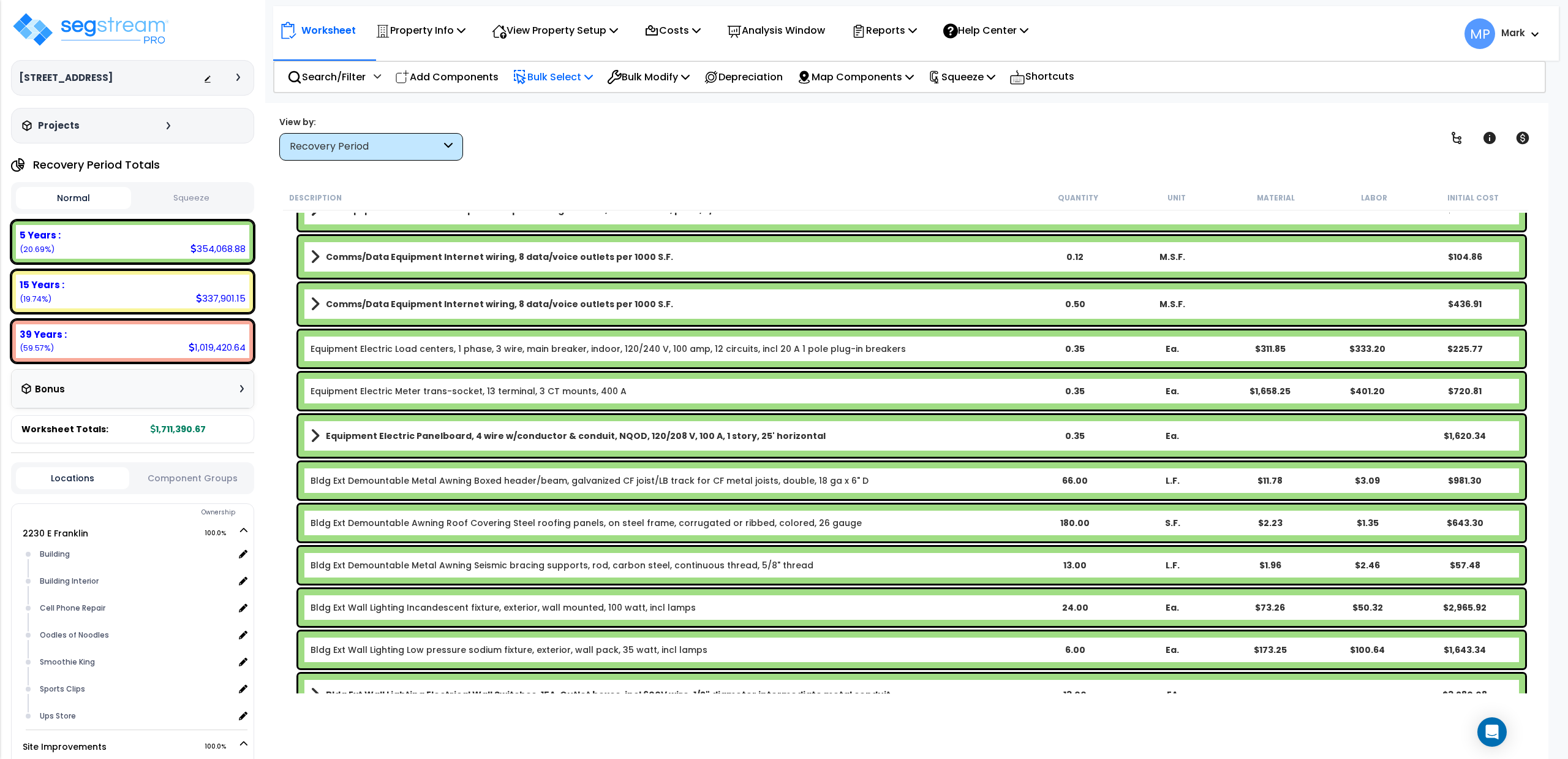
click at [548, 72] on p "Bulk Select" at bounding box center [552, 77] width 80 height 17
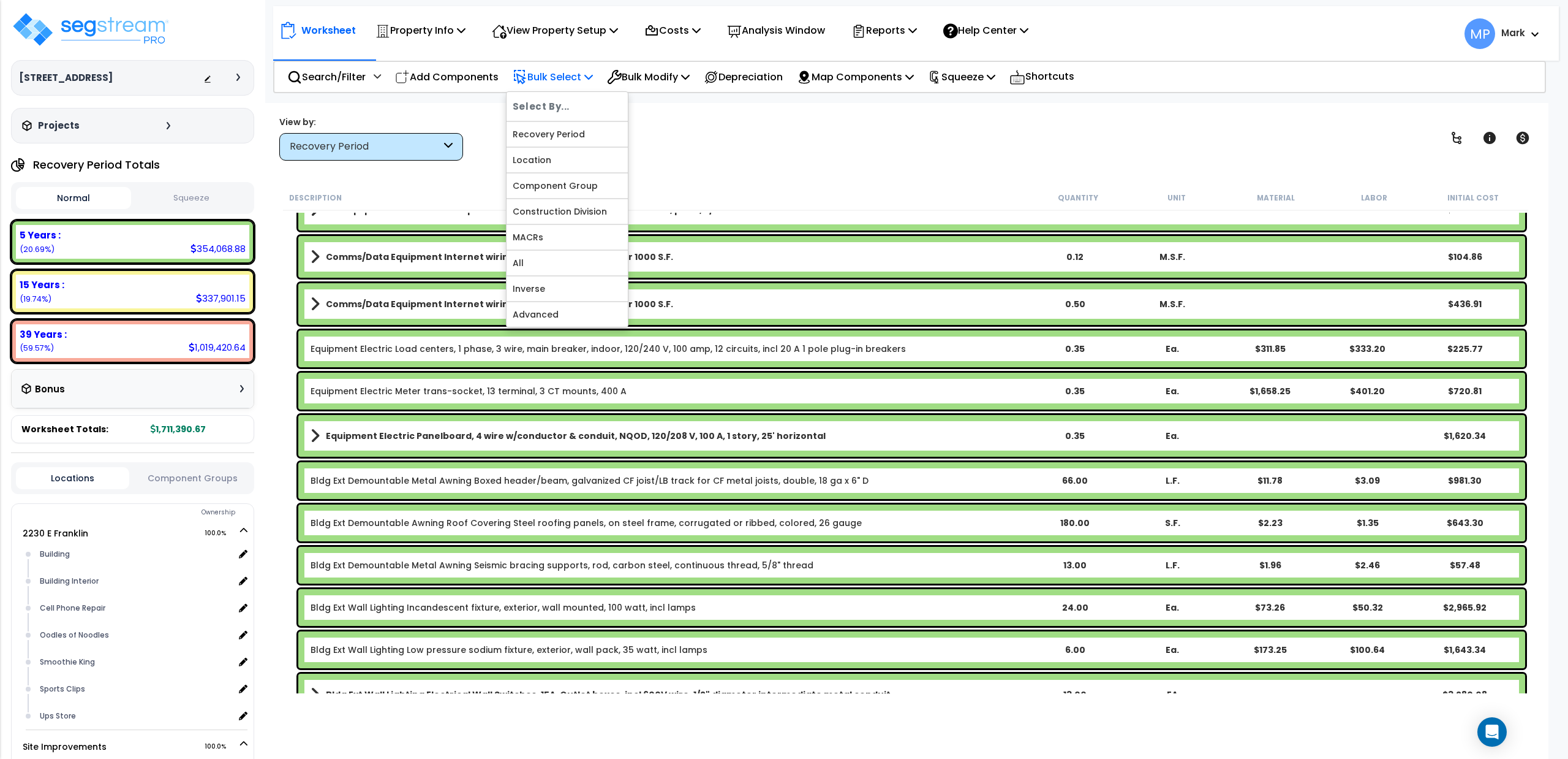
click at [550, 106] on h6 "Select By..." at bounding box center [567, 106] width 121 height 17
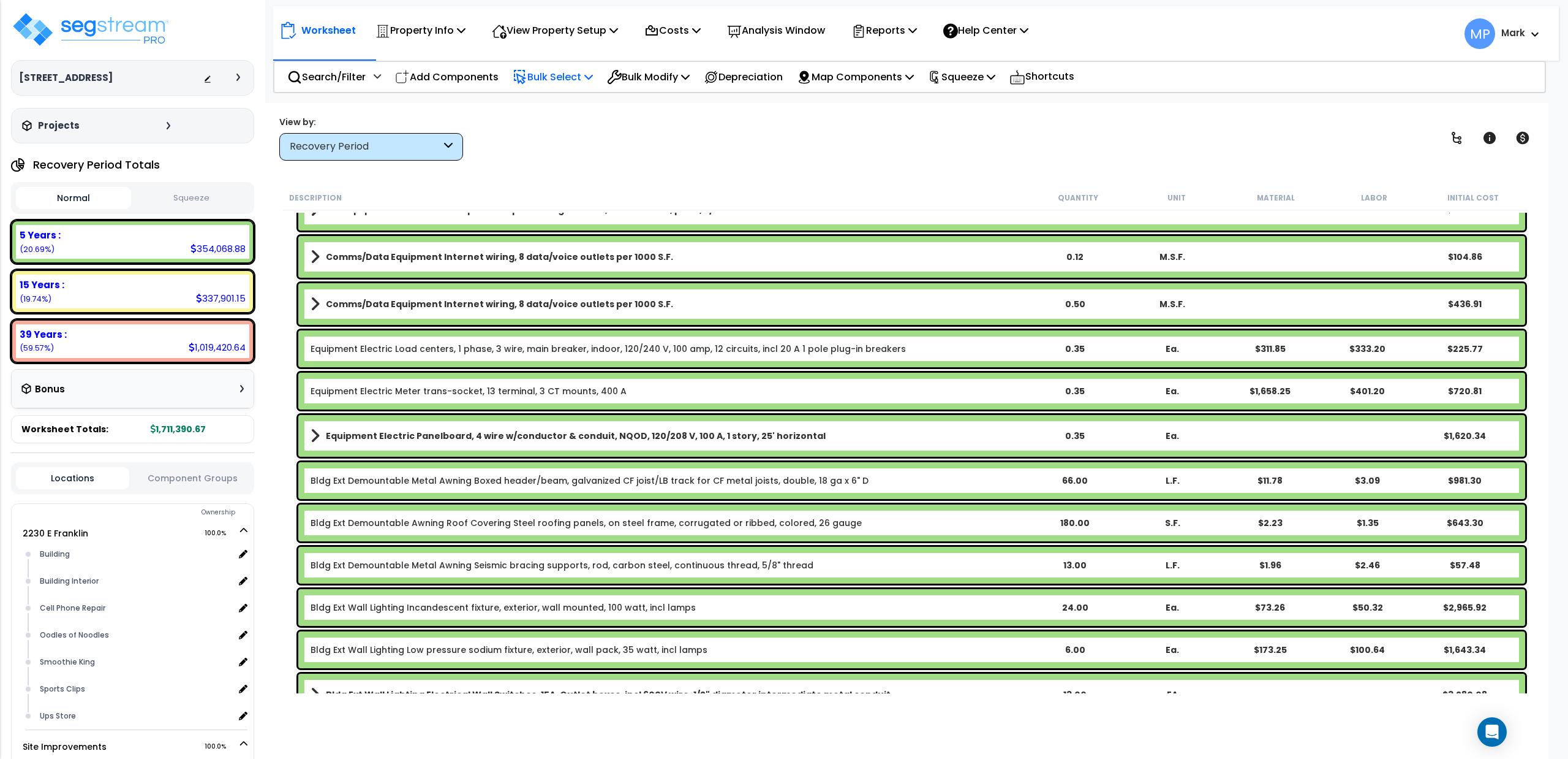
click at [552, 69] on p "Bulk Select" at bounding box center [552, 77] width 80 height 17
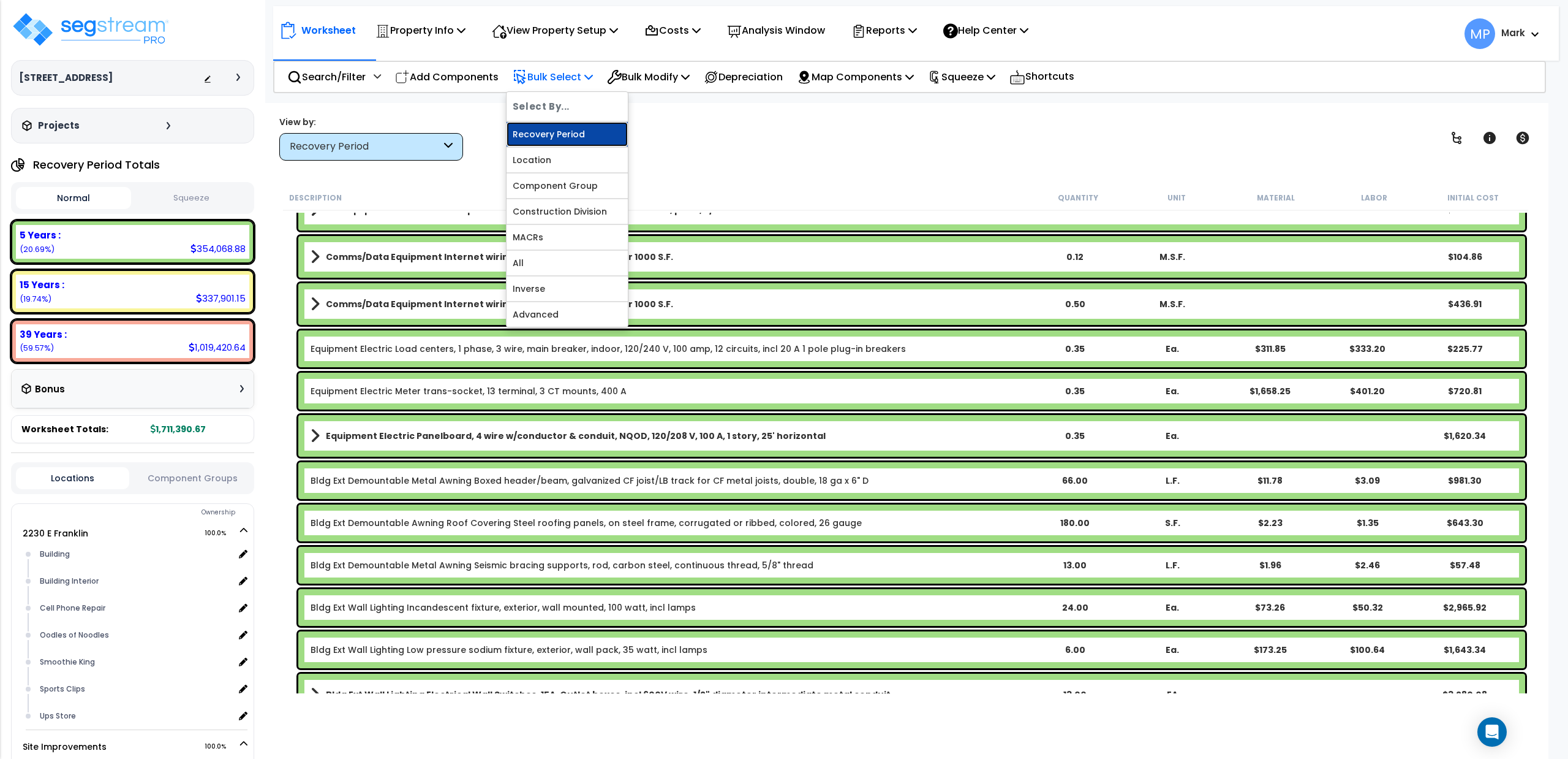
click at [551, 131] on link "Recovery Period" at bounding box center [567, 134] width 121 height 24
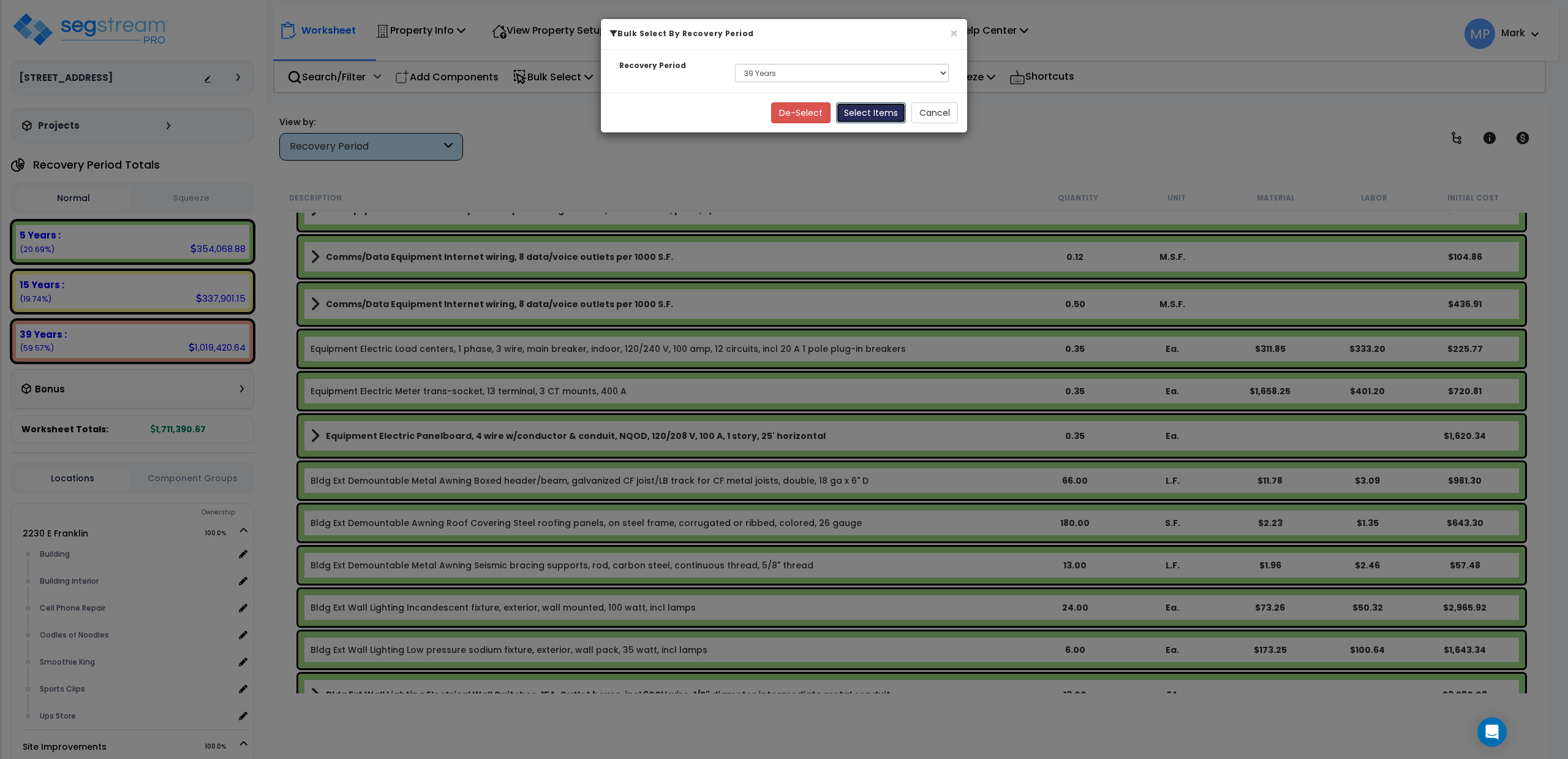
click at [868, 113] on button "Select Items" at bounding box center [871, 112] width 70 height 21
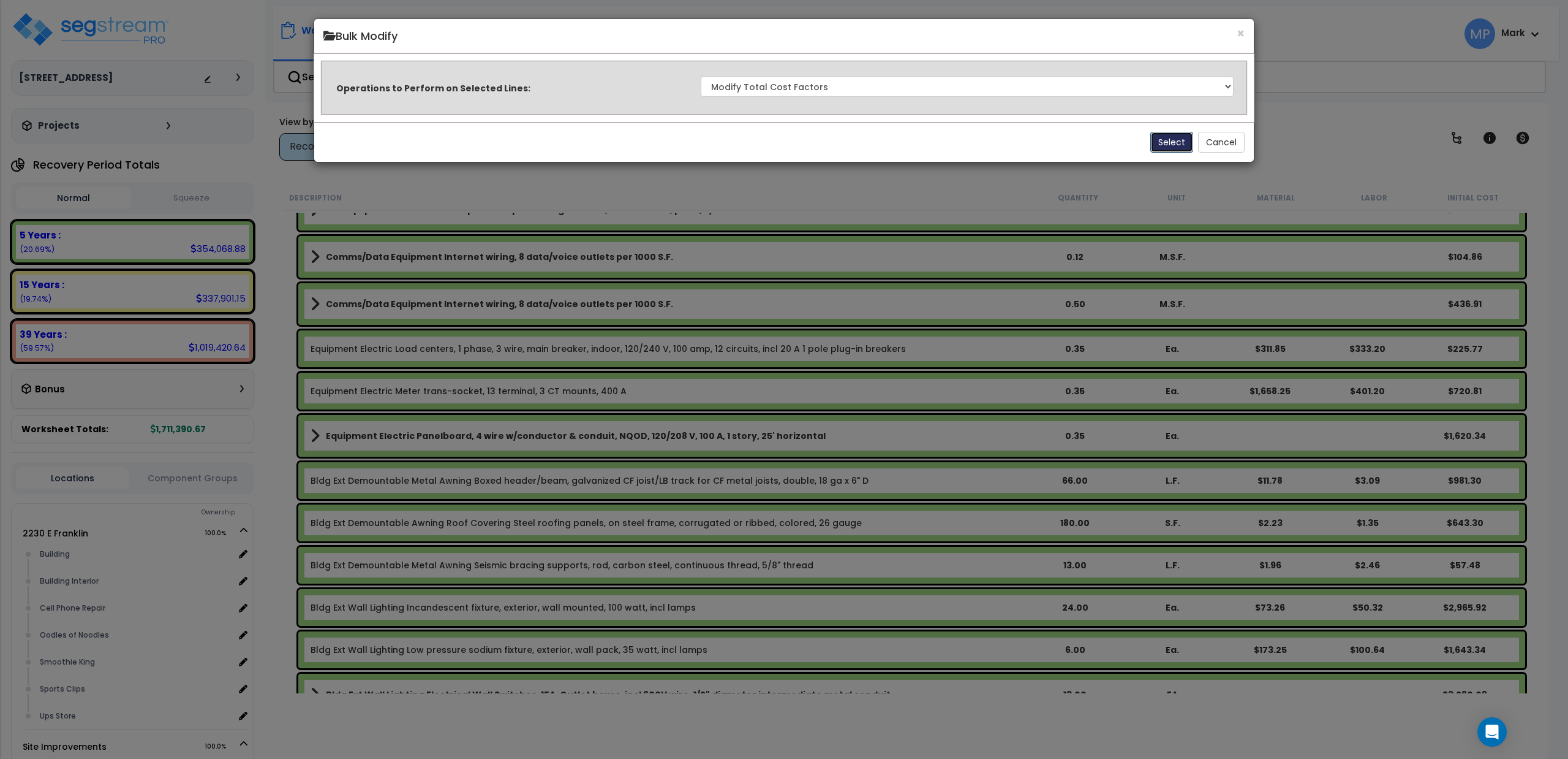
click at [1172, 143] on button "Select" at bounding box center [1172, 142] width 43 height 21
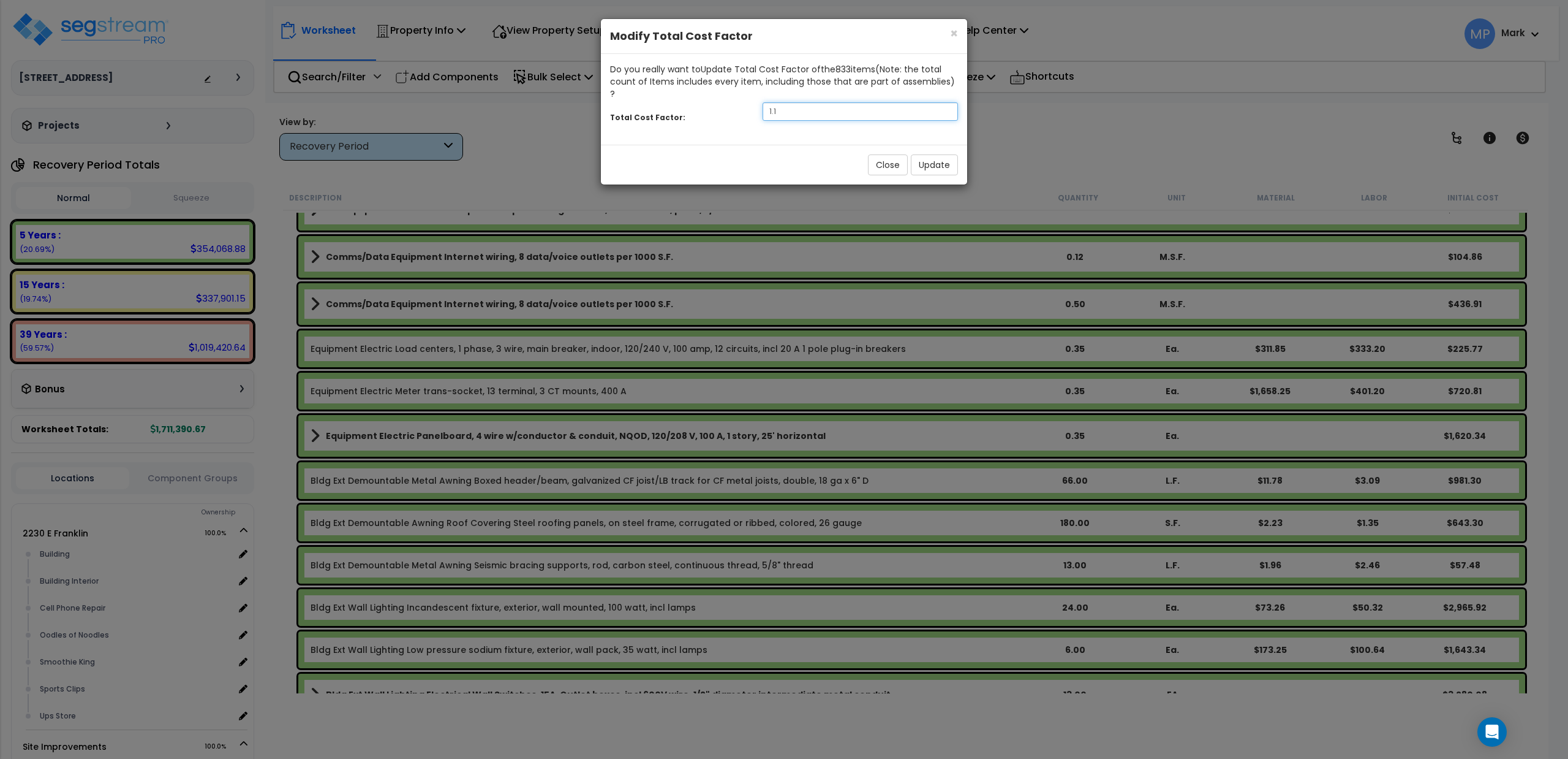
click at [840, 103] on input "1.1" at bounding box center [861, 111] width 196 height 19
type input "1.15"
click at [926, 154] on button "Update" at bounding box center [934, 164] width 47 height 21
